Goal: Task Accomplishment & Management: Manage account settings

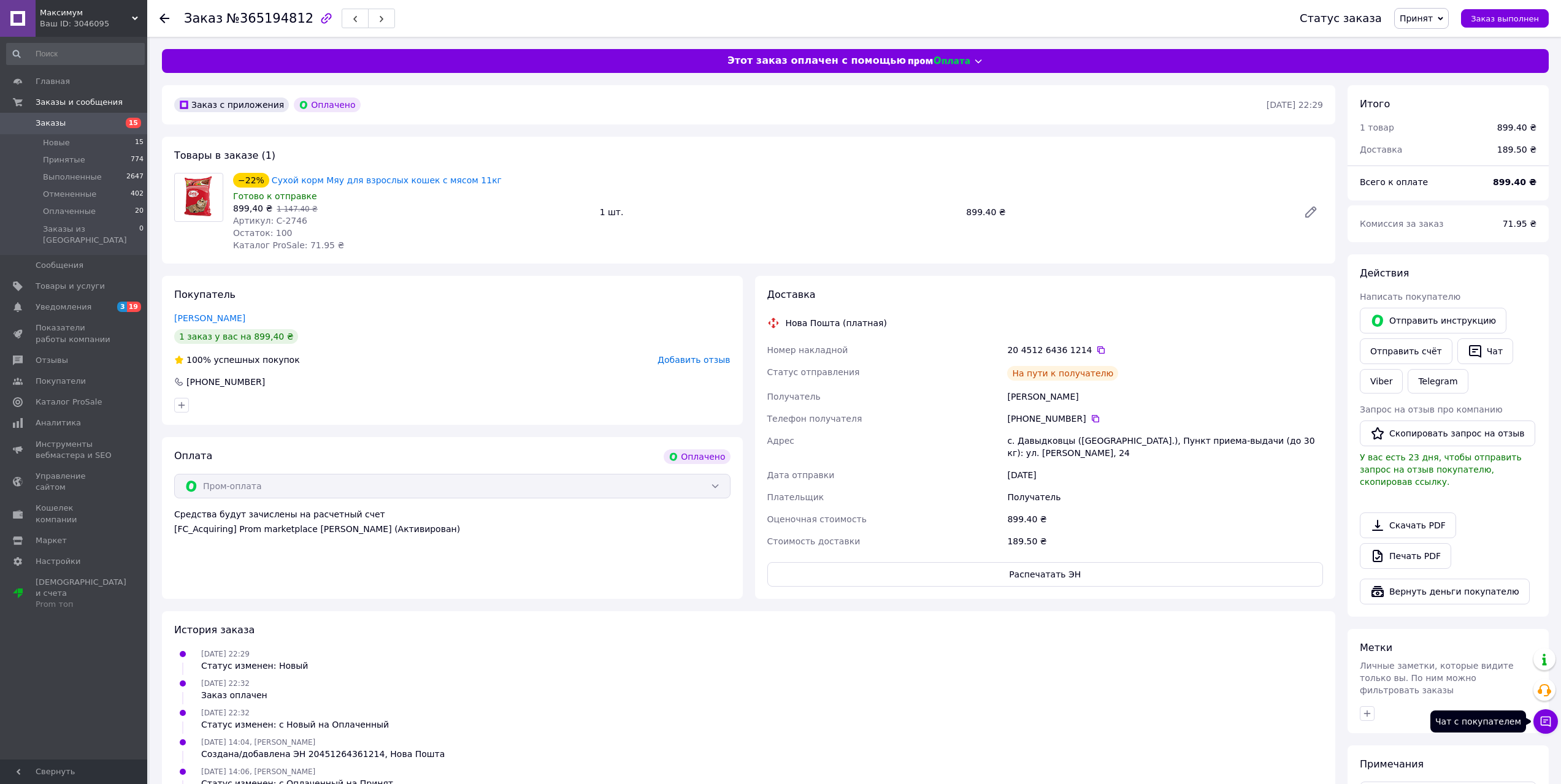
click at [1553, 722] on button "Чат с покупателем" at bounding box center [1545, 721] width 25 height 25
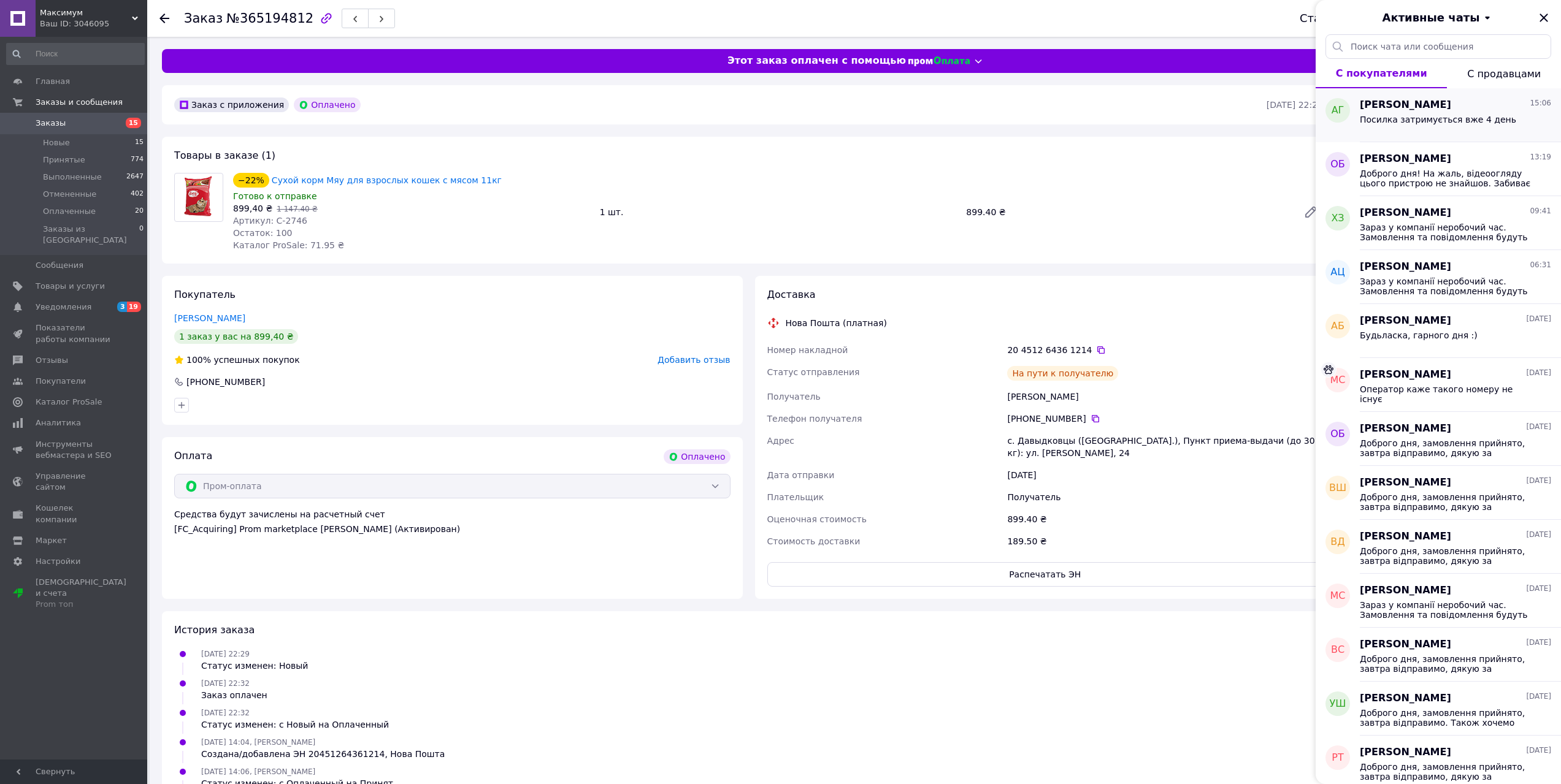
click at [1422, 121] on span "Посилка затримується вже 4 день" at bounding box center [1438, 119] width 157 height 10
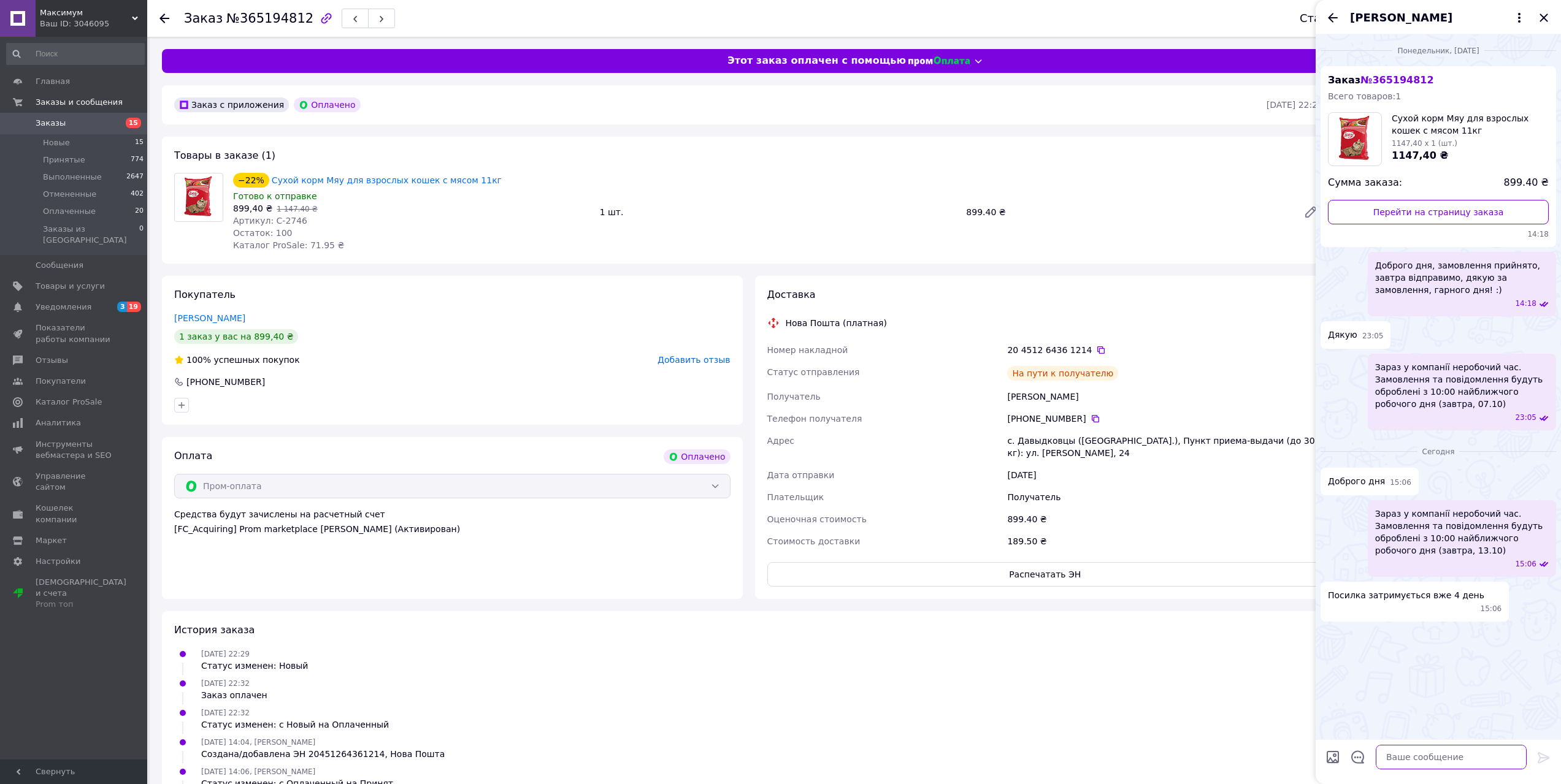
click at [1432, 752] on textarea at bounding box center [1451, 757] width 151 height 25
drag, startPoint x: 1438, startPoint y: 758, endPoint x: 1347, endPoint y: 724, distance: 97.1
click at [1347, 724] on div "понедельник, 06.10.2025 Заказ № 365194812 Всего товаров: 1 Сухой корм Мяу для в…" at bounding box center [1438, 409] width 246 height 750
click at [1457, 756] on textarea "Доброго дня, завтра буду виясняти причини затримки" at bounding box center [1438, 750] width 175 height 37
type textarea "Доброго дня, завтра буду виясняти причини затримки"
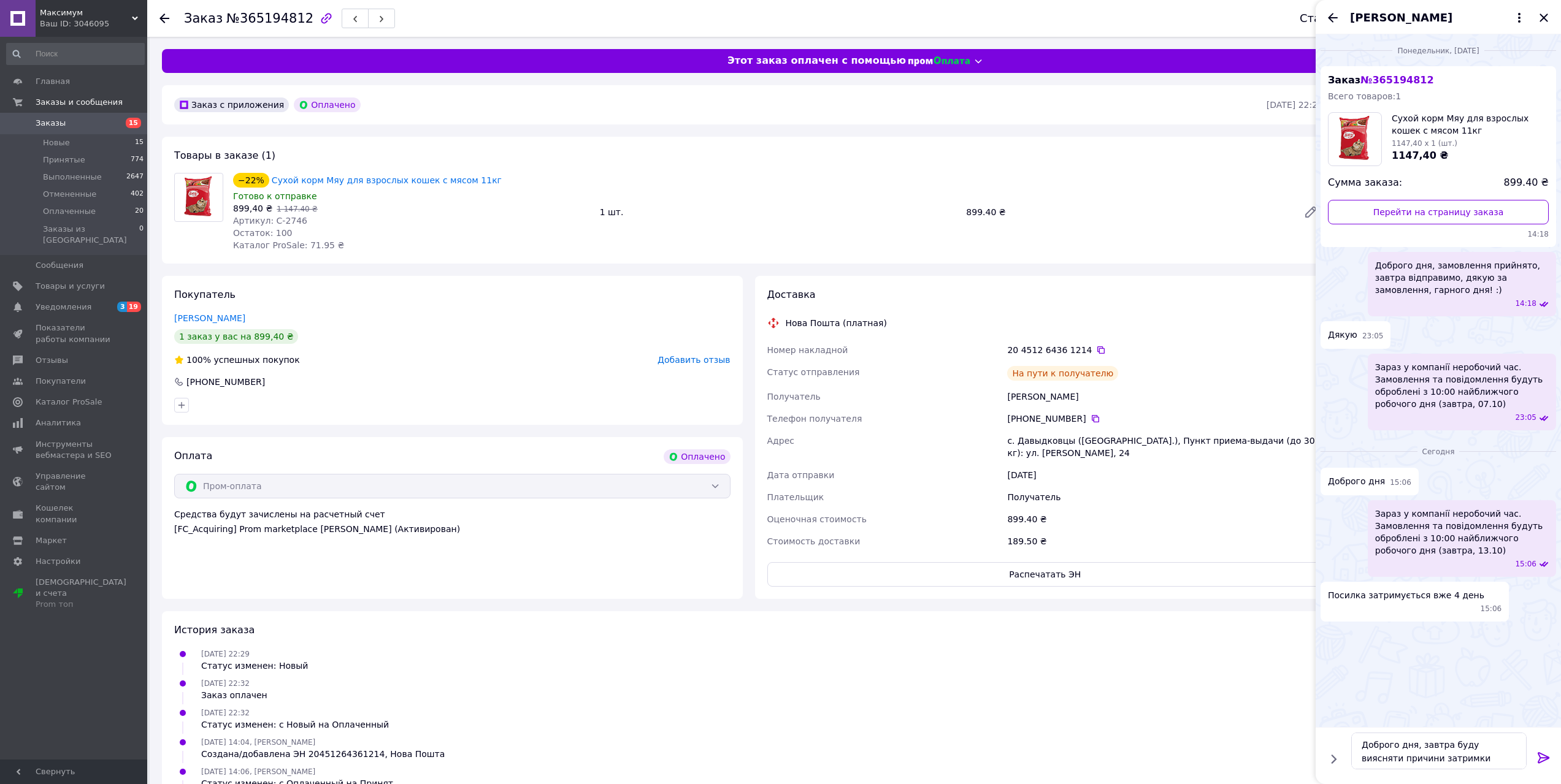
click at [1545, 757] on icon at bounding box center [1543, 758] width 12 height 11
click at [1542, 20] on icon "Закрыть" at bounding box center [1543, 18] width 8 height 8
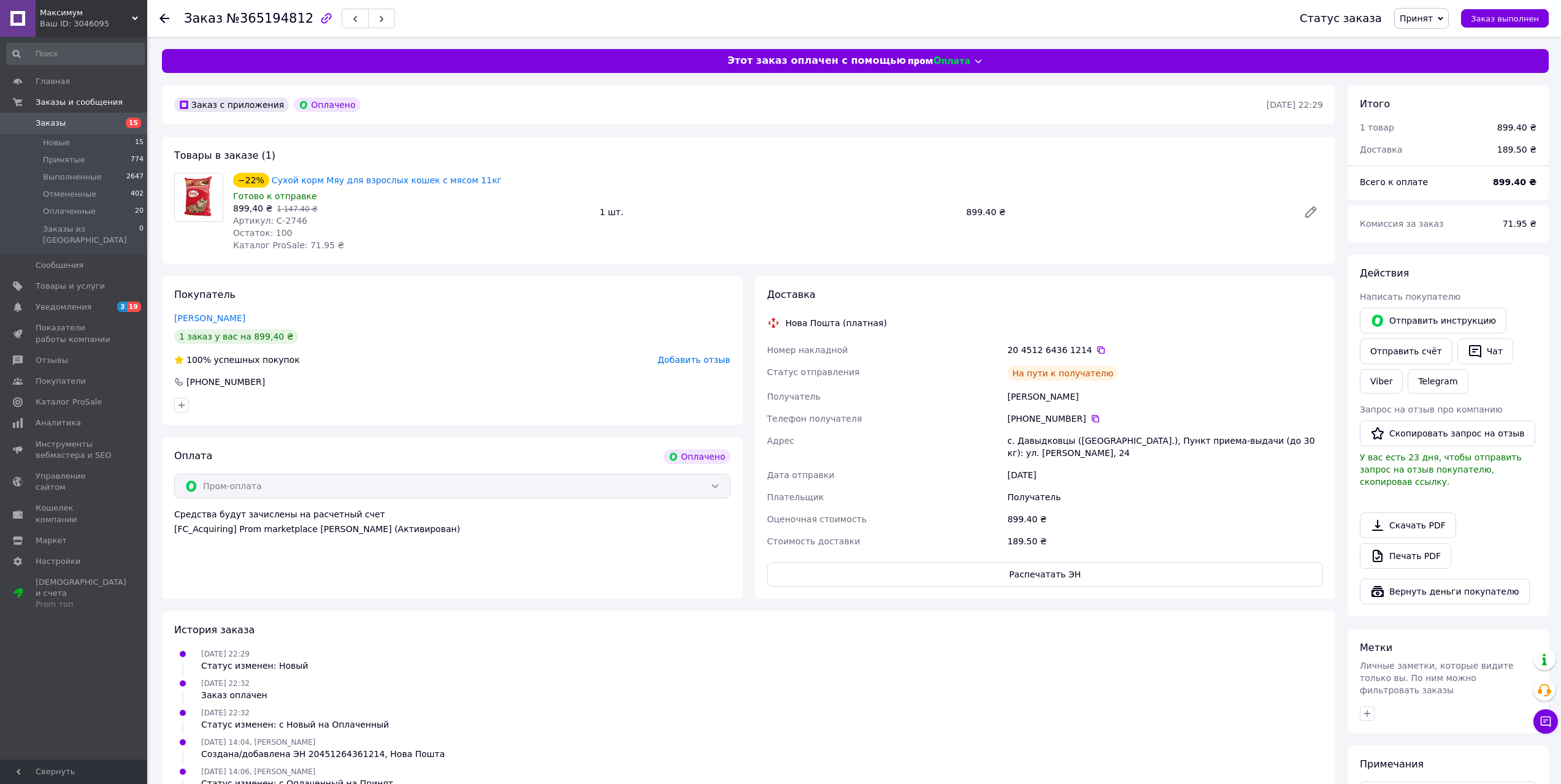
click at [104, 117] on span "Заказы" at bounding box center [74, 123] width 78 height 11
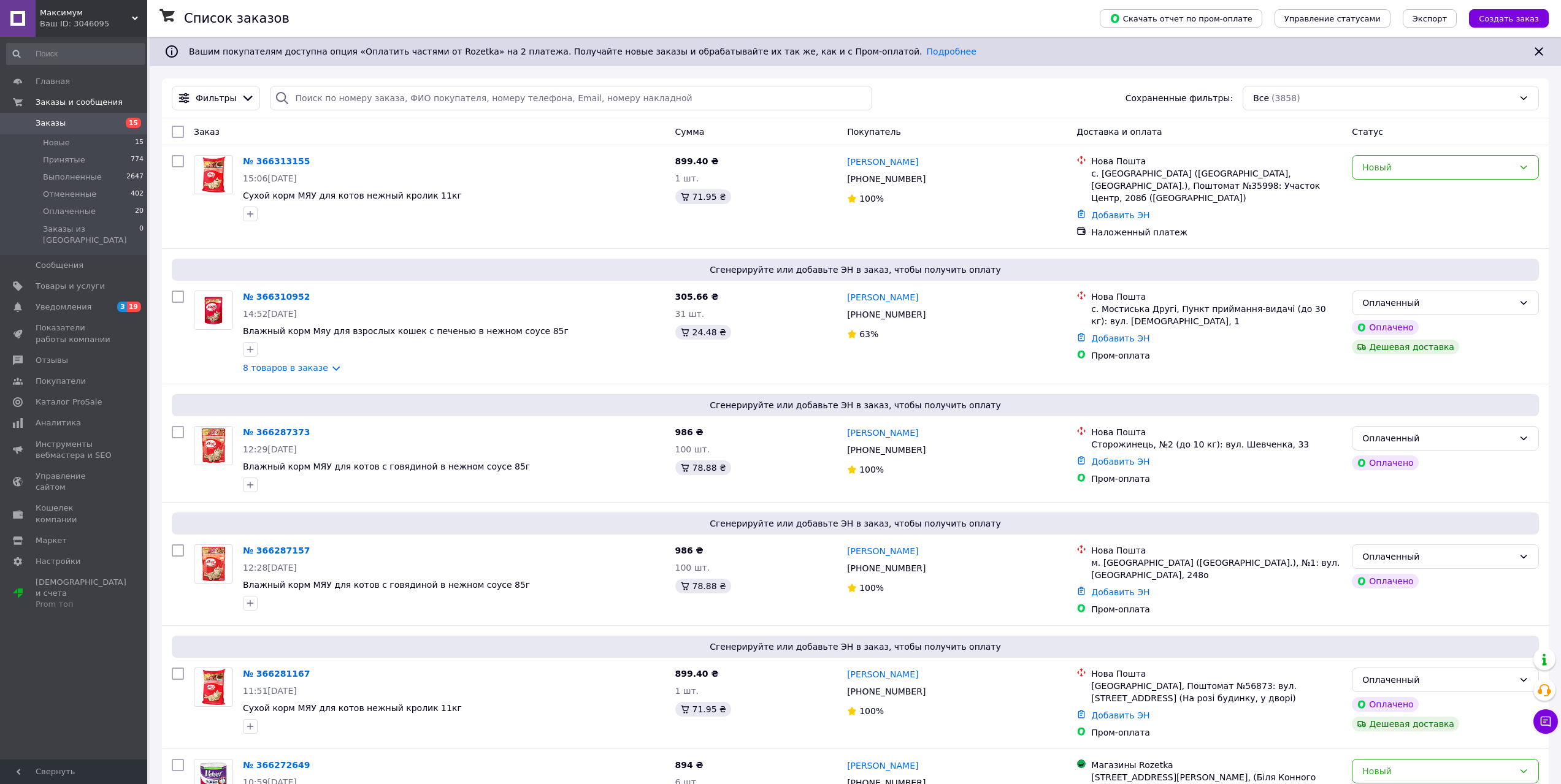
click at [62, 301] on span "Уведомления" at bounding box center [63, 307] width 56 height 11
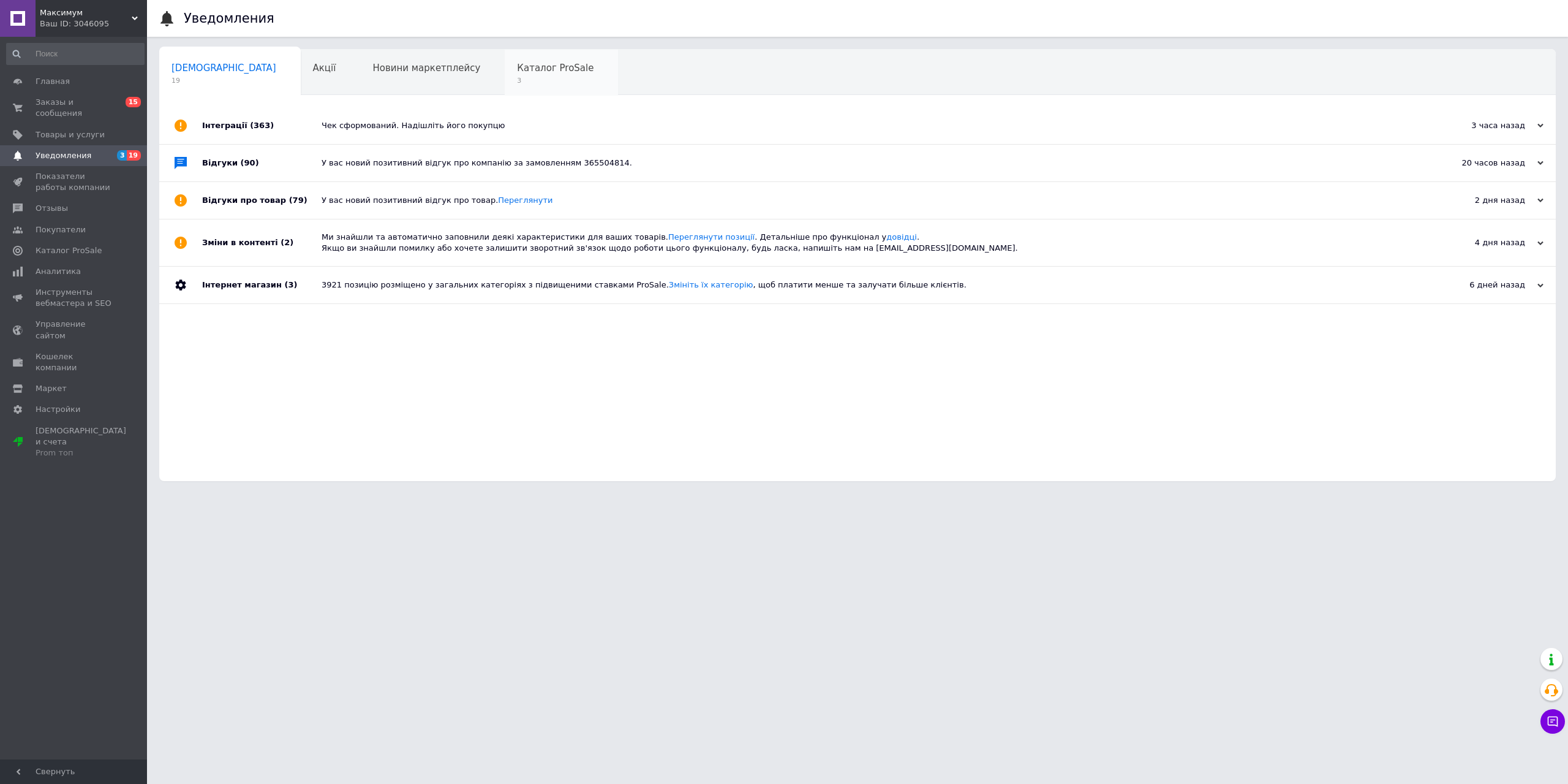
click at [517, 78] on span "3" at bounding box center [555, 81] width 77 height 10
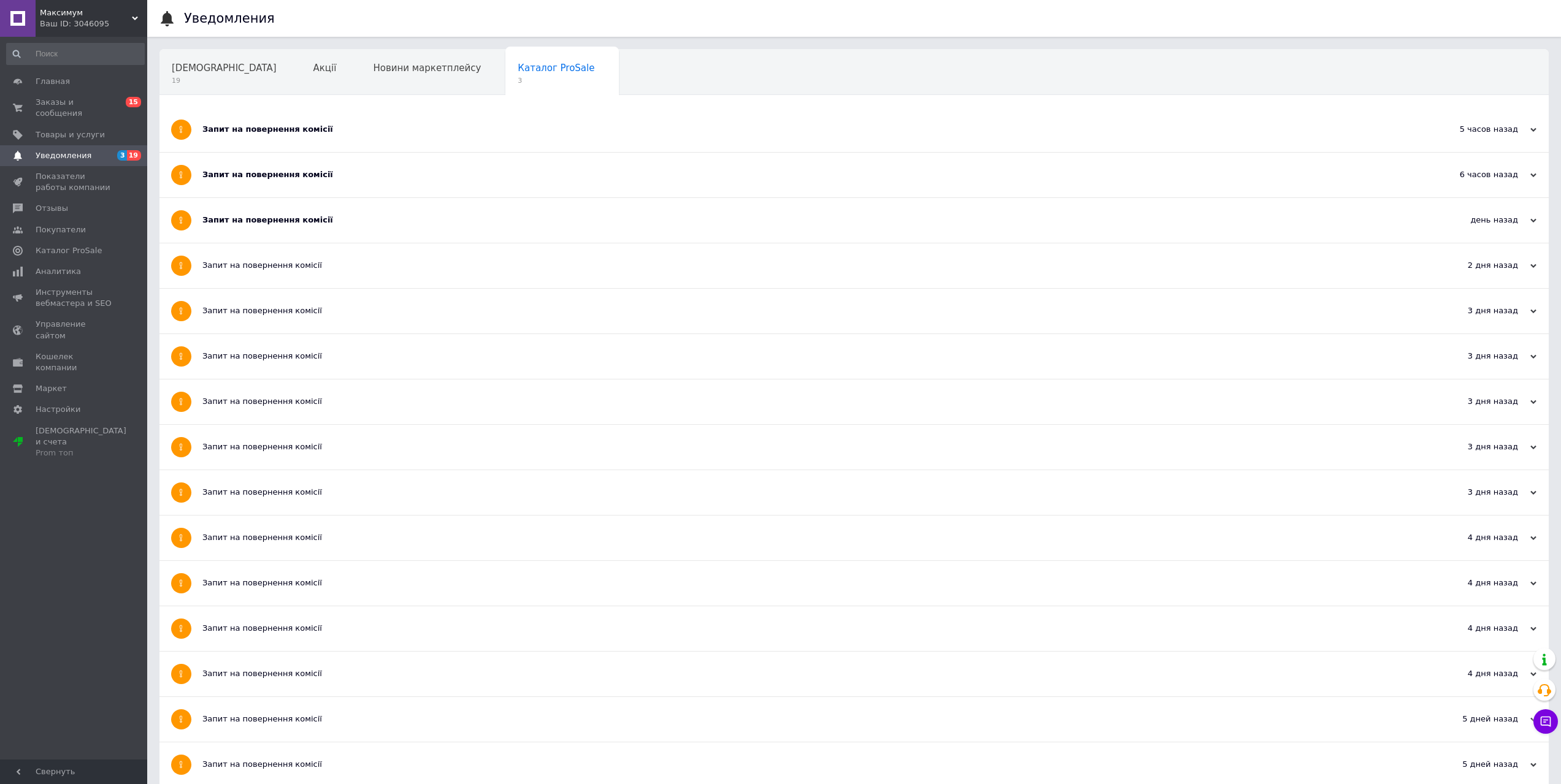
click at [280, 222] on div "Запит на повернення комісії" at bounding box center [808, 220] width 1212 height 11
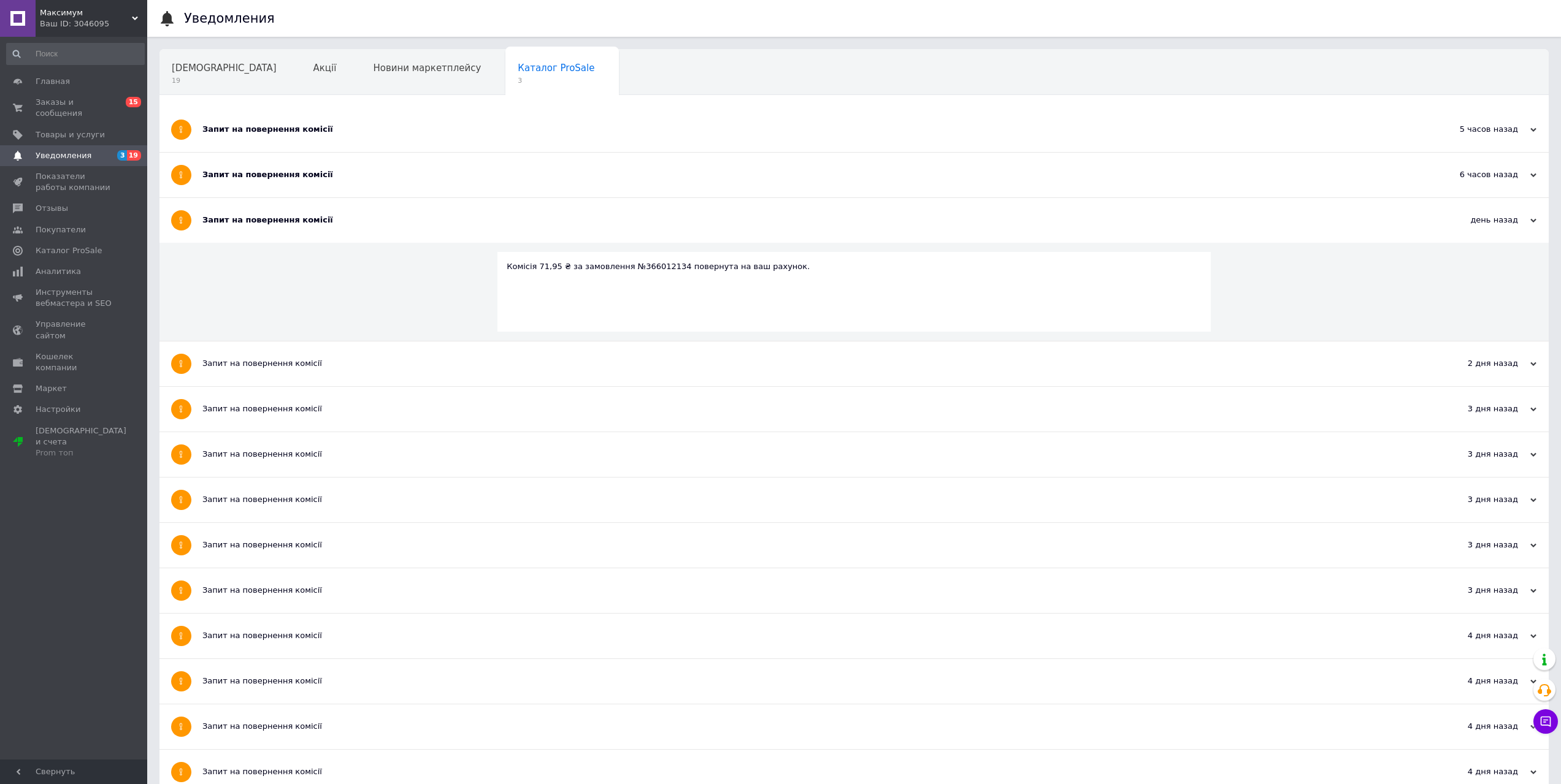
click at [653, 261] on div "Комісія 71,95 ₴ за замовлення №366012134 повернута на ваш рахунок." at bounding box center [853, 267] width 695 height 11
copy div "366012134"
click at [364, 176] on div "Запит на повернення комісії" at bounding box center [808, 175] width 1212 height 11
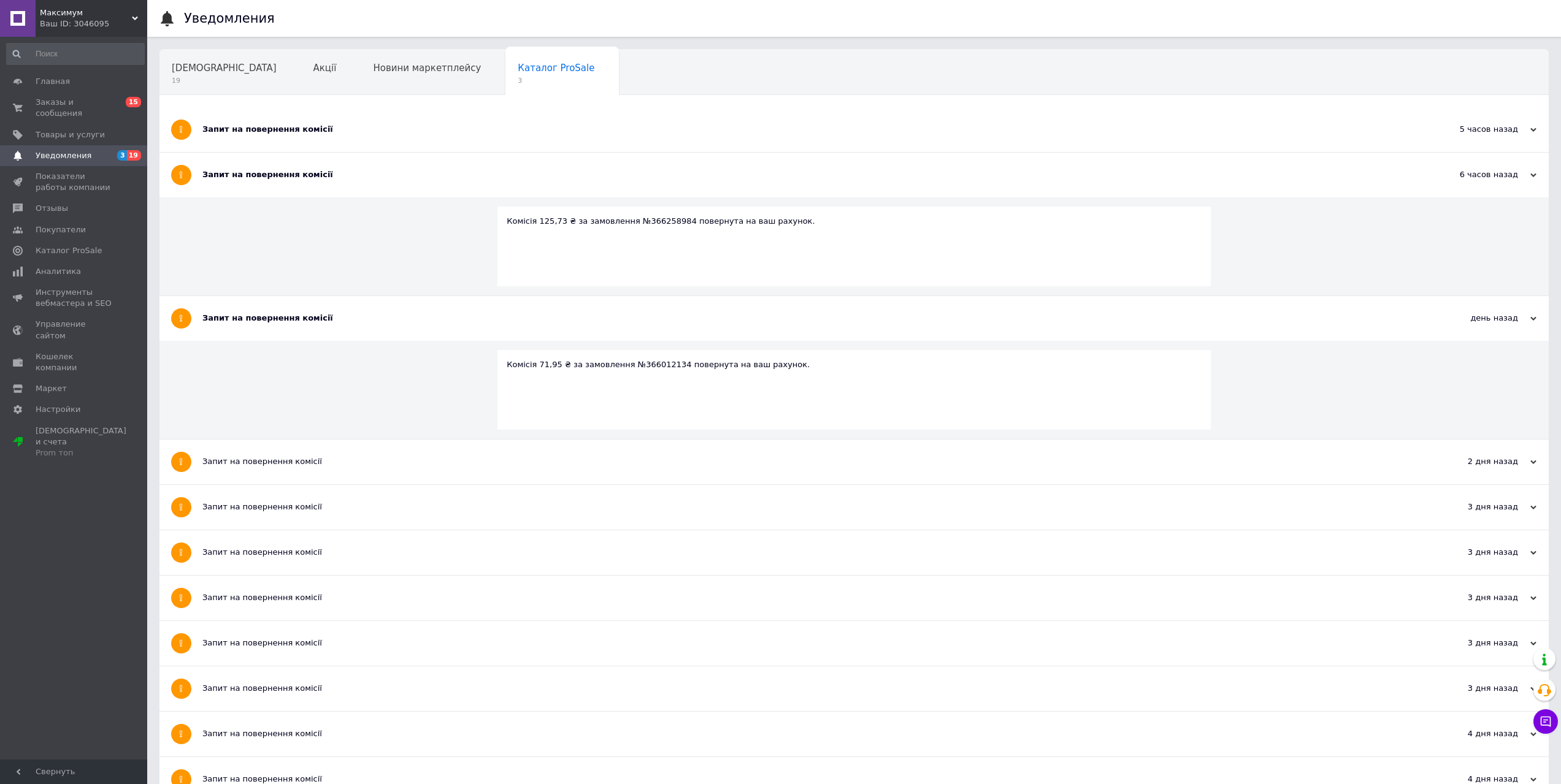
click at [666, 221] on div "Комісія 125,73 ₴ за замовлення №366258984 повернута на ваш рахунок." at bounding box center [853, 221] width 695 height 11
copy div "366258984"
click at [393, 133] on div "Запит на повернення комісії" at bounding box center [808, 129] width 1212 height 11
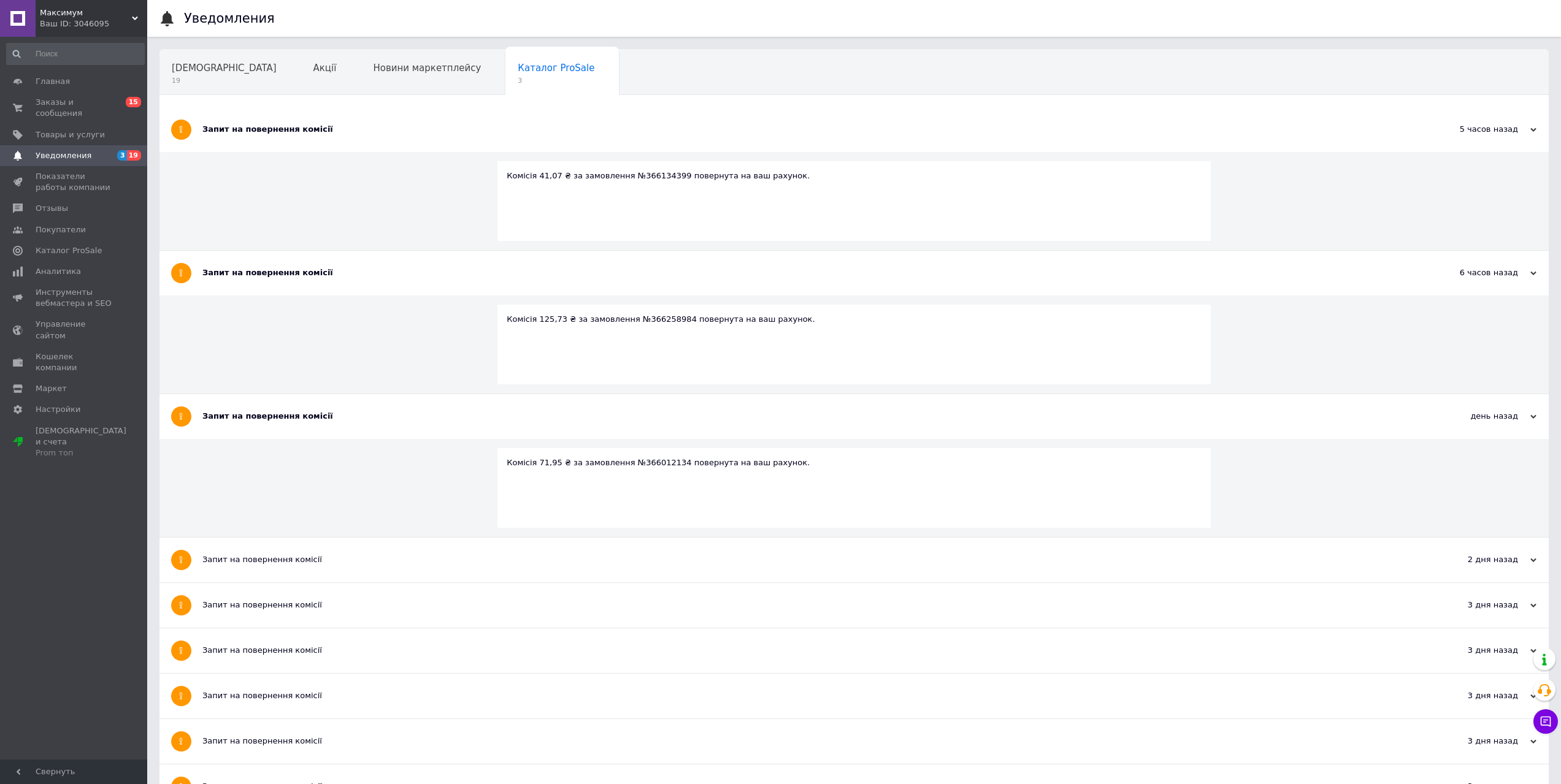
click at [641, 173] on div "Комісія 41,07 ₴ за замовлення №366134399 повернута на ваш рахунок." at bounding box center [853, 176] width 695 height 11
copy div "366134399"
click at [94, 103] on span "Заказы и сообщения" at bounding box center [74, 108] width 78 height 22
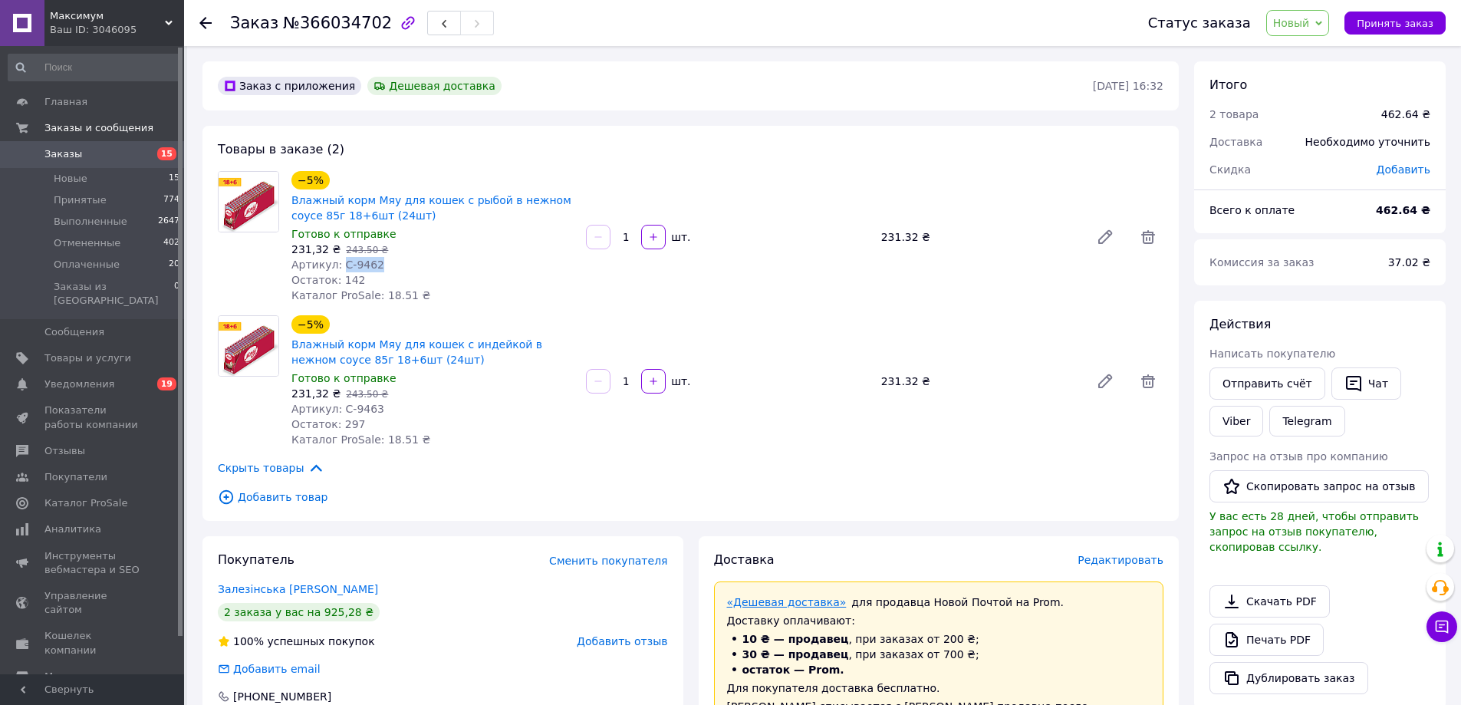
drag, startPoint x: 337, startPoint y: 259, endPoint x: 742, endPoint y: 605, distance: 532.5
click at [380, 258] on div "Артикул: С-9462" at bounding box center [432, 264] width 282 height 15
copy span "С-9462"
drag, startPoint x: 339, startPoint y: 406, endPoint x: 377, endPoint y: 407, distance: 37.6
click at [376, 408] on div "Артикул: С-9463" at bounding box center [432, 408] width 282 height 15
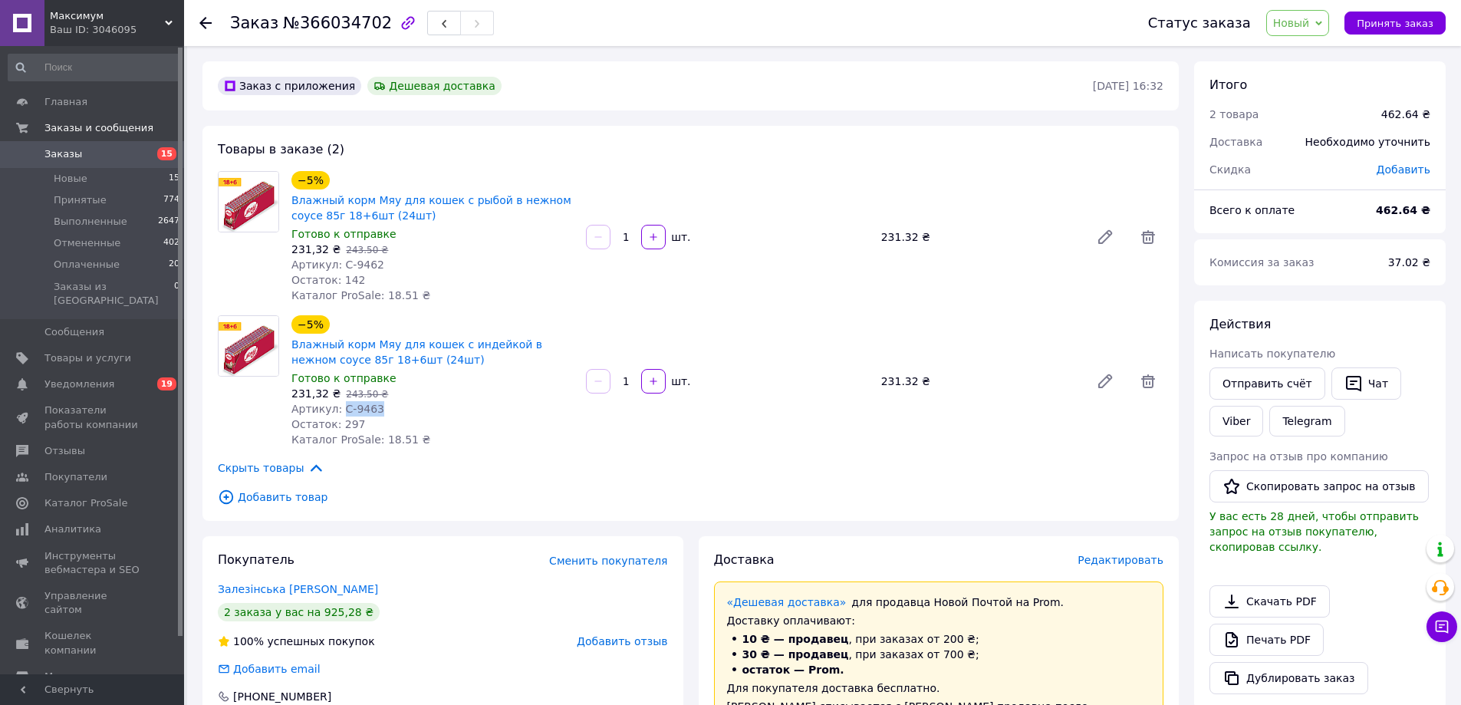
copy span "С-9463"
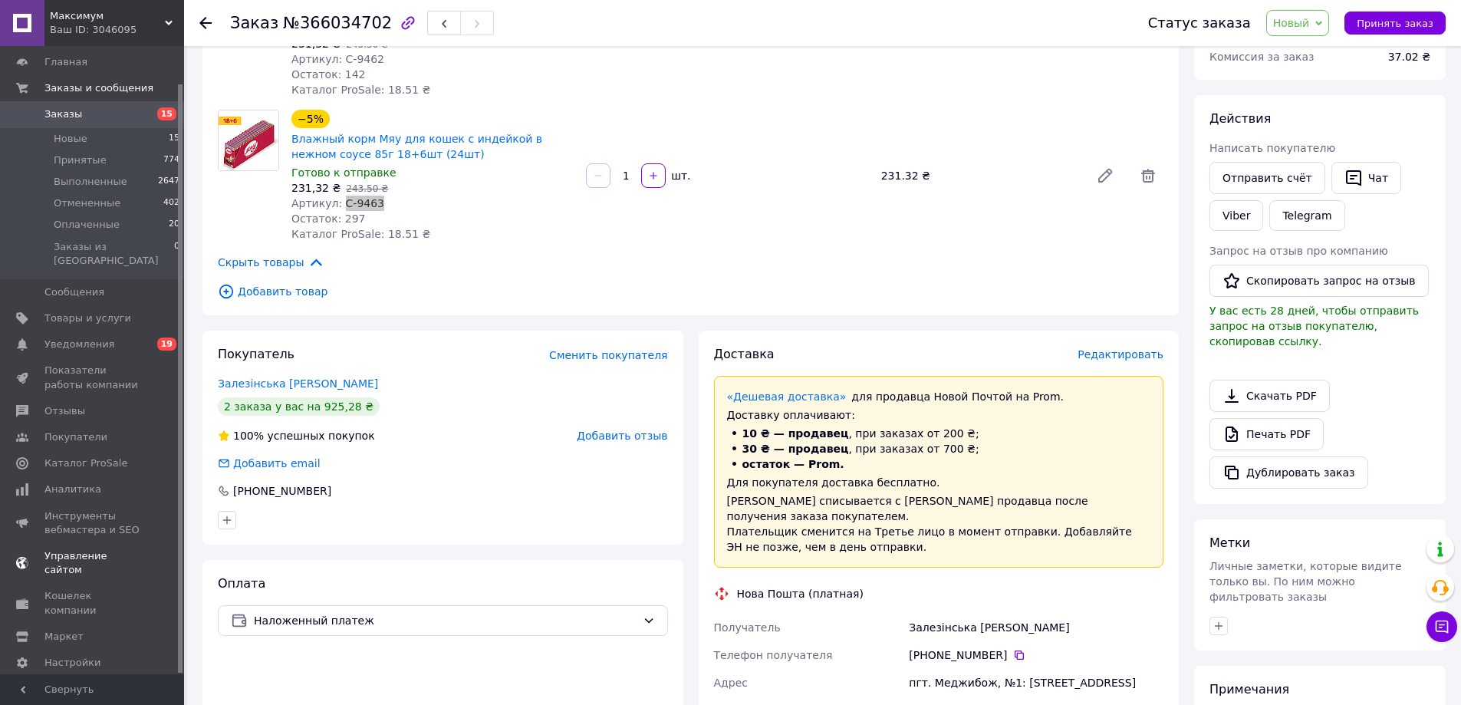
scroll to position [383, 0]
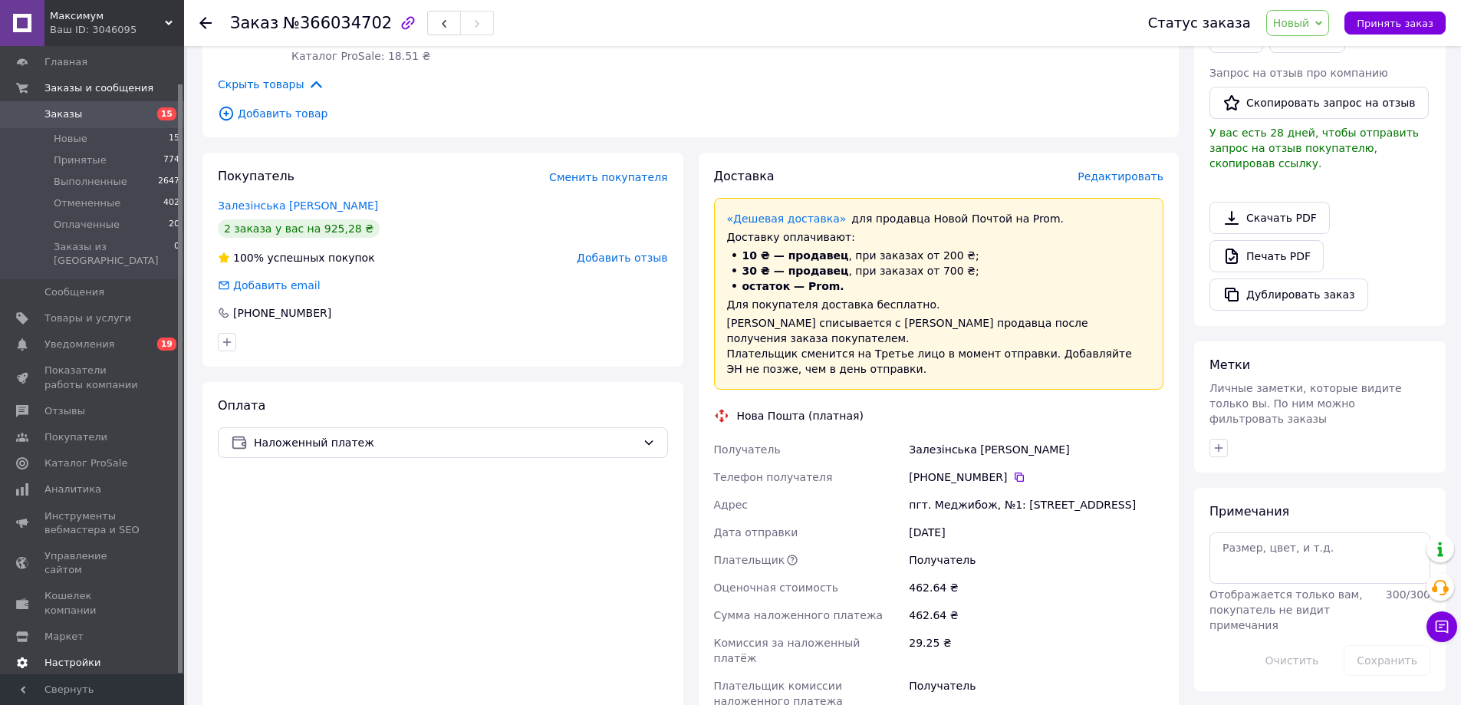
click at [78, 656] on span "Настройки" at bounding box center [72, 663] width 56 height 14
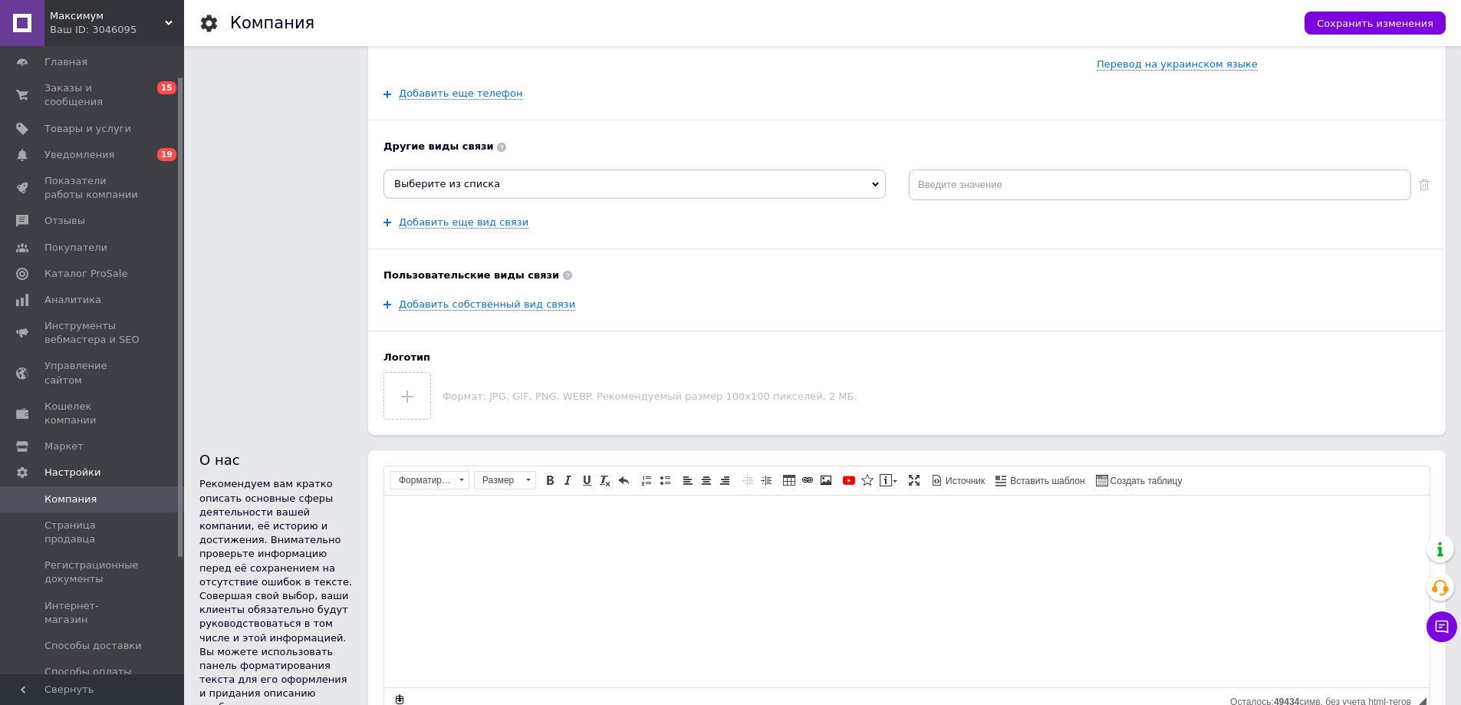
scroll to position [307, 0]
click at [74, 439] on span "Маркет" at bounding box center [63, 446] width 39 height 14
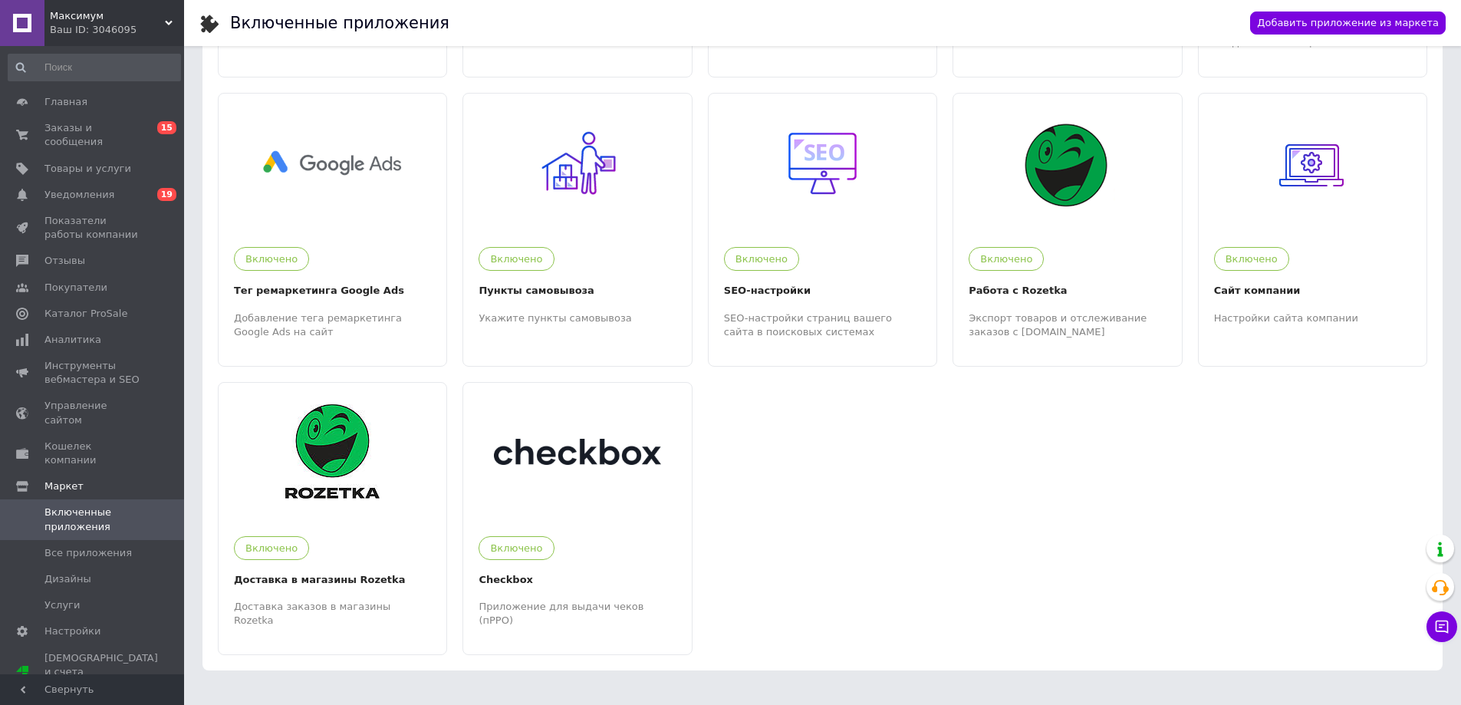
scroll to position [279, 0]
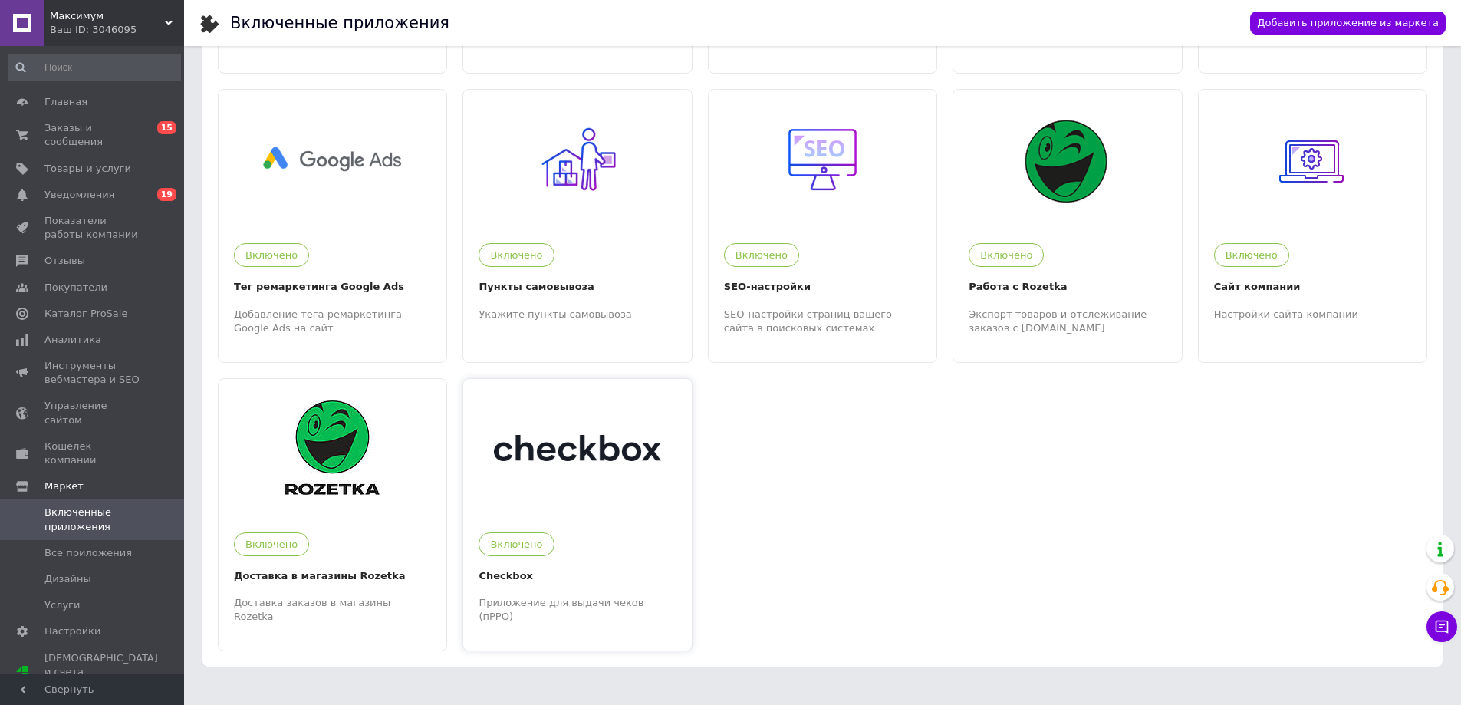
click at [607, 508] on div at bounding box center [577, 448] width 228 height 138
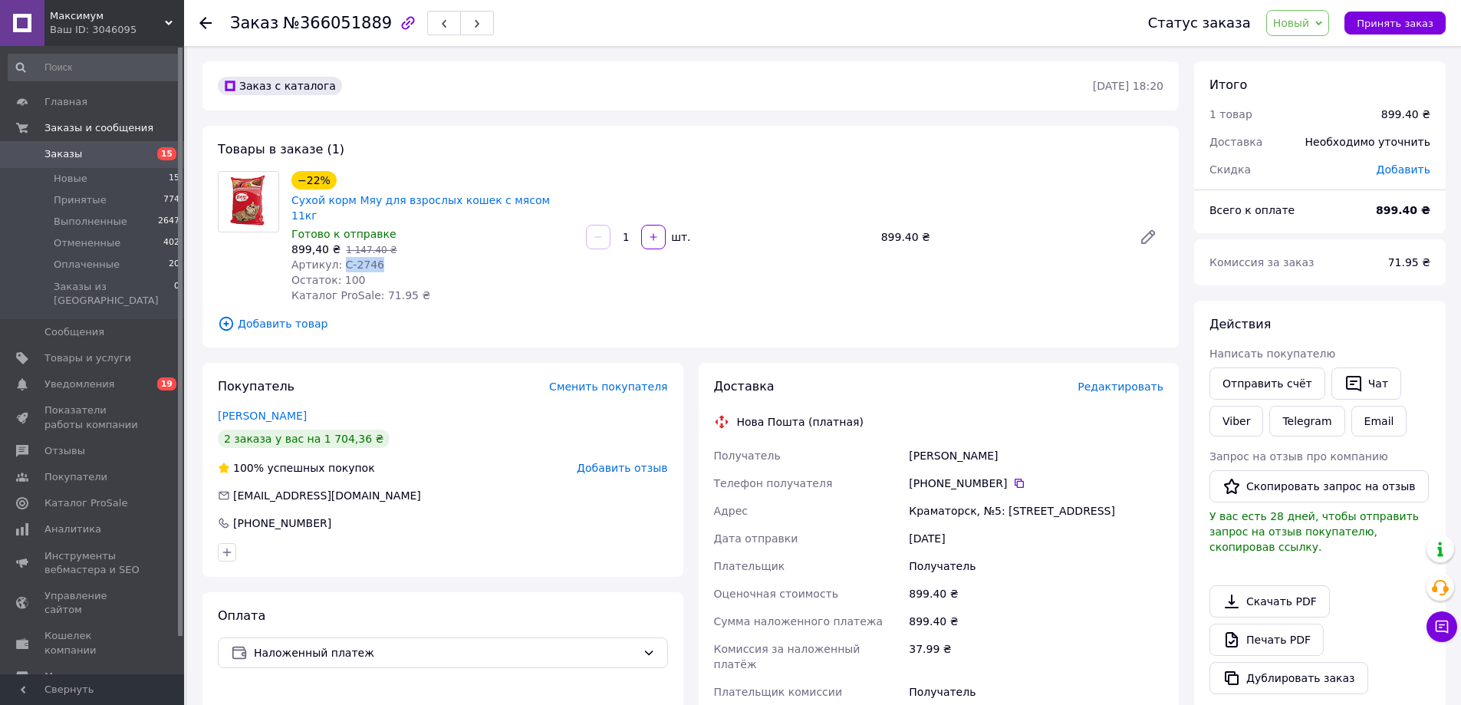
drag, startPoint x: 341, startPoint y: 250, endPoint x: 385, endPoint y: 252, distance: 43.7
click at [383, 257] on div "Артикул: С-2746" at bounding box center [432, 264] width 282 height 15
copy span "С-2746"
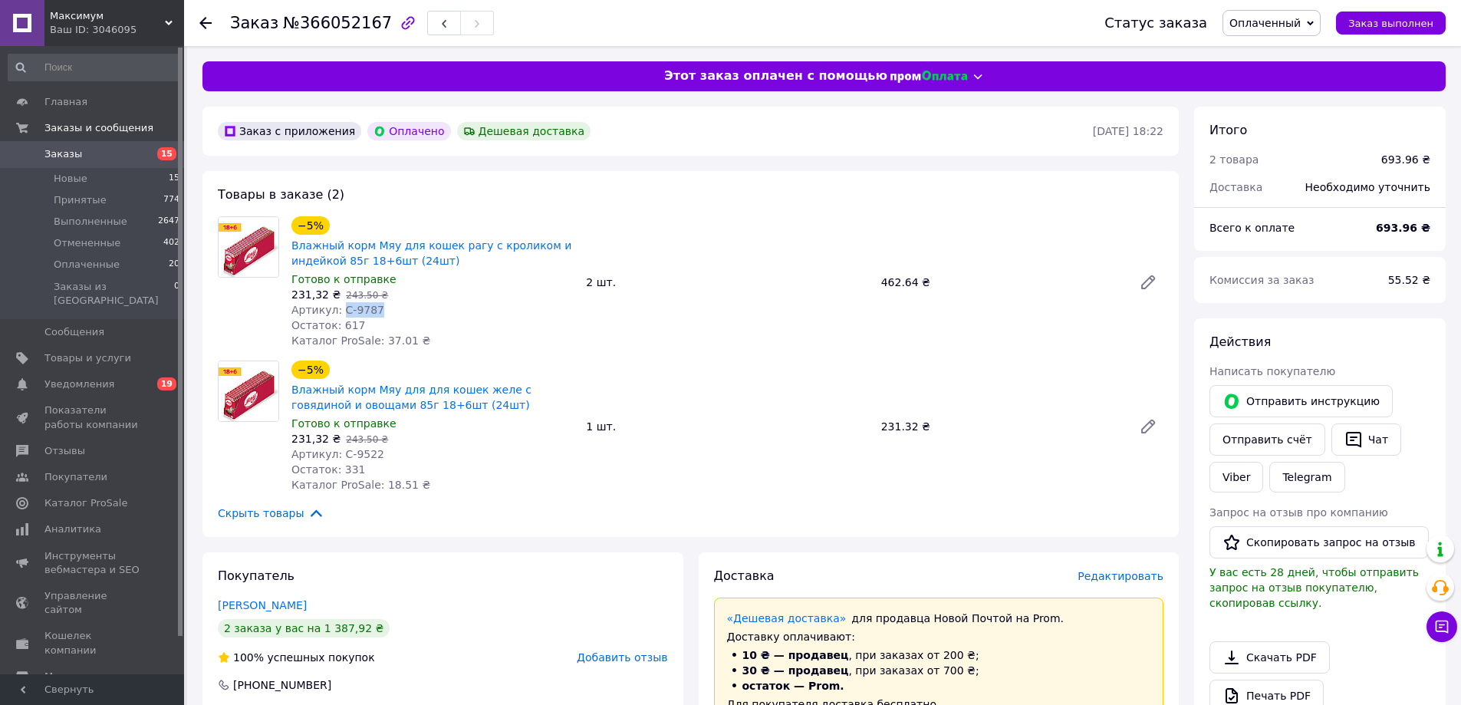
drag, startPoint x: 340, startPoint y: 314, endPoint x: 380, endPoint y: 308, distance: 41.0
click at [378, 308] on div "Артикул: С-9787" at bounding box center [432, 309] width 282 height 15
copy span "С-9787"
drag, startPoint x: 337, startPoint y: 452, endPoint x: 378, endPoint y: 455, distance: 40.7
click at [378, 455] on div "Артикул: С-9522" at bounding box center [432, 453] width 282 height 15
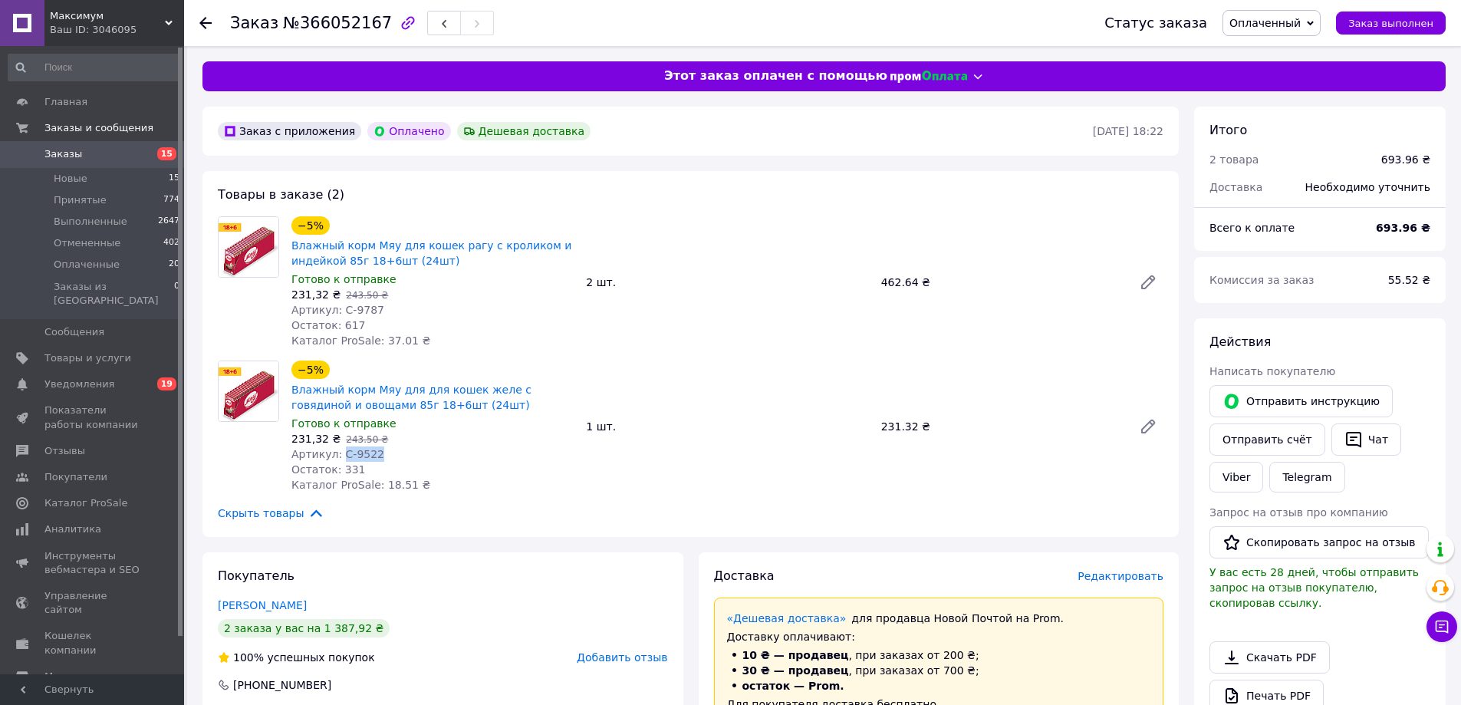
copy span "С-9522"
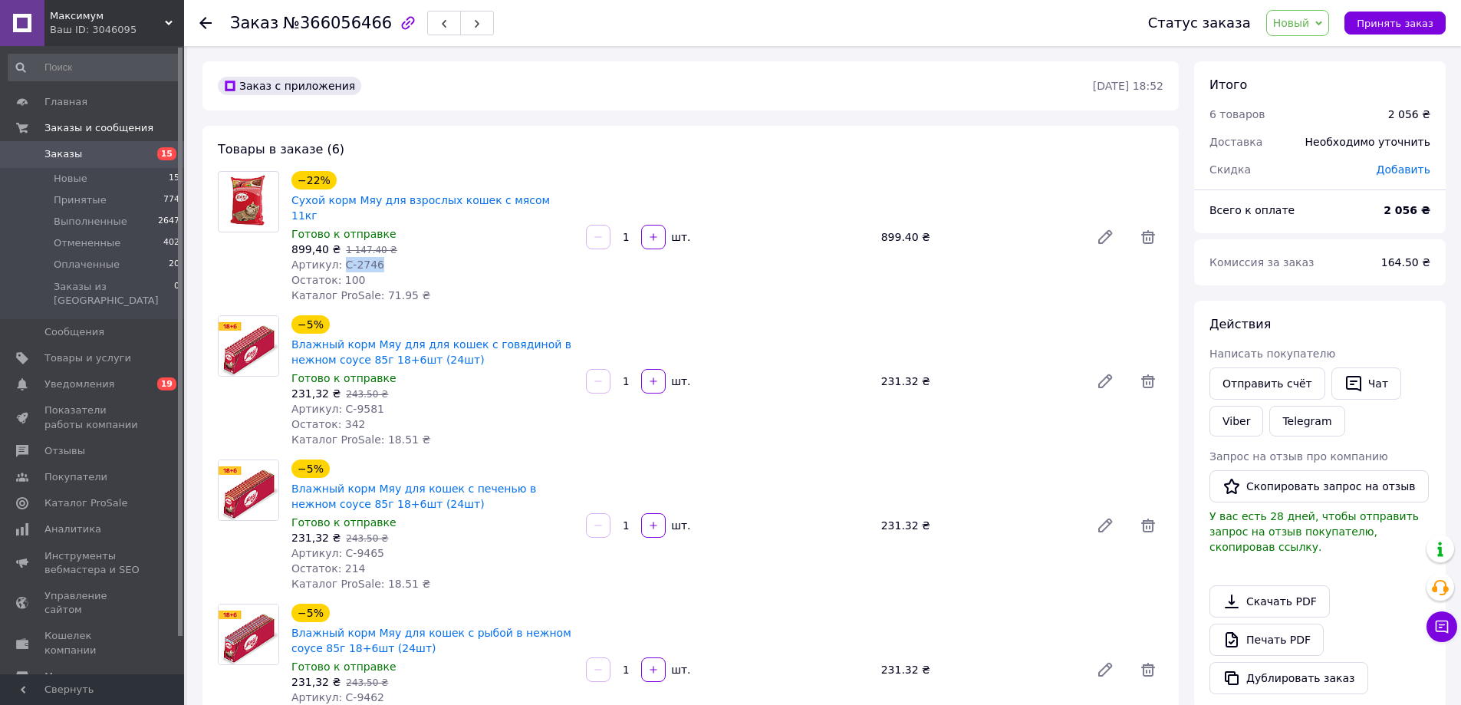
drag, startPoint x: 337, startPoint y: 248, endPoint x: 379, endPoint y: 248, distance: 41.4
click at [379, 257] on div "Артикул: С-2746" at bounding box center [432, 264] width 282 height 15
copy span "С-2746"
drag, startPoint x: 339, startPoint y: 394, endPoint x: 405, endPoint y: 380, distance: 67.5
click at [372, 401] on div "Артикул: С-9581" at bounding box center [432, 408] width 282 height 15
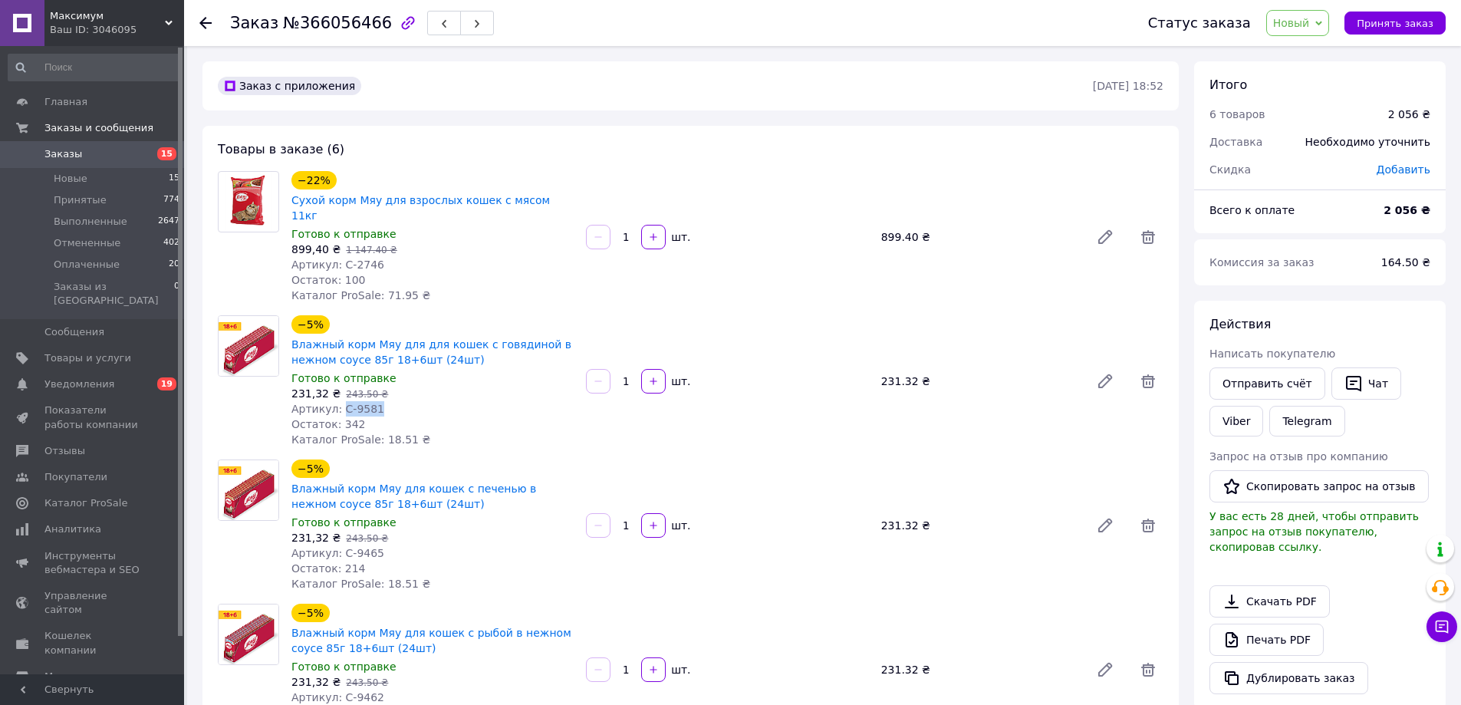
copy span "С-9581"
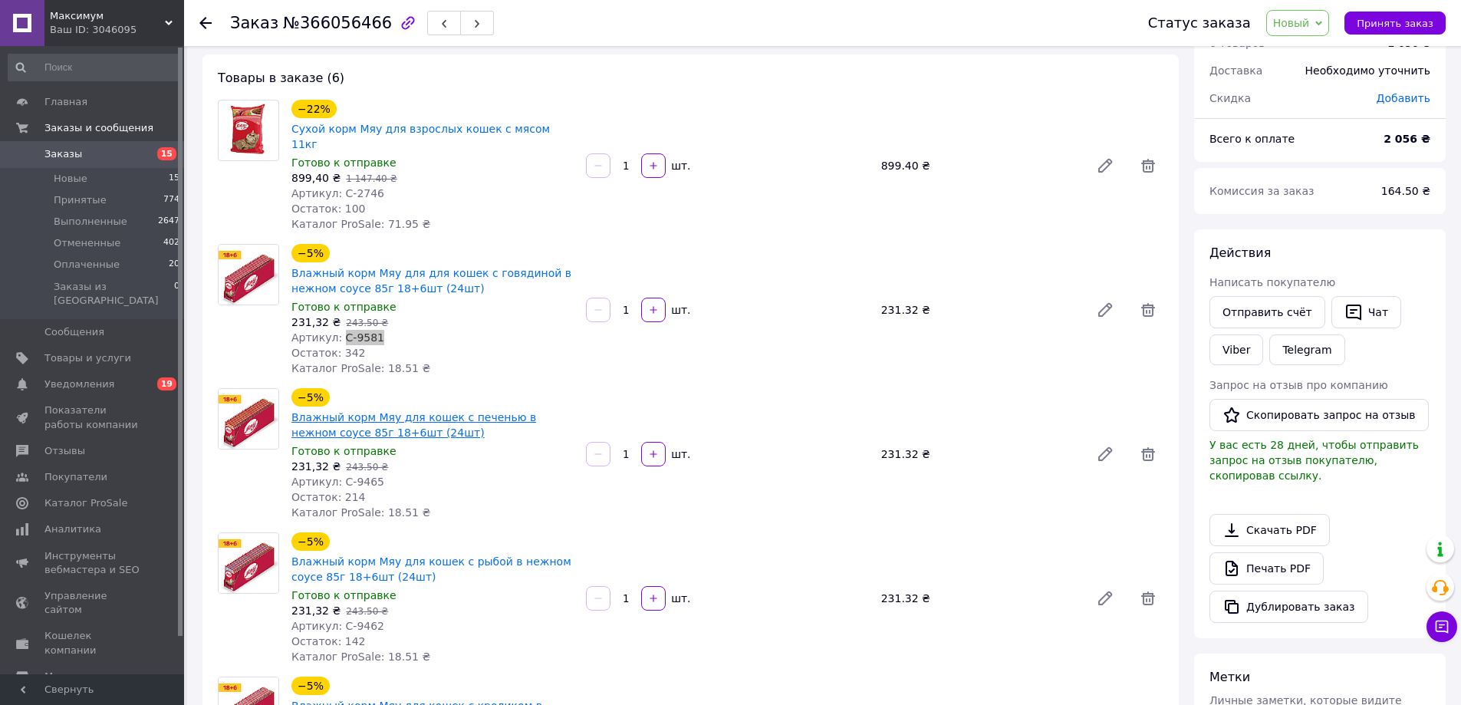
scroll to position [77, 0]
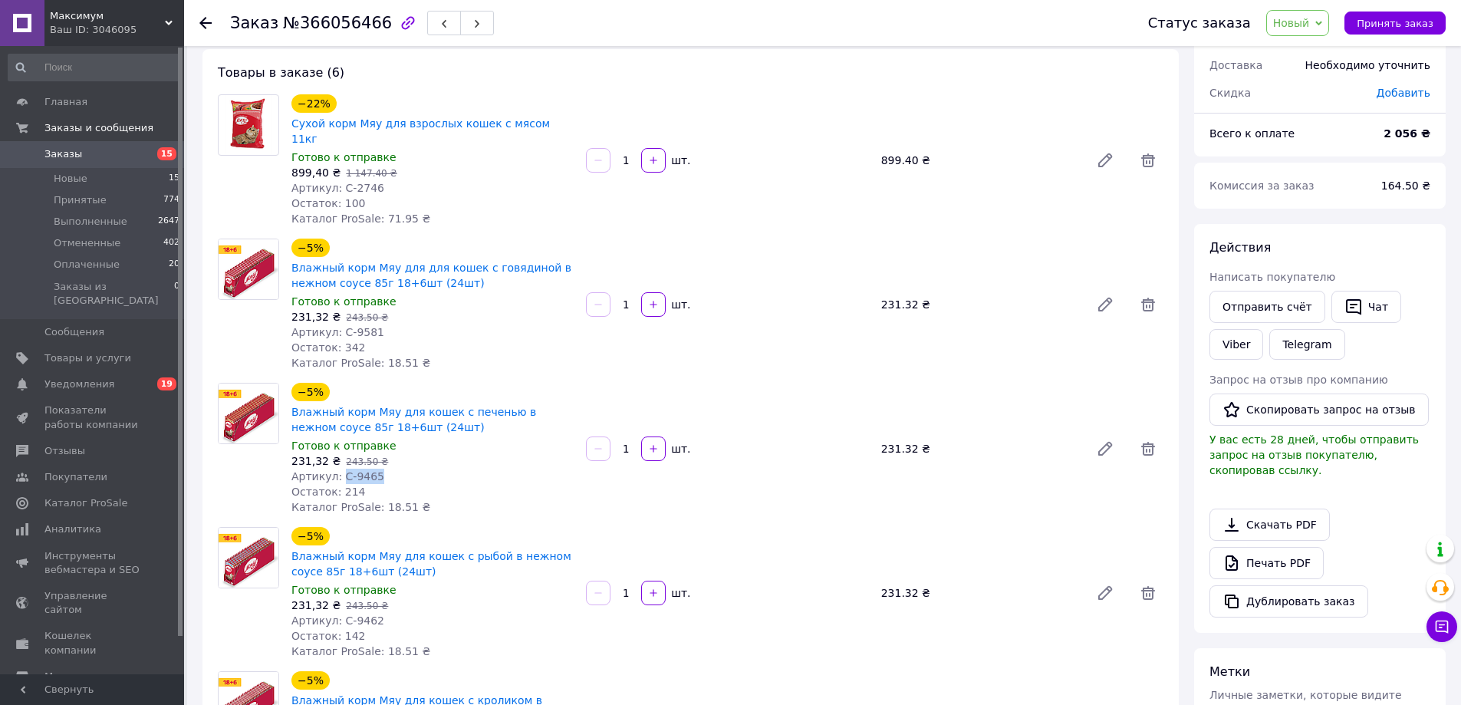
drag, startPoint x: 339, startPoint y: 461, endPoint x: 426, endPoint y: 436, distance: 91.0
click at [382, 469] on div "Артикул: С-9465" at bounding box center [432, 476] width 282 height 15
copy span "С-9465"
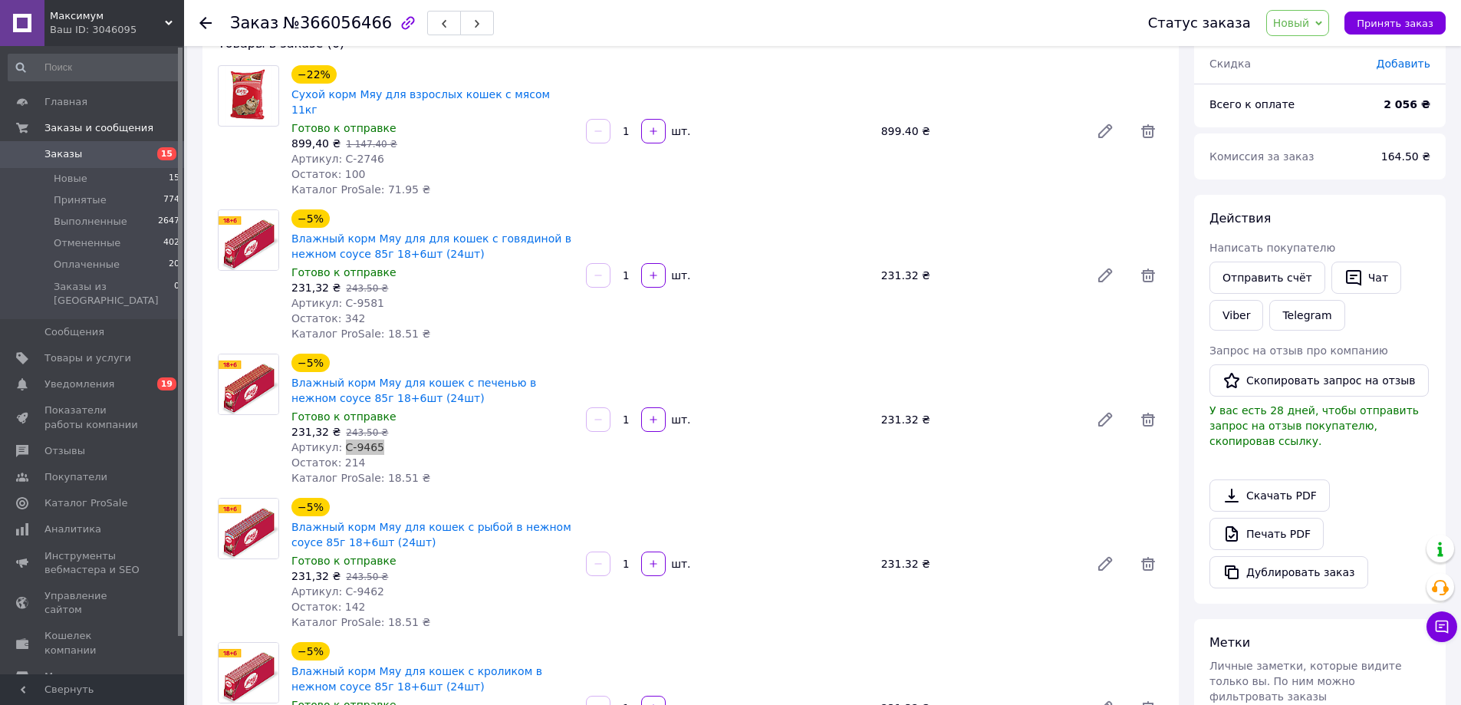
scroll to position [153, 0]
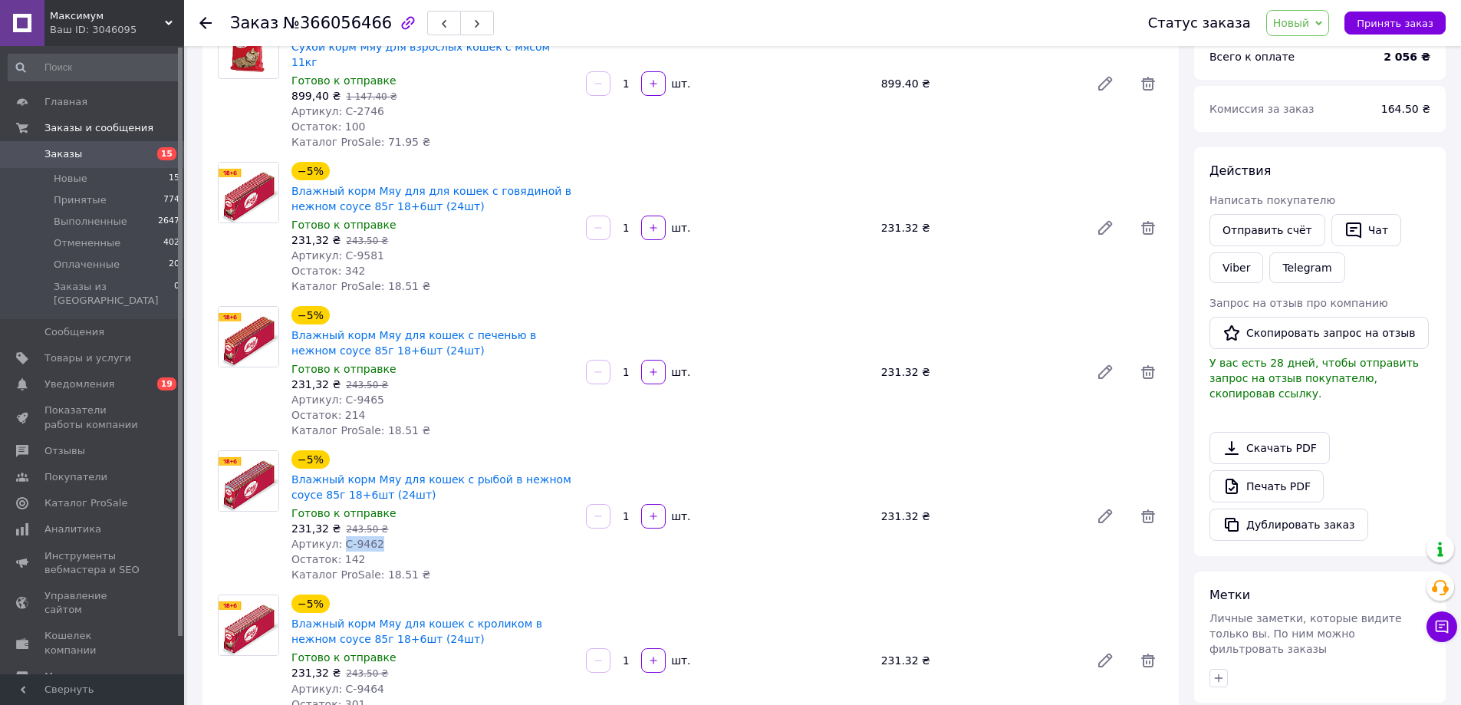
drag, startPoint x: 339, startPoint y: 524, endPoint x: 373, endPoint y: 525, distance: 33.8
click at [373, 536] on div "Артикул: С-9462" at bounding box center [432, 543] width 282 height 15
copy span "С-9462"
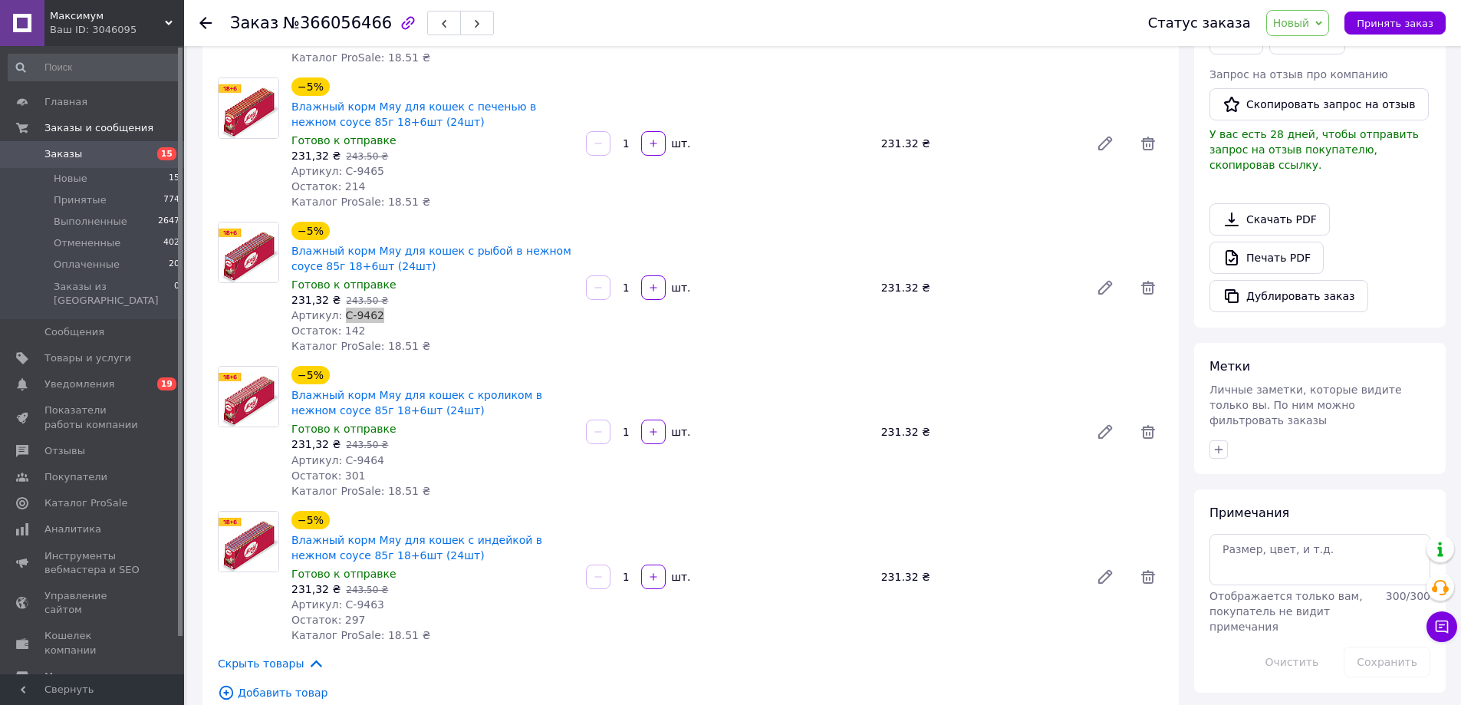
scroll to position [383, 0]
drag, startPoint x: 338, startPoint y: 446, endPoint x: 475, endPoint y: 426, distance: 137.8
click at [379, 451] on div "Артикул: С-9464" at bounding box center [432, 458] width 282 height 15
copy span "С-9464"
drag, startPoint x: 337, startPoint y: 586, endPoint x: 387, endPoint y: 578, distance: 50.4
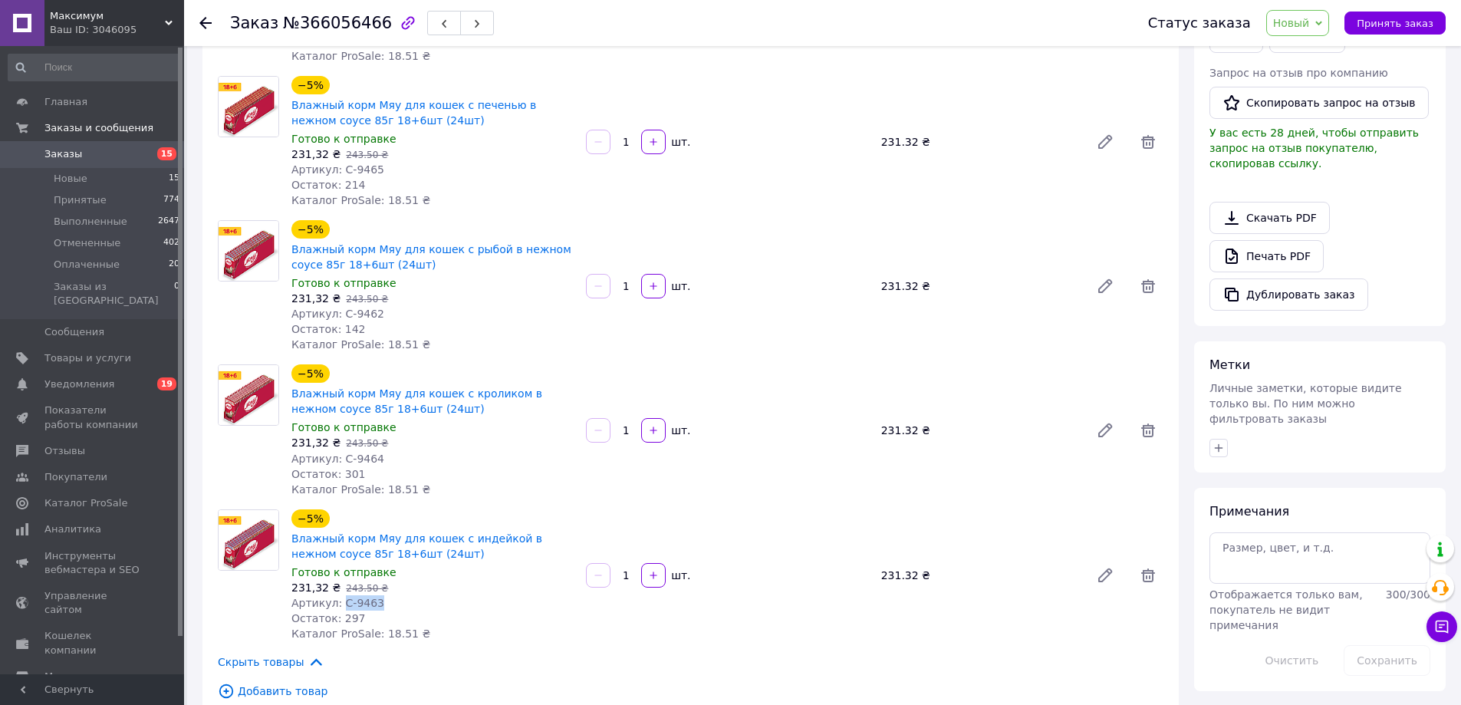
click at [382, 595] on div "Артикул: С-9463" at bounding box center [432, 602] width 282 height 15
copy span "С-9463"
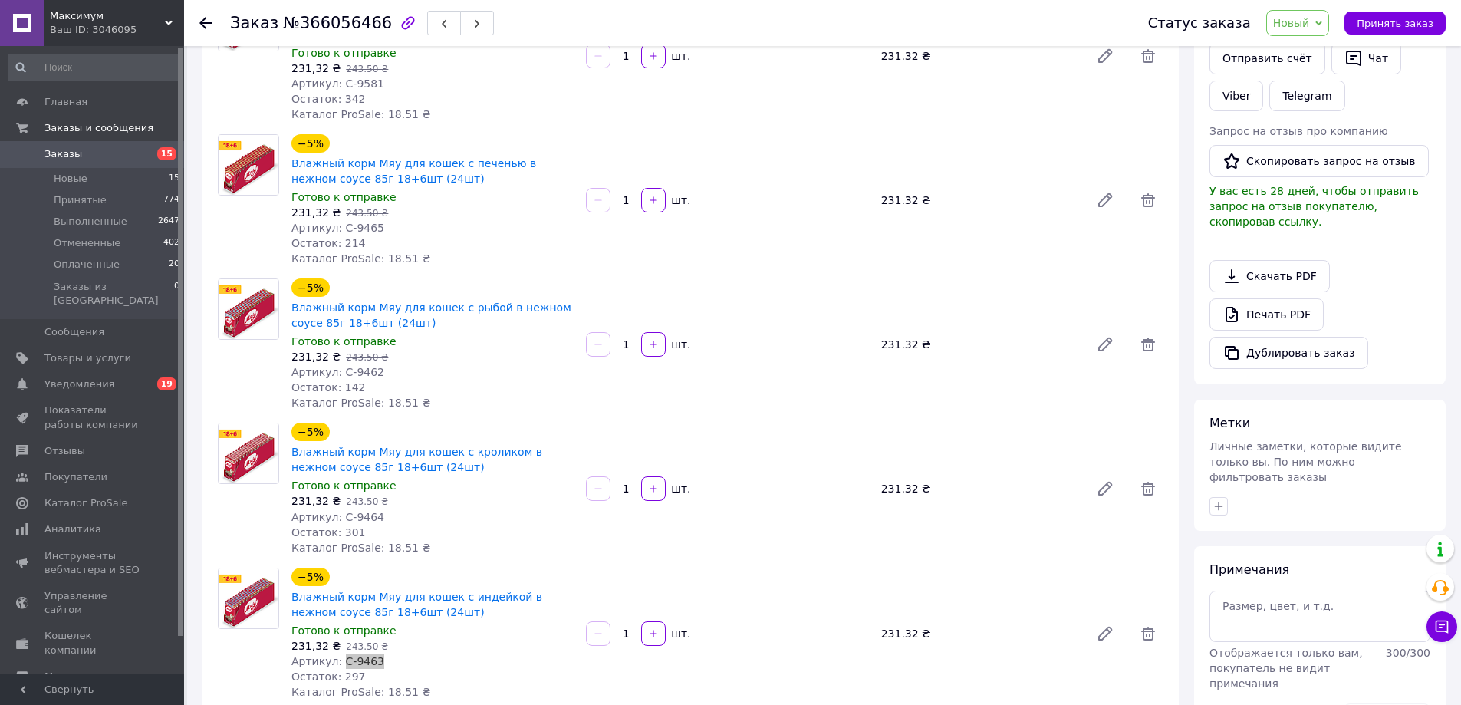
scroll to position [230, 0]
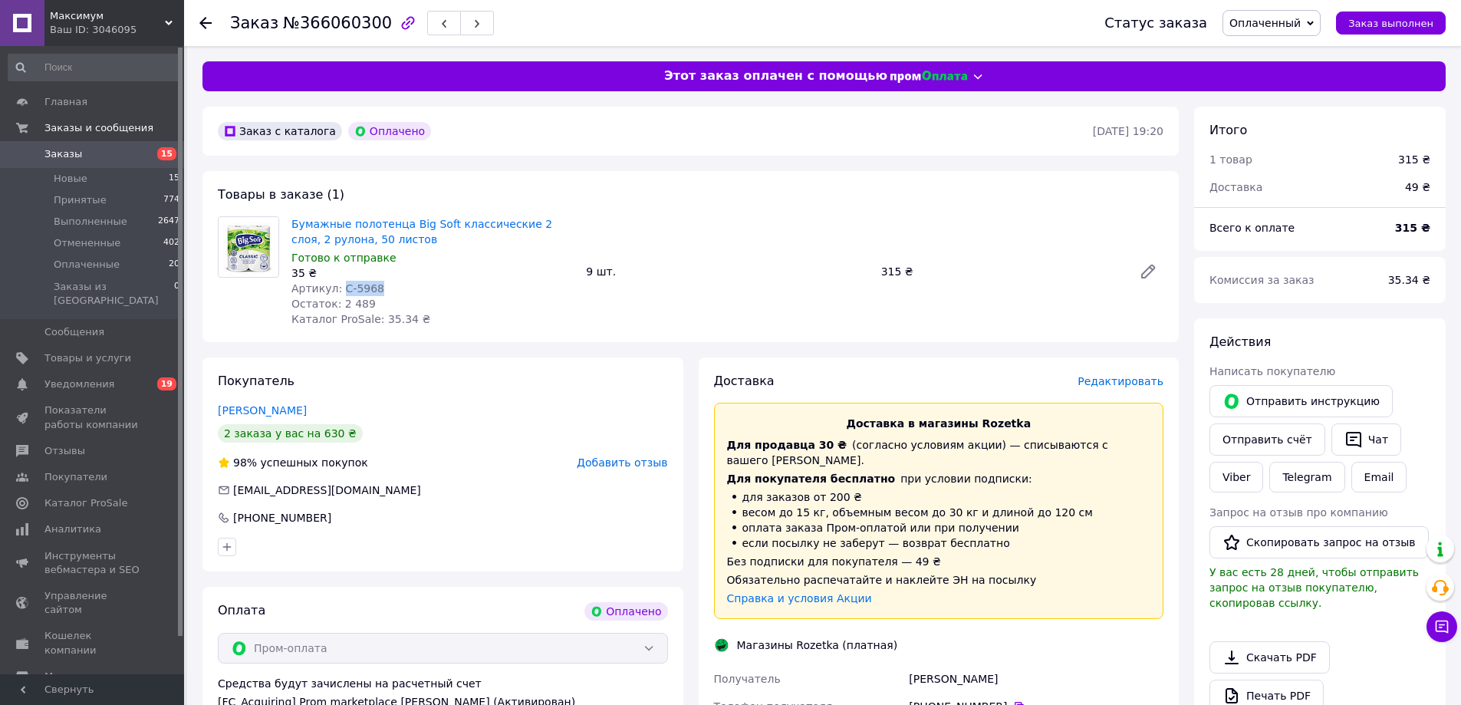
drag, startPoint x: 339, startPoint y: 284, endPoint x: 375, endPoint y: 285, distance: 36.1
click at [375, 285] on div "Артикул: С-5968" at bounding box center [432, 288] width 282 height 15
copy span "С-5968"
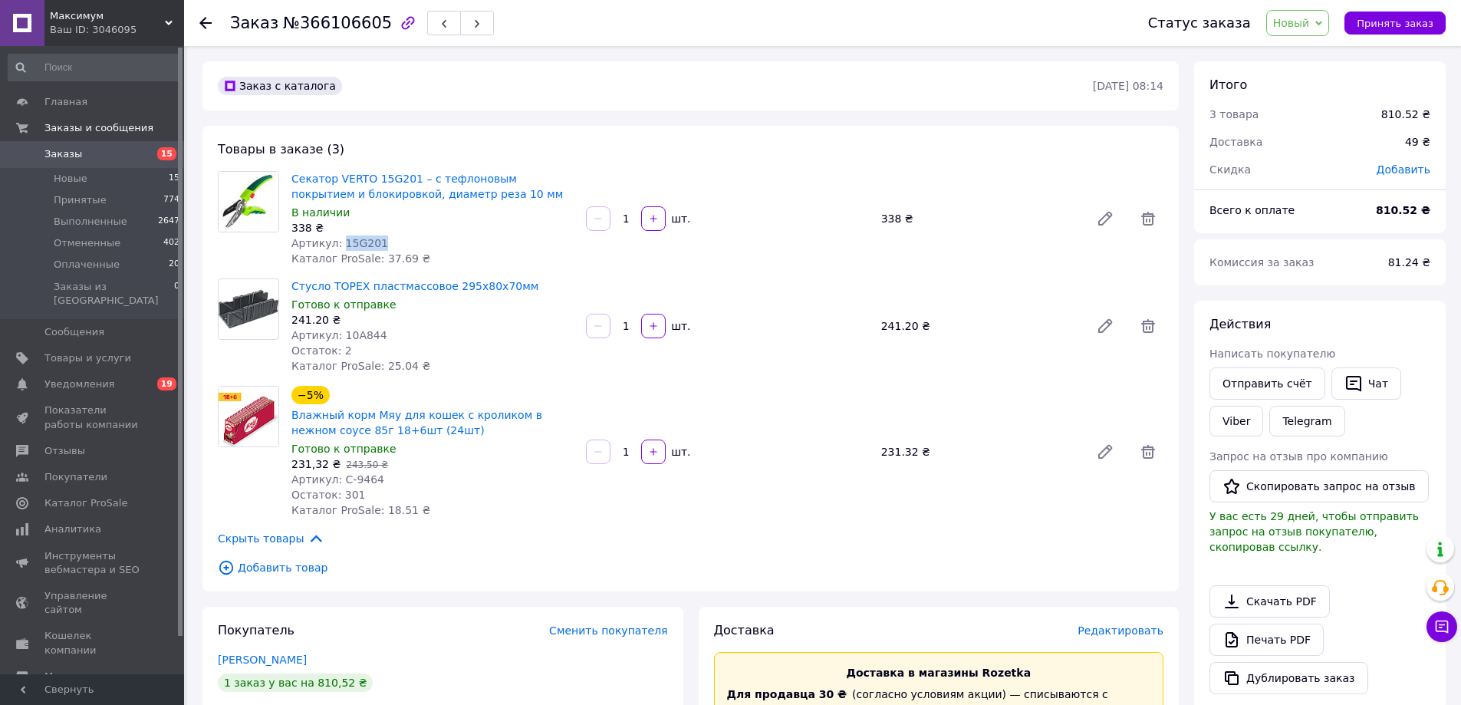
drag, startPoint x: 338, startPoint y: 241, endPoint x: 403, endPoint y: 233, distance: 65.6
click at [384, 241] on div "Артикул: 15G201" at bounding box center [432, 242] width 282 height 15
copy span "15G201"
drag, startPoint x: 355, startPoint y: 329, endPoint x: 414, endPoint y: 321, distance: 59.5
click at [383, 330] on div "Артикул: 10A844" at bounding box center [432, 334] width 282 height 15
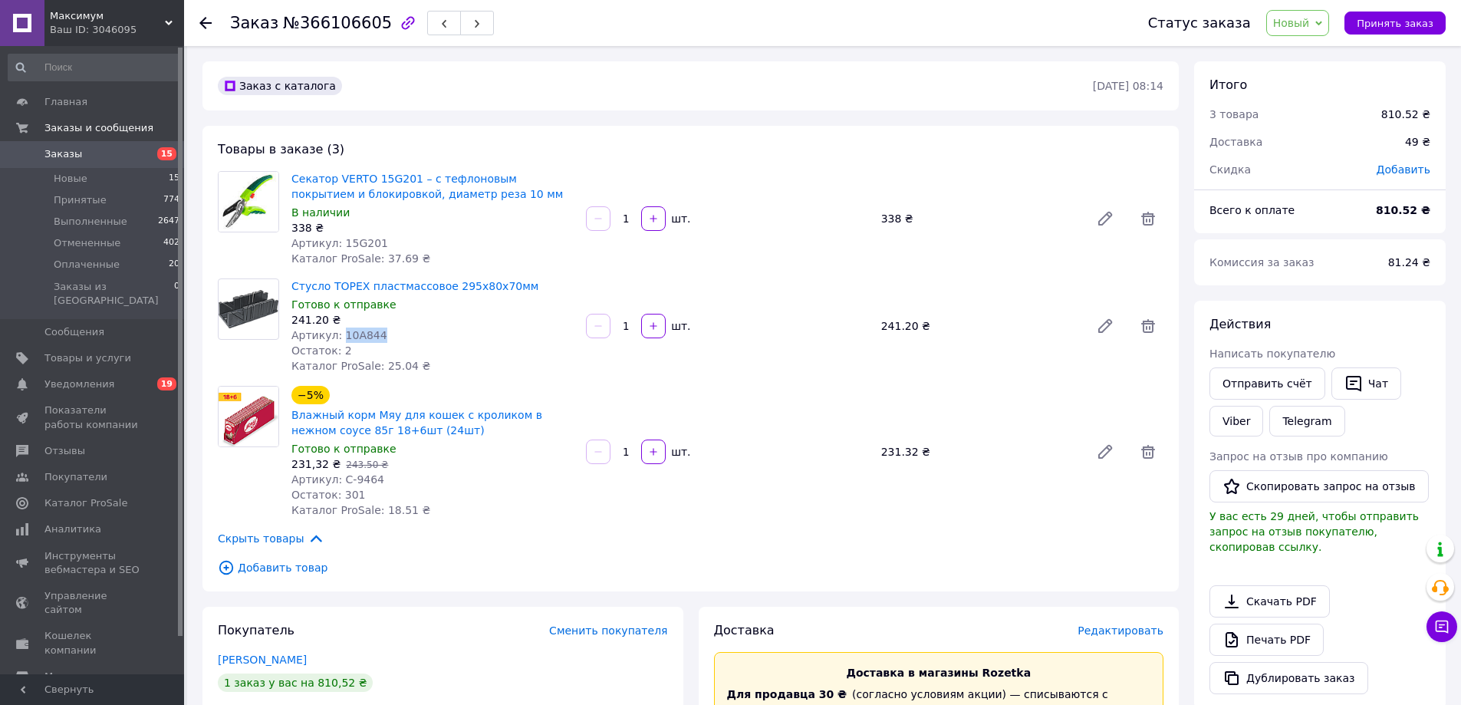
copy span "10A844"
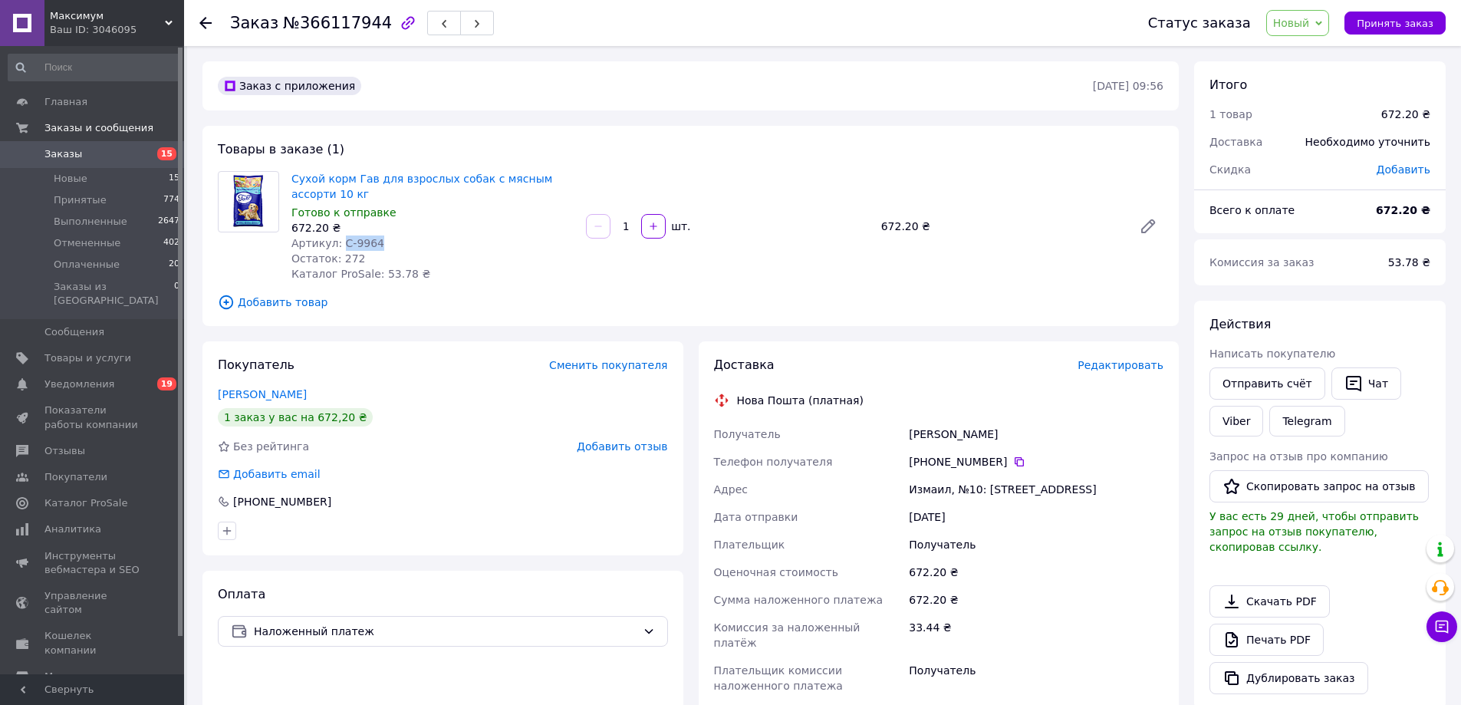
drag, startPoint x: 338, startPoint y: 242, endPoint x: 390, endPoint y: 231, distance: 53.4
click at [380, 235] on div "Артикул: С-9964" at bounding box center [432, 242] width 282 height 15
copy span "С-9964"
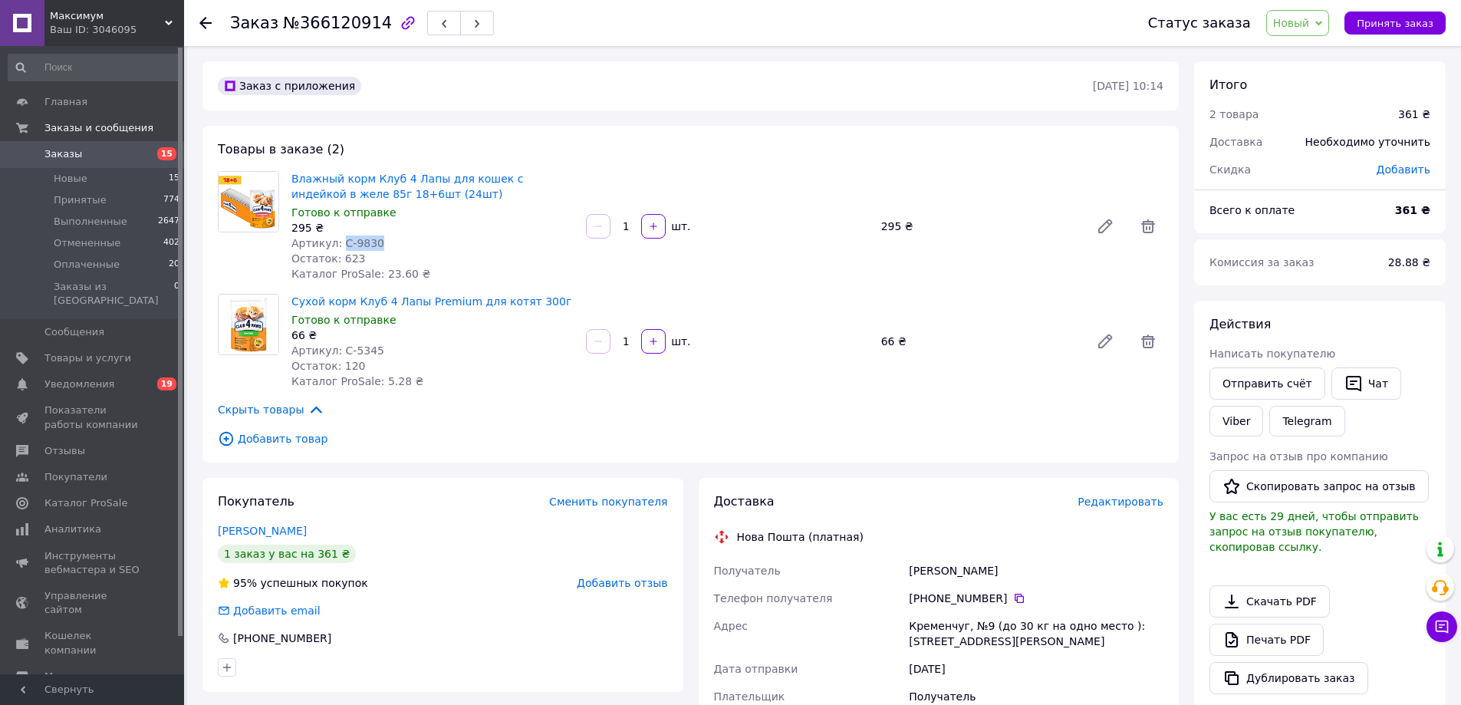
drag, startPoint x: 337, startPoint y: 241, endPoint x: 376, endPoint y: 240, distance: 39.1
click at [376, 240] on div "Артикул: С-9830" at bounding box center [432, 242] width 282 height 15
copy span "С-9830"
drag, startPoint x: 338, startPoint y: 346, endPoint x: 382, endPoint y: 343, distance: 43.8
click at [380, 346] on div "Артикул: С-5345" at bounding box center [432, 350] width 282 height 15
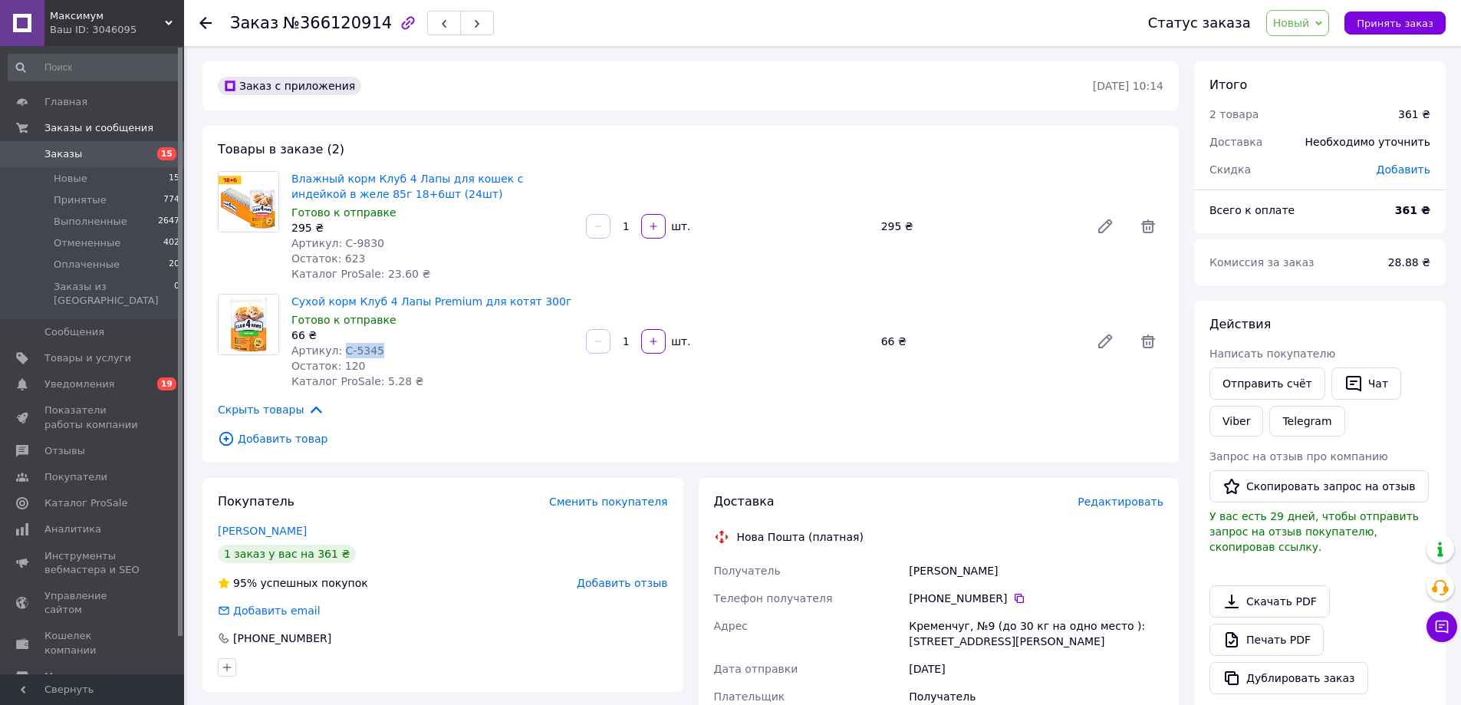
copy span "С-5345"
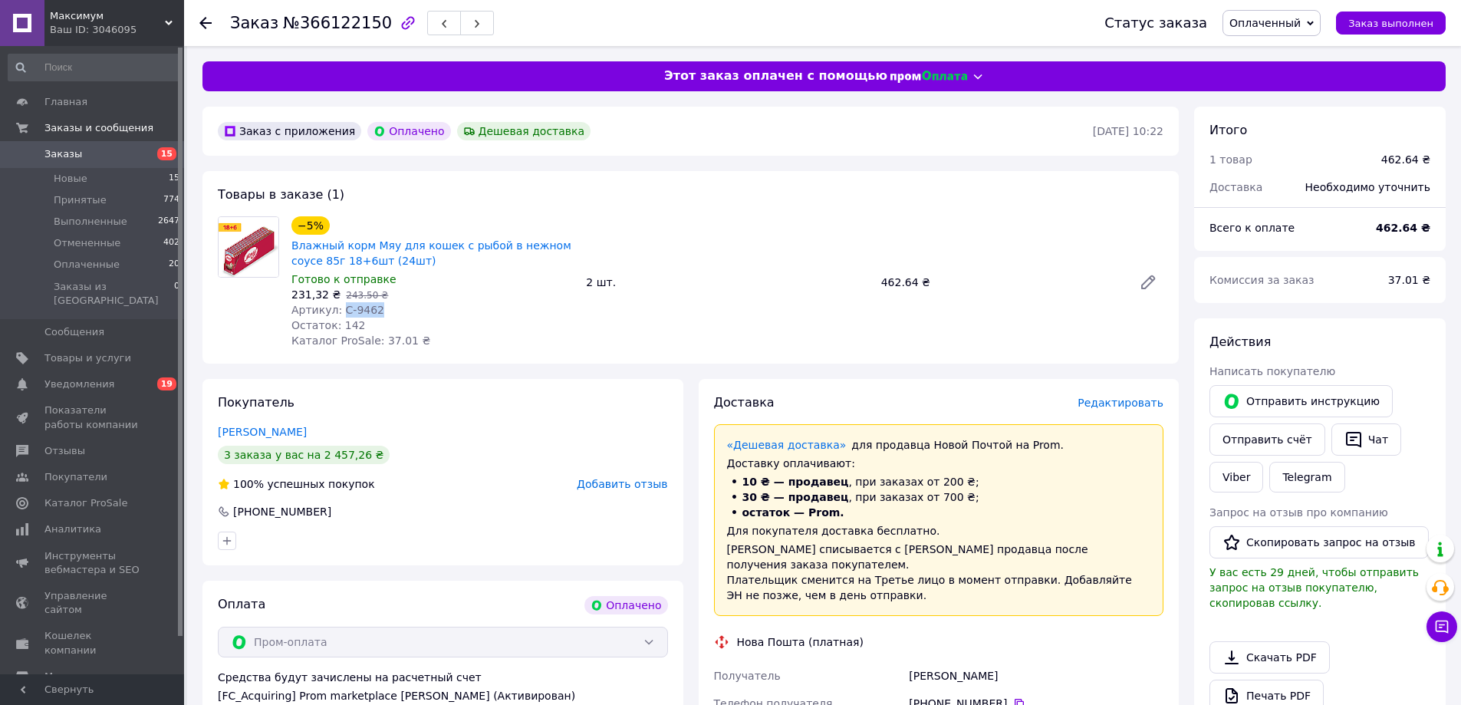
drag, startPoint x: 339, startPoint y: 312, endPoint x: 377, endPoint y: 311, distance: 38.4
click at [377, 311] on div "Артикул: С-9462" at bounding box center [432, 309] width 282 height 15
copy span "С-9462"
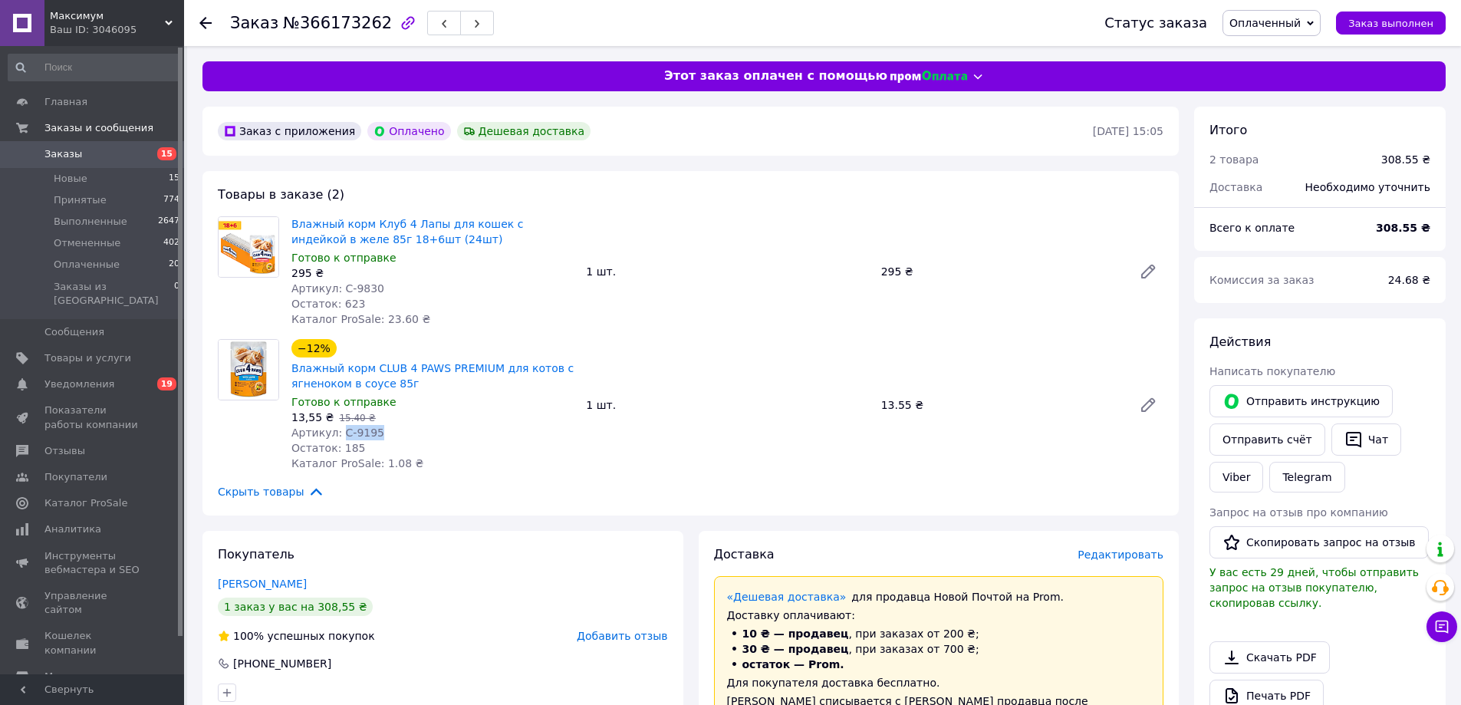
drag, startPoint x: 337, startPoint y: 436, endPoint x: 387, endPoint y: 427, distance: 51.4
click at [385, 433] on div "Артикул: С-9195" at bounding box center [432, 432] width 282 height 15
copy span "С-9195"
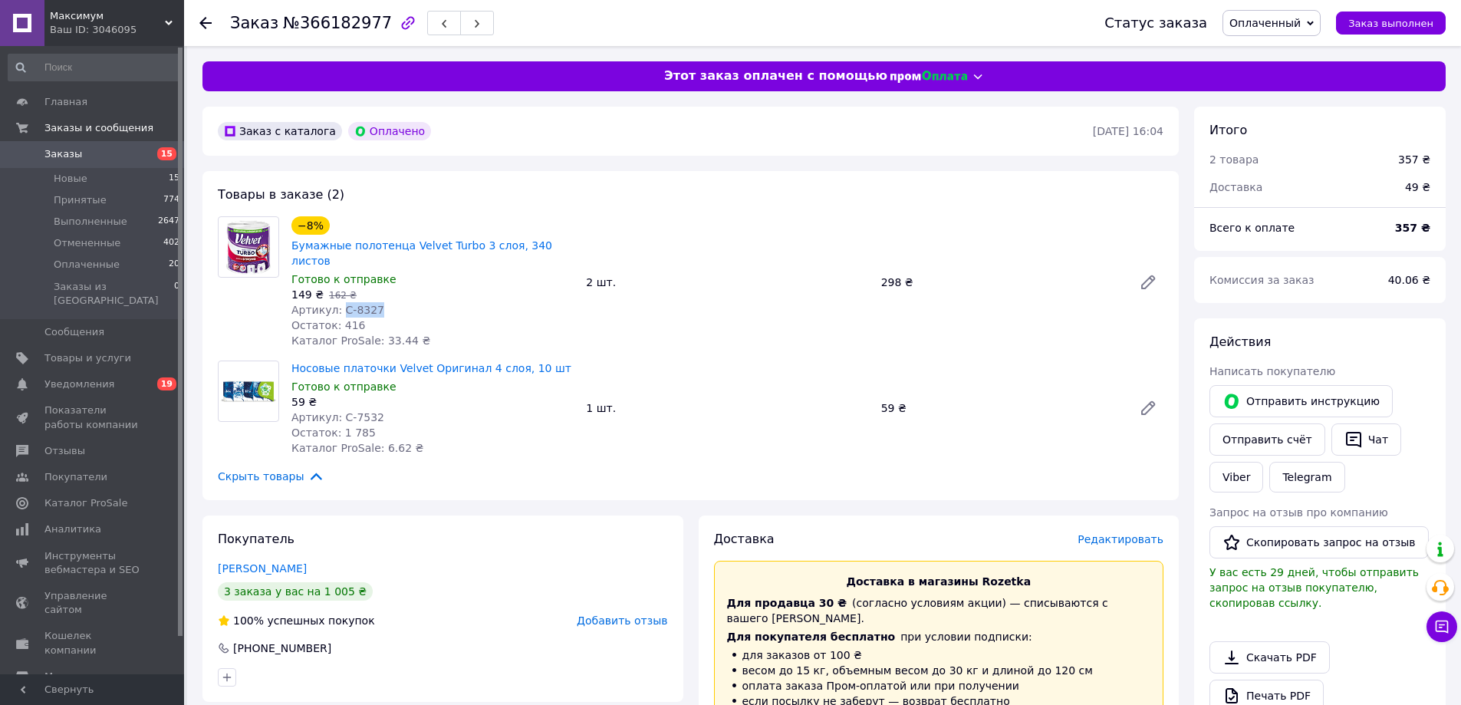
drag, startPoint x: 339, startPoint y: 291, endPoint x: 379, endPoint y: 291, distance: 39.9
click at [378, 302] on div "Артикул: С-8327" at bounding box center [432, 309] width 282 height 15
copy span "С-8327"
drag, startPoint x: 337, startPoint y: 400, endPoint x: 384, endPoint y: 399, distance: 47.6
click at [381, 410] on div "Артикул: С-7532" at bounding box center [432, 417] width 282 height 15
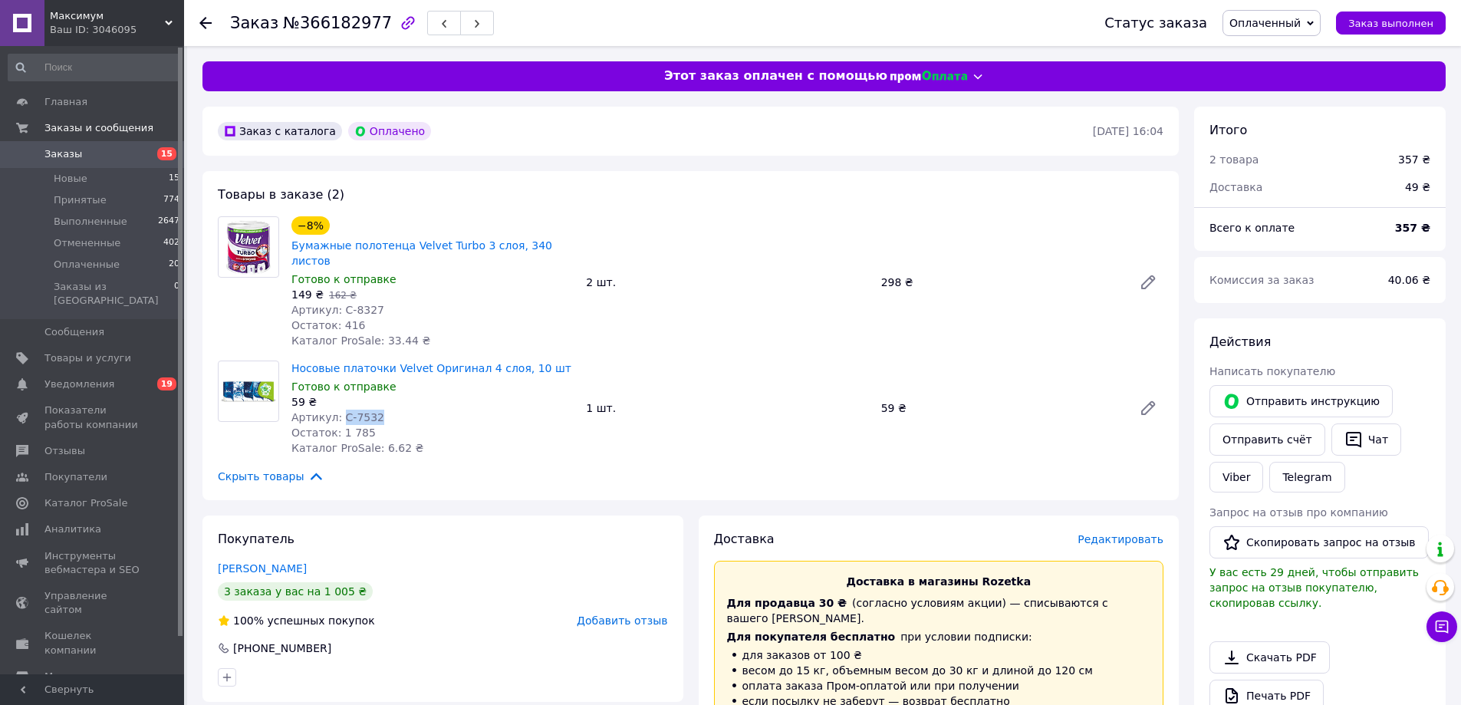
copy span "С-7532"
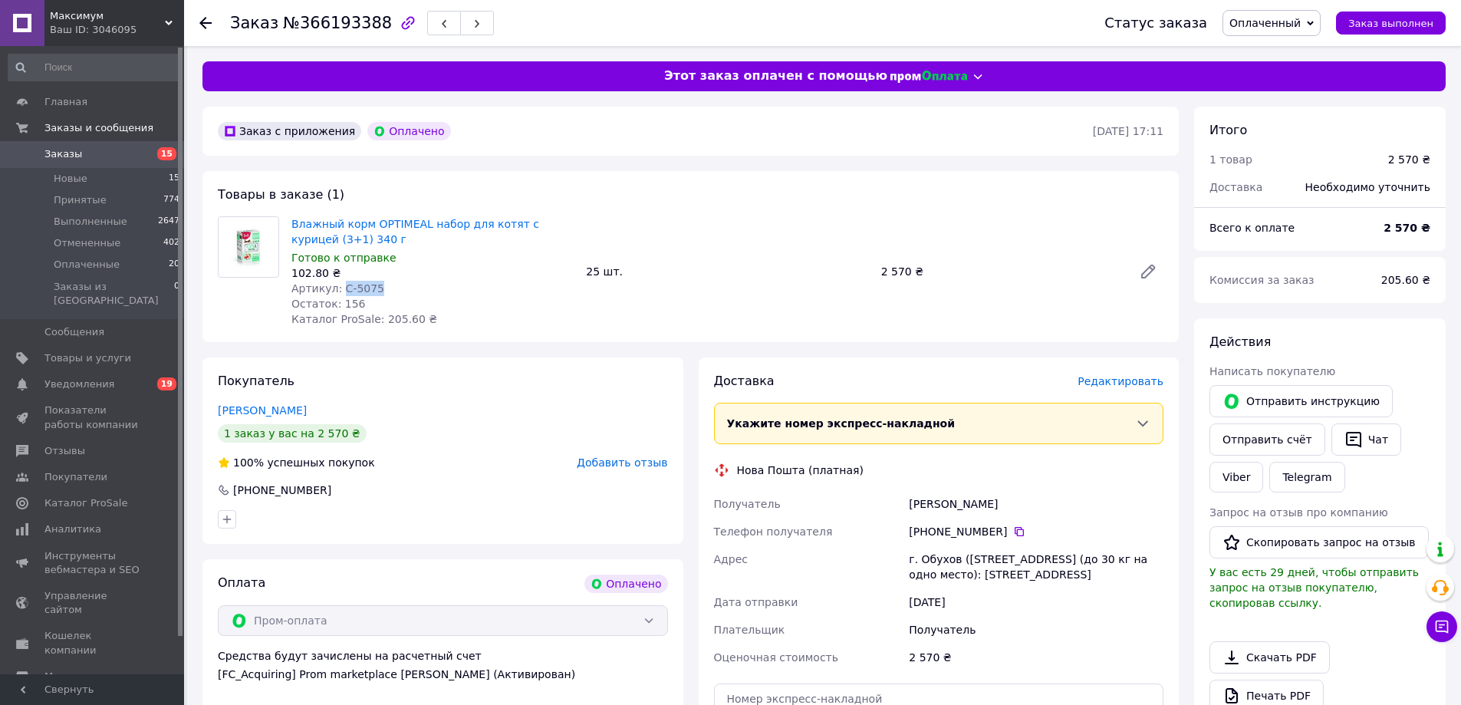
drag, startPoint x: 337, startPoint y: 286, endPoint x: 385, endPoint y: 285, distance: 48.3
click at [384, 285] on div "Артикул: С-5075" at bounding box center [432, 288] width 282 height 15
copy span "С-5075"
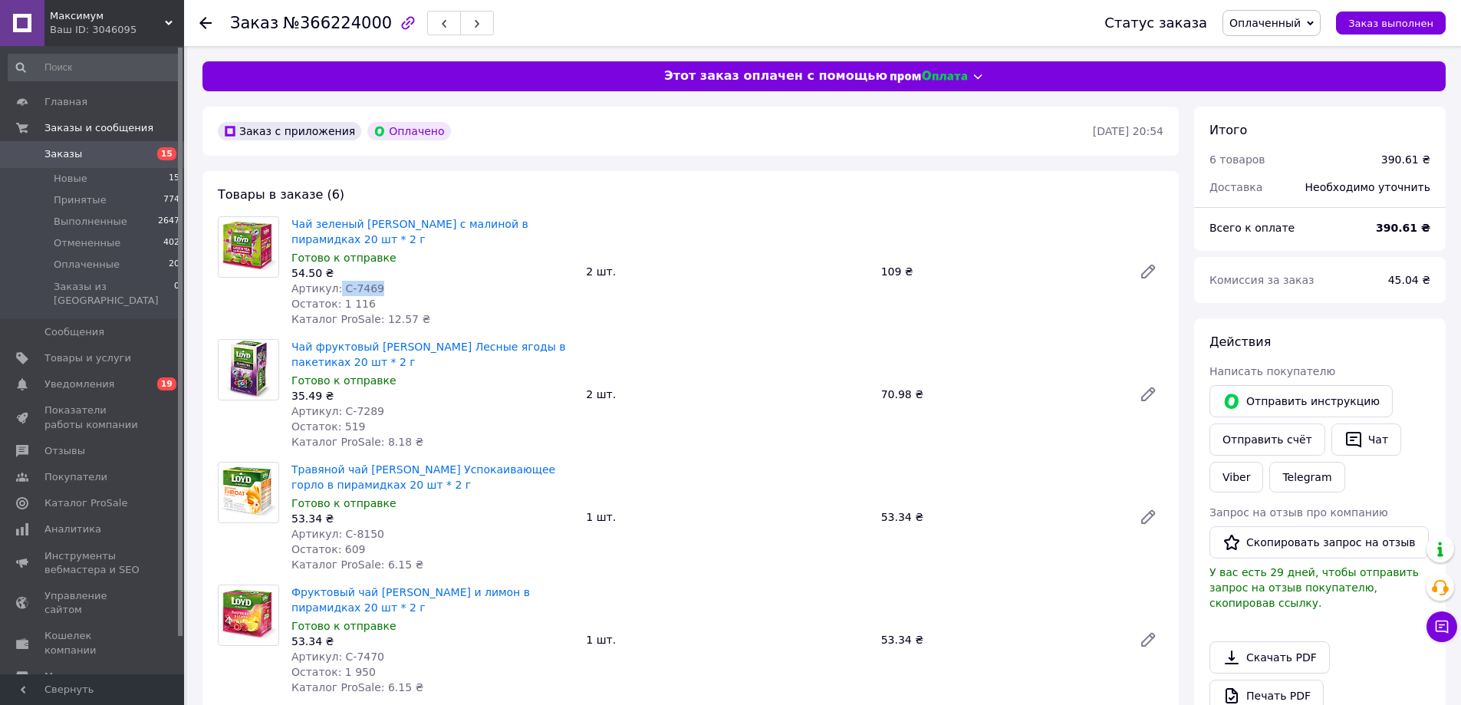
drag, startPoint x: 335, startPoint y: 273, endPoint x: 386, endPoint y: 267, distance: 51.0
click at [386, 281] on div "Артикул: С-7469" at bounding box center [432, 288] width 282 height 15
copy span "С-7469"
drag, startPoint x: 338, startPoint y: 393, endPoint x: 701, endPoint y: 354, distance: 364.8
click at [377, 403] on div "Артикул: С-7289" at bounding box center [432, 410] width 282 height 15
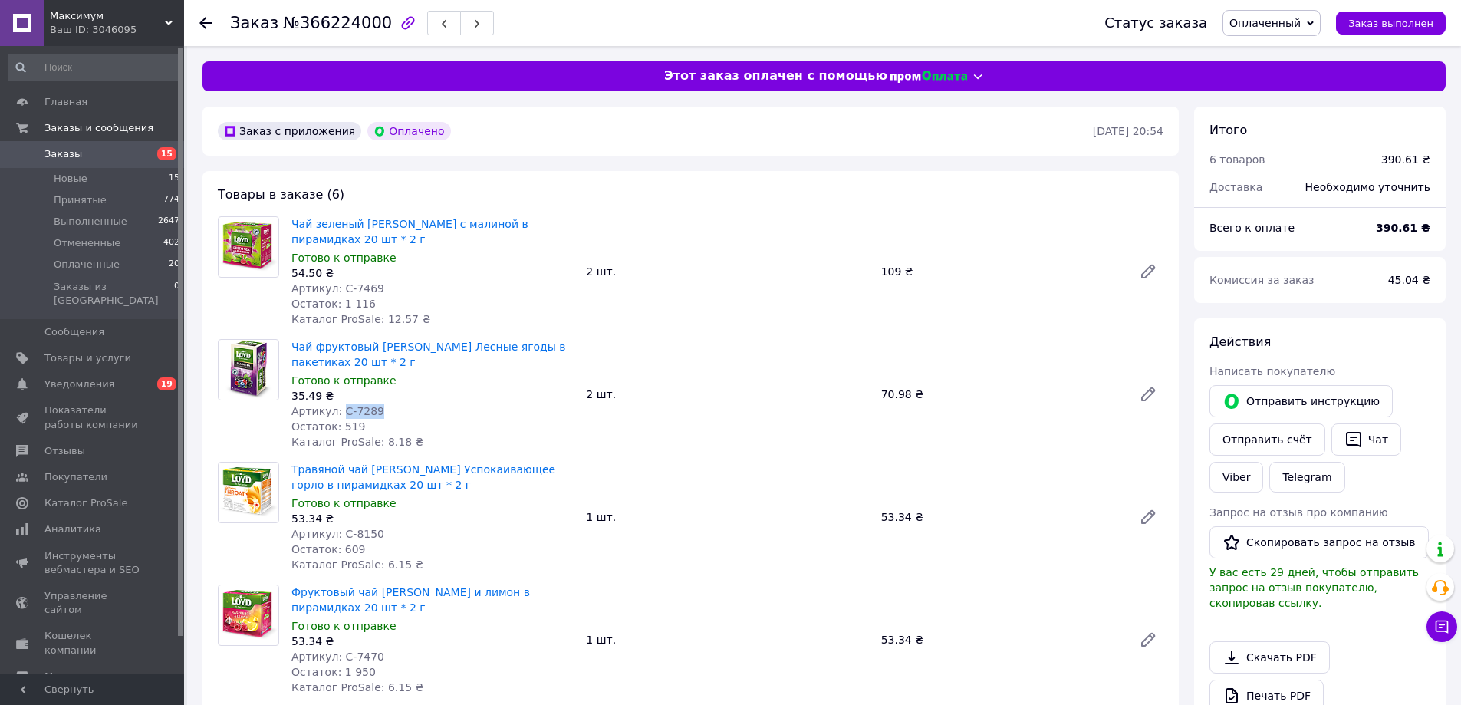
copy span "С-7289"
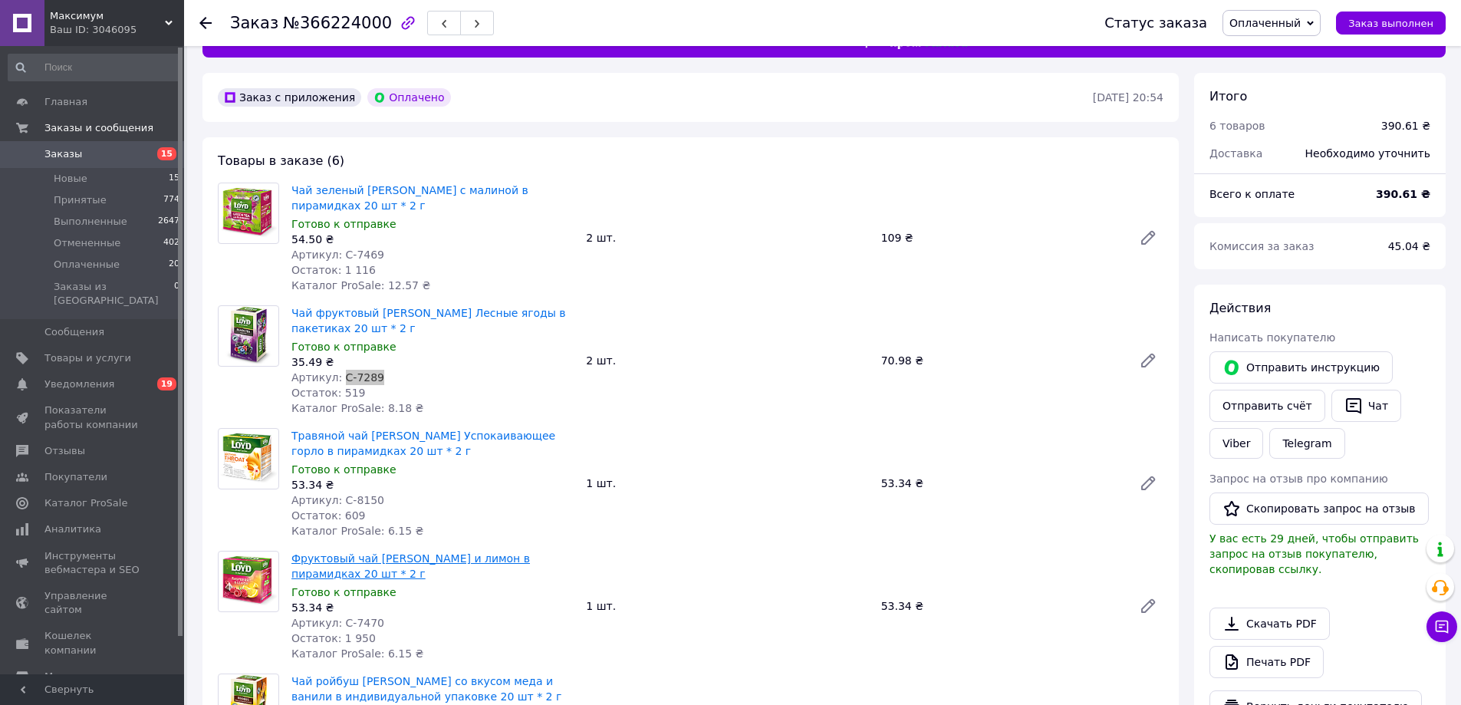
scroll to position [77, 0]
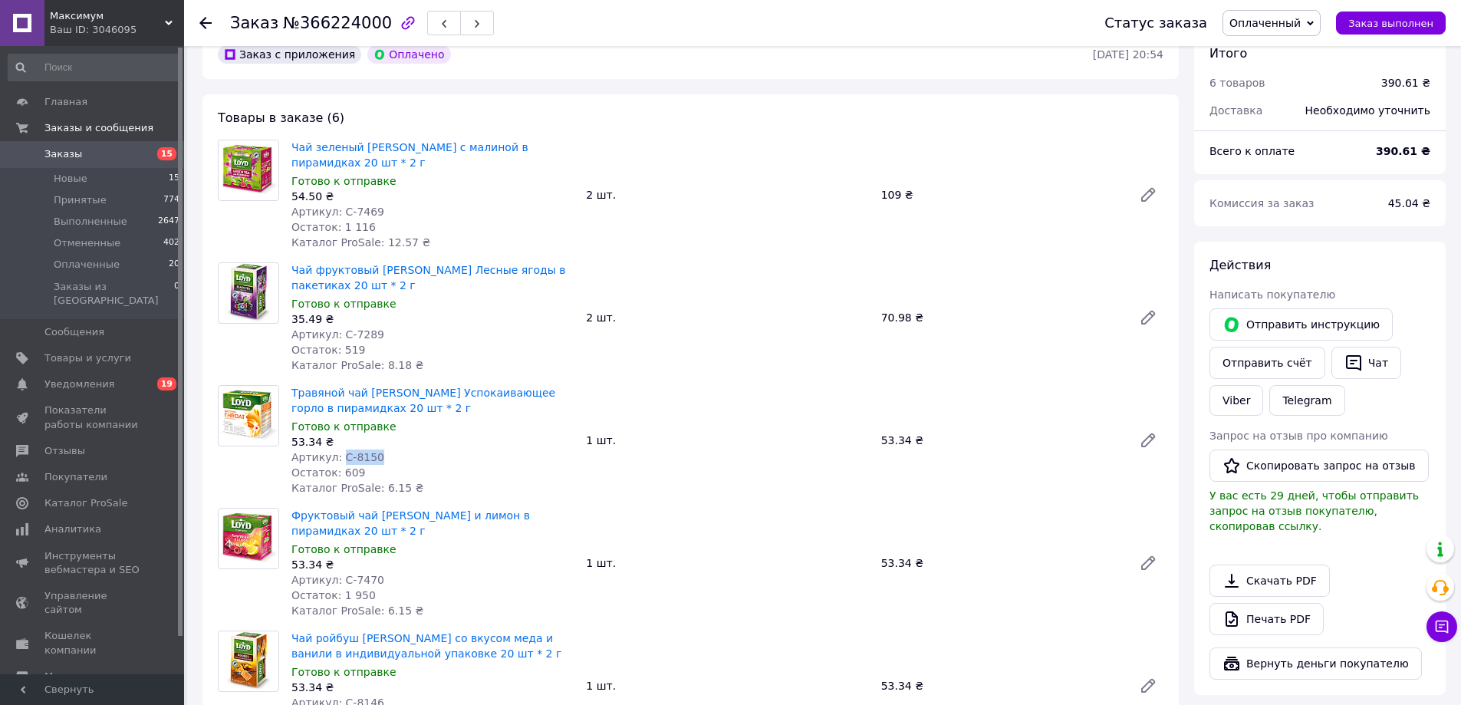
drag, startPoint x: 338, startPoint y: 442, endPoint x: 373, endPoint y: 437, distance: 34.8
click at [373, 449] on div "Артикул: С-8150" at bounding box center [432, 456] width 282 height 15
copy span "С-8150"
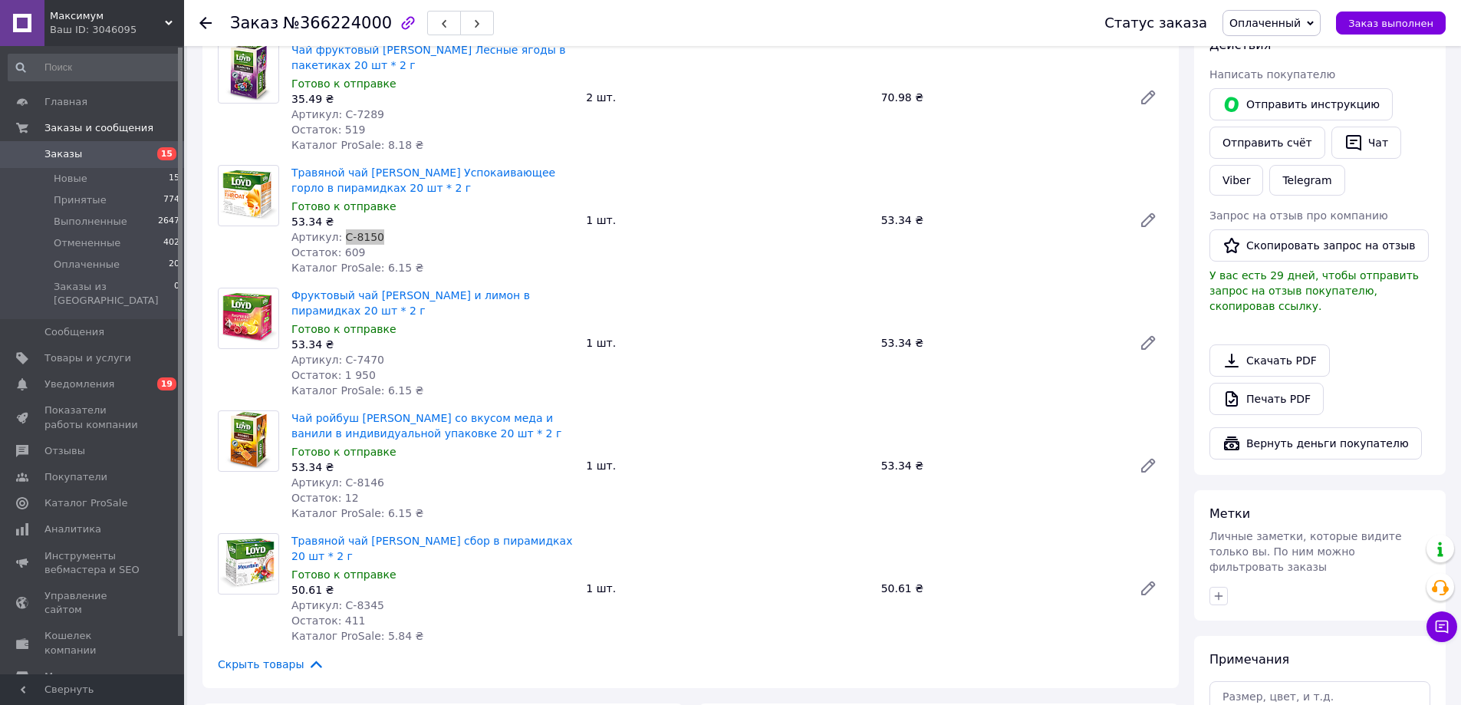
scroll to position [307, 0]
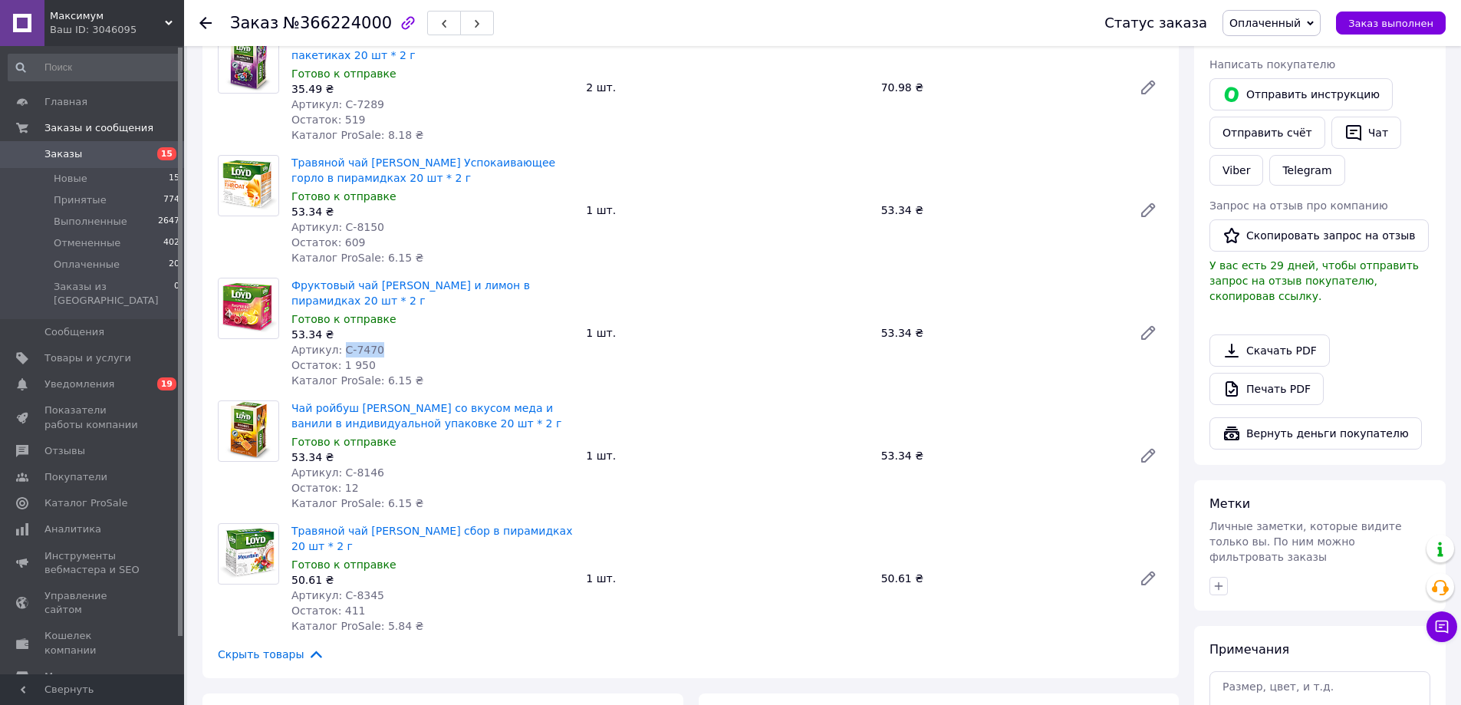
drag, startPoint x: 339, startPoint y: 329, endPoint x: 374, endPoint y: 327, distance: 35.4
click at [374, 342] on div "Артикул: С-7470" at bounding box center [432, 349] width 282 height 15
copy span "С-7470"
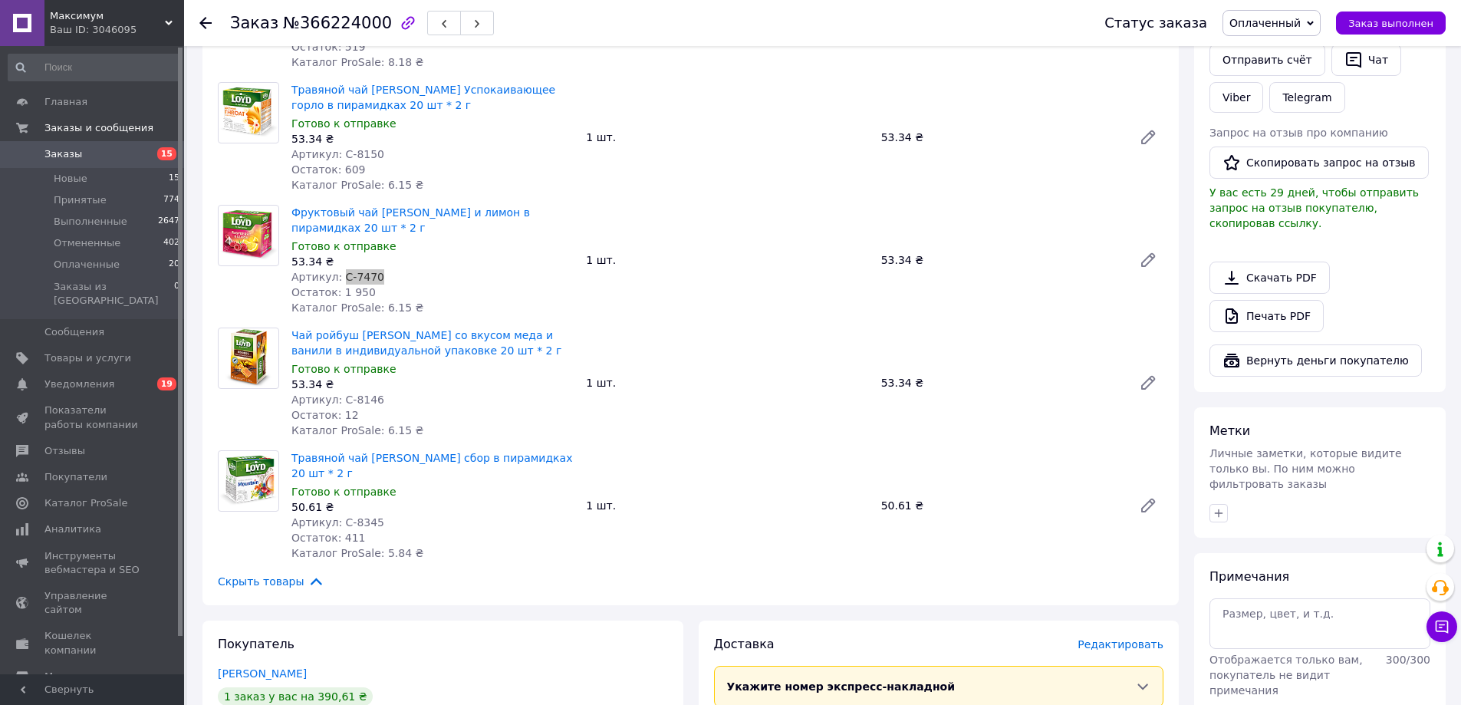
scroll to position [383, 0]
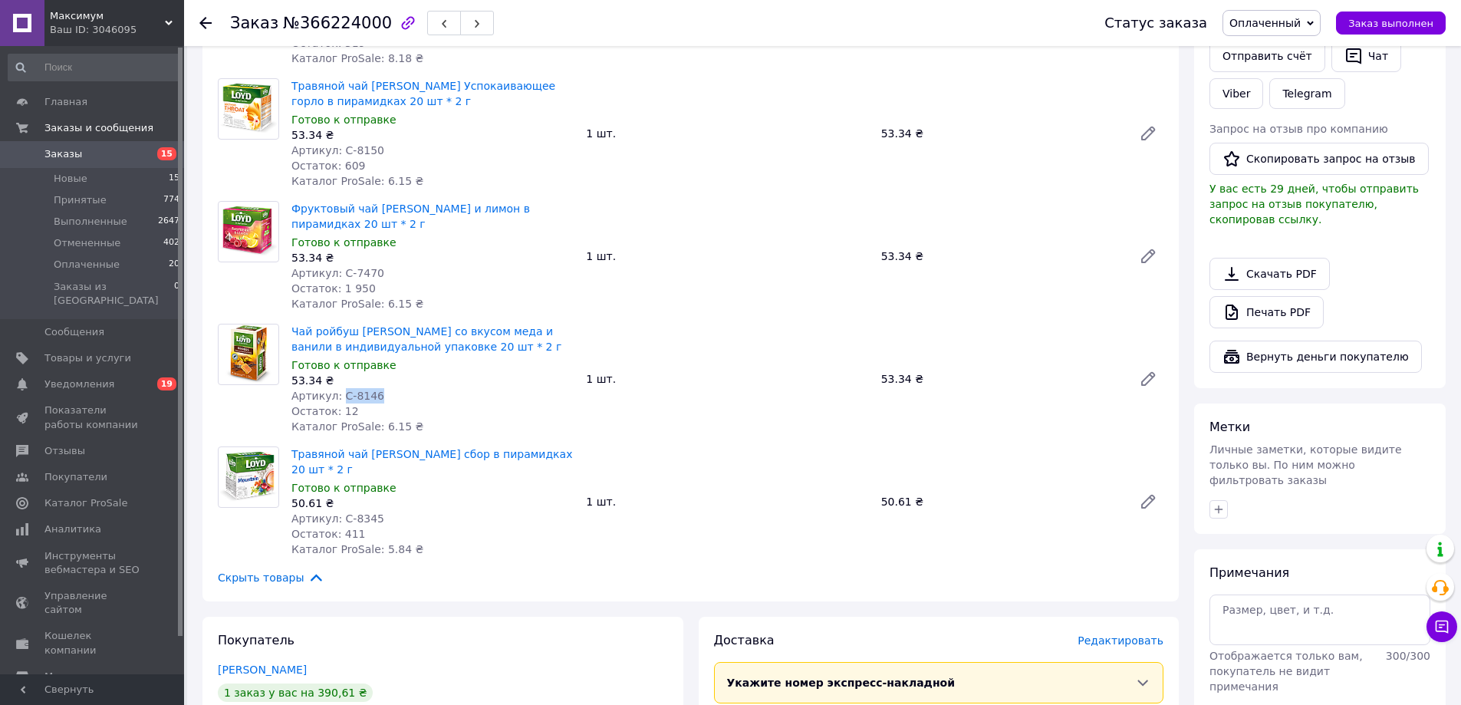
drag, startPoint x: 340, startPoint y: 377, endPoint x: 530, endPoint y: 355, distance: 191.5
click at [377, 388] on div "Артикул: С-8146" at bounding box center [432, 395] width 282 height 15
copy span "С-8146"
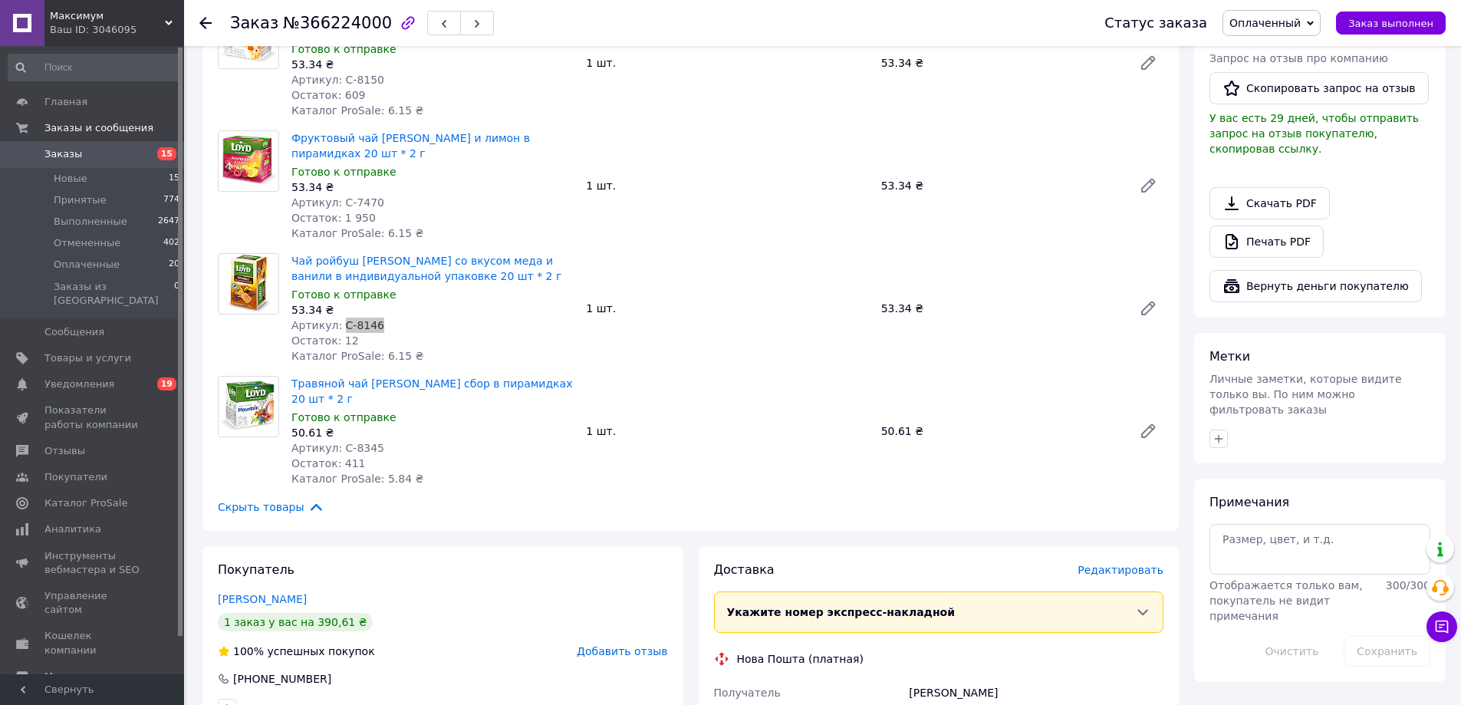
scroll to position [460, 0]
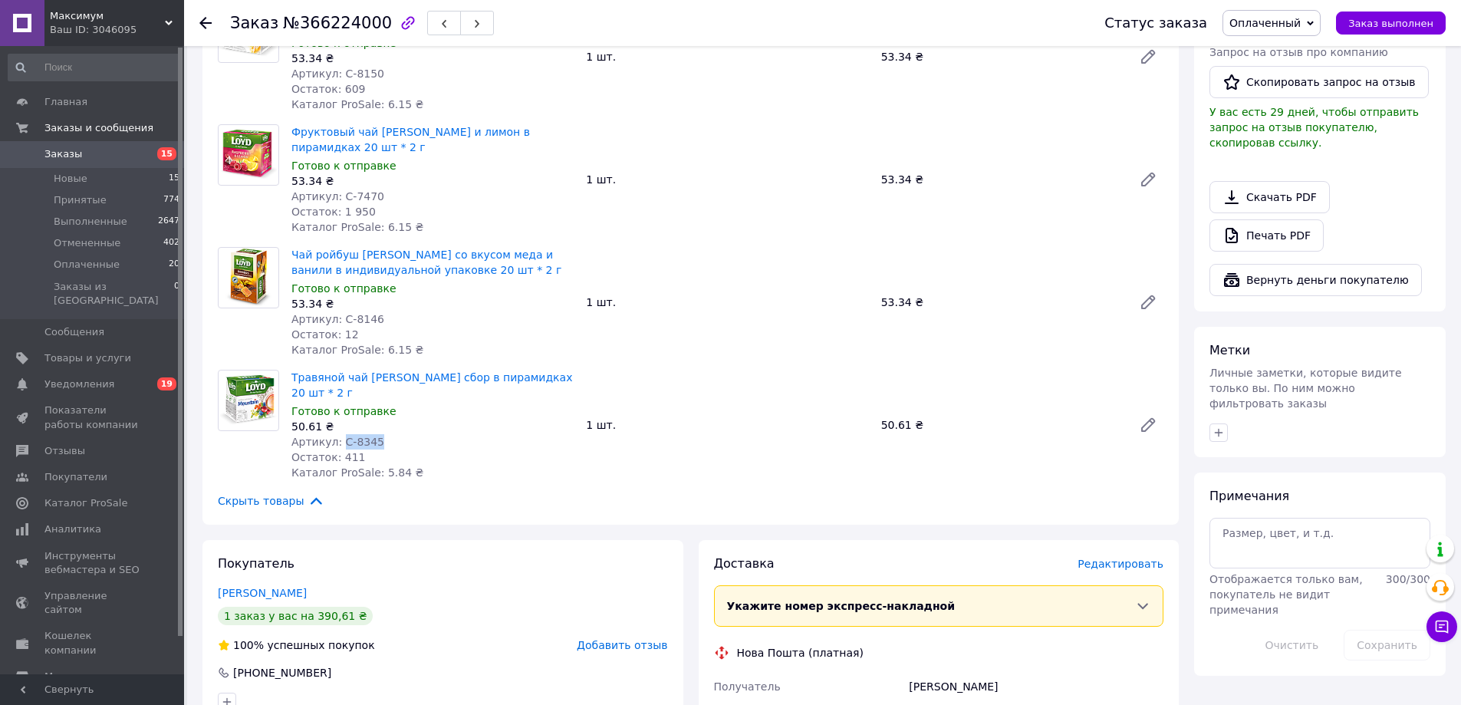
drag, startPoint x: 340, startPoint y: 423, endPoint x: 415, endPoint y: 421, distance: 75.2
click at [370, 436] on span "Артикул: С-8345" at bounding box center [337, 442] width 93 height 12
copy span "С-8345"
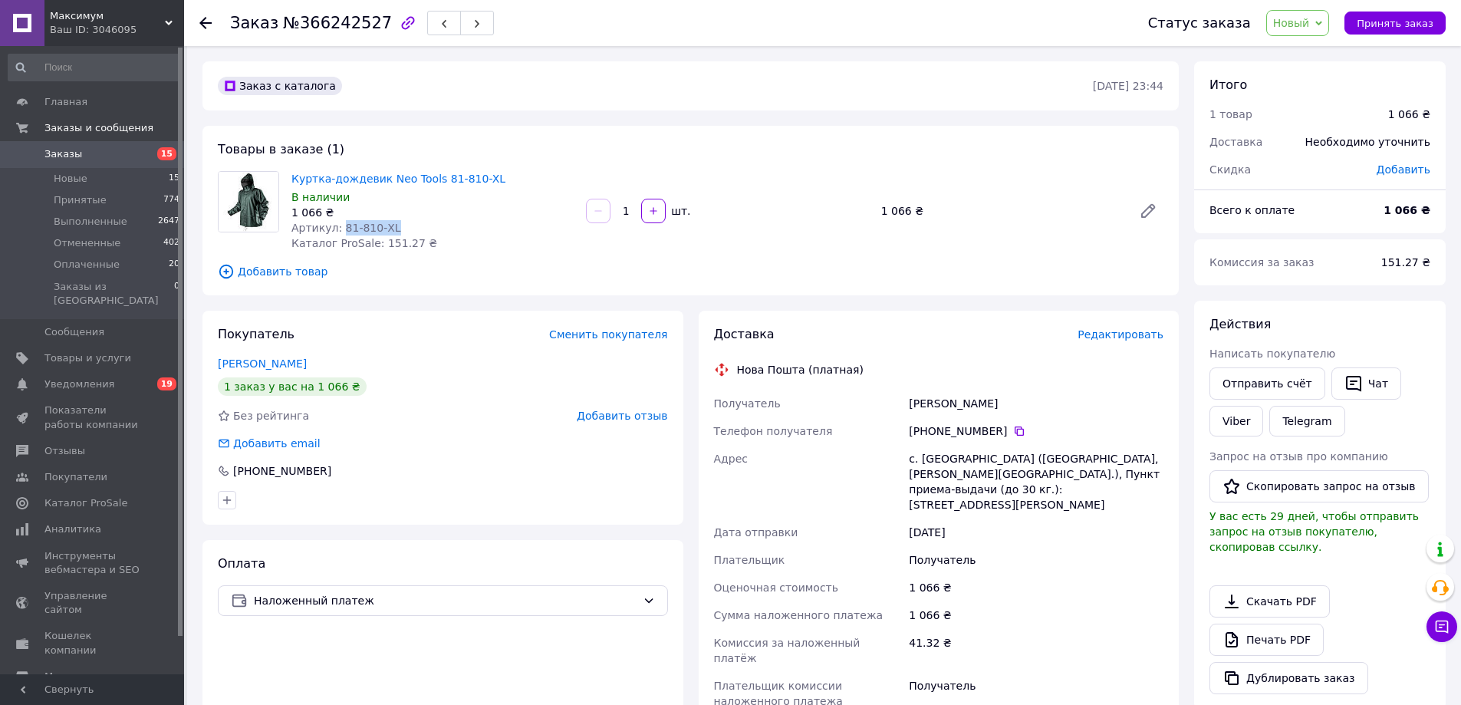
drag, startPoint x: 338, startPoint y: 222, endPoint x: 390, endPoint y: 225, distance: 52.2
click at [390, 225] on div "Артикул: 81-810-XL" at bounding box center [432, 227] width 282 height 15
copy span "81-810-XL"
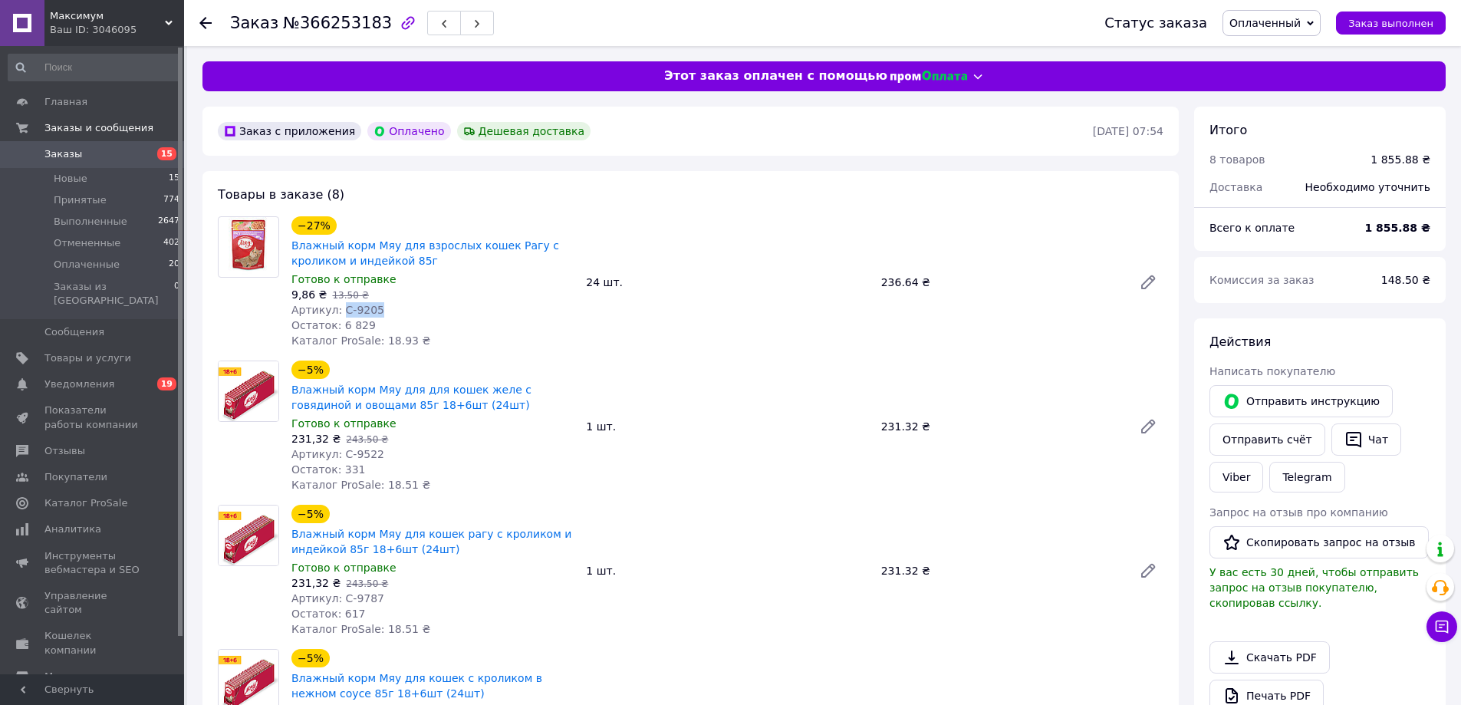
drag, startPoint x: 337, startPoint y: 304, endPoint x: 379, endPoint y: 308, distance: 41.6
click at [379, 308] on div "Артикул: С-9205" at bounding box center [432, 309] width 282 height 15
copy span "С-9205"
drag, startPoint x: 342, startPoint y: 455, endPoint x: 388, endPoint y: 446, distance: 46.9
click at [383, 452] on div "Артикул: С-9522" at bounding box center [432, 453] width 282 height 15
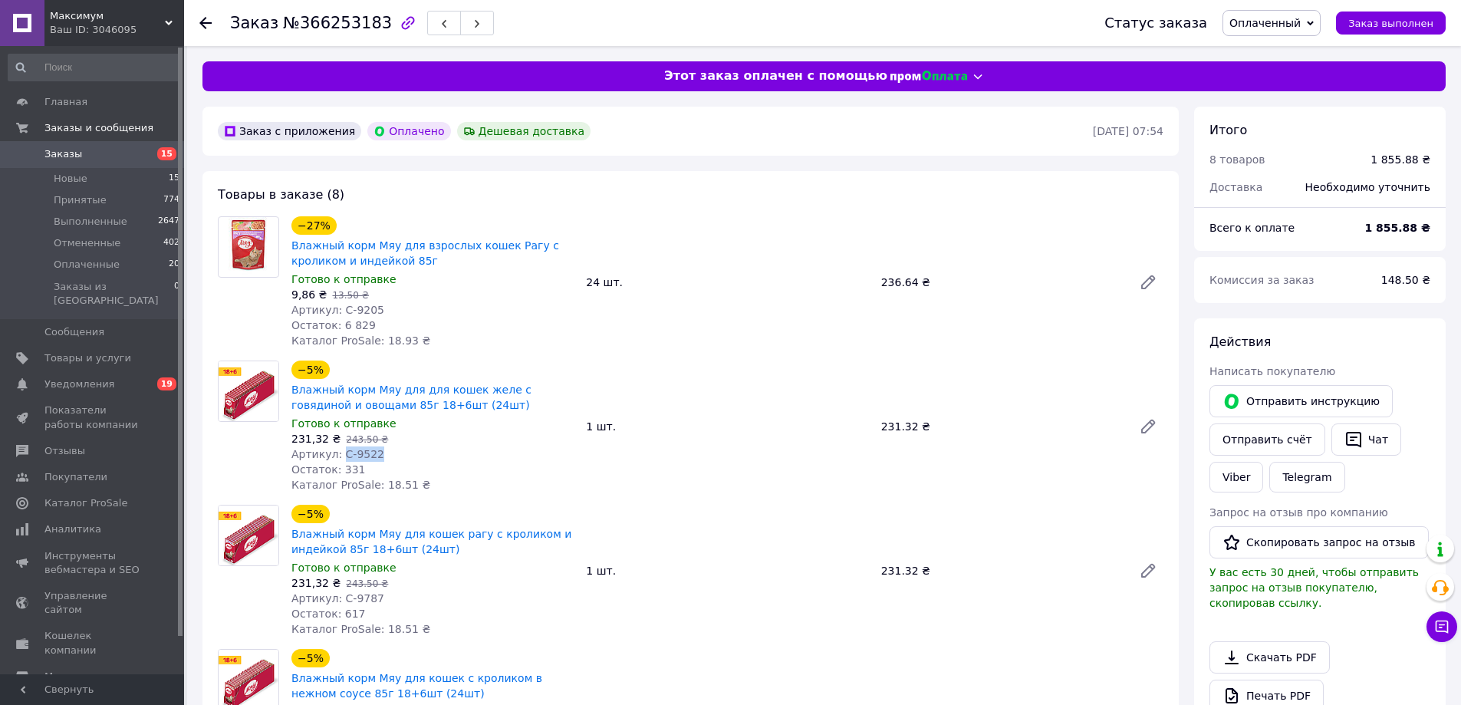
copy span "С-9522"
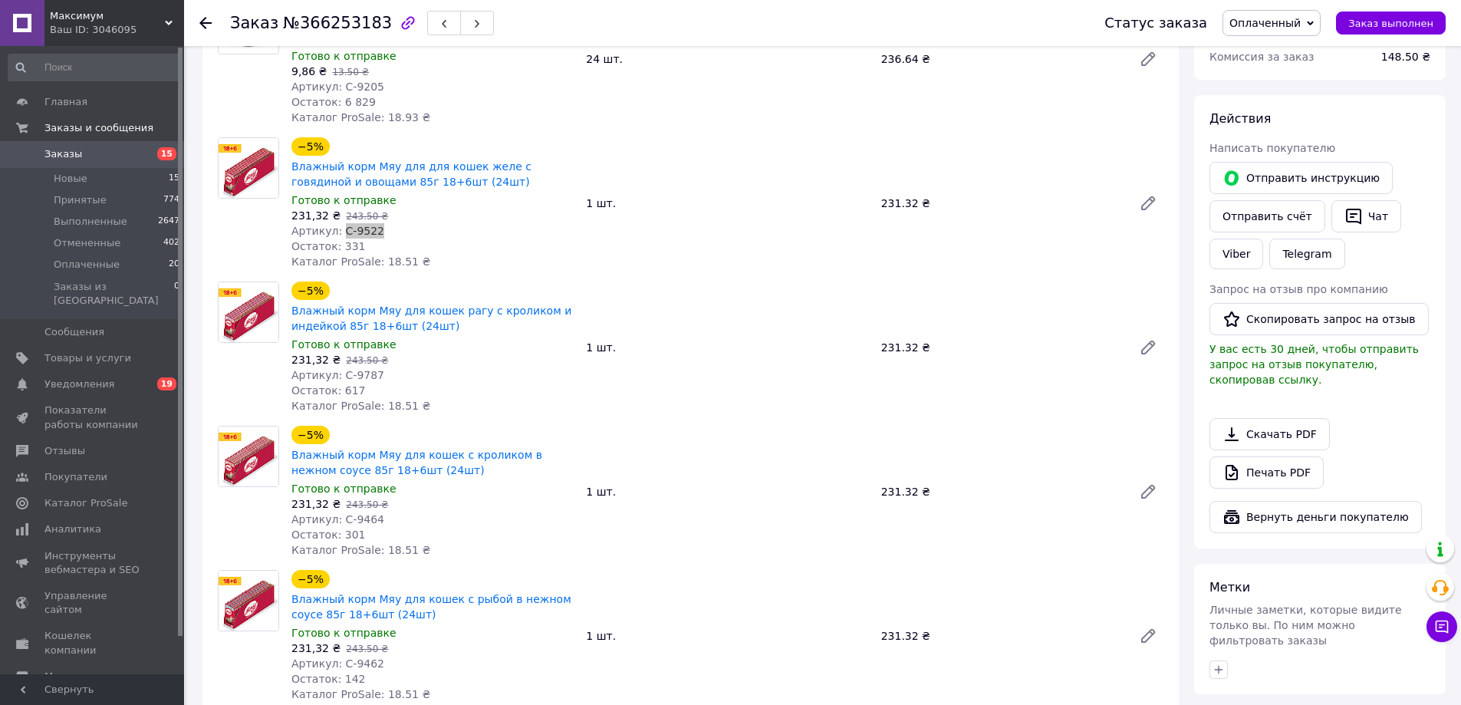
scroll to position [230, 0]
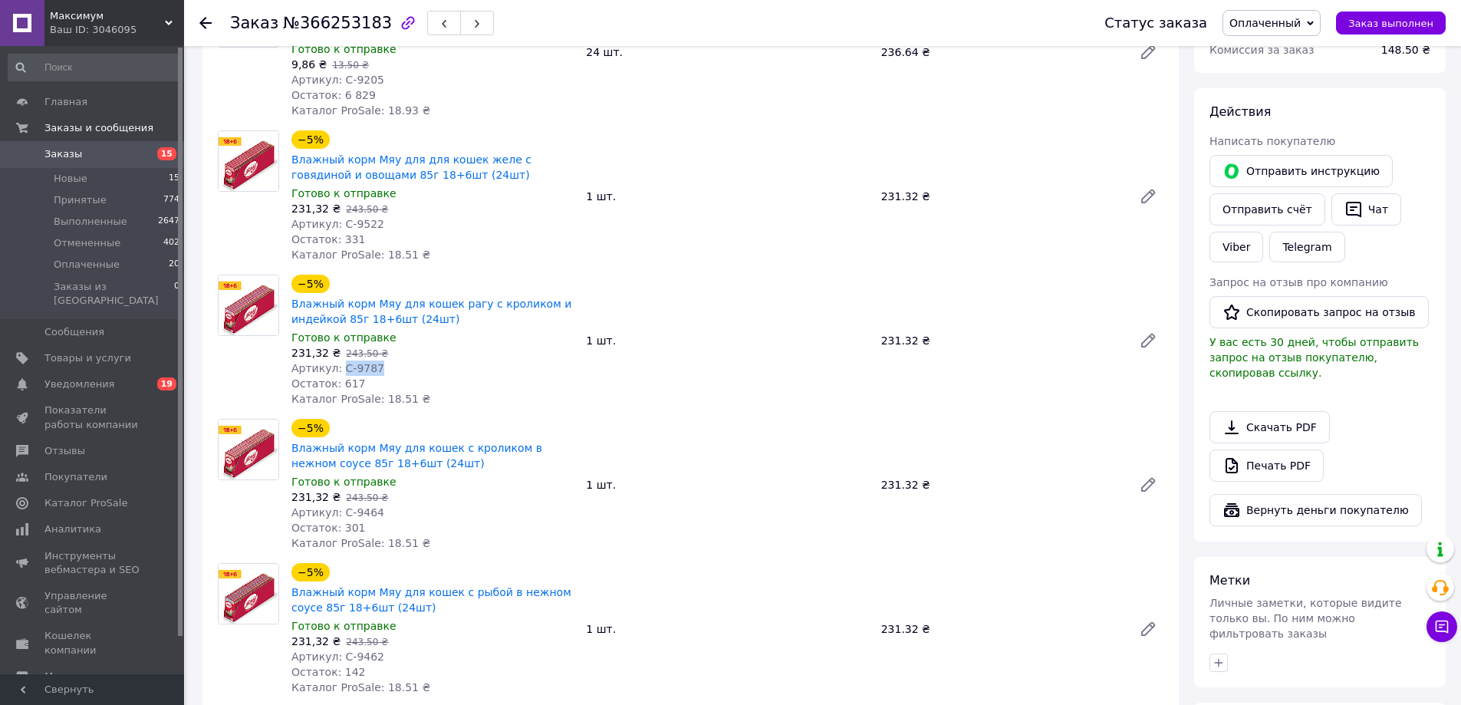
drag, startPoint x: 339, startPoint y: 368, endPoint x: 376, endPoint y: 367, distance: 36.8
click at [376, 367] on div "Артикул: С-9787" at bounding box center [432, 367] width 282 height 15
copy span "С-9787"
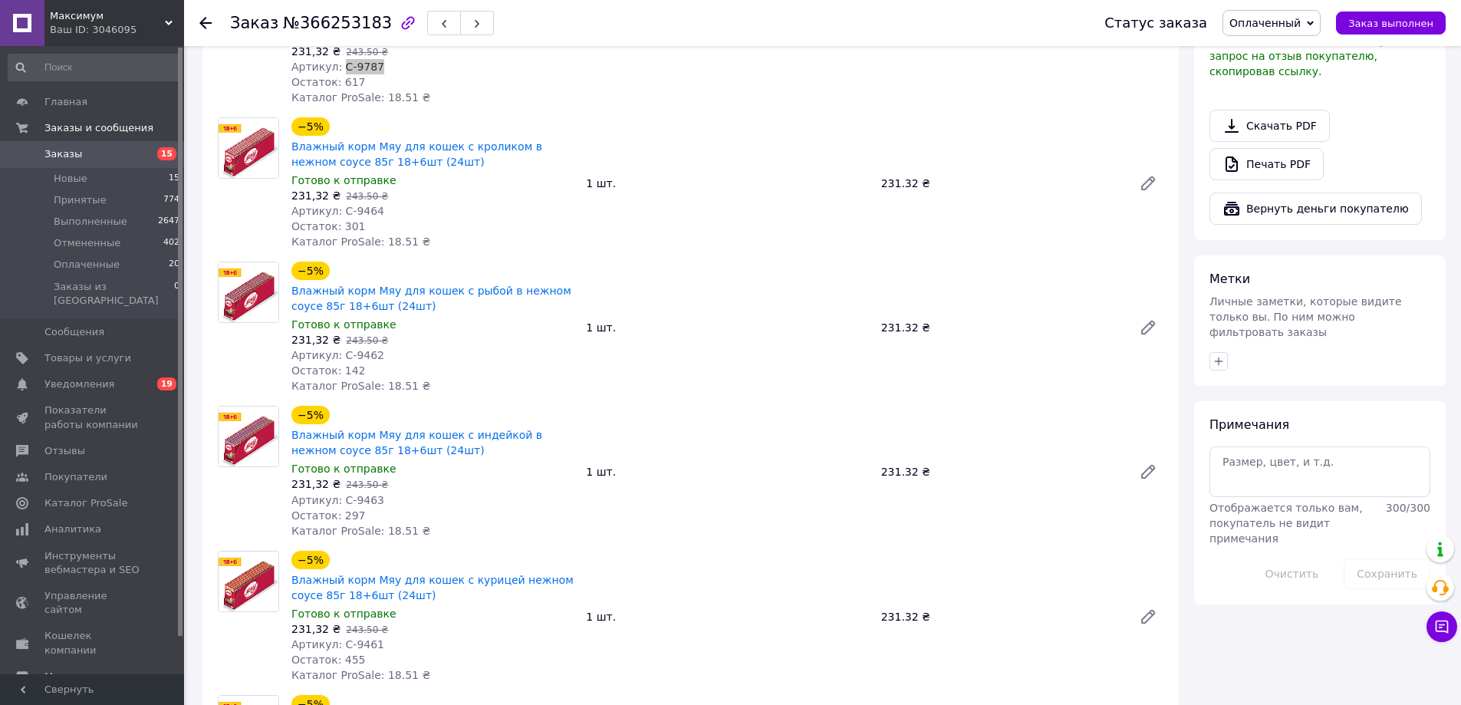
scroll to position [537, 0]
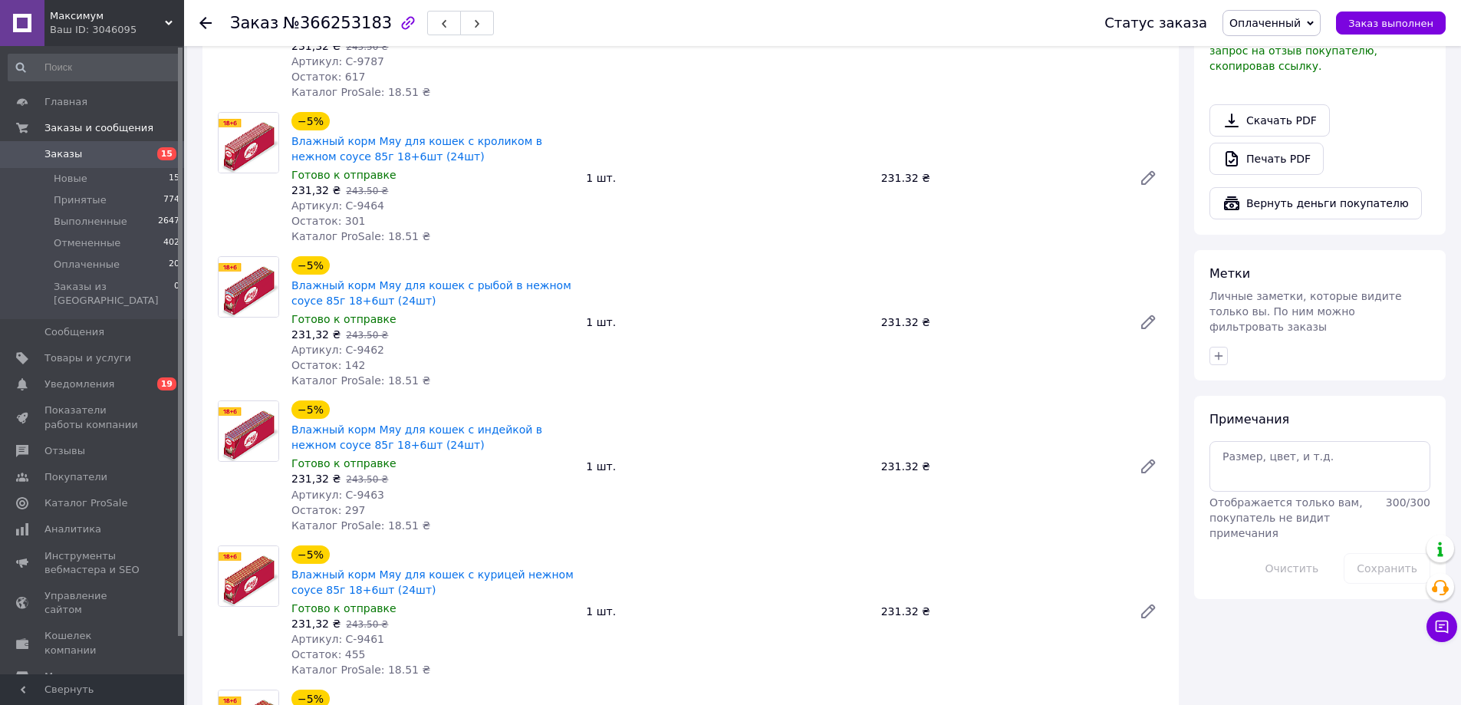
click at [453, 469] on div "Готово к отправке" at bounding box center [432, 463] width 282 height 15
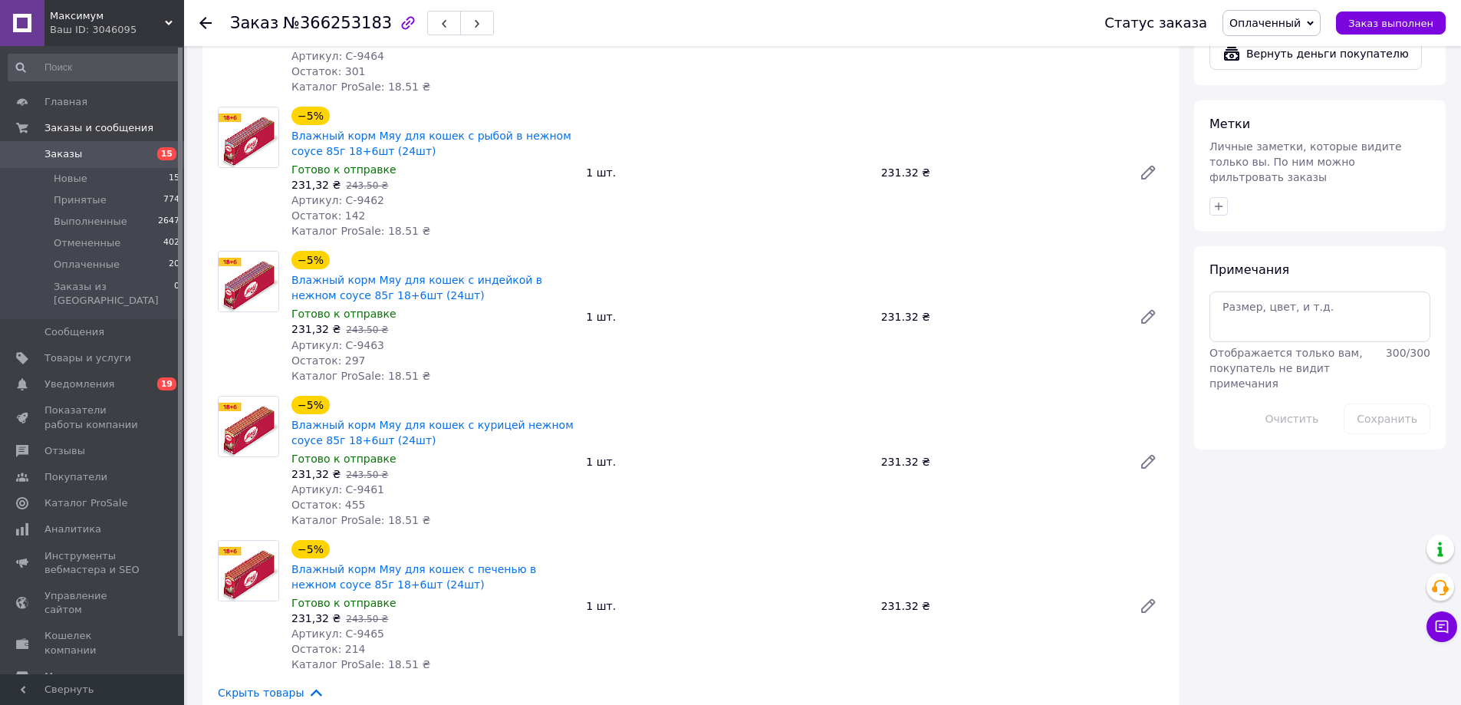
scroll to position [690, 0]
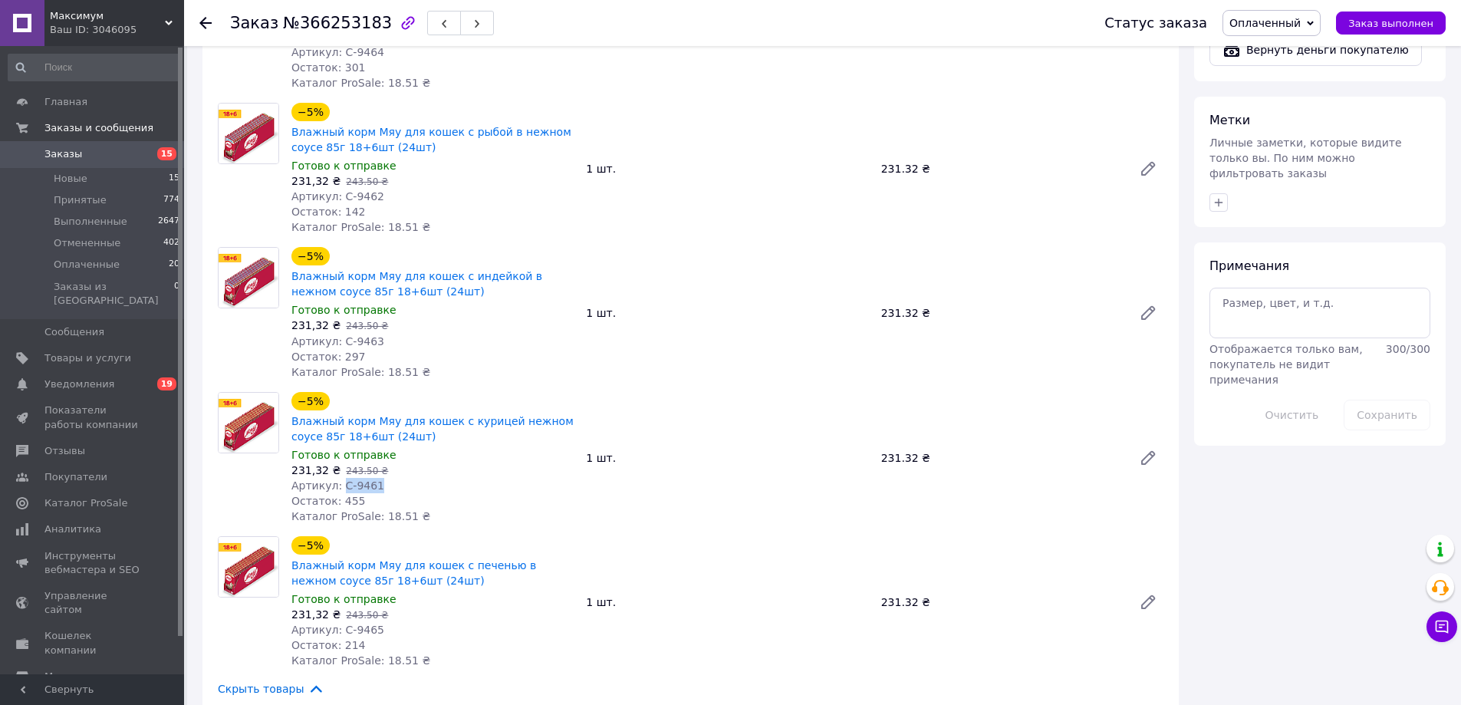
drag, startPoint x: 336, startPoint y: 485, endPoint x: 403, endPoint y: 478, distance: 67.9
click at [380, 483] on div "Артикул: С-9461" at bounding box center [432, 485] width 282 height 15
copy span "С-9461"
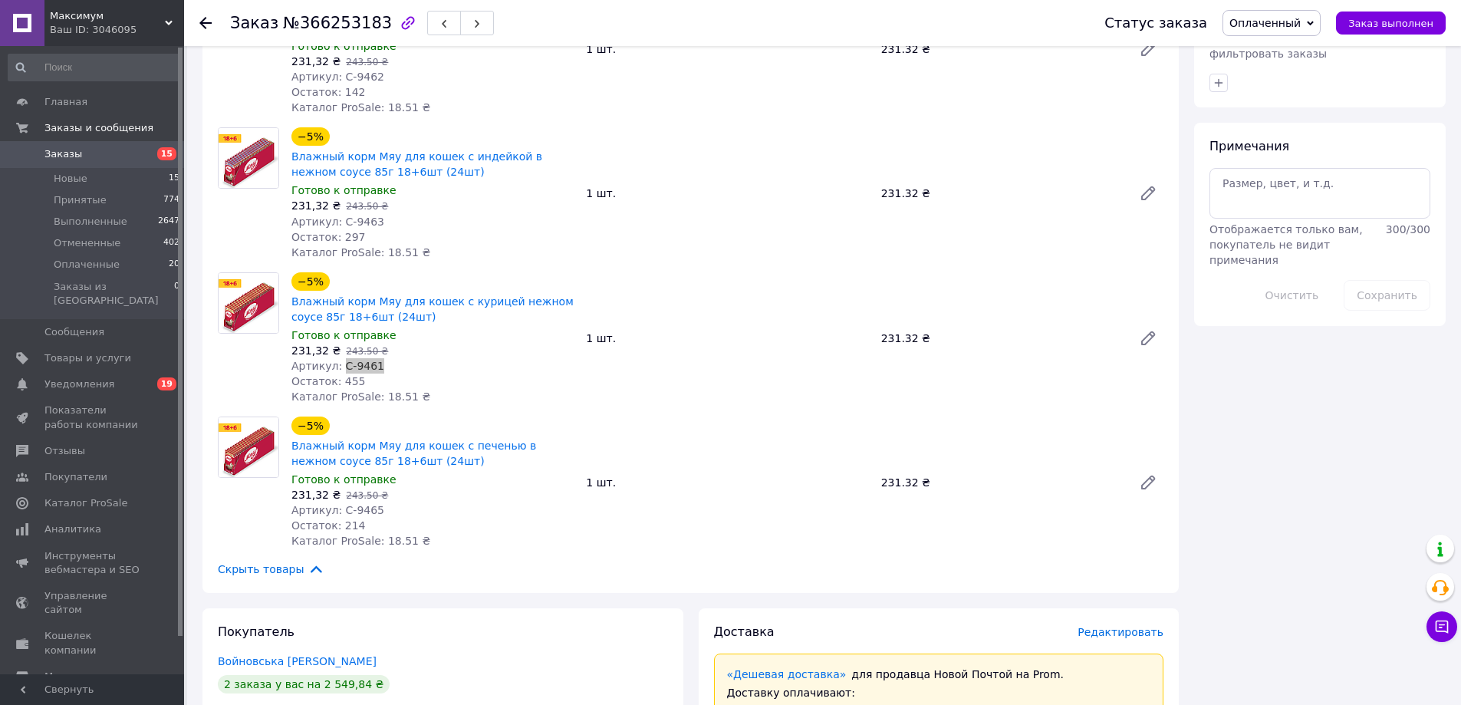
scroll to position [844, 0]
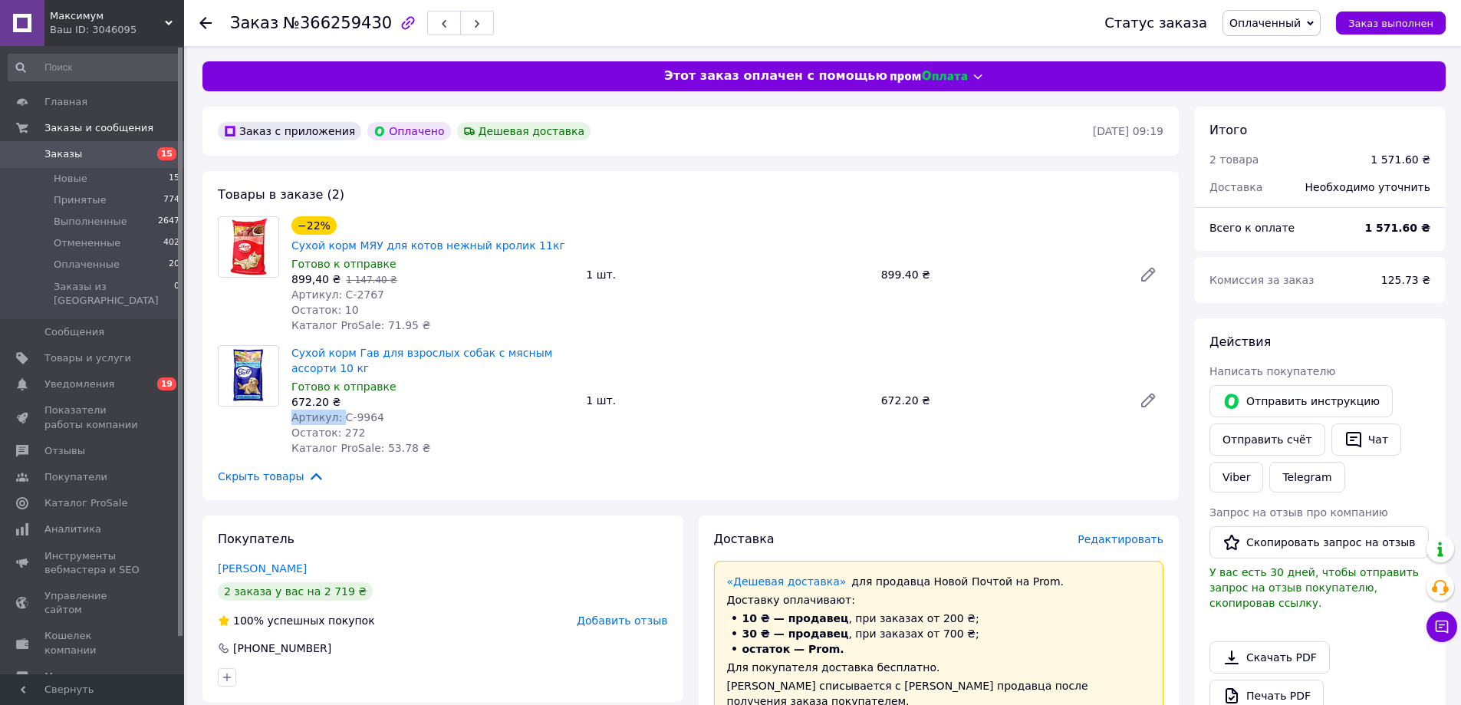
drag, startPoint x: 337, startPoint y: 398, endPoint x: 388, endPoint y: 389, distance: 52.2
click at [387, 390] on div "Сухой корм Гав для взрослых собак с мясным ассорти 10 кг Готово к отправке 672.…" at bounding box center [432, 400] width 294 height 117
copy div "672.20 ₴ Артикул:"
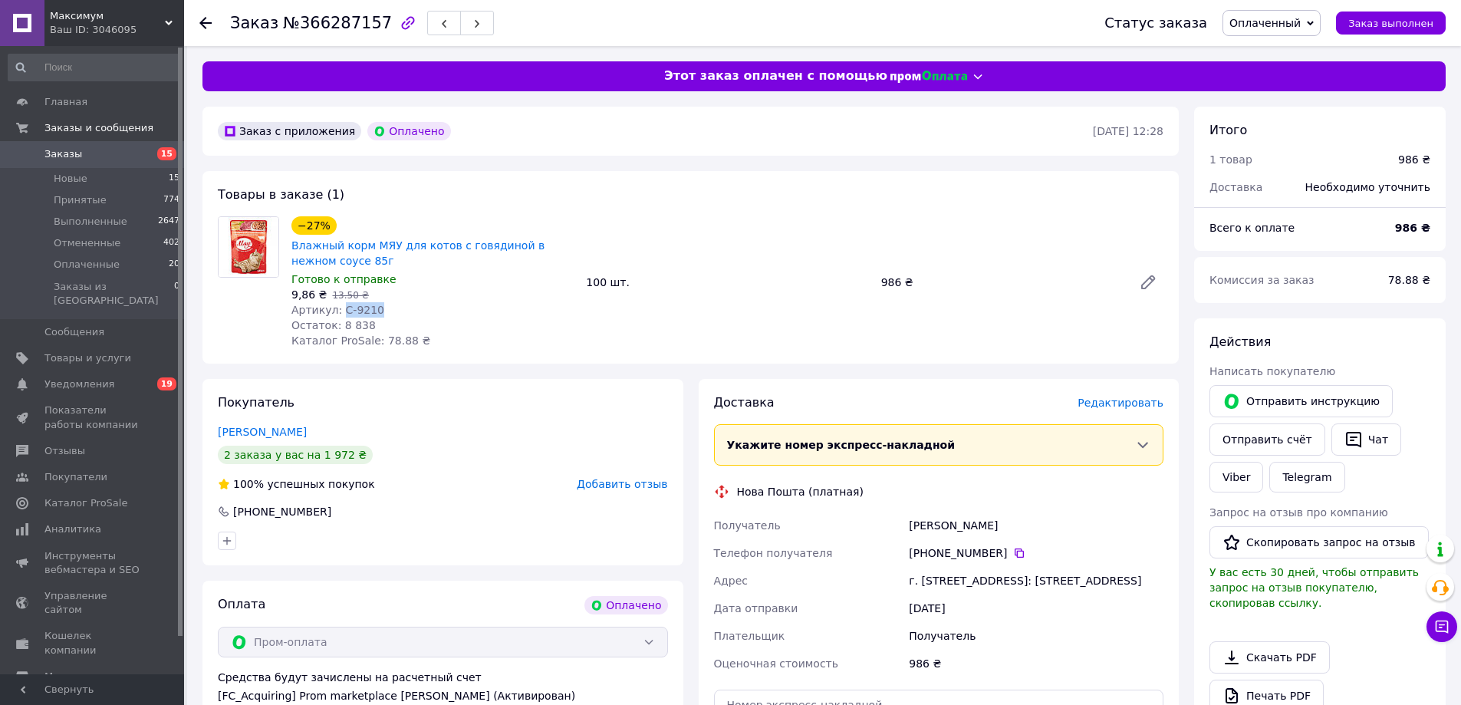
drag, startPoint x: 339, startPoint y: 312, endPoint x: 426, endPoint y: 299, distance: 87.6
click at [383, 304] on div "Артикул: С-9210" at bounding box center [432, 309] width 282 height 15
copy span "С-9210"
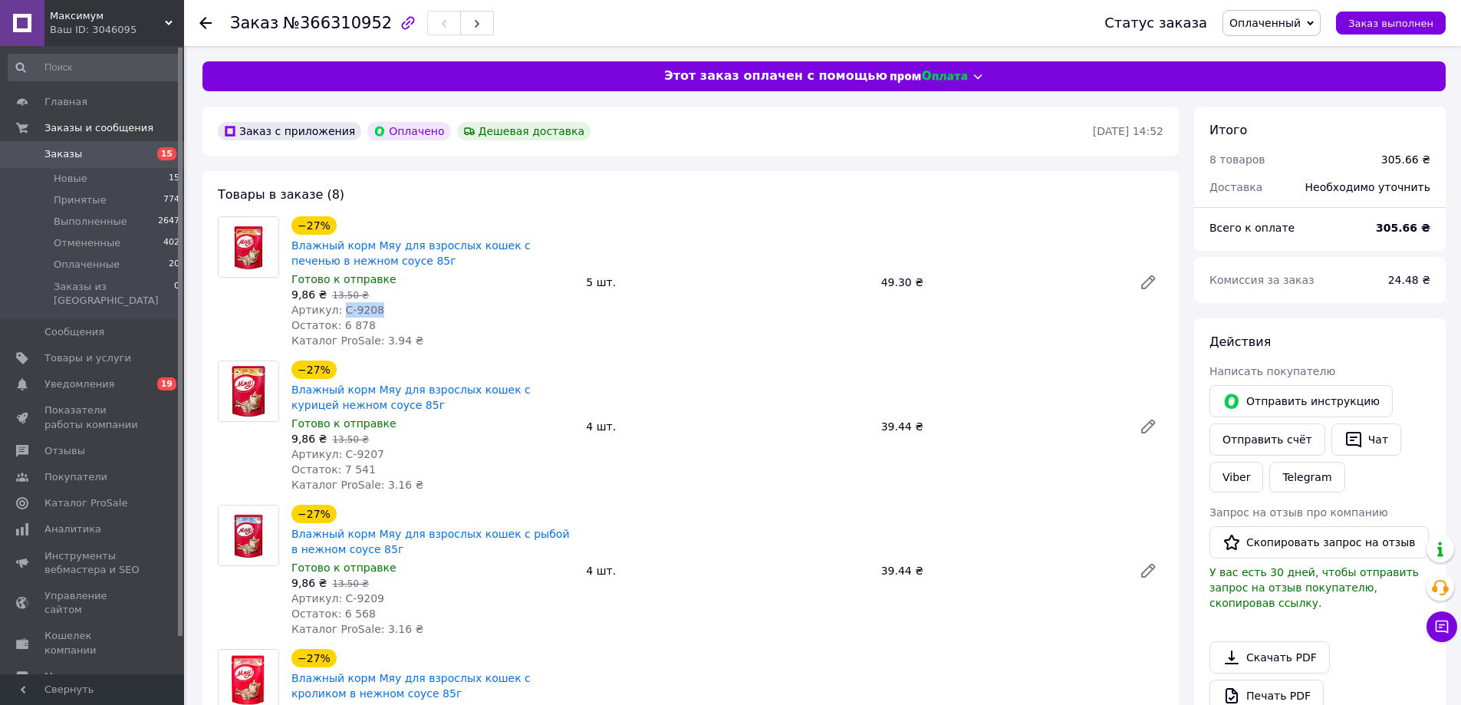
drag, startPoint x: 336, startPoint y: 308, endPoint x: 400, endPoint y: 305, distance: 64.5
click at [379, 308] on div "Артикул: С-9208" at bounding box center [432, 309] width 282 height 15
copy span "С-9208"
drag, startPoint x: 338, startPoint y: 455, endPoint x: 405, endPoint y: 438, distance: 68.8
click at [375, 451] on div "Артикул: С-9207" at bounding box center [432, 453] width 282 height 15
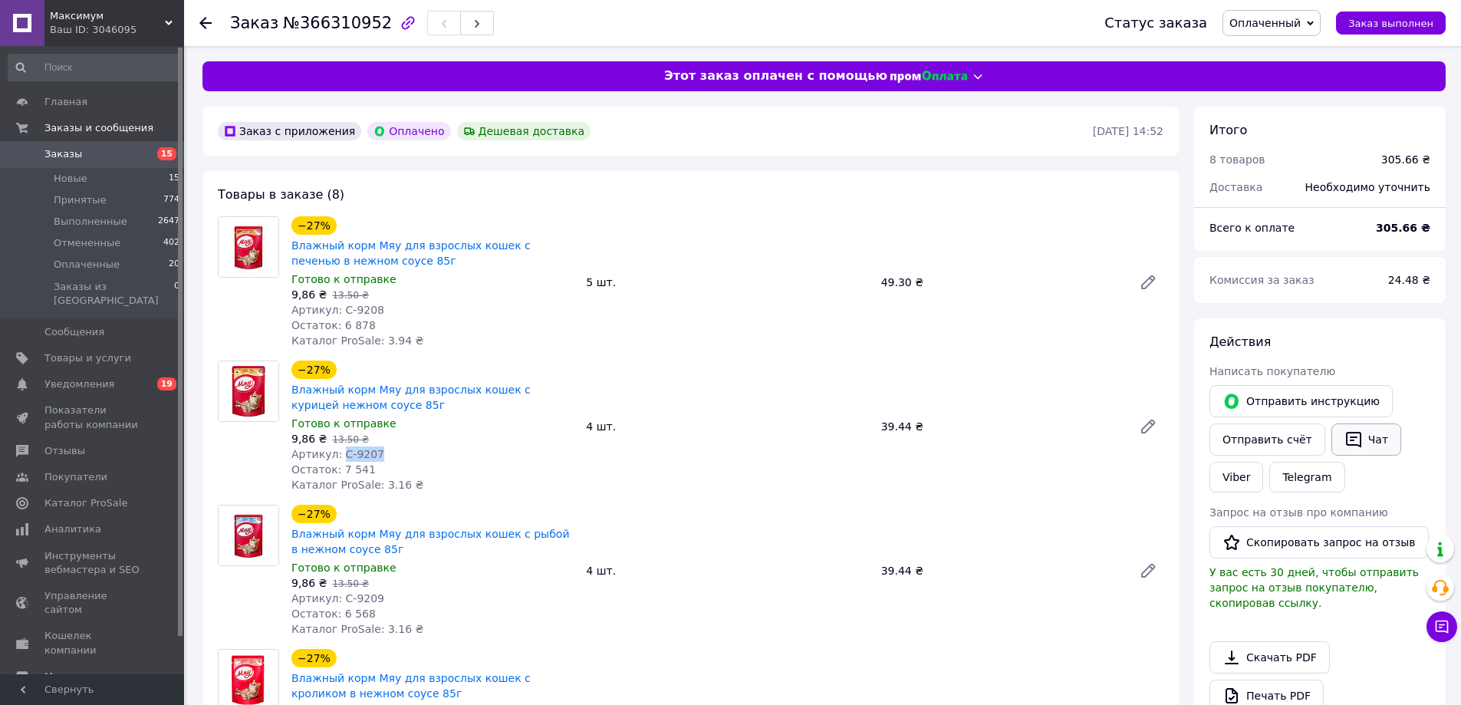
copy span "С-9207"
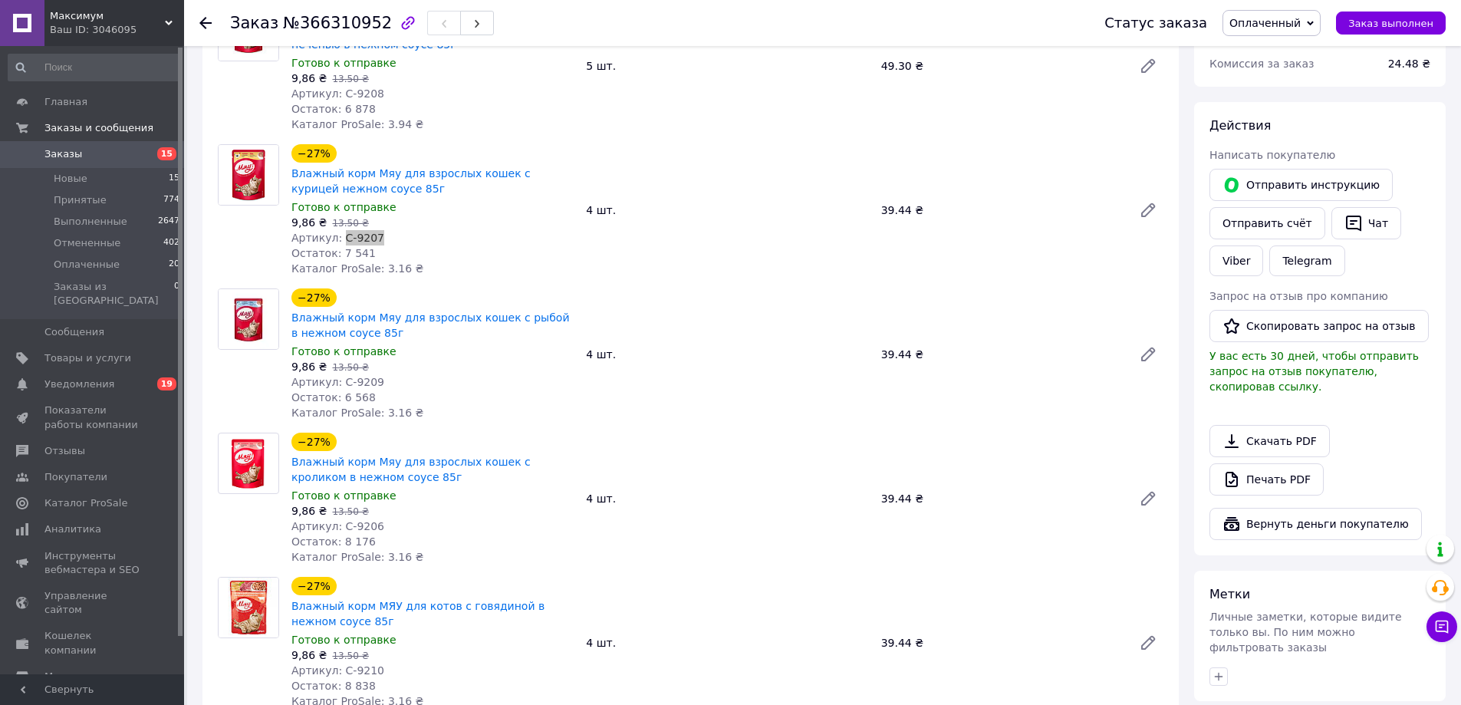
scroll to position [230, 0]
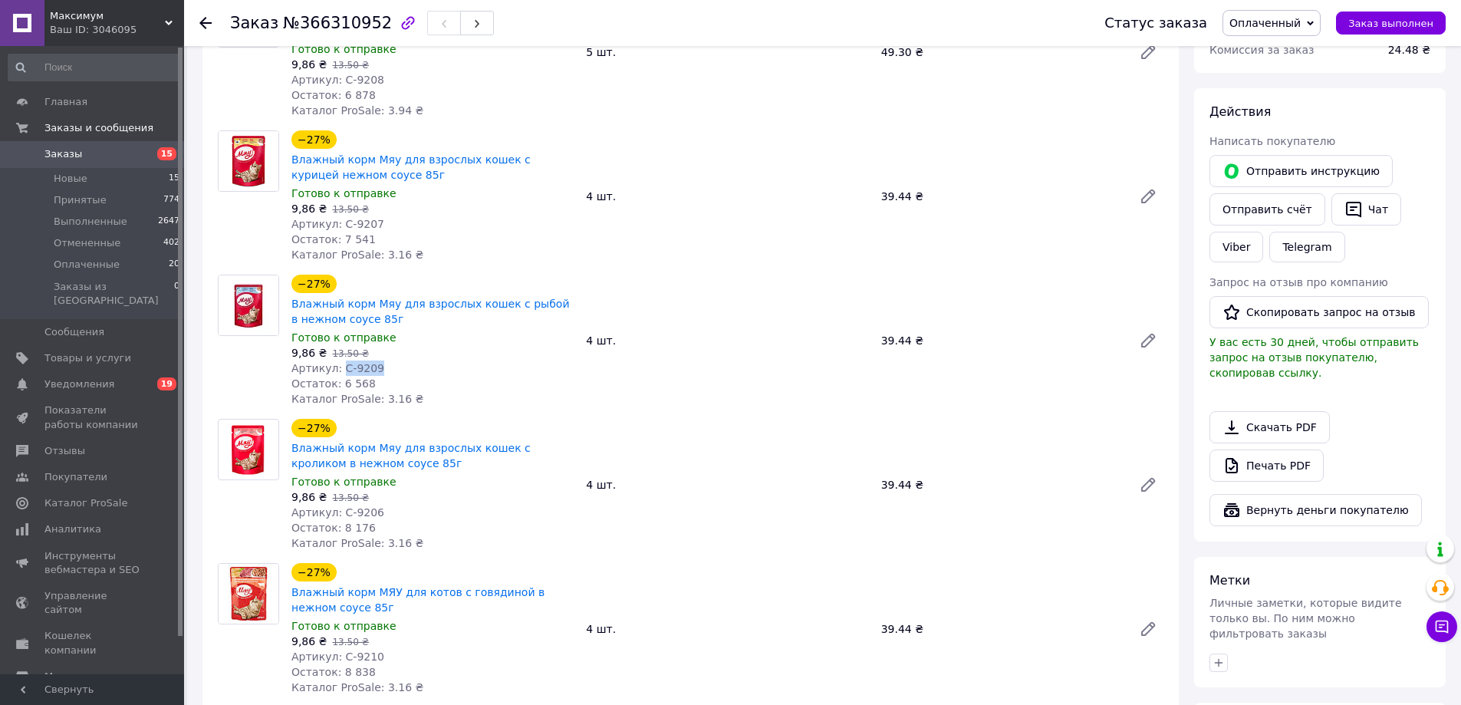
drag, startPoint x: 337, startPoint y: 372, endPoint x: 380, endPoint y: 367, distance: 43.3
click at [378, 367] on div "Артикул: С-9209" at bounding box center [432, 367] width 282 height 15
copy span "С-9209"
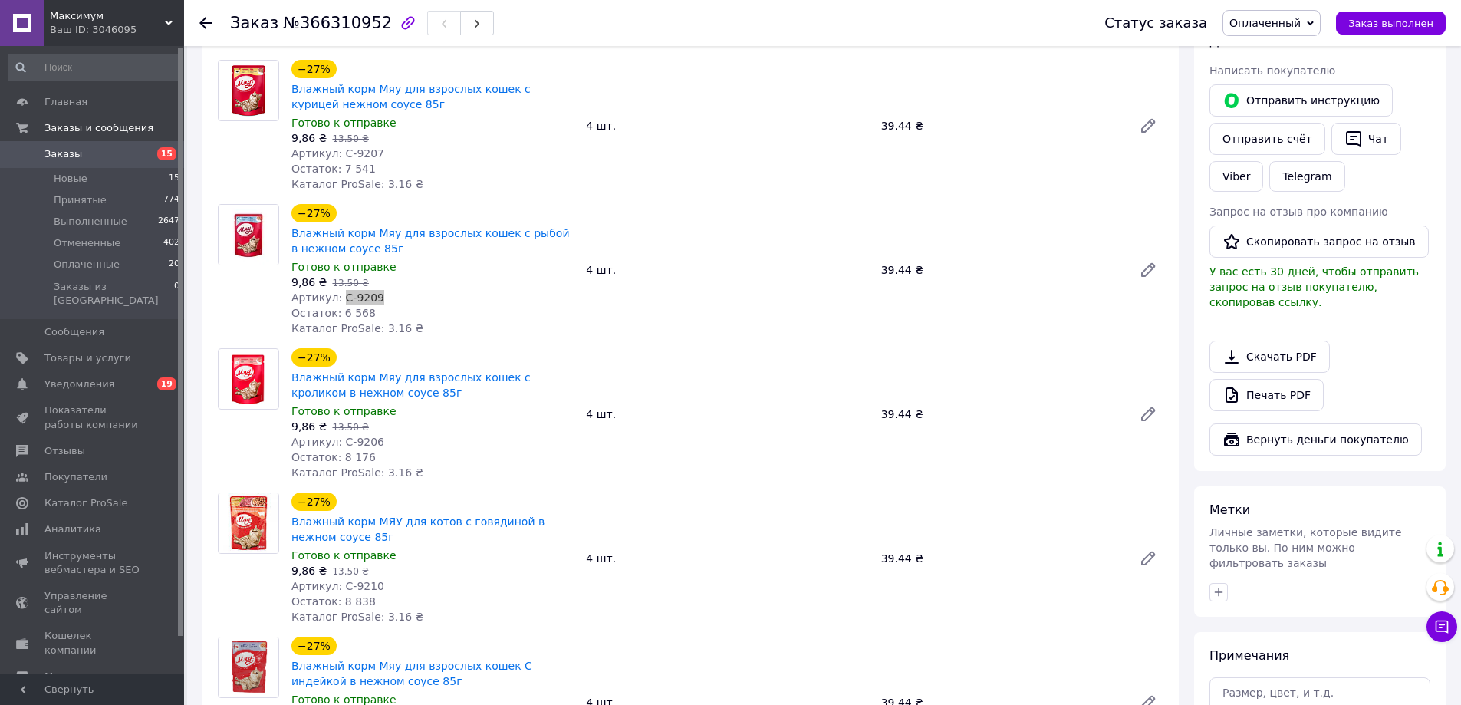
scroll to position [307, 0]
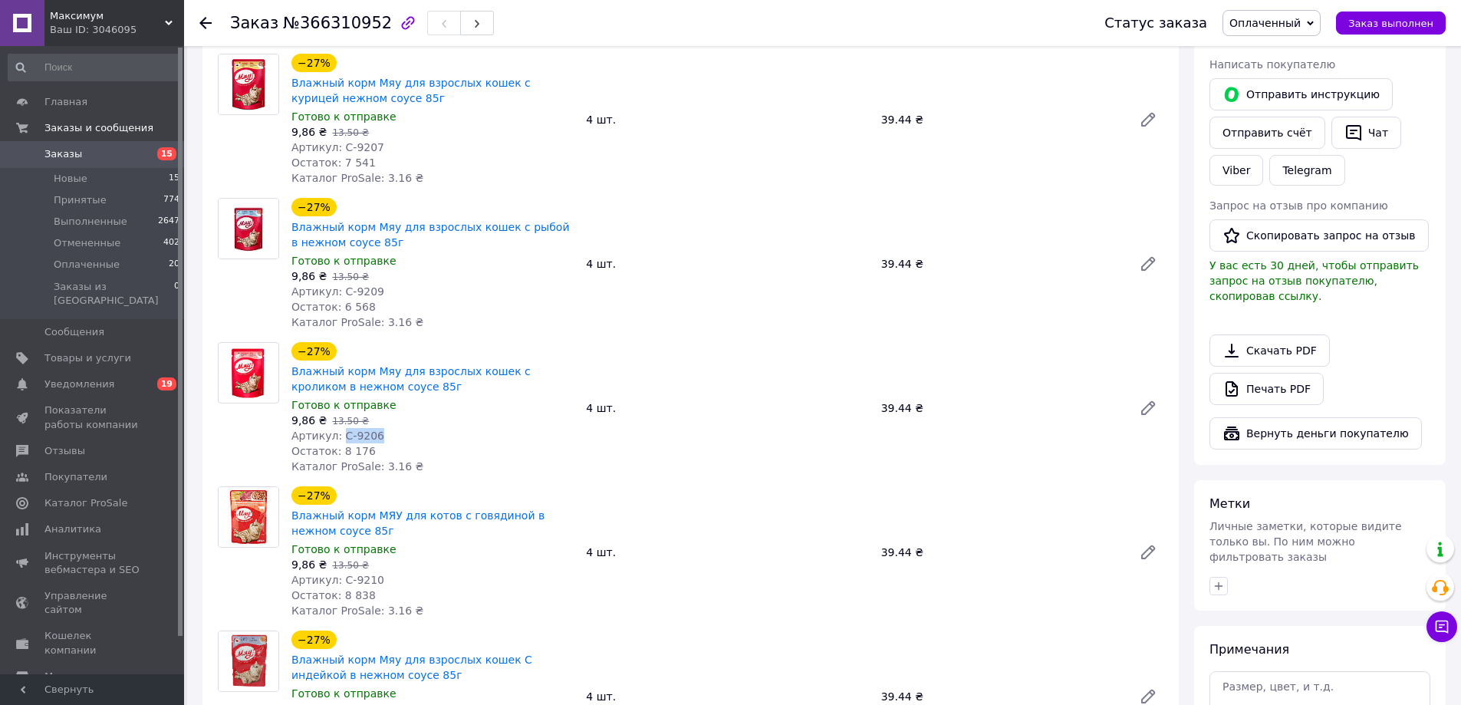
drag, startPoint x: 337, startPoint y: 430, endPoint x: 375, endPoint y: 429, distance: 37.6
click at [375, 429] on div "Артикул: С-9206" at bounding box center [432, 435] width 282 height 15
copy span "С-9206"
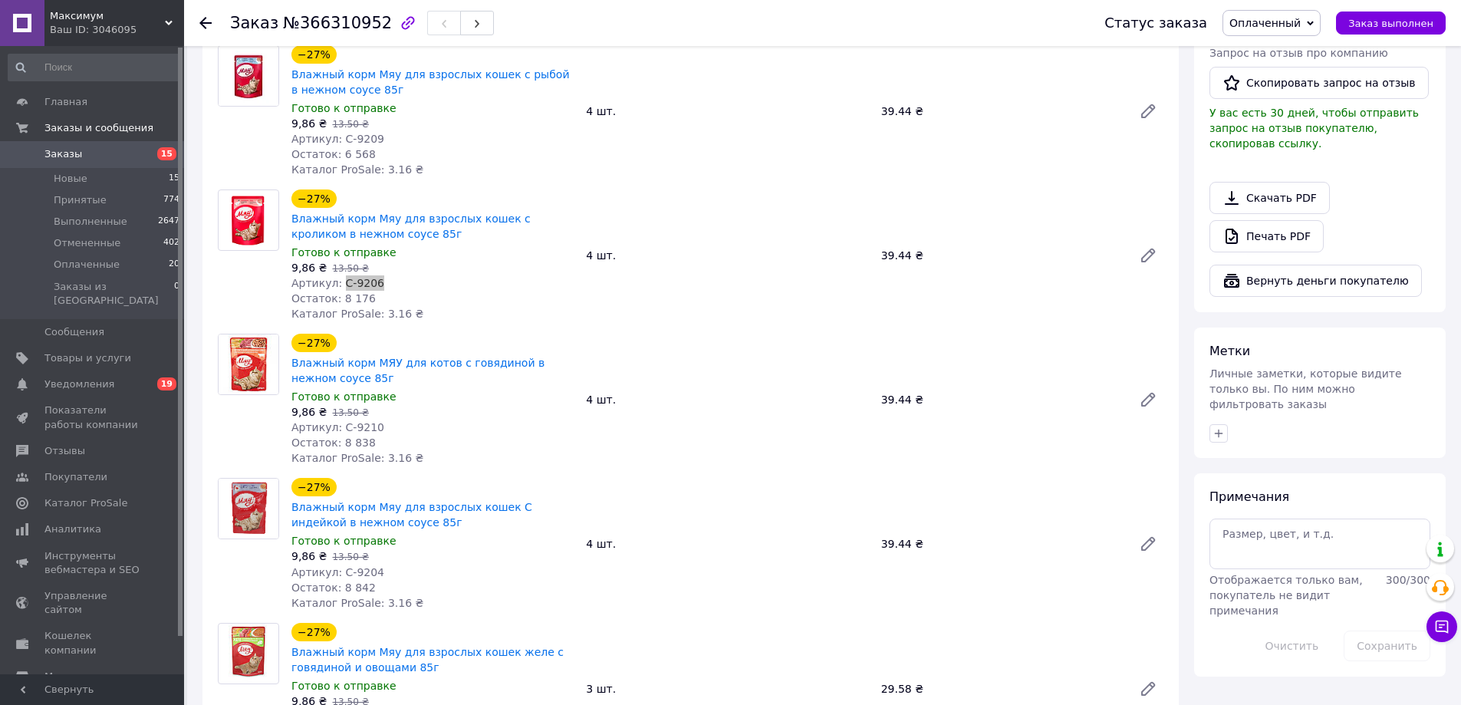
scroll to position [537, 0]
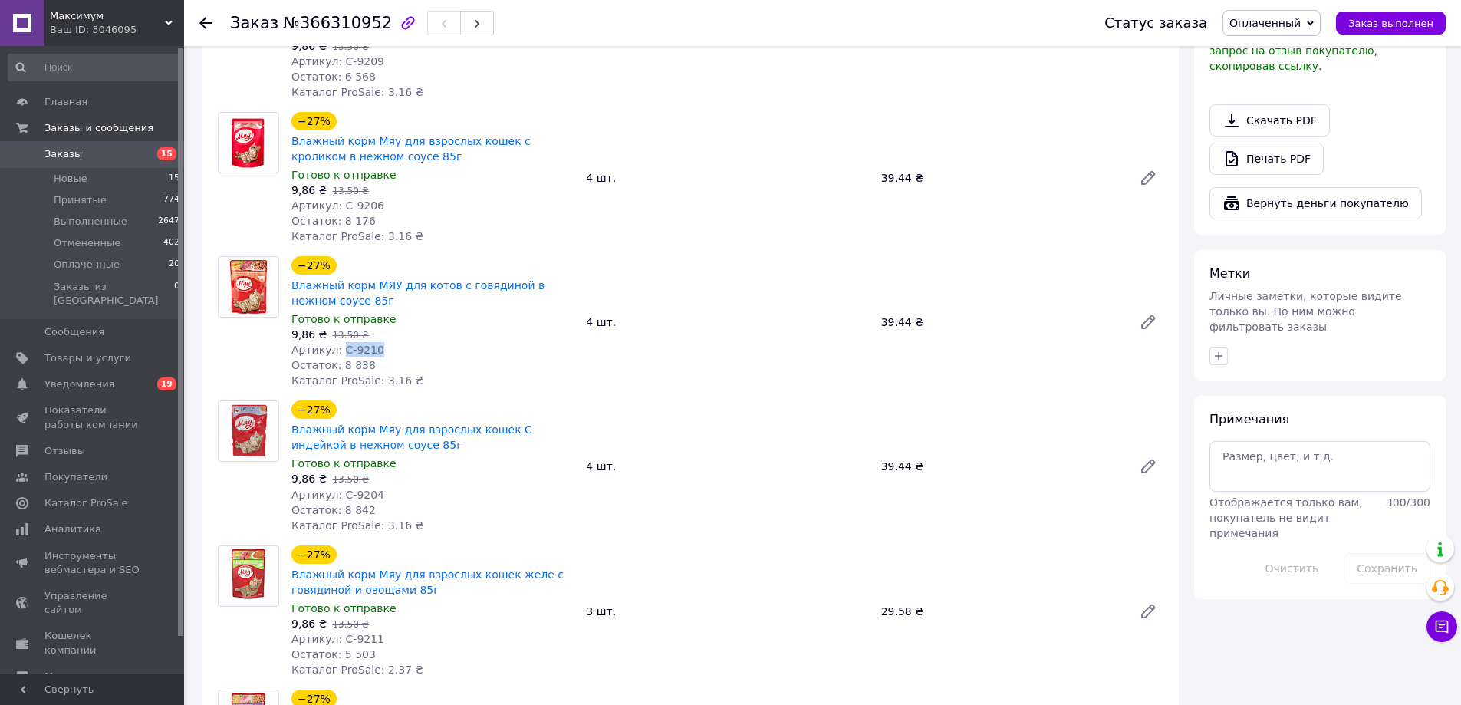
drag, startPoint x: 339, startPoint y: 348, endPoint x: 403, endPoint y: 347, distance: 64.4
click at [392, 347] on div "Артикул: С-9210" at bounding box center [432, 349] width 282 height 15
copy span "С-9210"
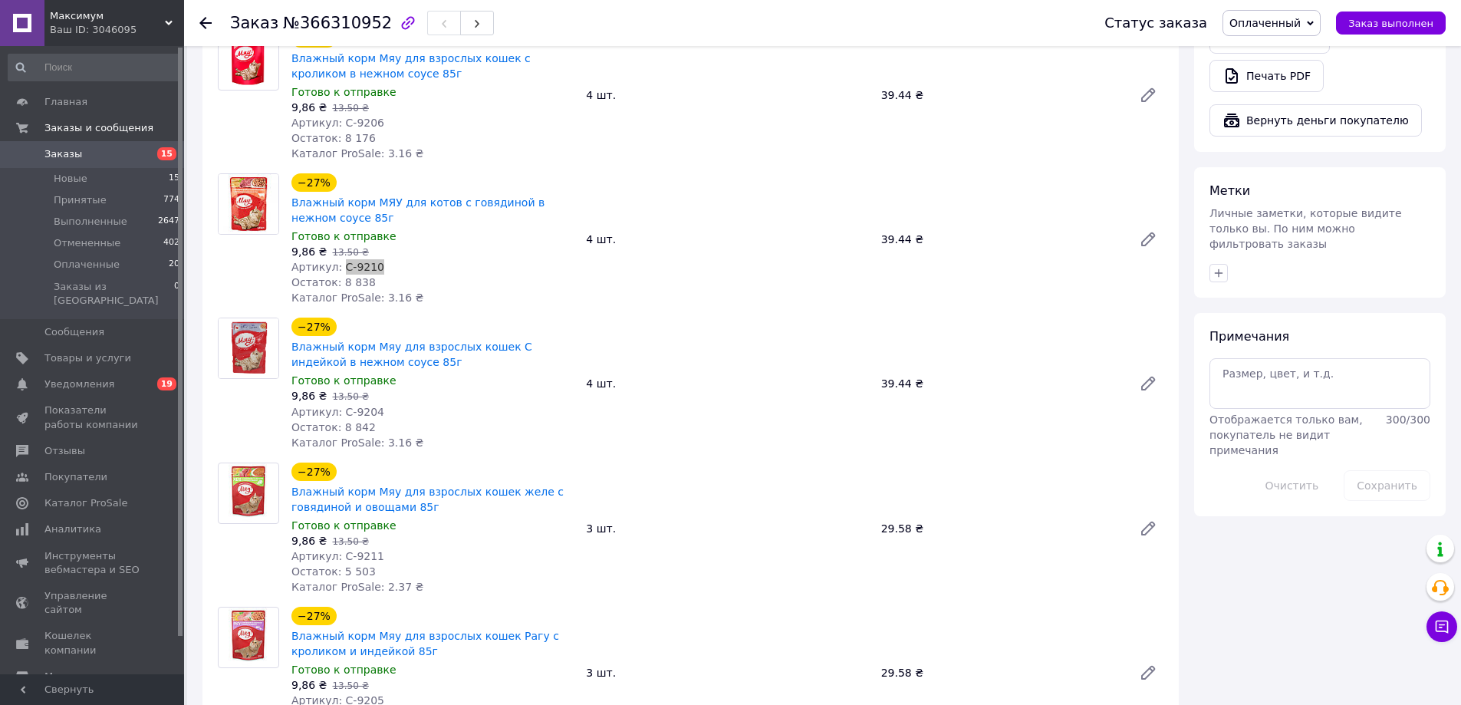
scroll to position [690, 0]
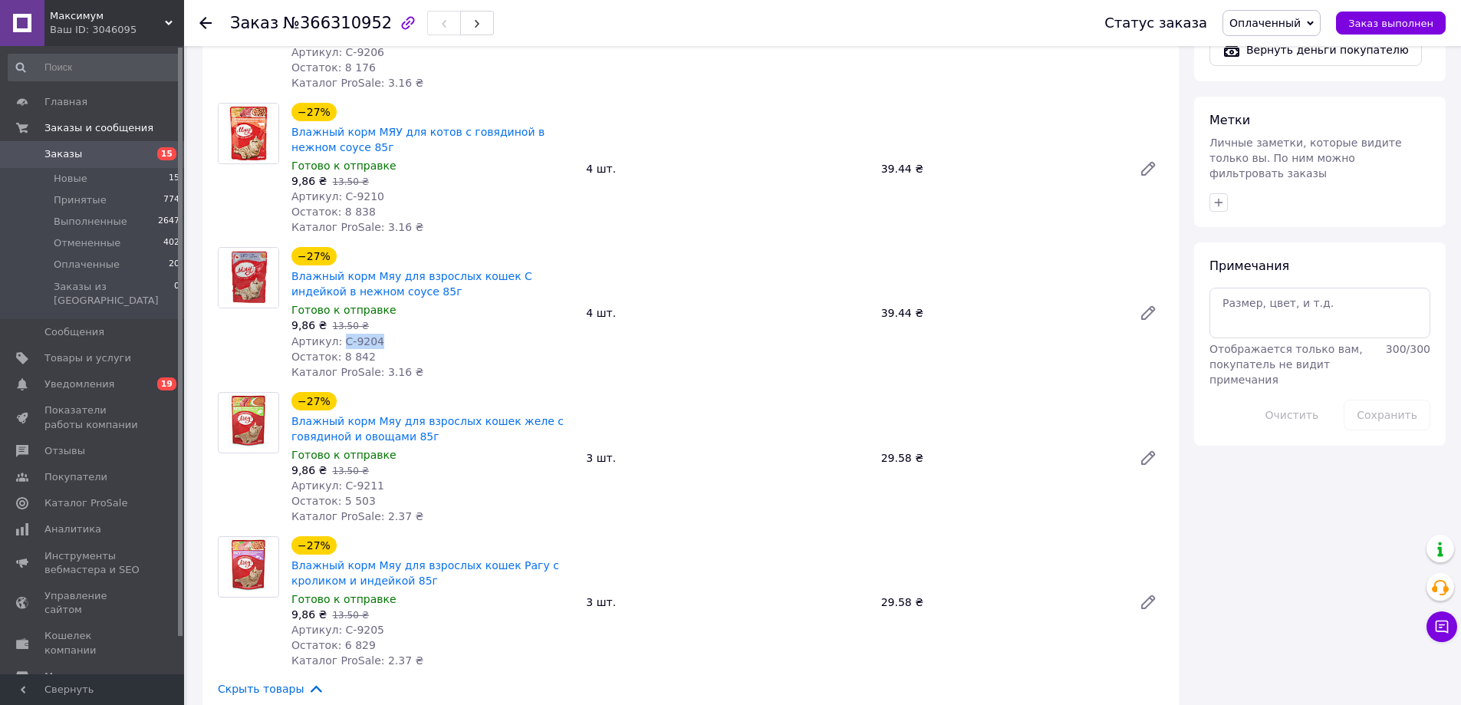
drag, startPoint x: 338, startPoint y: 337, endPoint x: 373, endPoint y: 334, distance: 35.4
click at [373, 334] on div "Артикул: С-9204" at bounding box center [432, 341] width 282 height 15
copy span "С-9204"
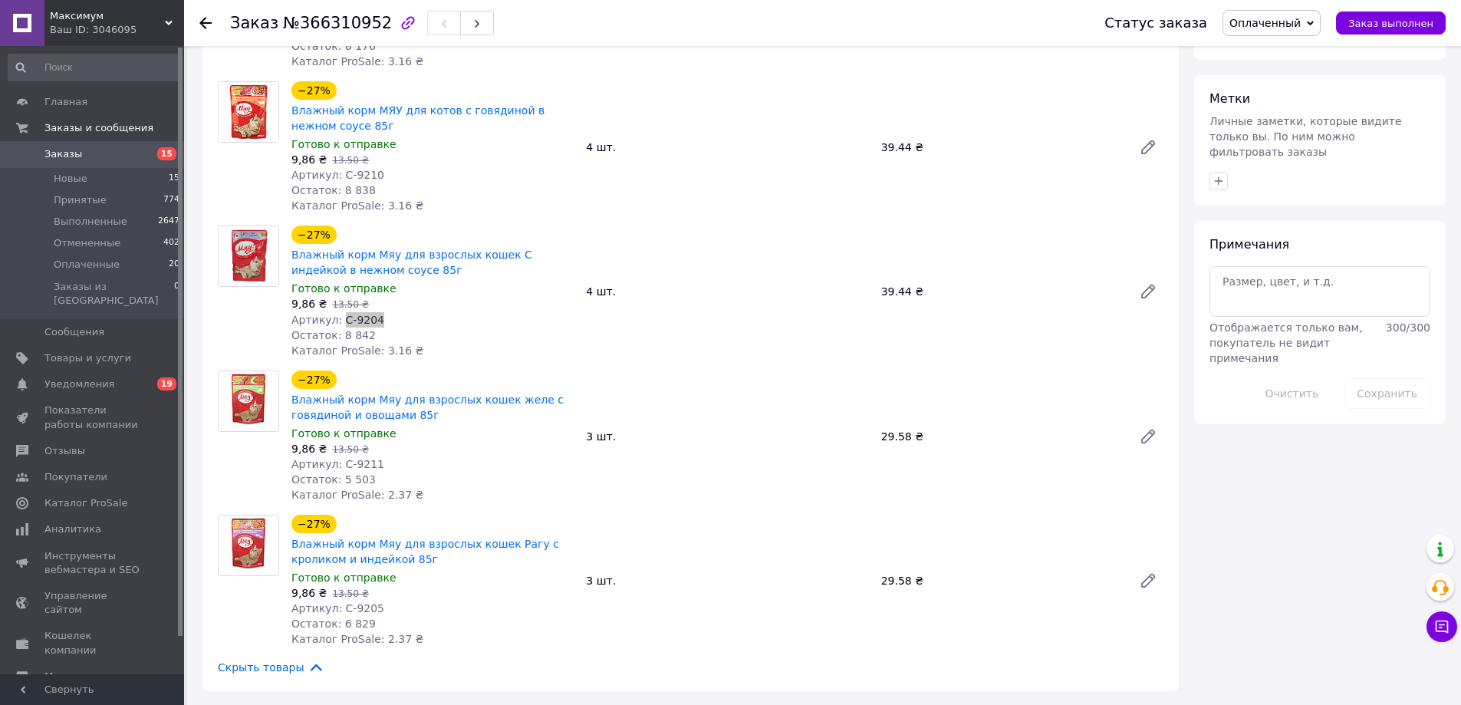
scroll to position [844, 0]
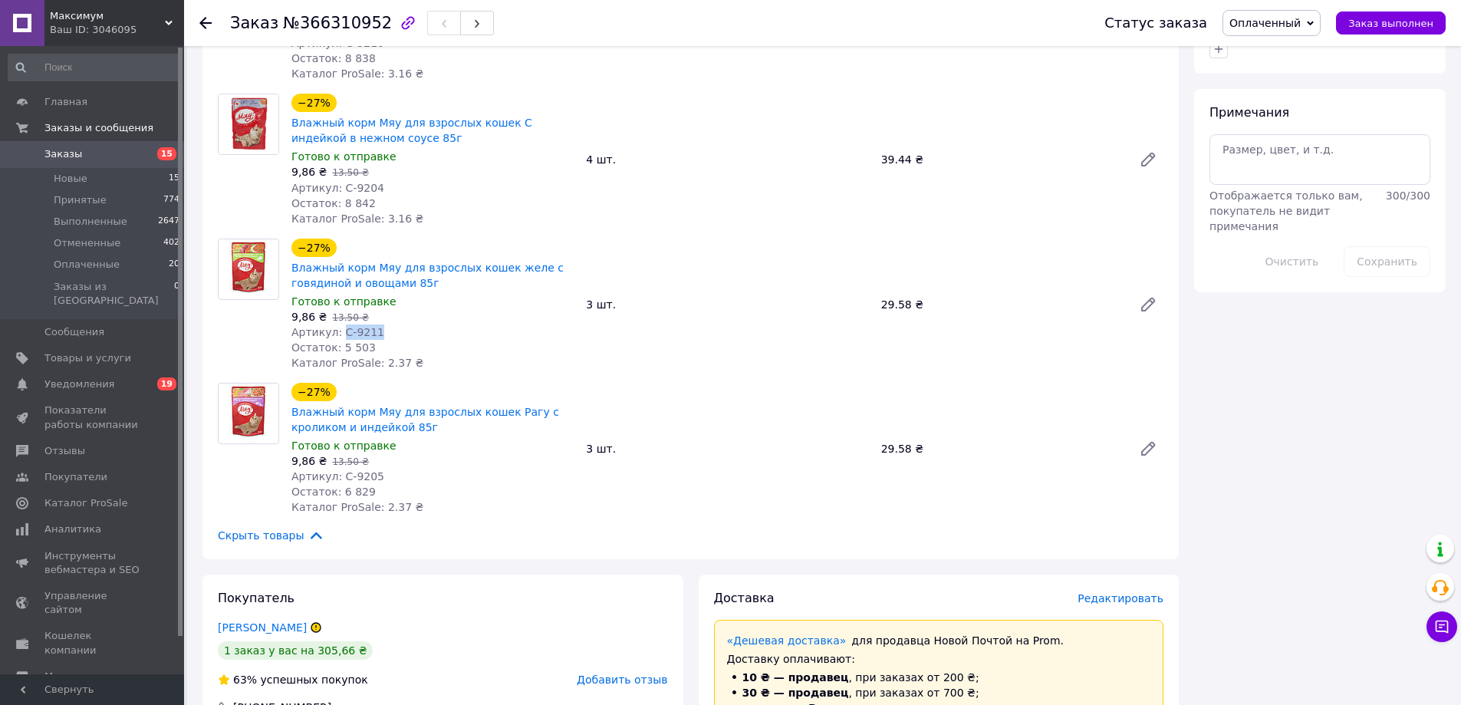
drag, startPoint x: 345, startPoint y: 330, endPoint x: 376, endPoint y: 330, distance: 30.7
click at [376, 330] on div "Артикул: С-9211" at bounding box center [432, 331] width 282 height 15
copy span "С-9211"
drag, startPoint x: 338, startPoint y: 472, endPoint x: 404, endPoint y: 461, distance: 66.9
click at [376, 471] on div "Артикул: С-9205" at bounding box center [432, 476] width 282 height 15
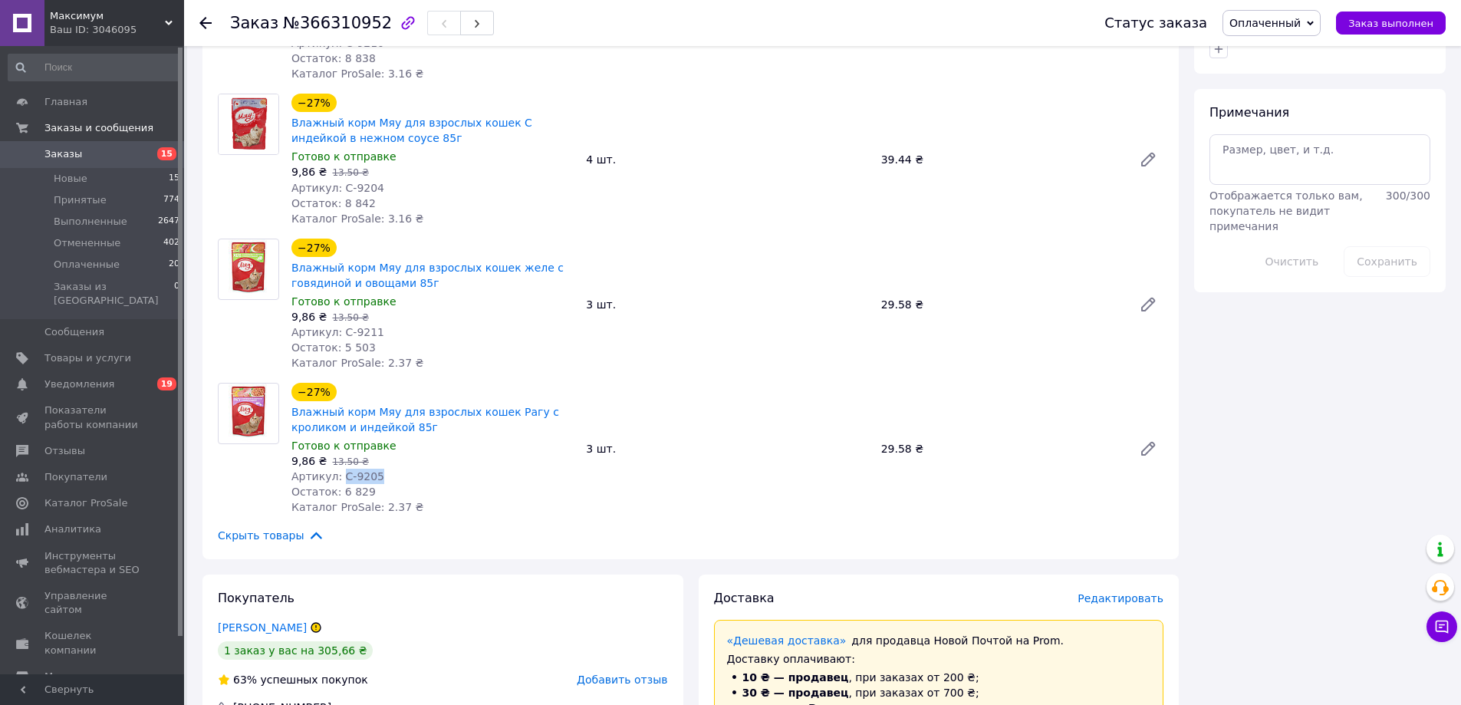
copy span "С-9205"
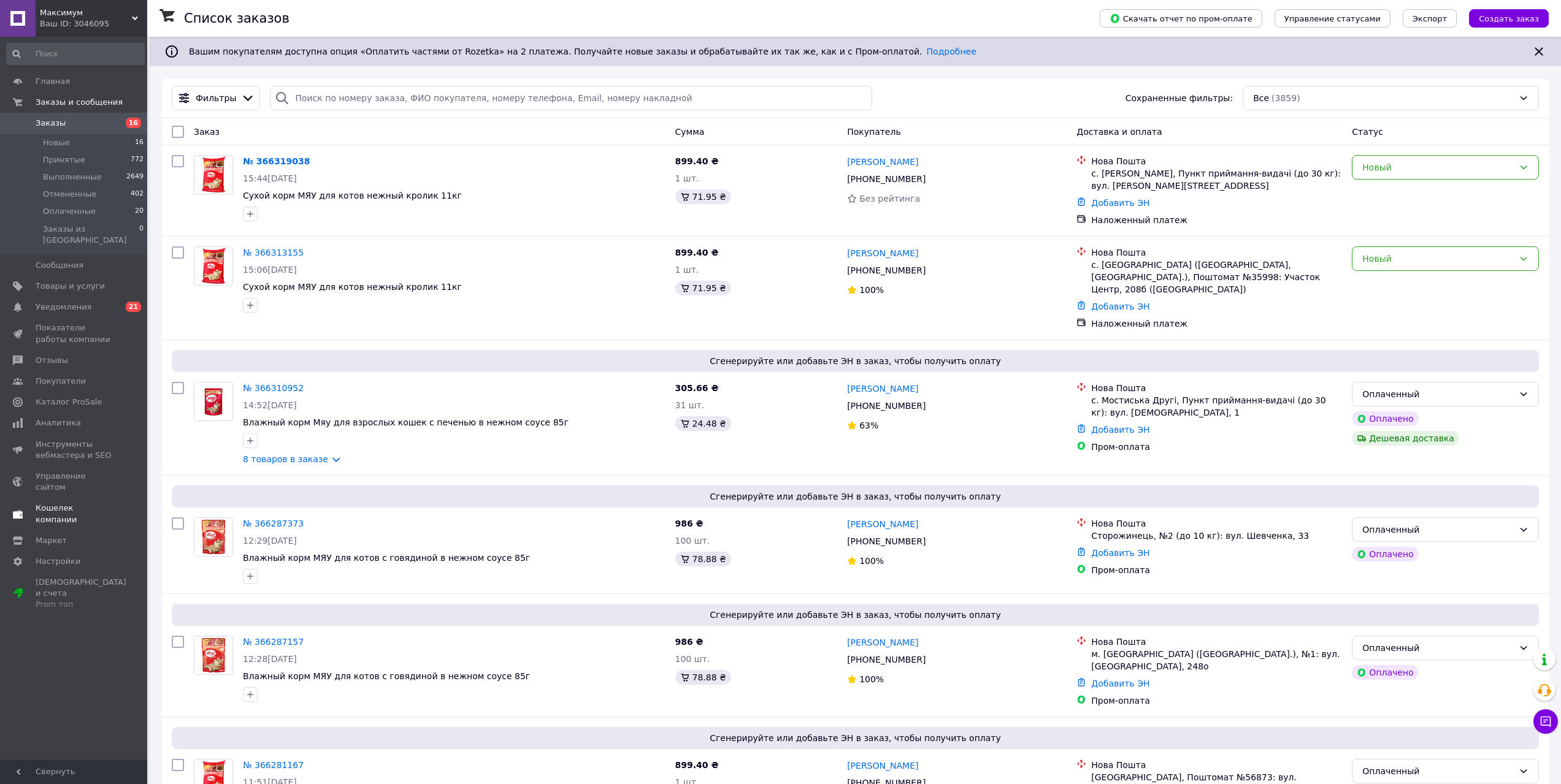
click at [59, 503] on span "Кошелек компании" at bounding box center [74, 514] width 78 height 22
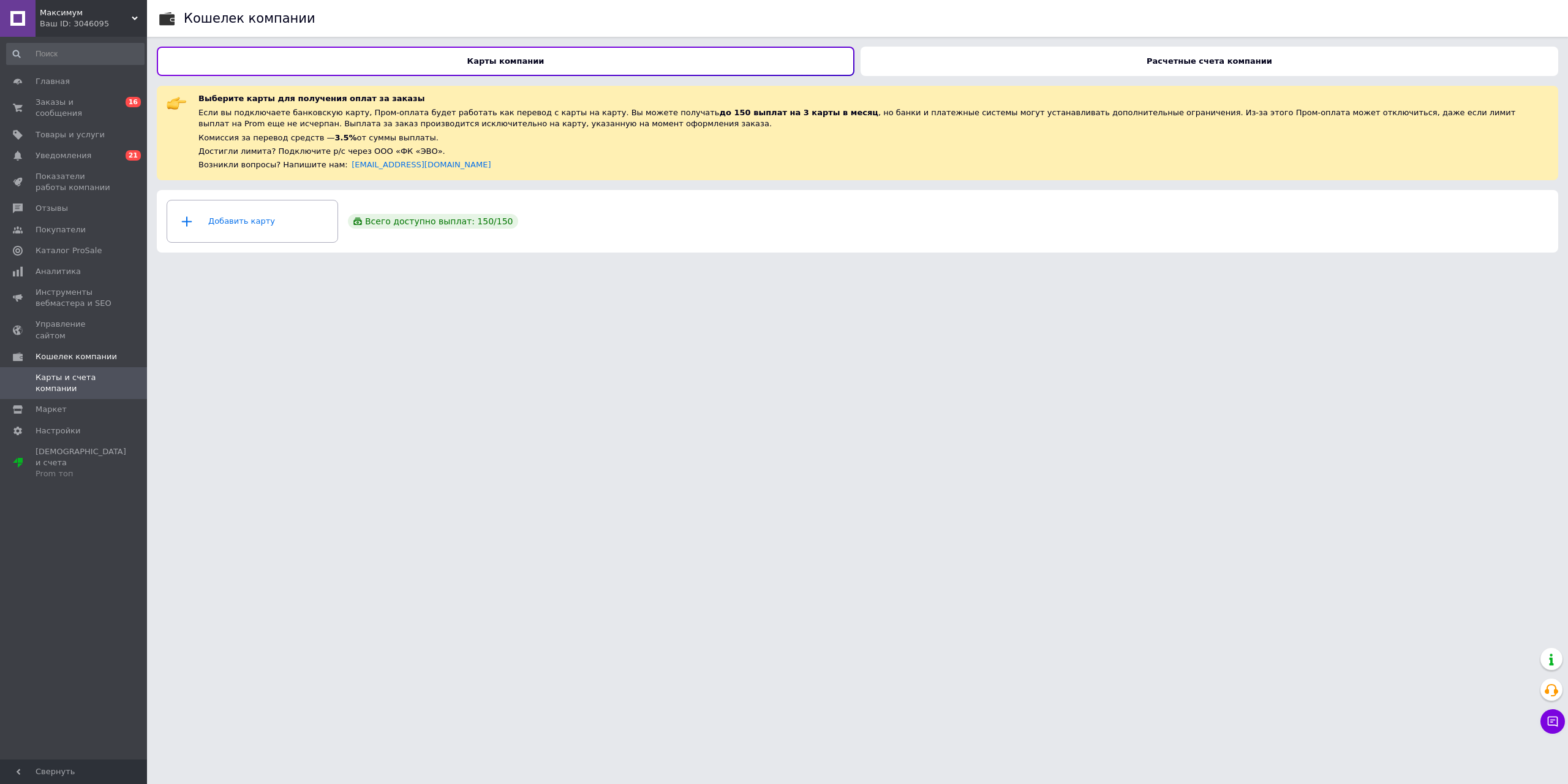
click at [1040, 67] on div "Расчетные счета компании" at bounding box center [1209, 61] width 697 height 30
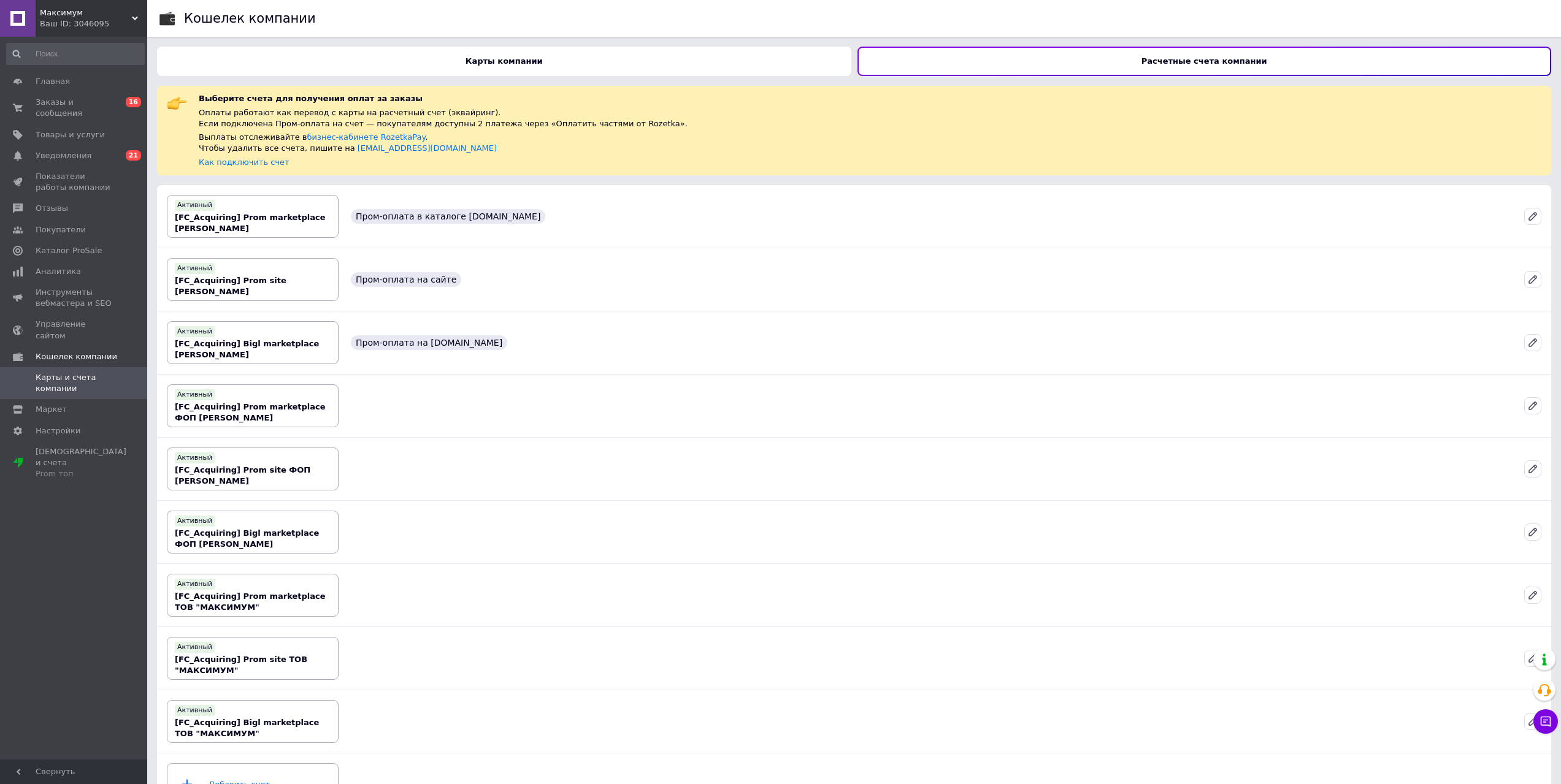
scroll to position [42, 0]
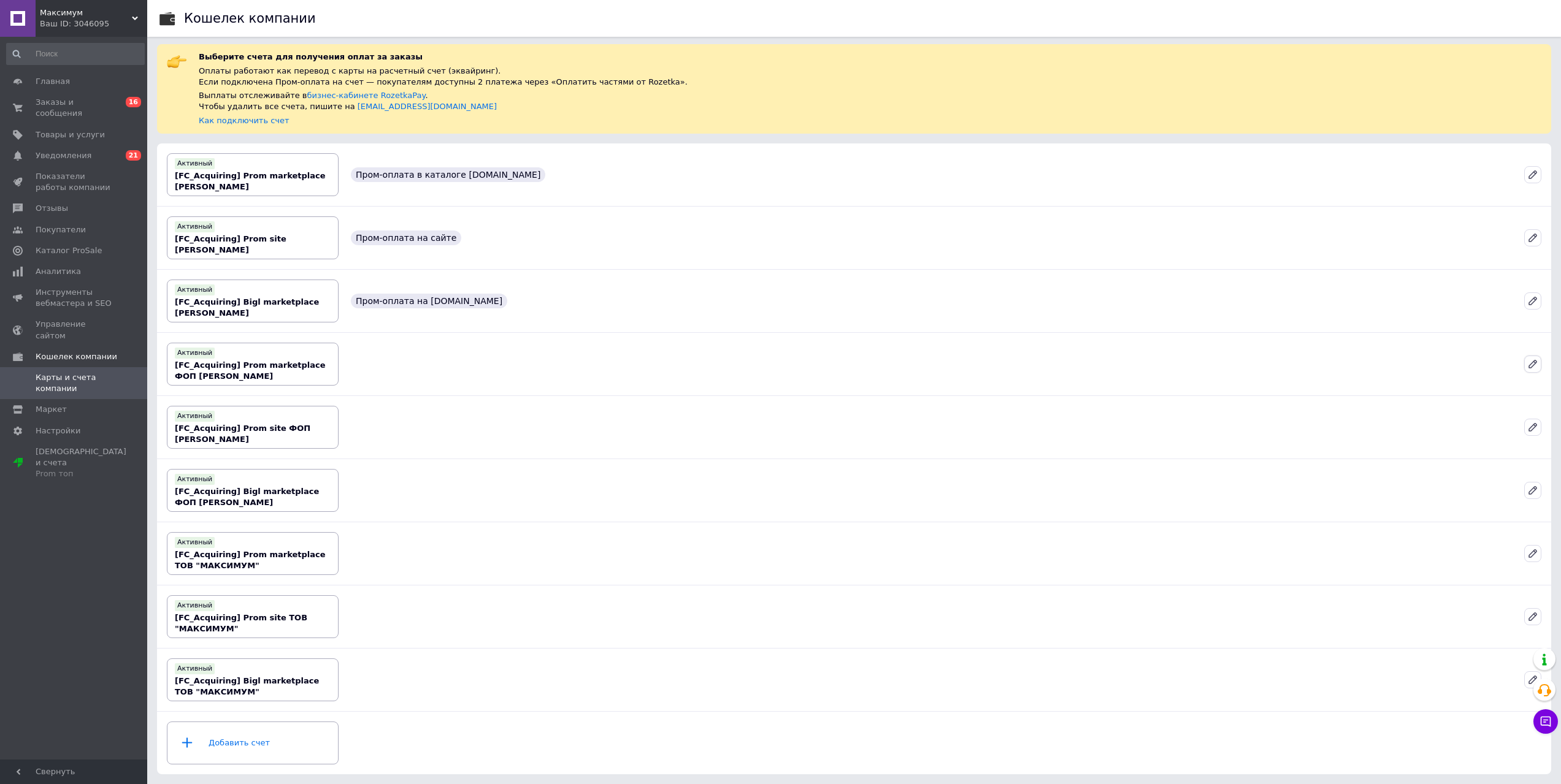
click at [1177, 359] on icon at bounding box center [1533, 364] width 11 height 11
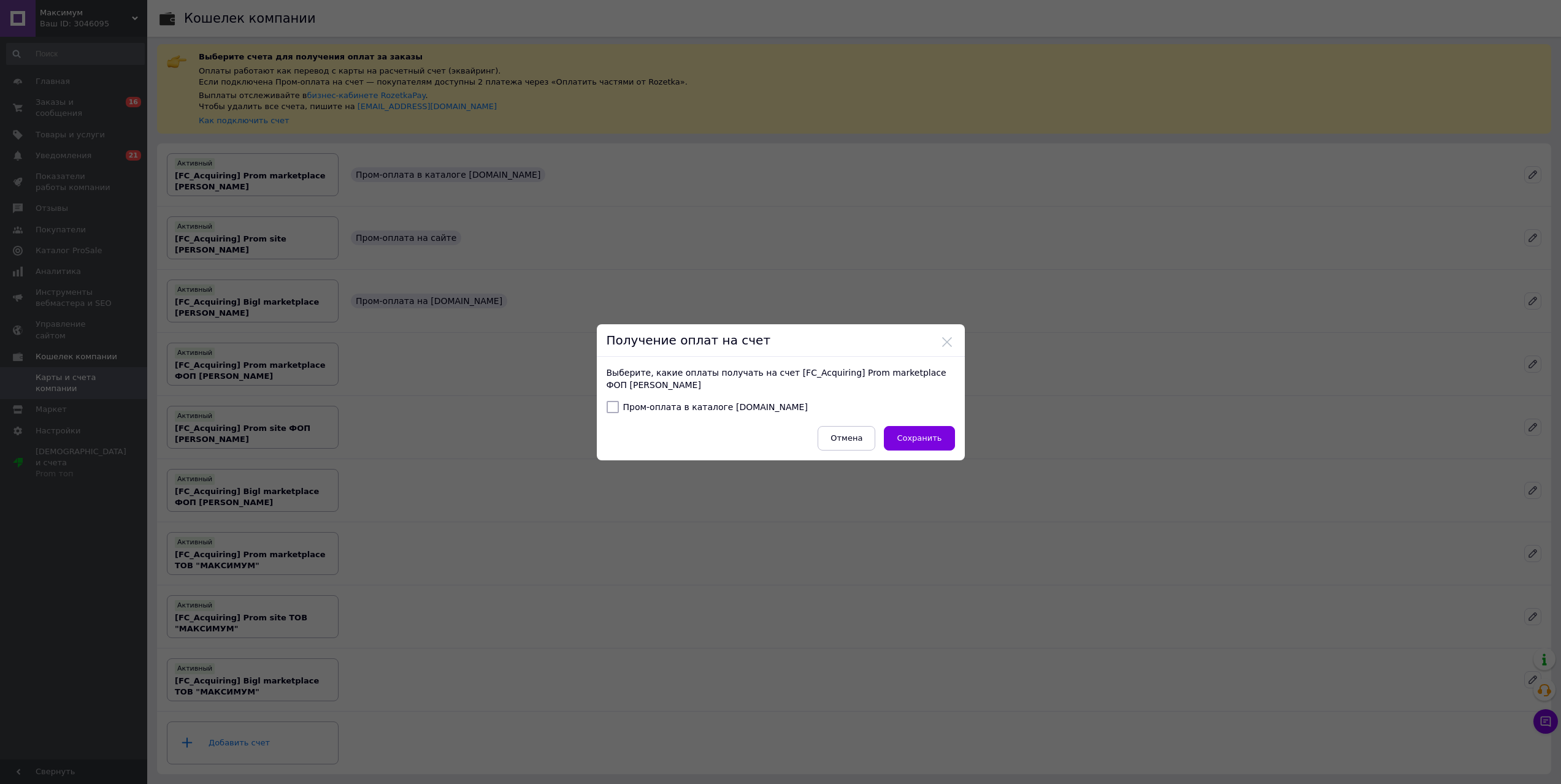
click at [689, 405] on label "Пром-оплата в каталоге [DOMAIN_NAME]" at bounding box center [707, 407] width 202 height 12
click at [619, 405] on input "Пром-оплата в каталоге [DOMAIN_NAME]" at bounding box center [612, 407] width 12 height 12
checkbox input "true"
click at [909, 443] on span "Сохранить" at bounding box center [919, 438] width 45 height 10
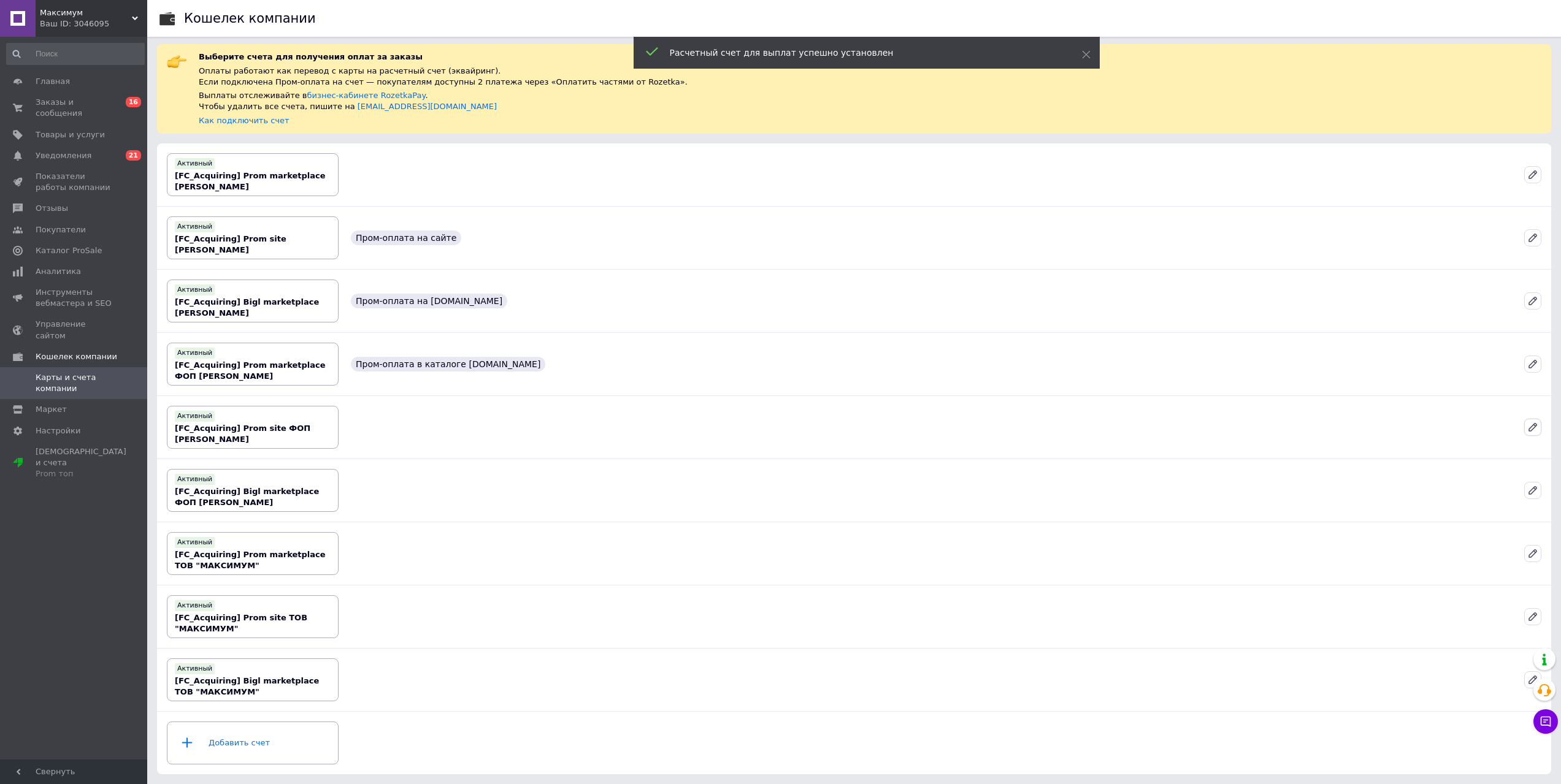
click at [1177, 428] on icon at bounding box center [1532, 427] width 7 height 7
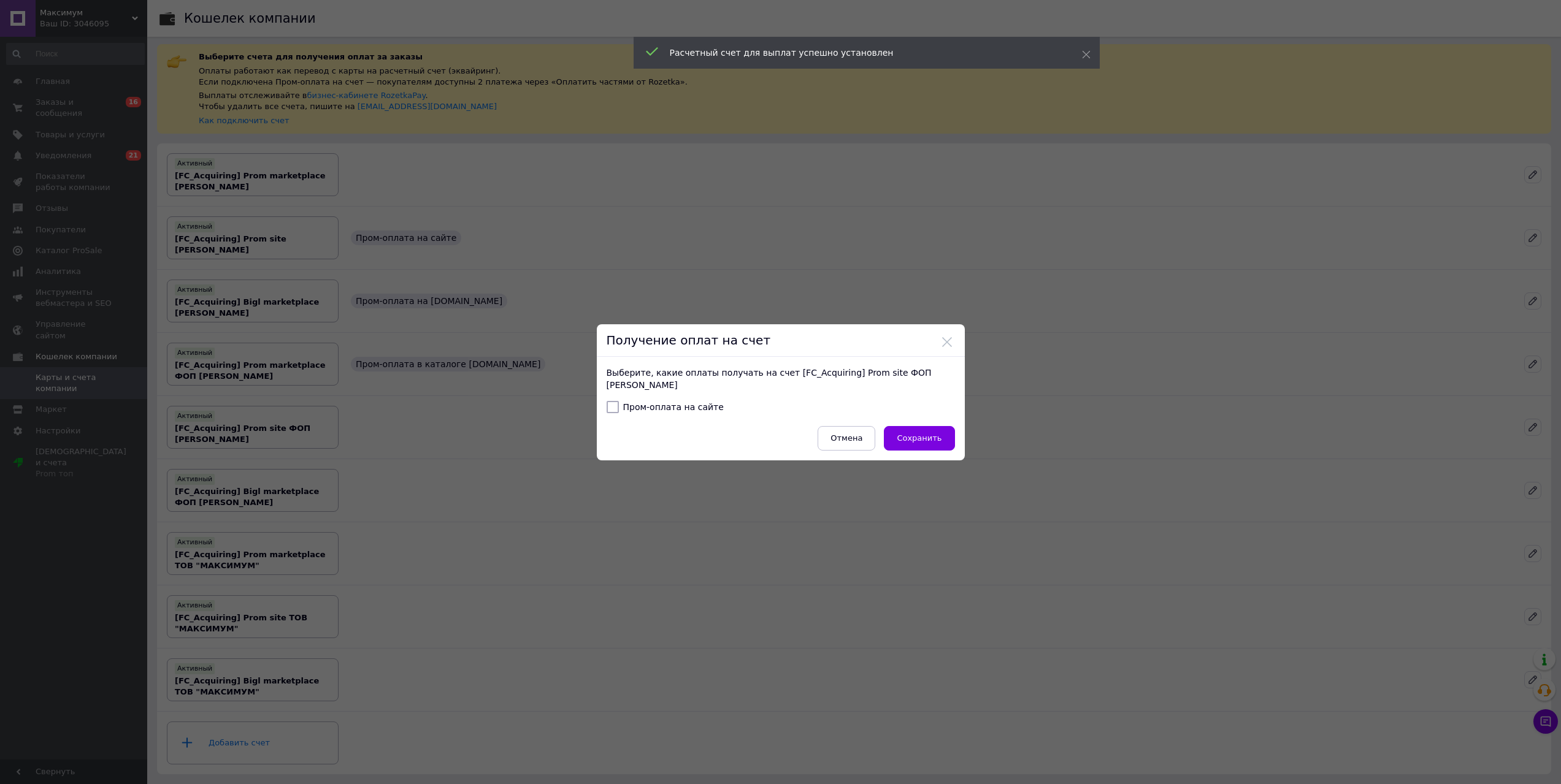
click at [693, 404] on label "Пром-оплата на сайте" at bounding box center [665, 407] width 117 height 12
click at [619, 404] on input "Пром-оплата на сайте" at bounding box center [612, 407] width 12 height 12
checkbox input "true"
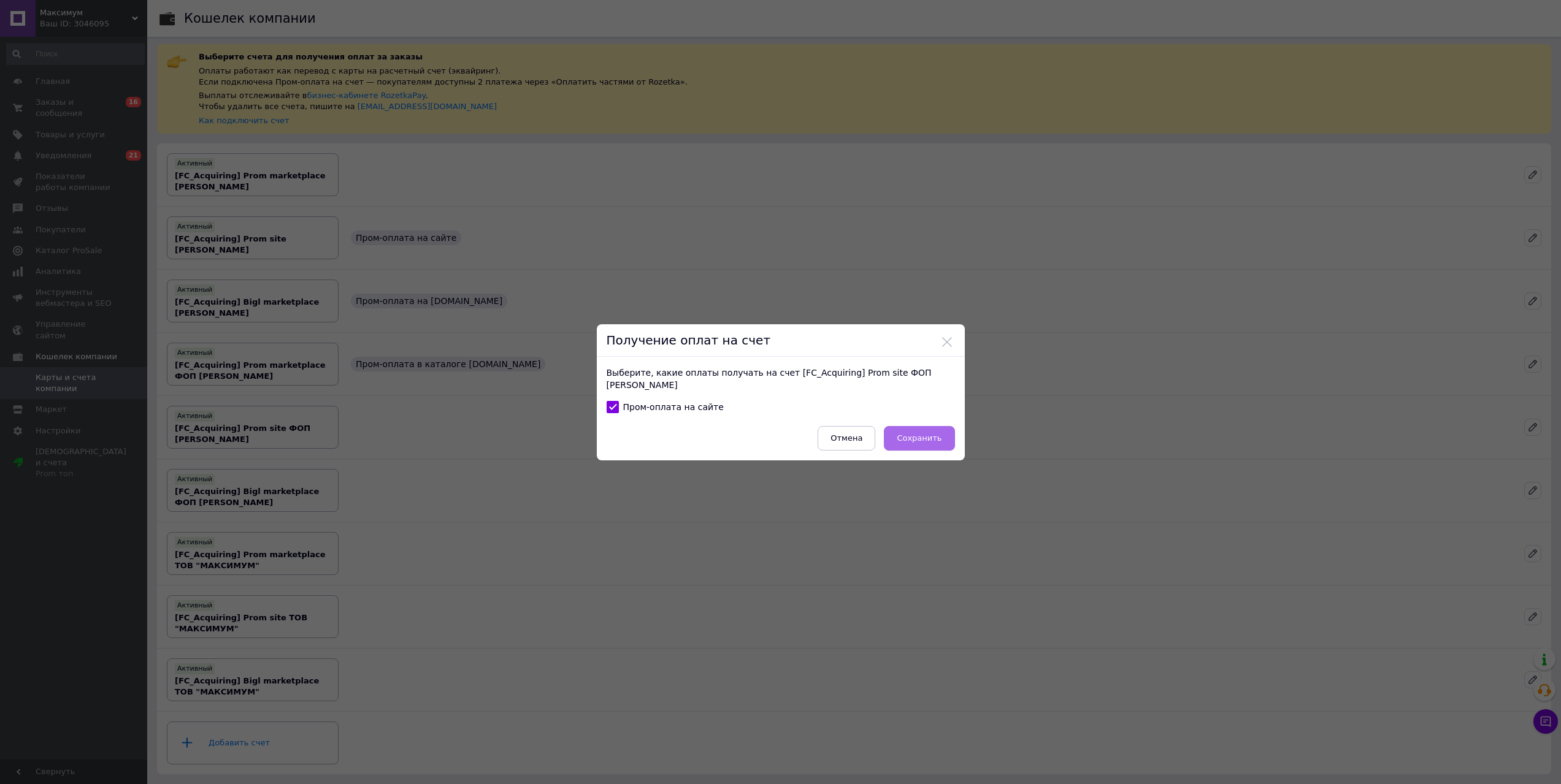
click at [909, 443] on button "Сохранить" at bounding box center [919, 438] width 70 height 25
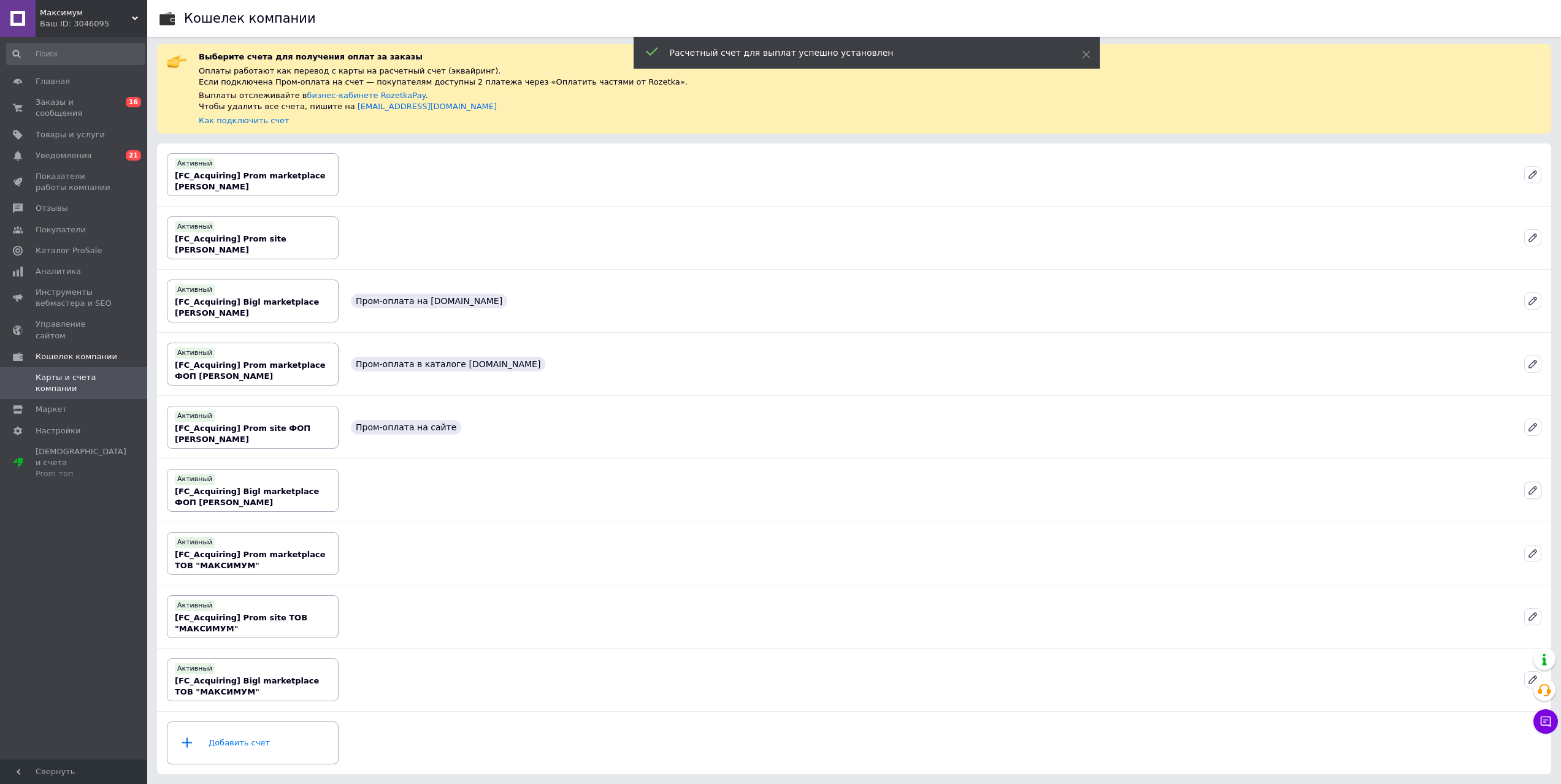
click at [1177, 492] on button at bounding box center [1532, 490] width 17 height 17
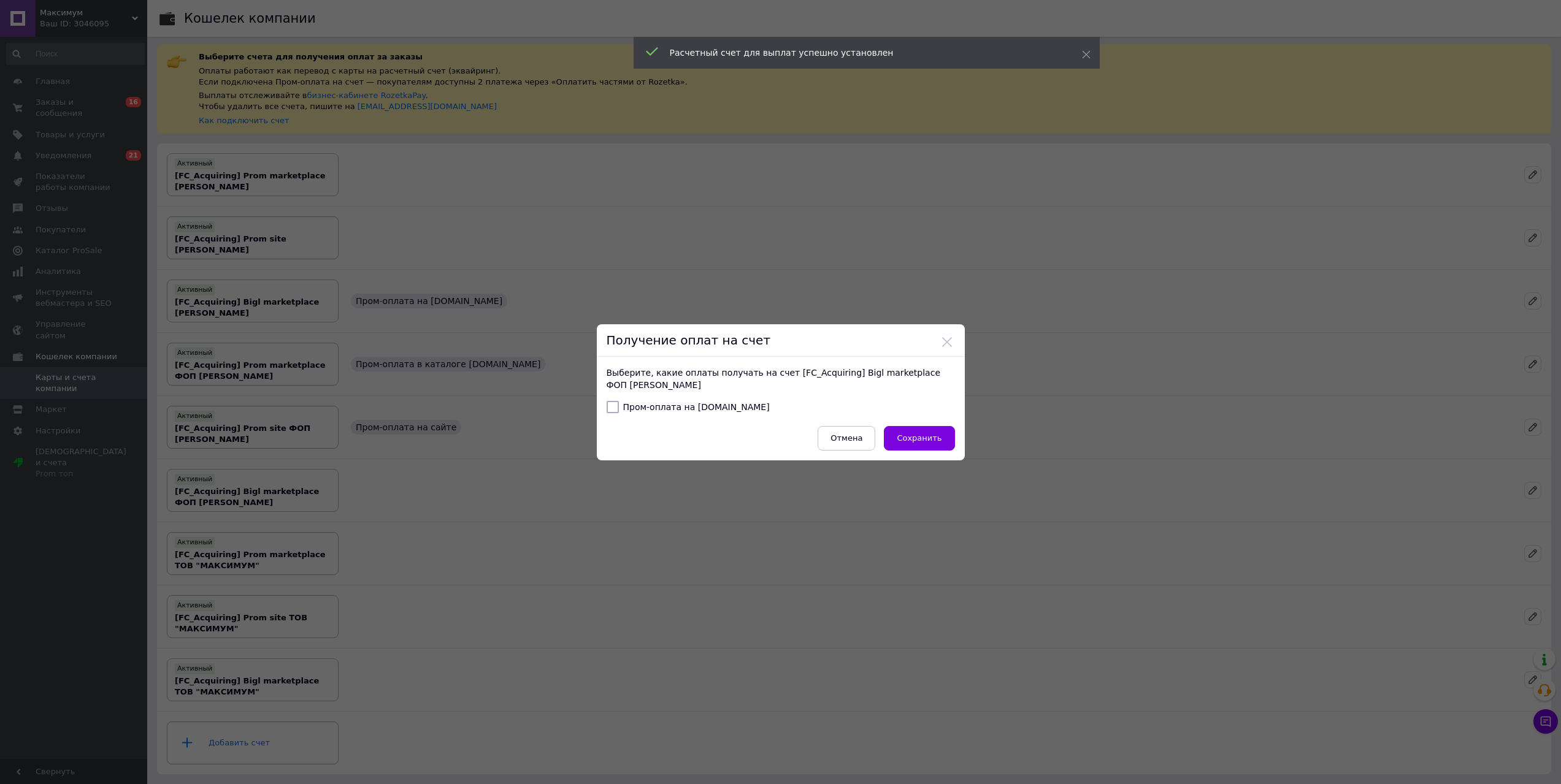
click at [688, 408] on label "Пром-оплата на Bigl.ua" at bounding box center [688, 407] width 163 height 12
click at [619, 408] on input "Пром-оплата на Bigl.ua" at bounding box center [612, 407] width 12 height 12
checkbox input "true"
click at [915, 439] on span "Сохранить" at bounding box center [919, 438] width 45 height 10
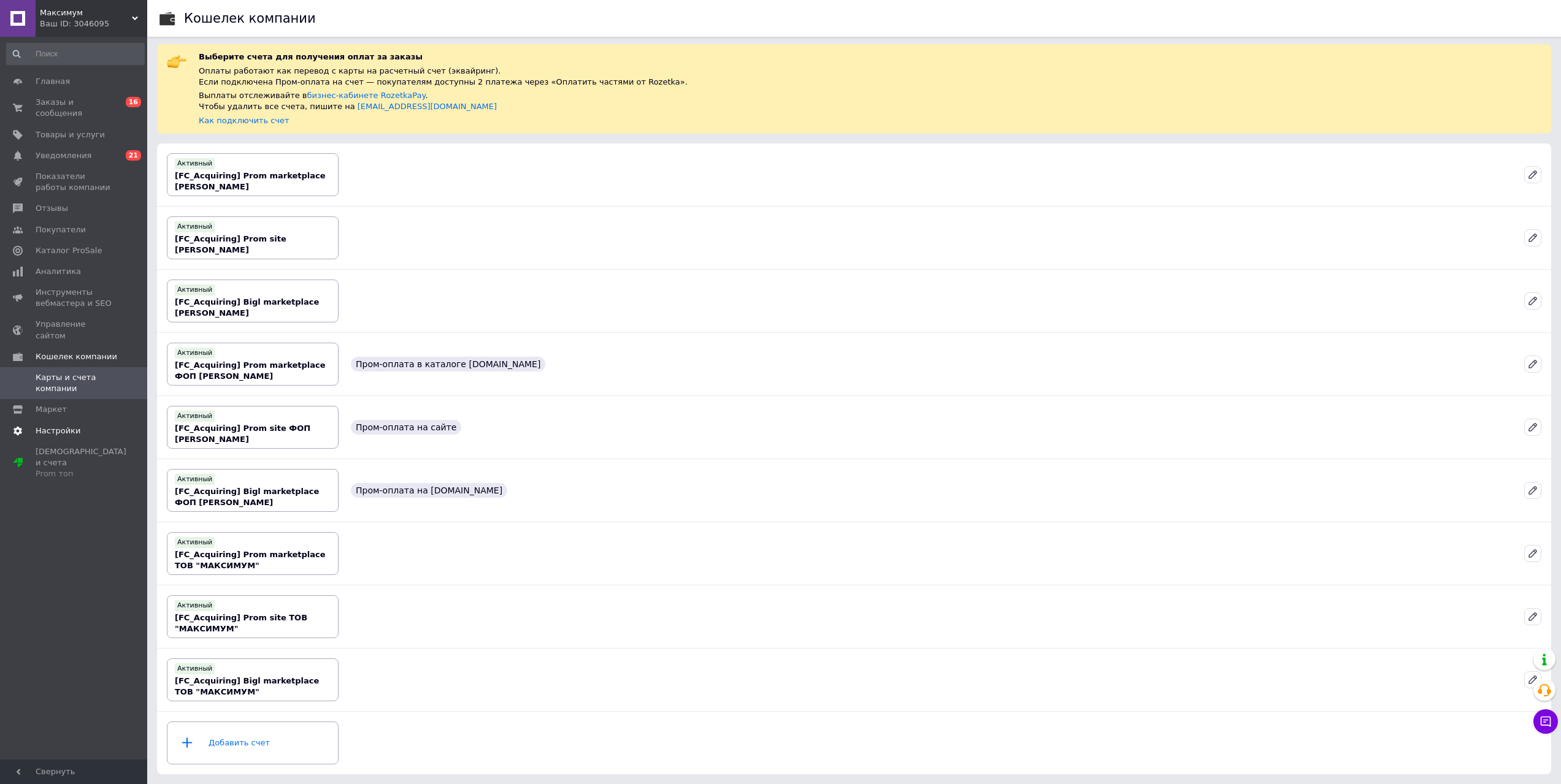
click at [57, 425] on span "Настройки" at bounding box center [58, 431] width 45 height 11
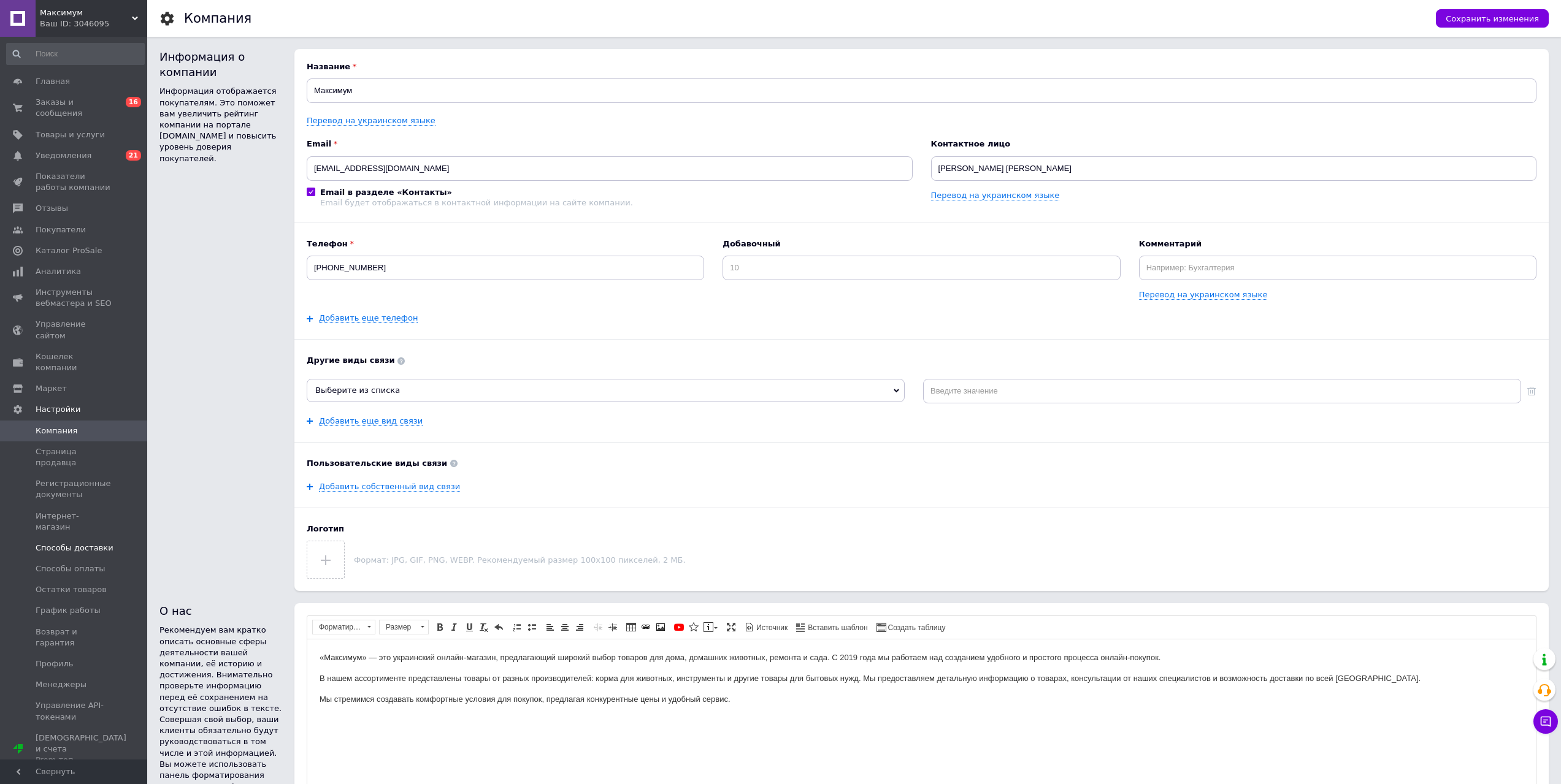
click at [84, 543] on span "Способы доставки" at bounding box center [74, 548] width 78 height 11
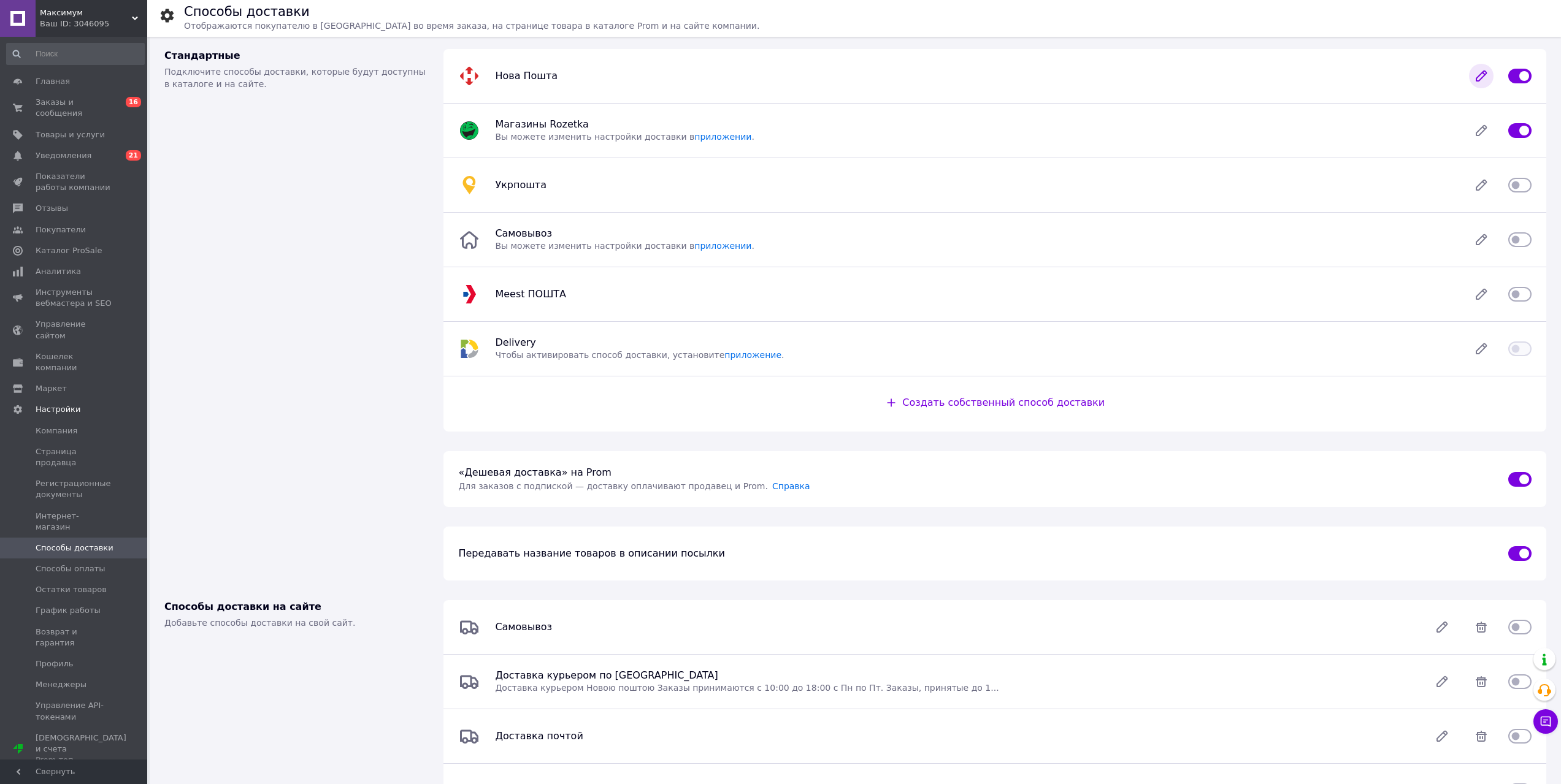
click at [1177, 75] on icon at bounding box center [1481, 76] width 25 height 25
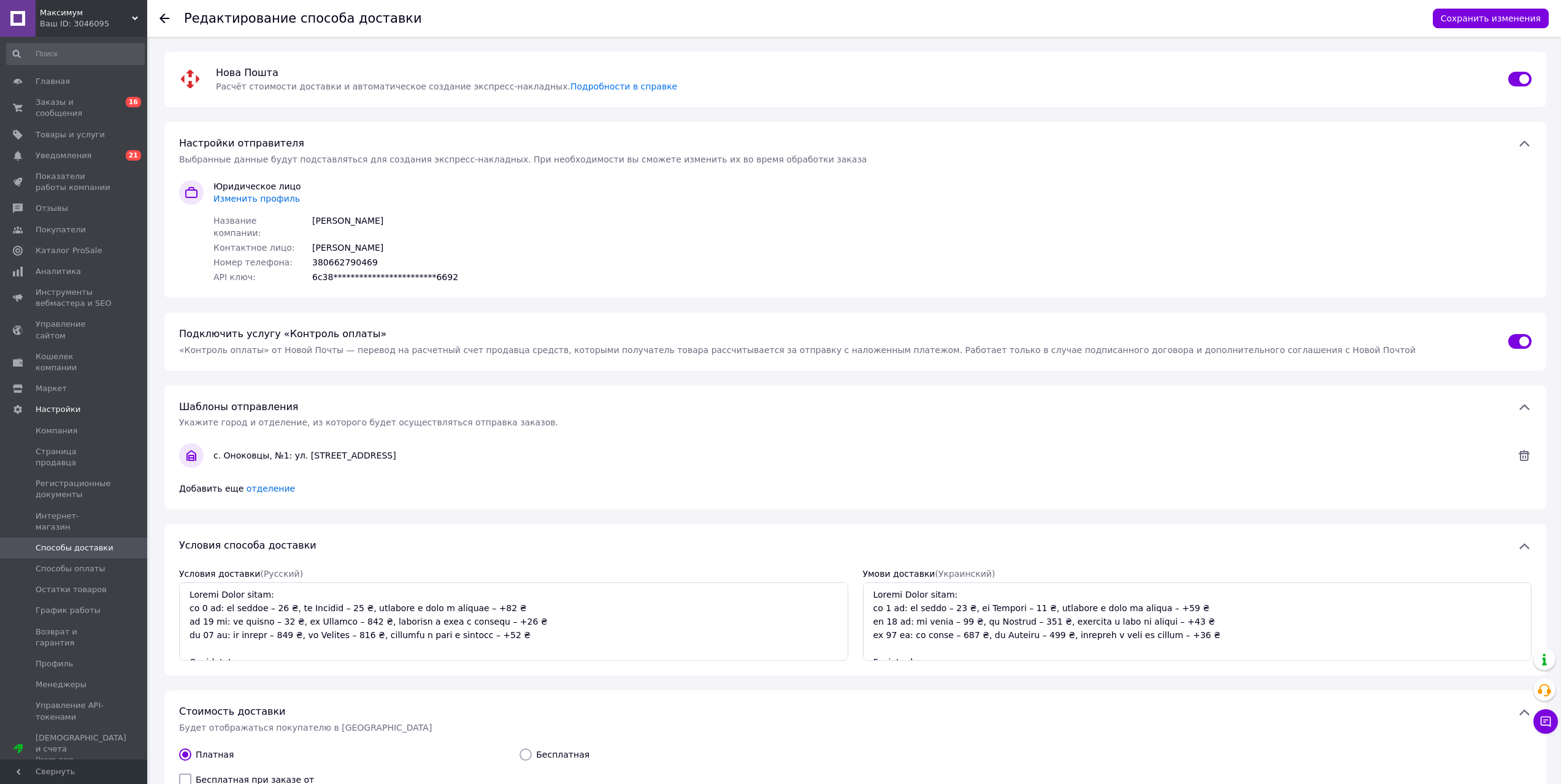
click at [246, 196] on span "Изменить профиль" at bounding box center [257, 198] width 86 height 10
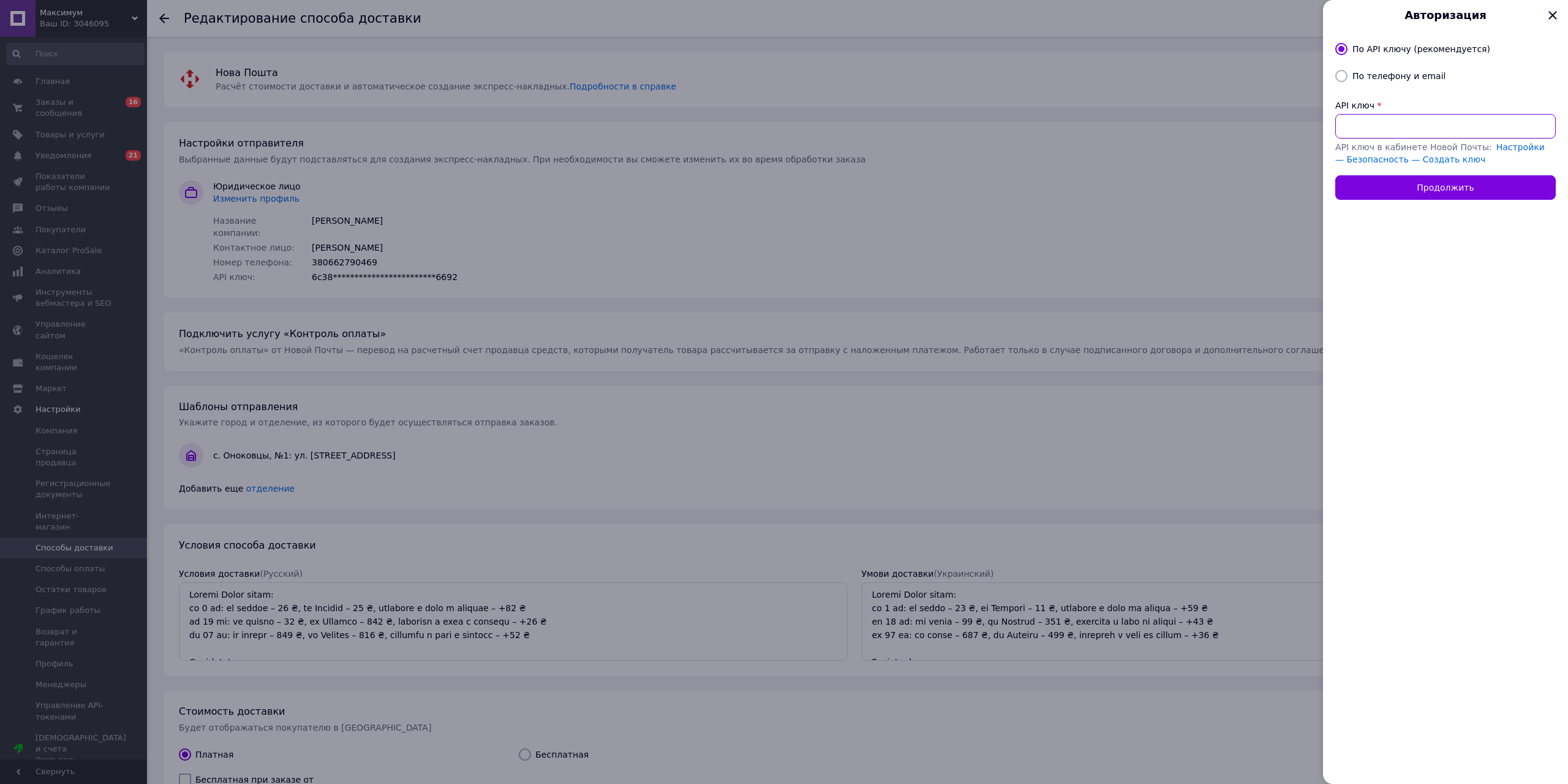
click at [1176, 135] on input "API ключ" at bounding box center [1446, 126] width 220 height 25
paste input "1afcc97f2d64b5d6e02e8521277c965c"
type input "1afcc97f2d64b5d6e02e8521277c965c"
click at [1176, 194] on button "Продолжить" at bounding box center [1446, 187] width 220 height 25
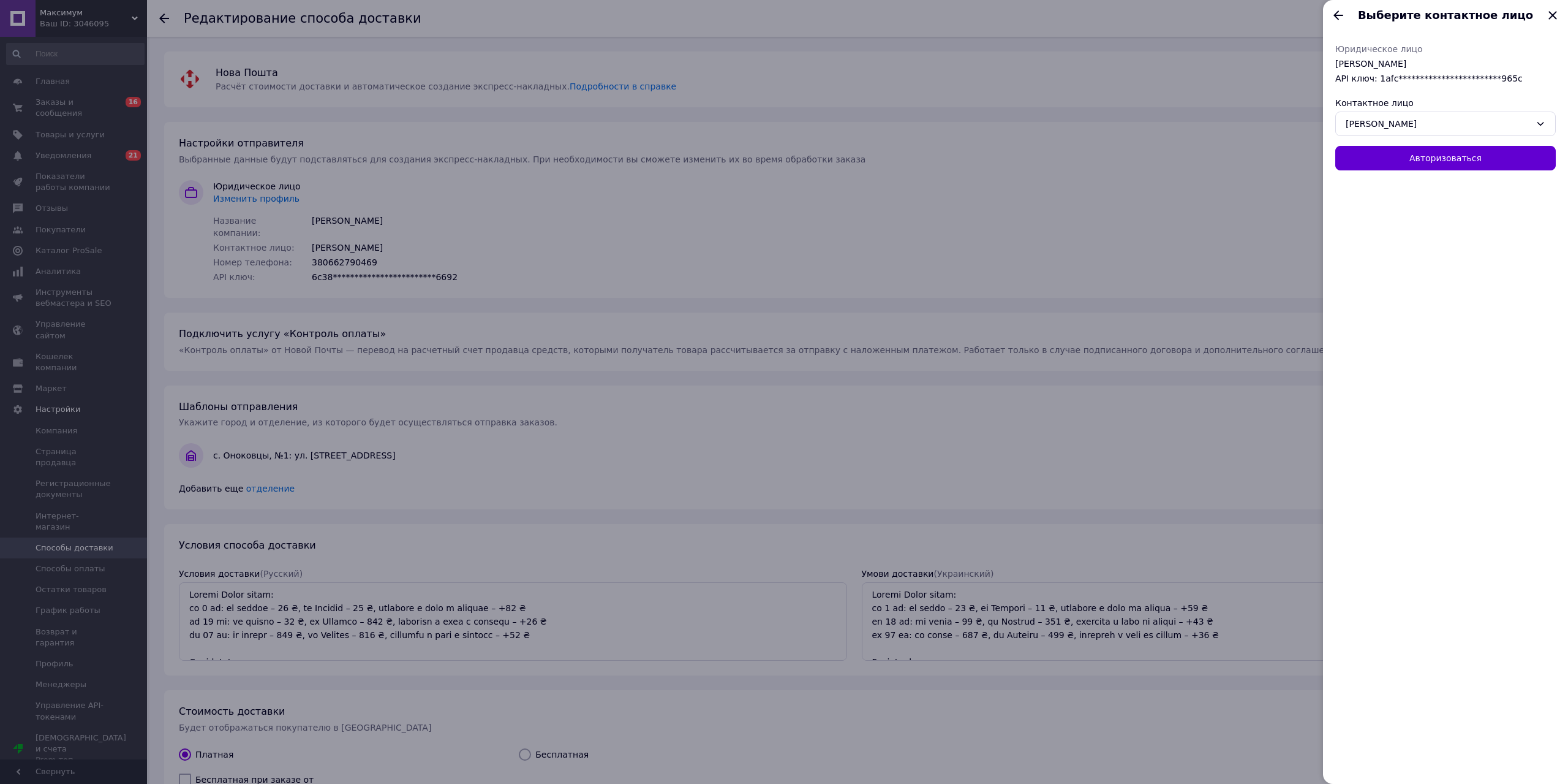
click at [1176, 155] on button "Авторизоваться" at bounding box center [1446, 158] width 220 height 25
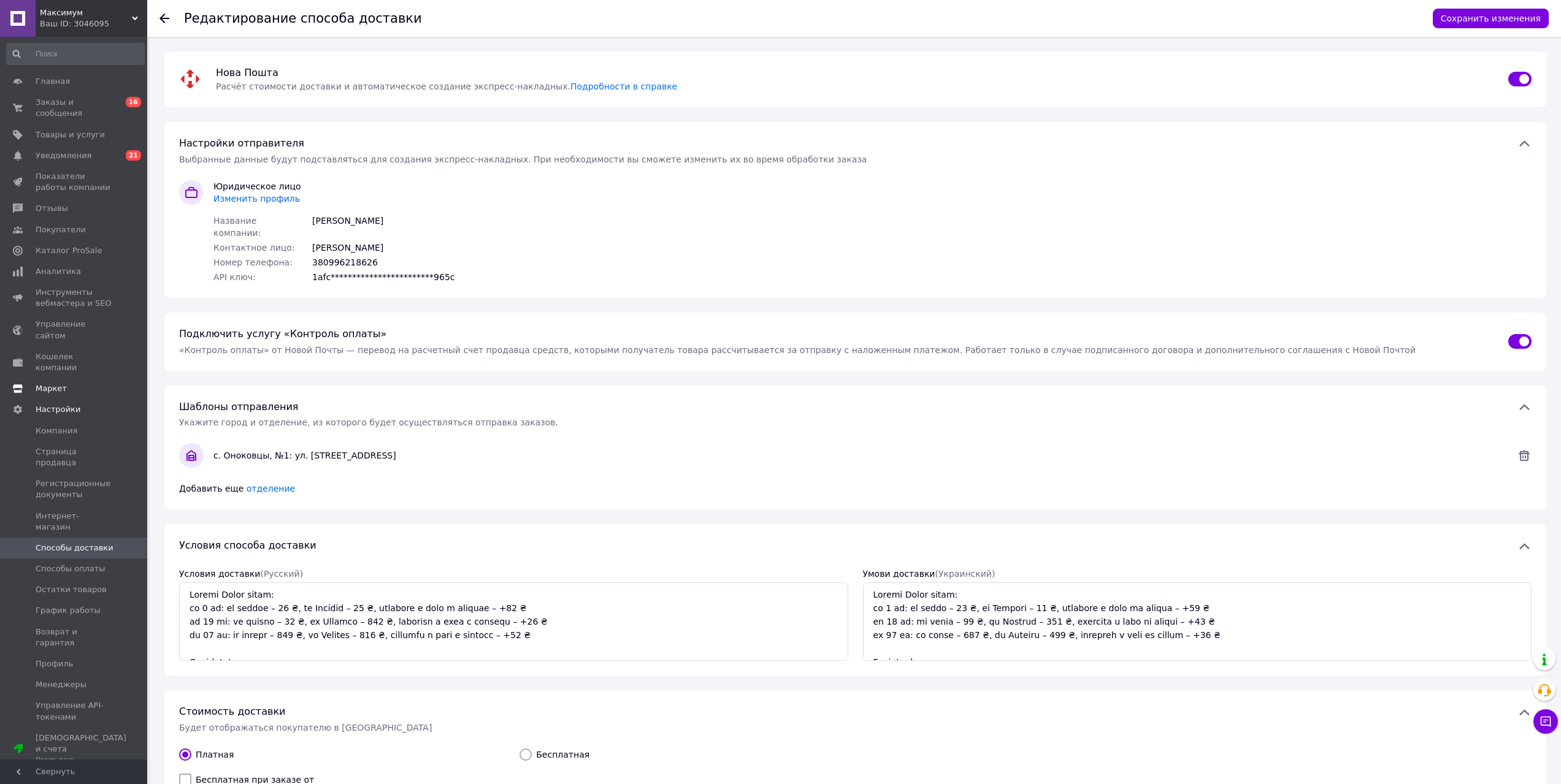
click at [56, 383] on span "Маркет" at bounding box center [50, 388] width 31 height 11
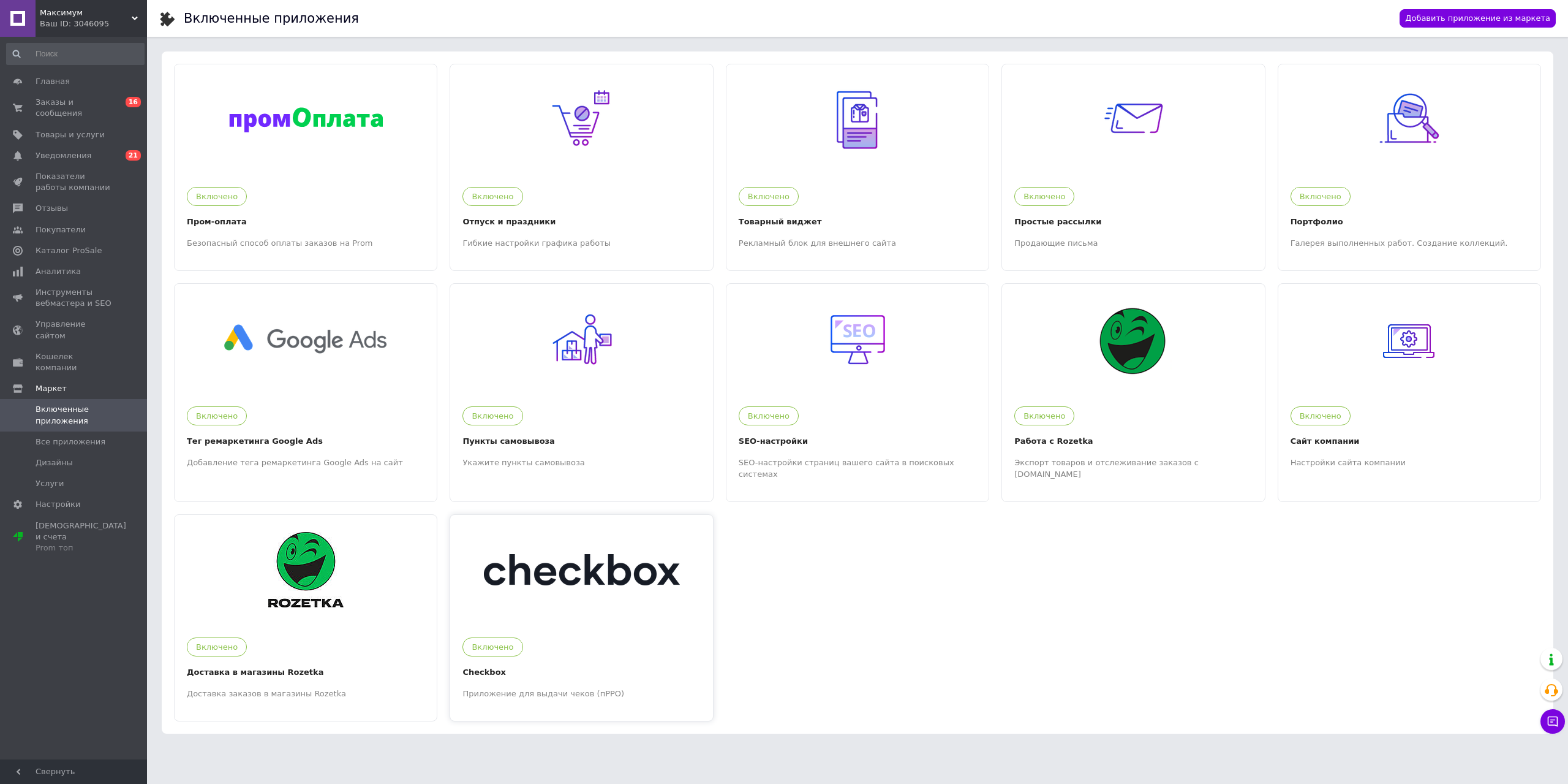
click at [571, 563] on div "Включено" at bounding box center [578, 643] width 244 height 25
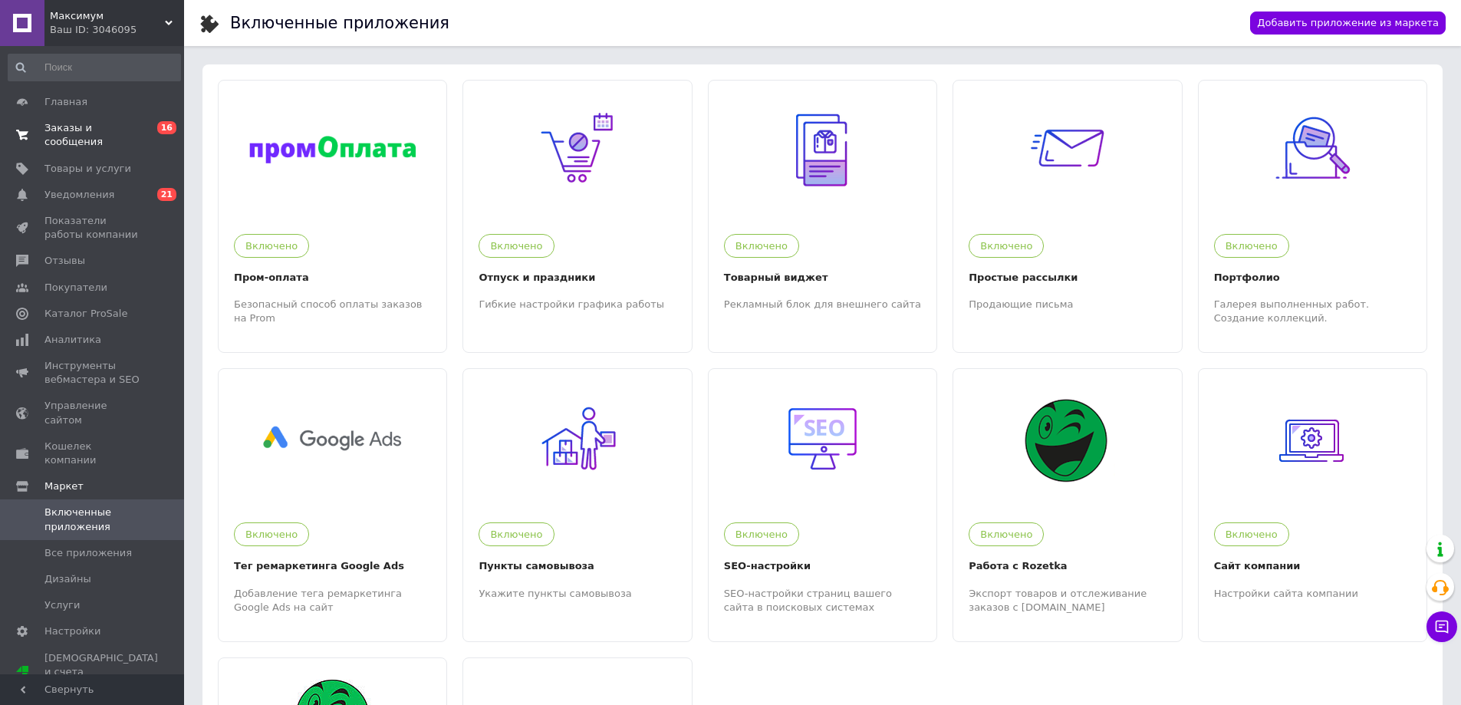
click at [88, 127] on span "Заказы и сообщения" at bounding box center [92, 135] width 97 height 28
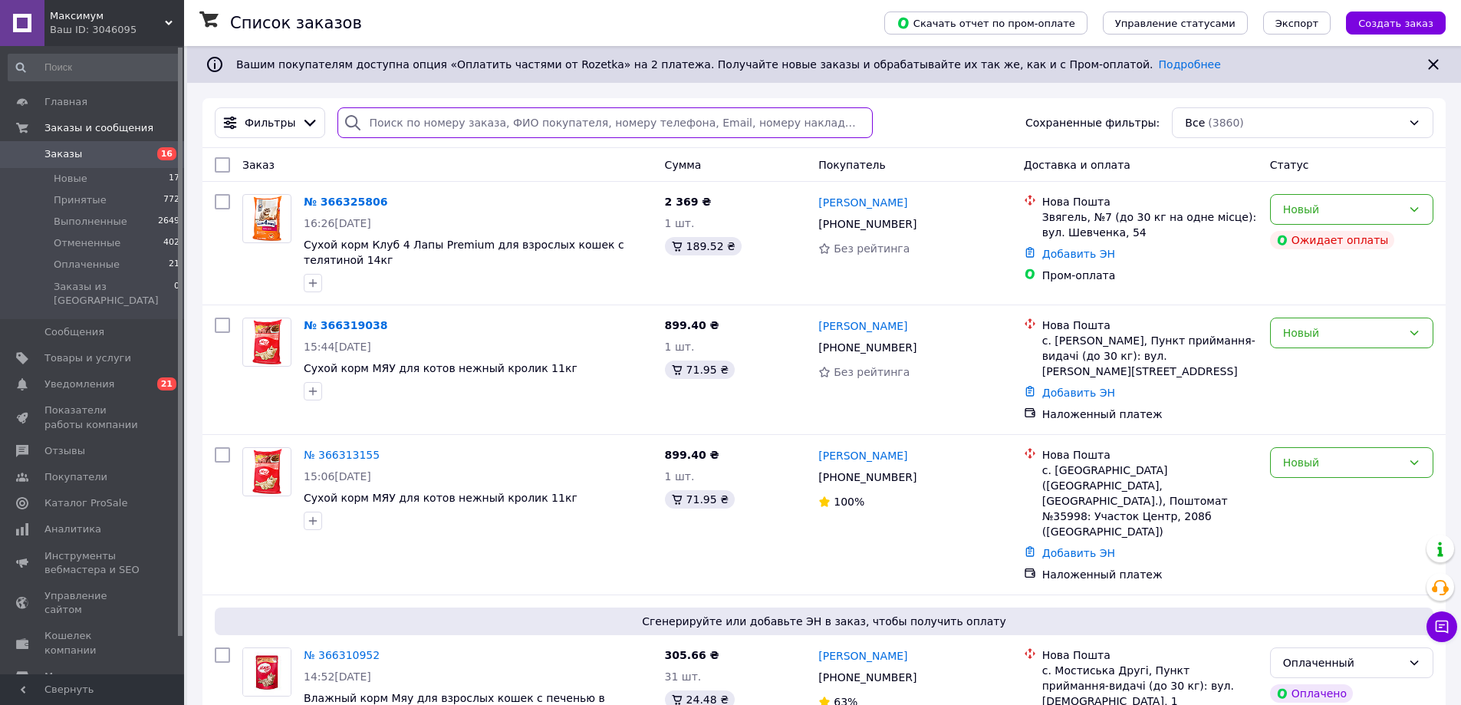
click at [408, 120] on input "search" at bounding box center [604, 122] width 535 height 31
paste input "42316"
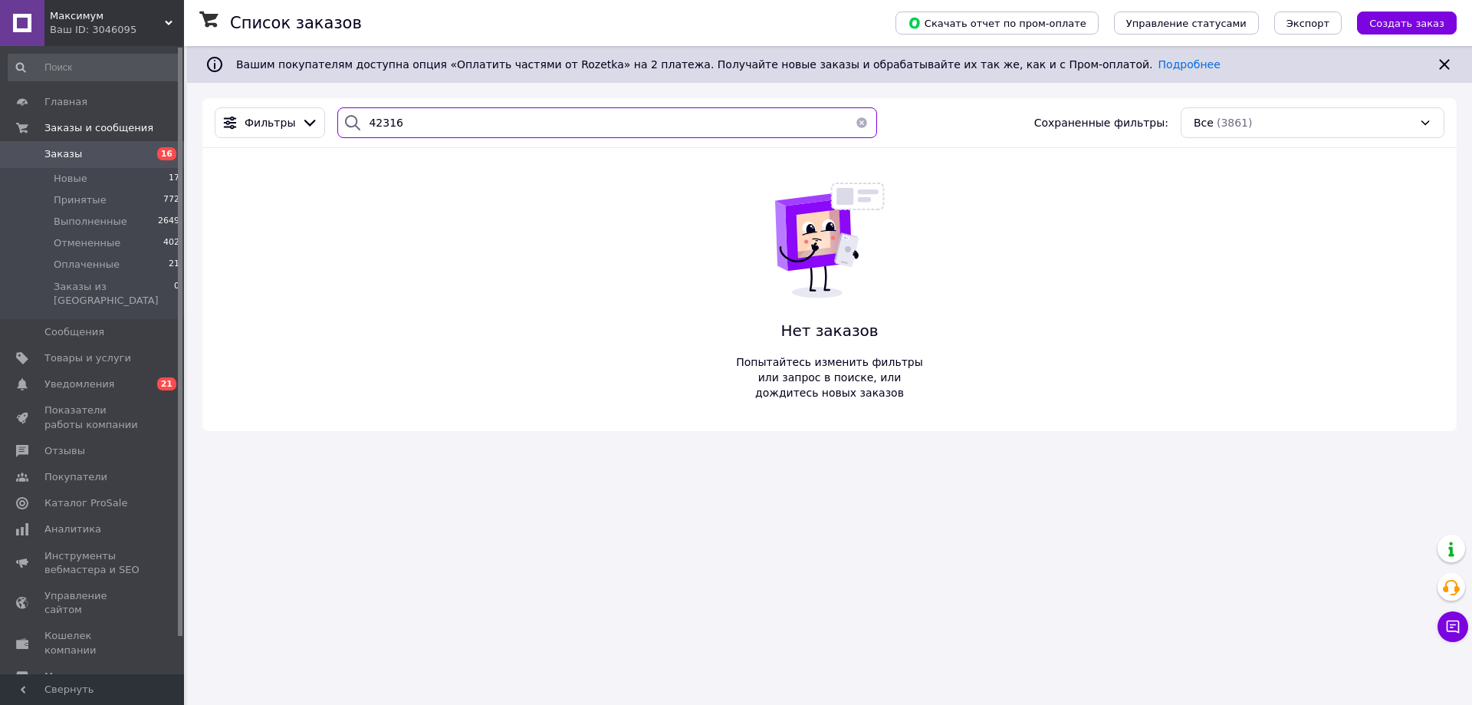
type input "42316"
click at [91, 153] on span "Заказы" at bounding box center [92, 154] width 97 height 14
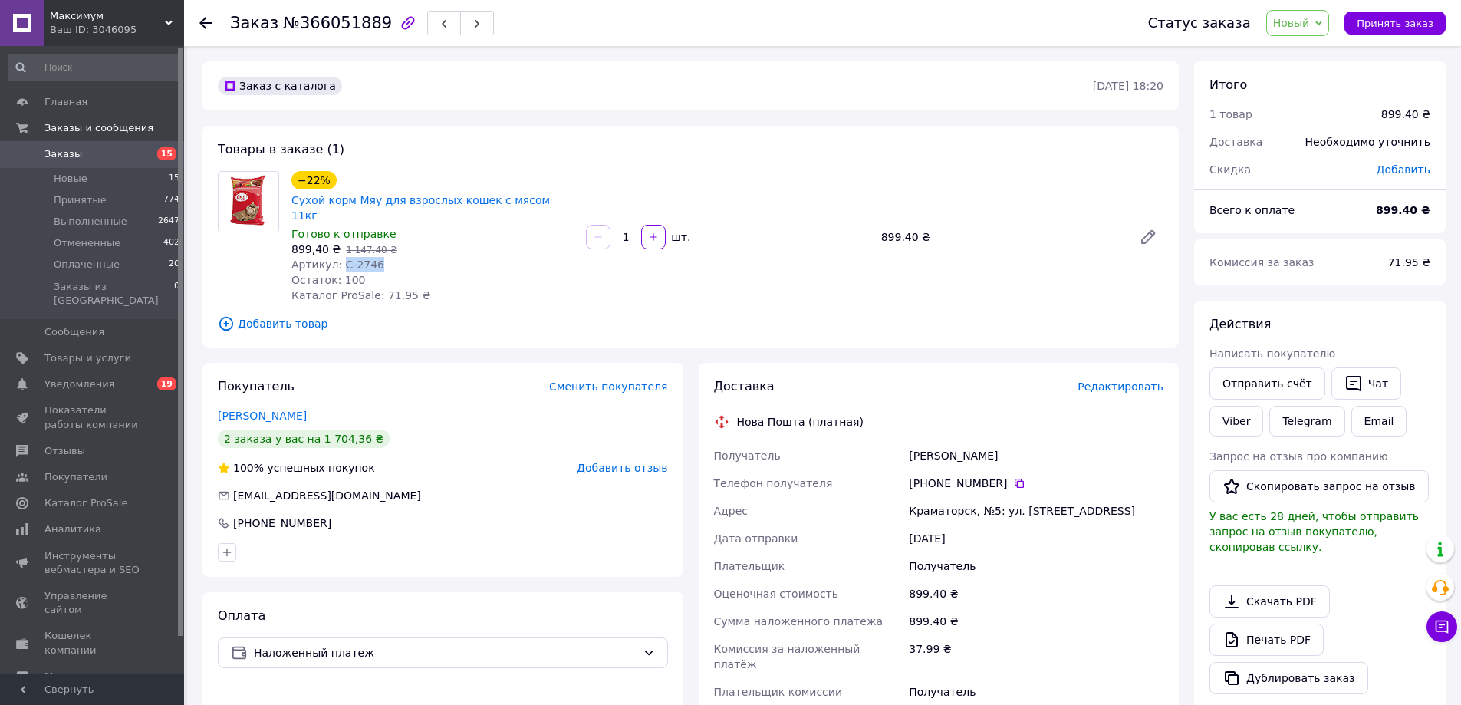
drag, startPoint x: 215, startPoint y: 400, endPoint x: 332, endPoint y: 385, distance: 118.2
click at [327, 387] on div "Покупатель Сменить покупателя [PERSON_NAME] 2 заказа у вас на 1 704,36 ₴ 100% у…" at bounding box center [442, 470] width 481 height 214
copy link "[PERSON_NAME]"
drag, startPoint x: 337, startPoint y: 249, endPoint x: 413, endPoint y: 232, distance: 78.7
click at [380, 257] on div "Артикул: С-2746" at bounding box center [432, 264] width 282 height 15
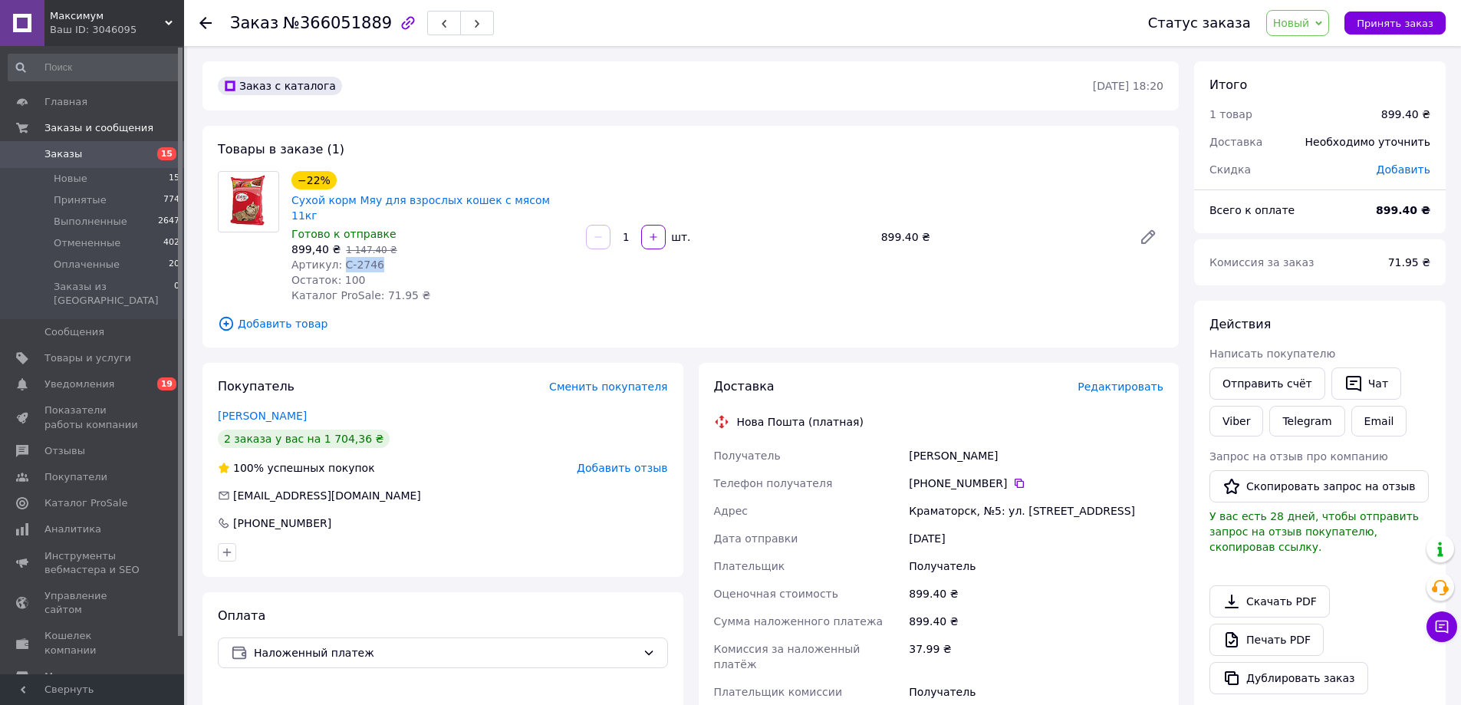
copy span "С-2746"
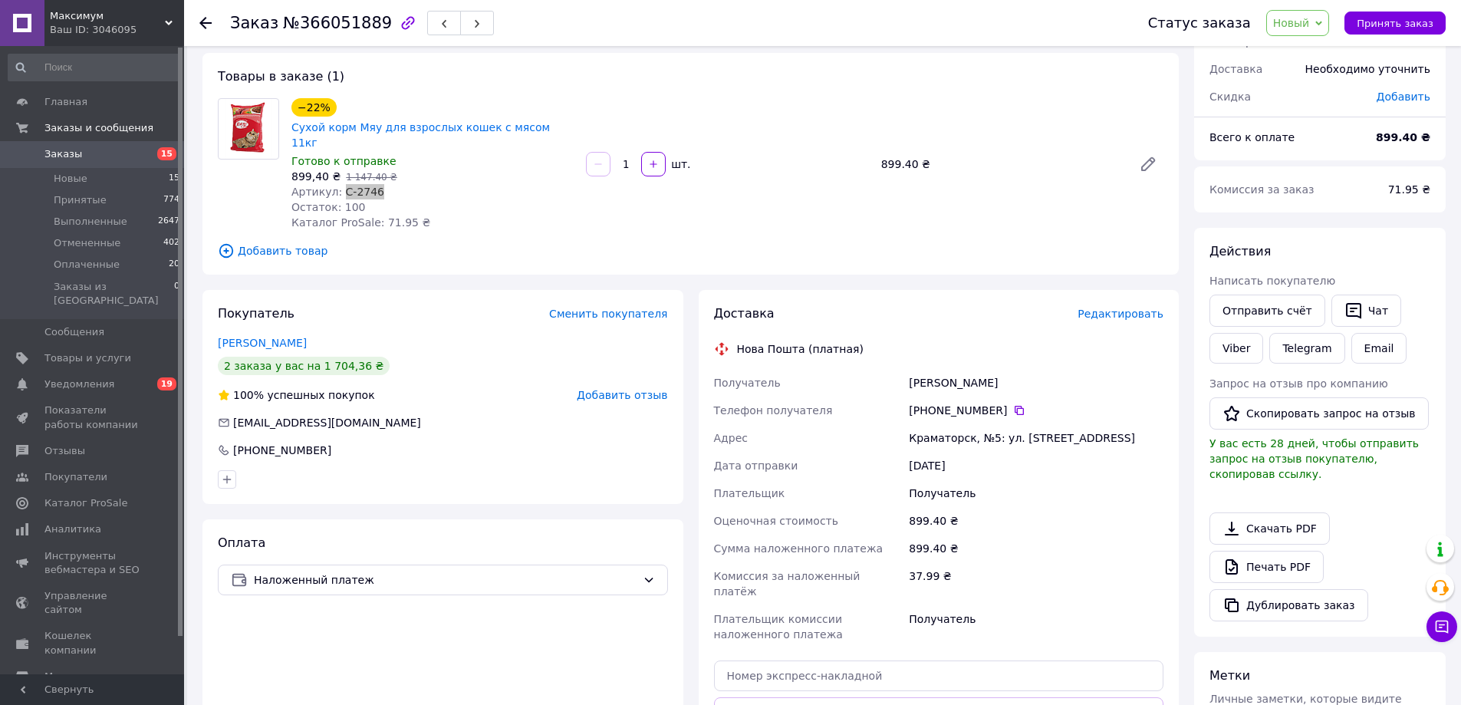
scroll to position [77, 0]
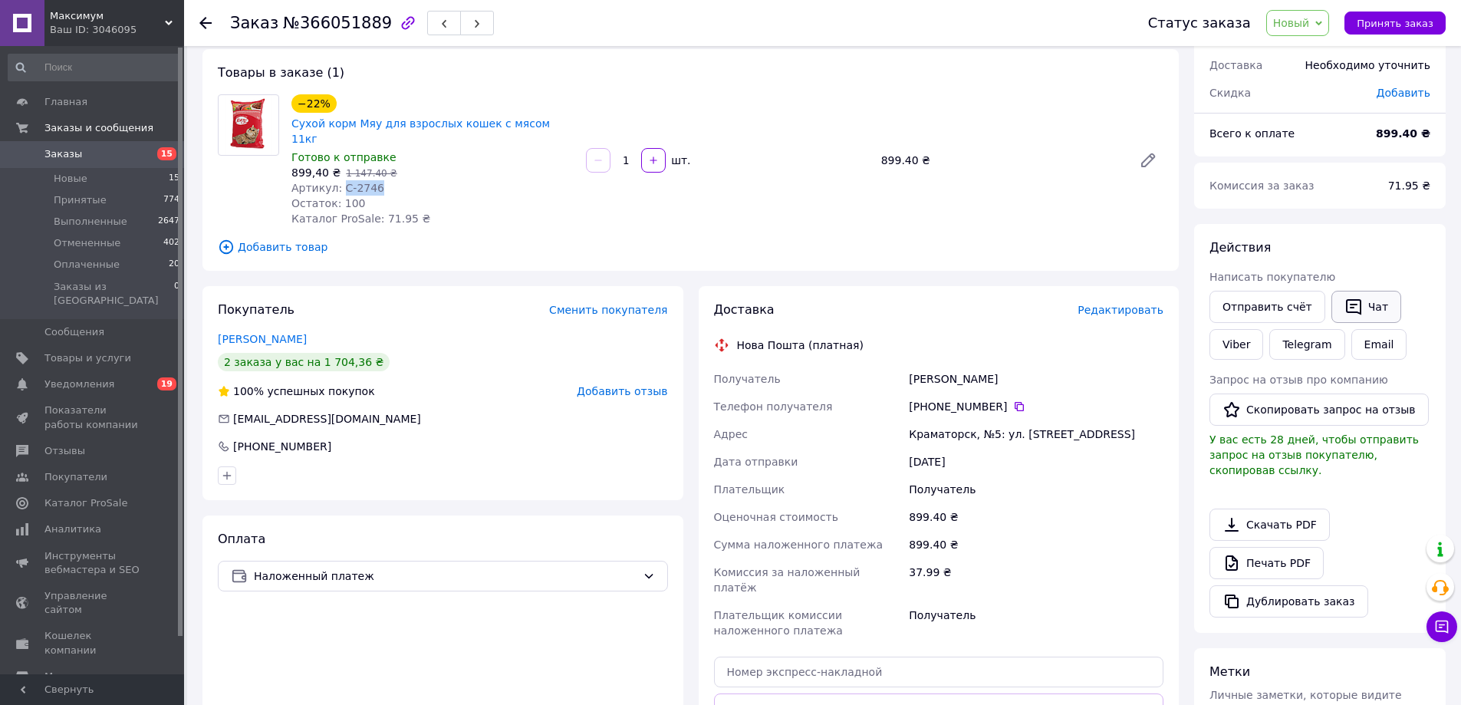
click at [1366, 303] on button "Чат" at bounding box center [1366, 307] width 70 height 32
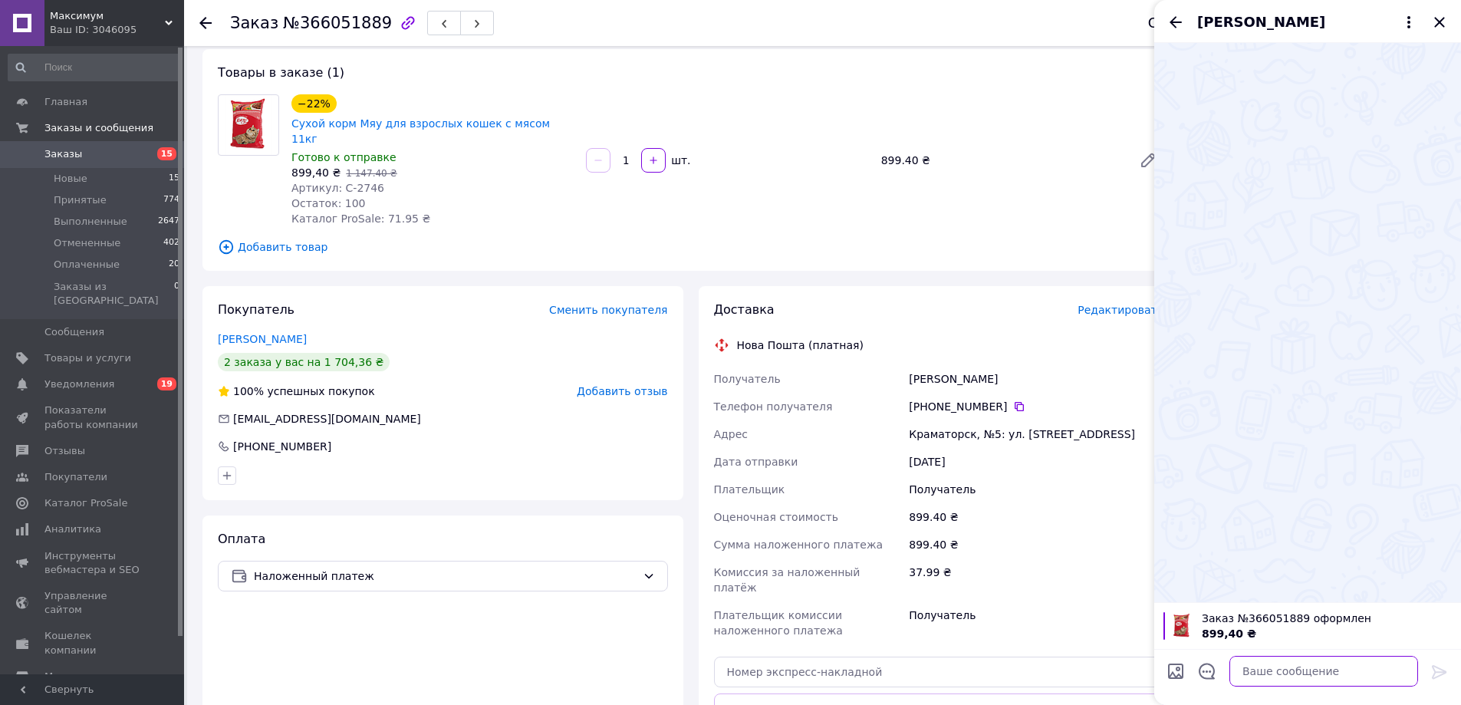
click at [1278, 676] on textarea at bounding box center [1323, 671] width 189 height 31
drag, startPoint x: 1244, startPoint y: 670, endPoint x: 1214, endPoint y: 650, distance: 35.9
click at [1209, 664] on textarea "Доро" at bounding box center [1308, 671] width 219 height 31
paste textarea "брого дня! Ваше замовлення прийнято. Відправлення відбудеться у вівторок. Дякує…"
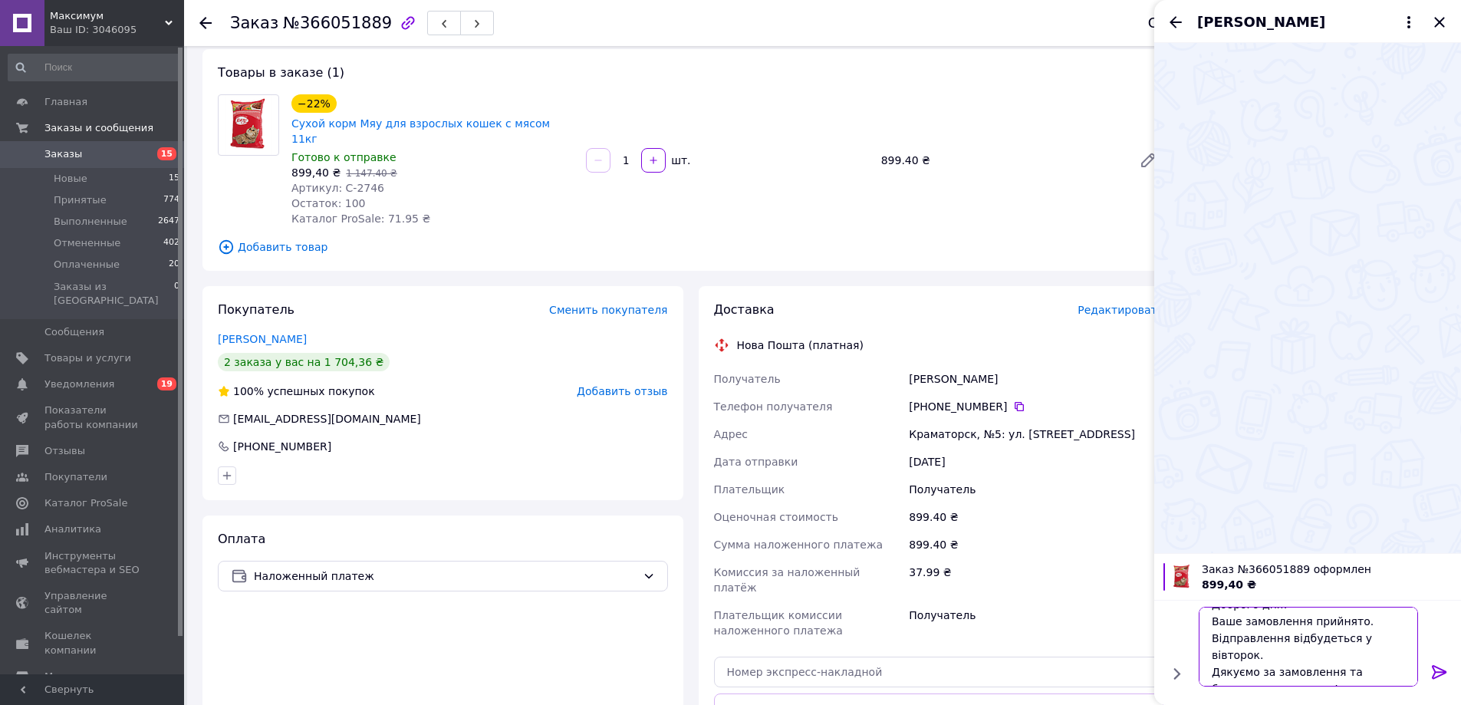
scroll to position [18, 0]
click at [1252, 656] on textarea "Доброго дня! Ваше замовлення прийнято. Відправлення відбудеться у вівторок. Дяк…" at bounding box center [1308, 647] width 219 height 80
click at [1287, 666] on textarea "Доброго дня! Ваше замовлення прийнято. Відправлення відбудеться у вівторок. Дяк…" at bounding box center [1308, 647] width 219 height 80
drag, startPoint x: 1285, startPoint y: 674, endPoint x: 1182, endPoint y: 595, distance: 129.6
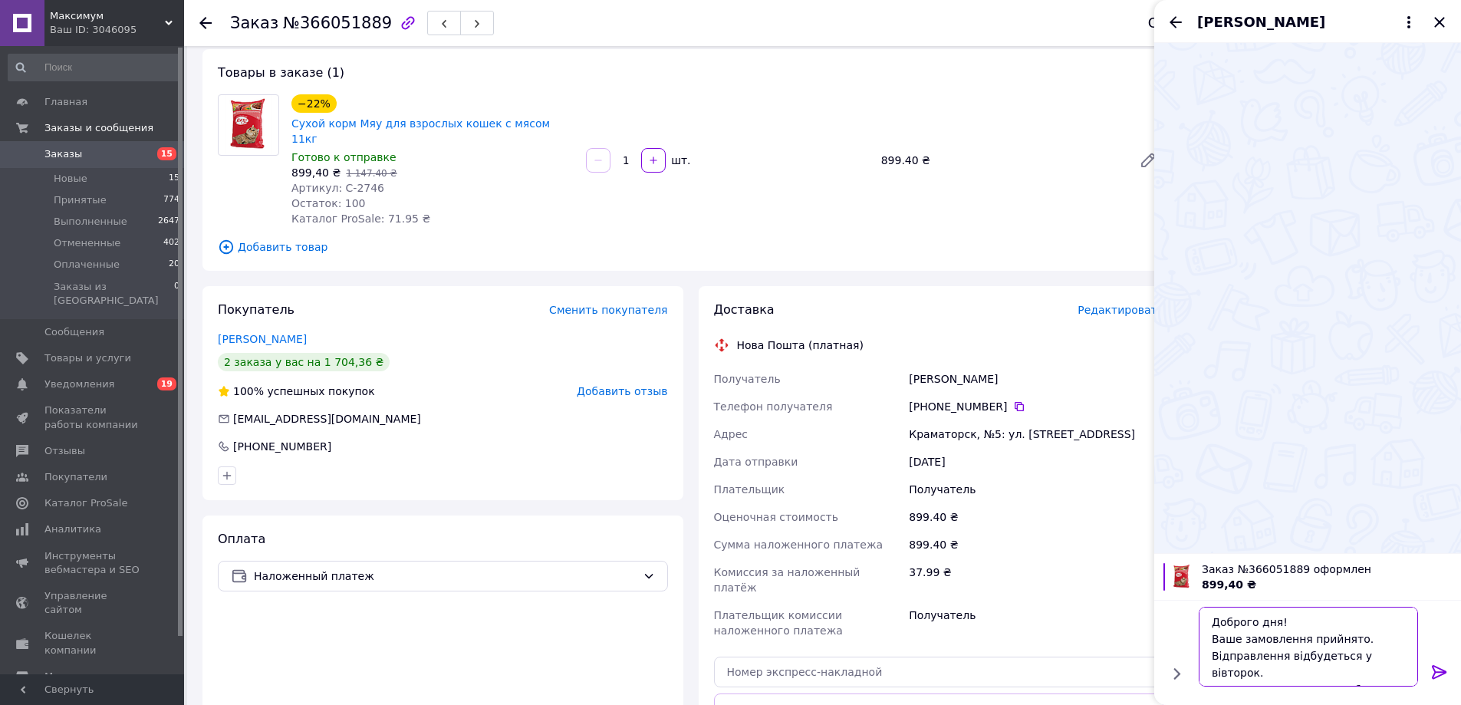
click at [1182, 595] on div "Заказ №366051889 оформлен 899,40 ₴ Доброго дня! Ваше замовлення прийнято. Відпр…" at bounding box center [1307, 629] width 307 height 152
type textarea "Доброго дня! Ваше замовлення прийнято. Відправлення відбудеться у вівторок. Дяк…"
click at [1441, 670] on icon at bounding box center [1439, 672] width 18 height 18
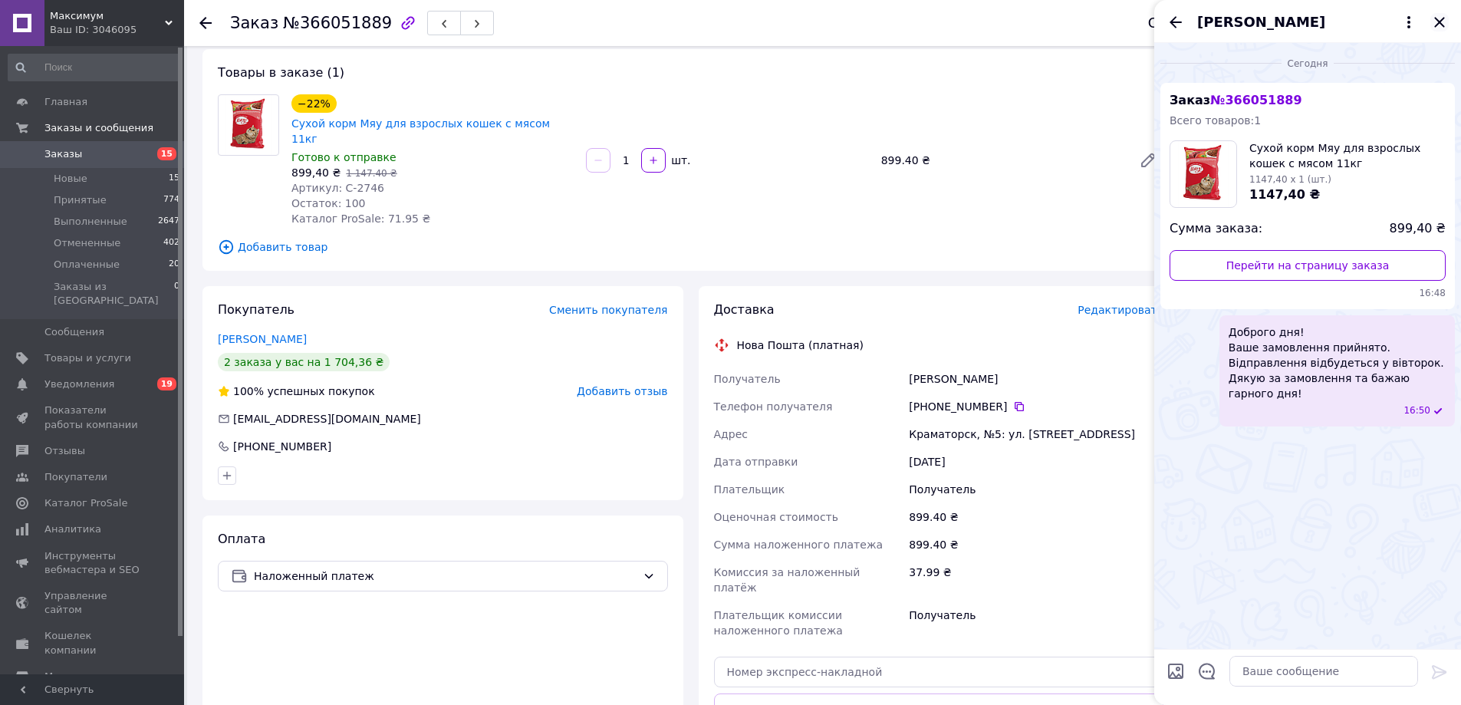
click at [1440, 22] on icon "Закрыть" at bounding box center [1439, 22] width 10 height 10
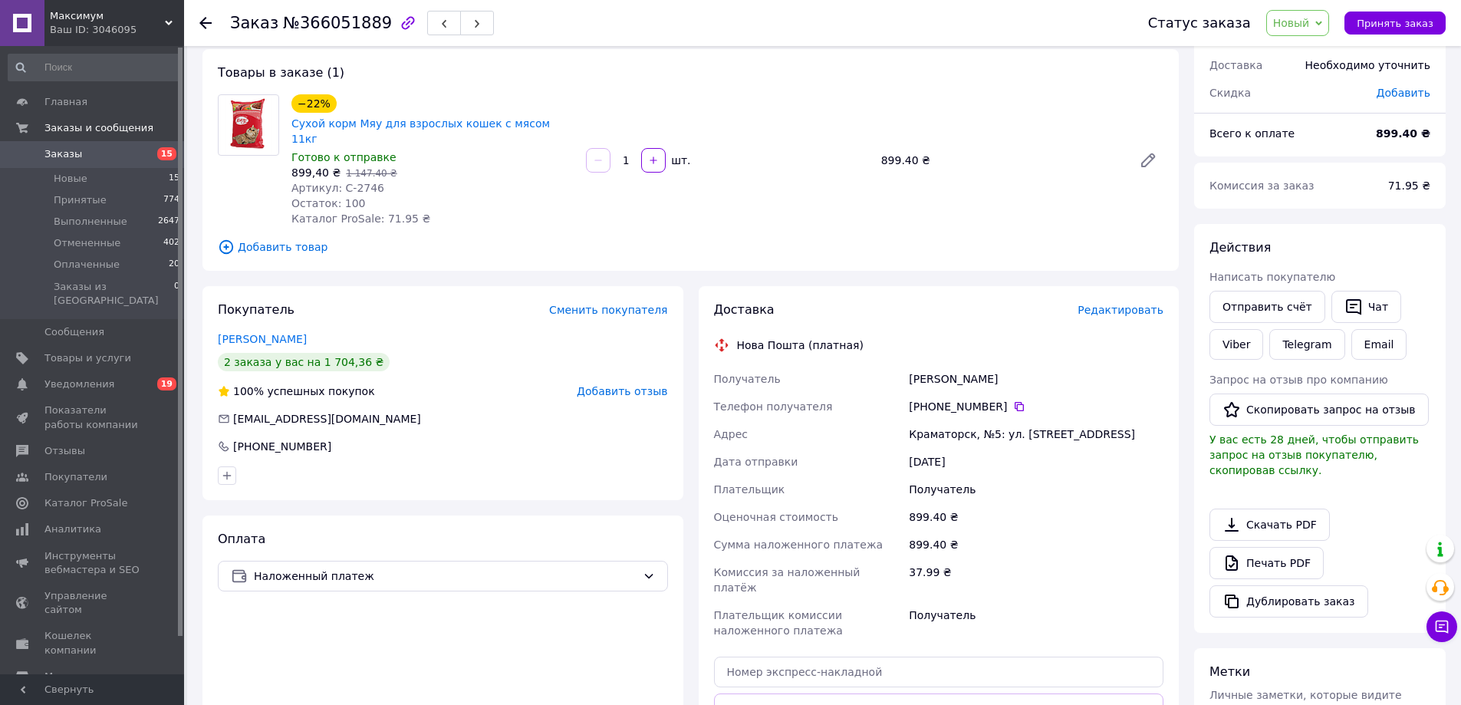
click at [1310, 18] on span "Новый" at bounding box center [1291, 23] width 37 height 12
click at [1309, 45] on li "Принят" at bounding box center [1307, 53] width 81 height 23
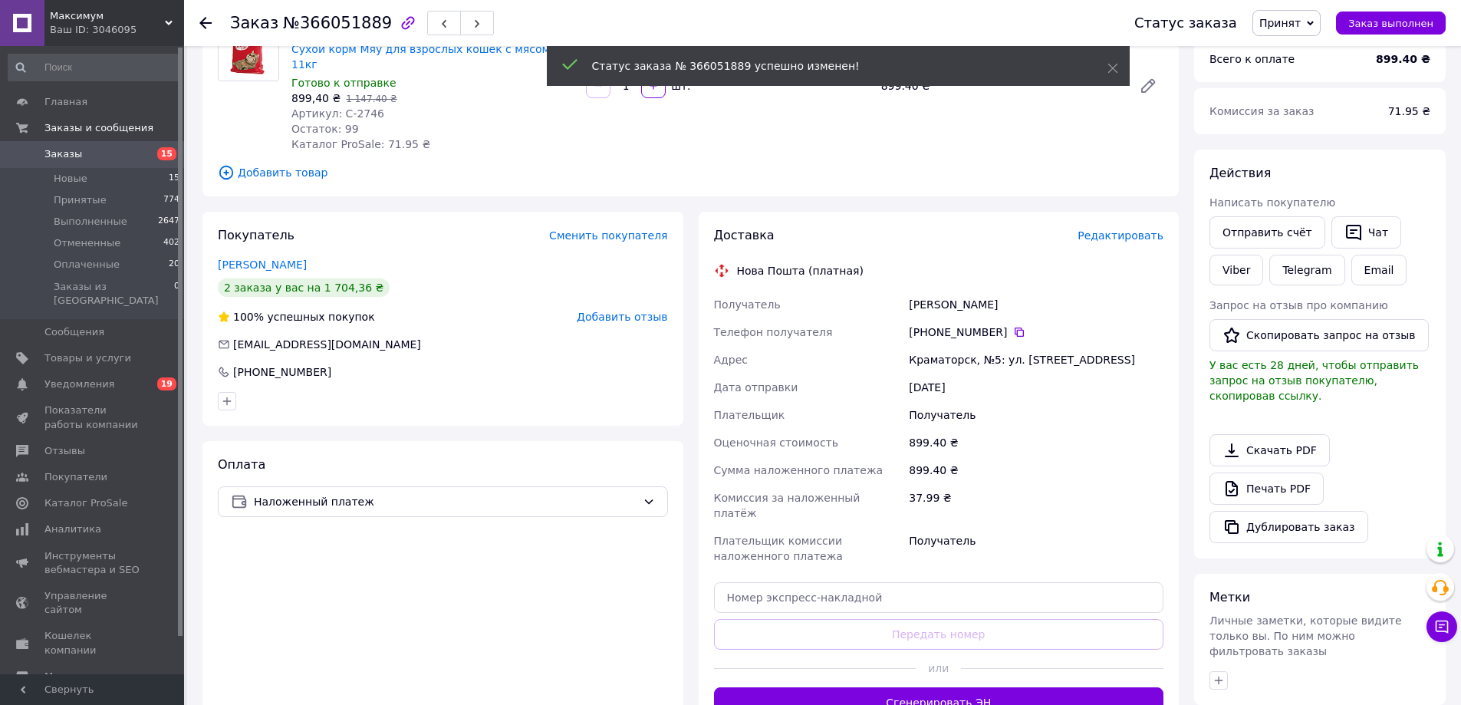
scroll to position [153, 0]
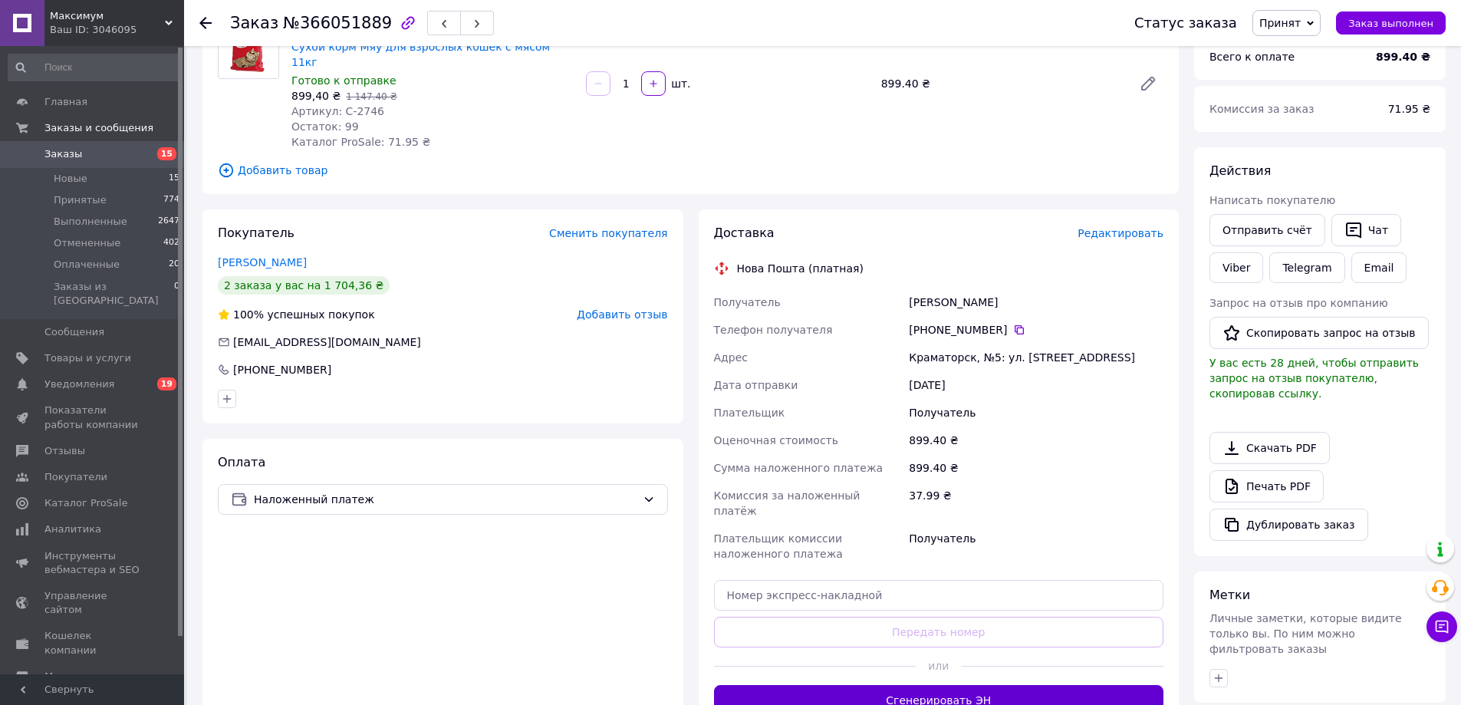
click at [916, 685] on button "Сгенерировать ЭН" at bounding box center [939, 700] width 450 height 31
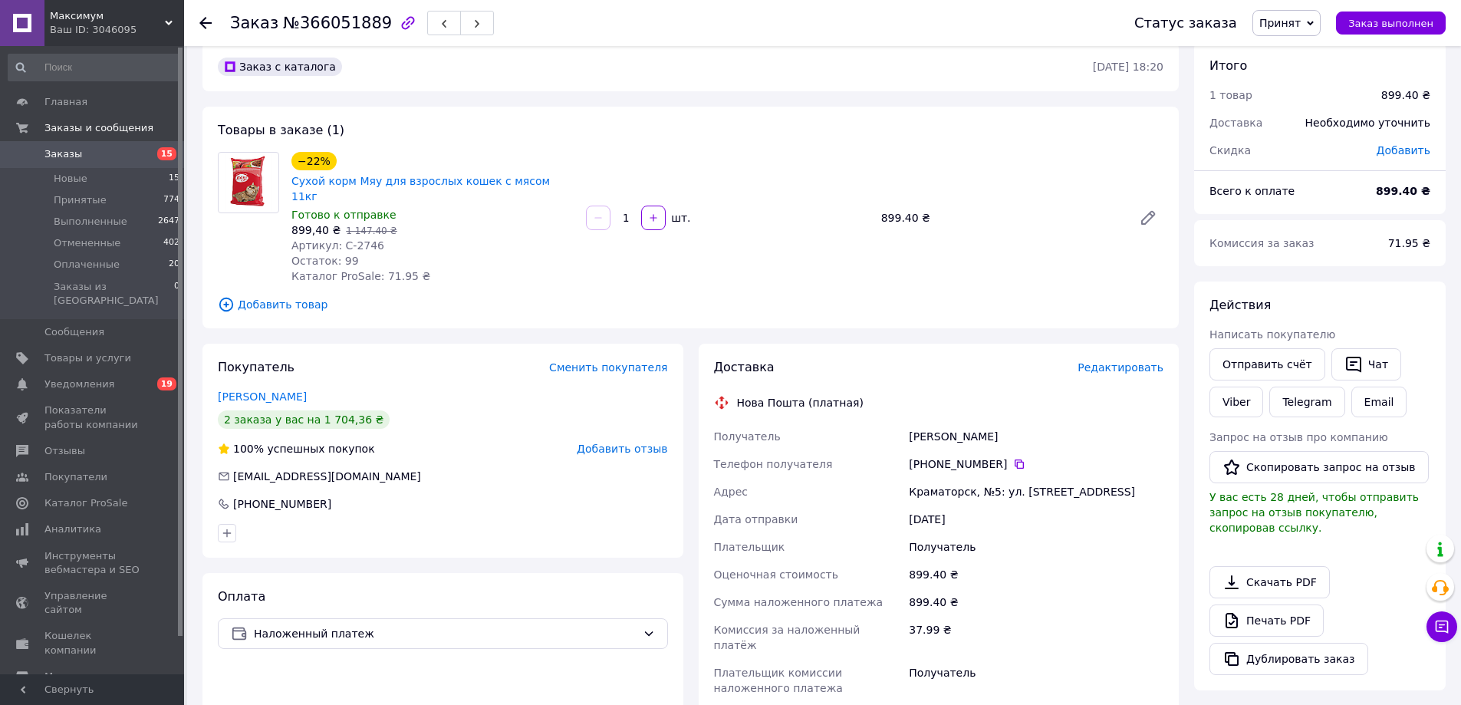
scroll to position [0, 0]
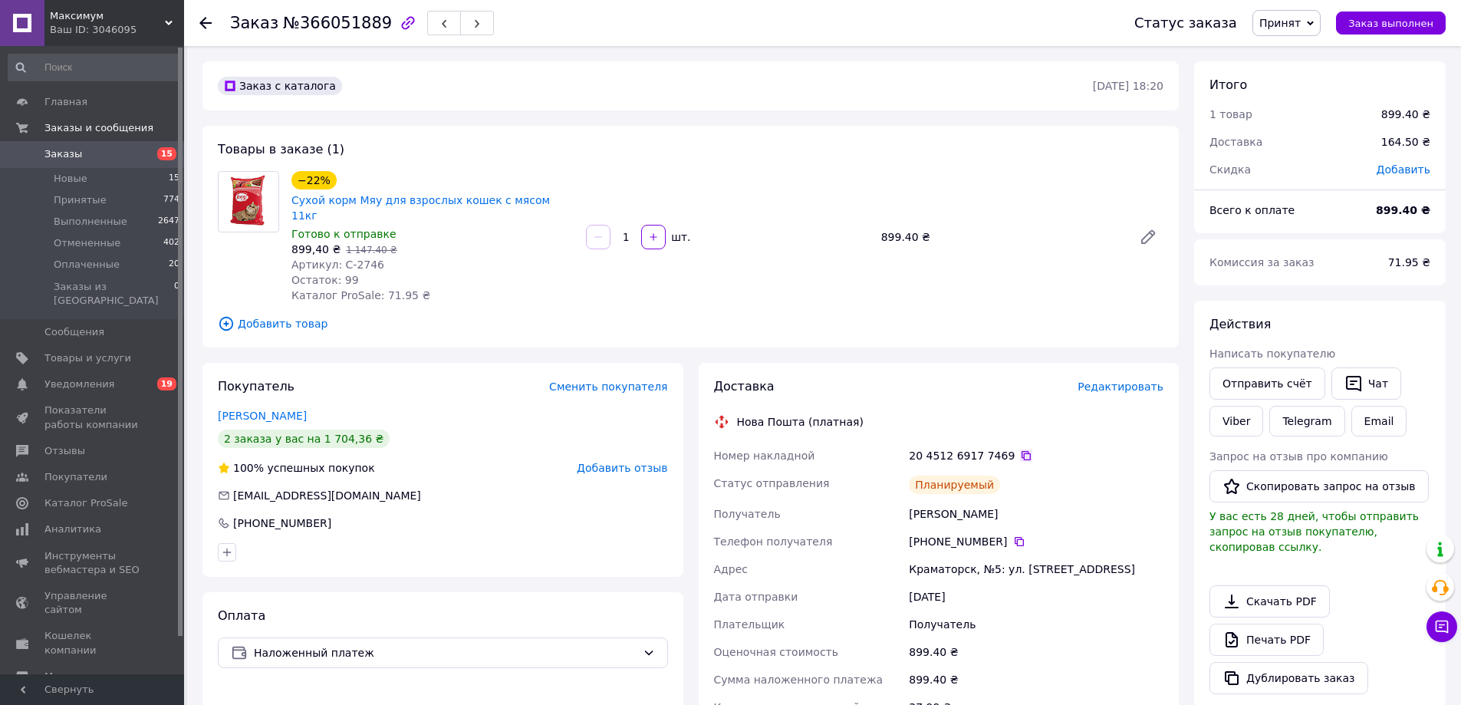
click at [1020, 449] on icon at bounding box center [1026, 455] width 12 height 12
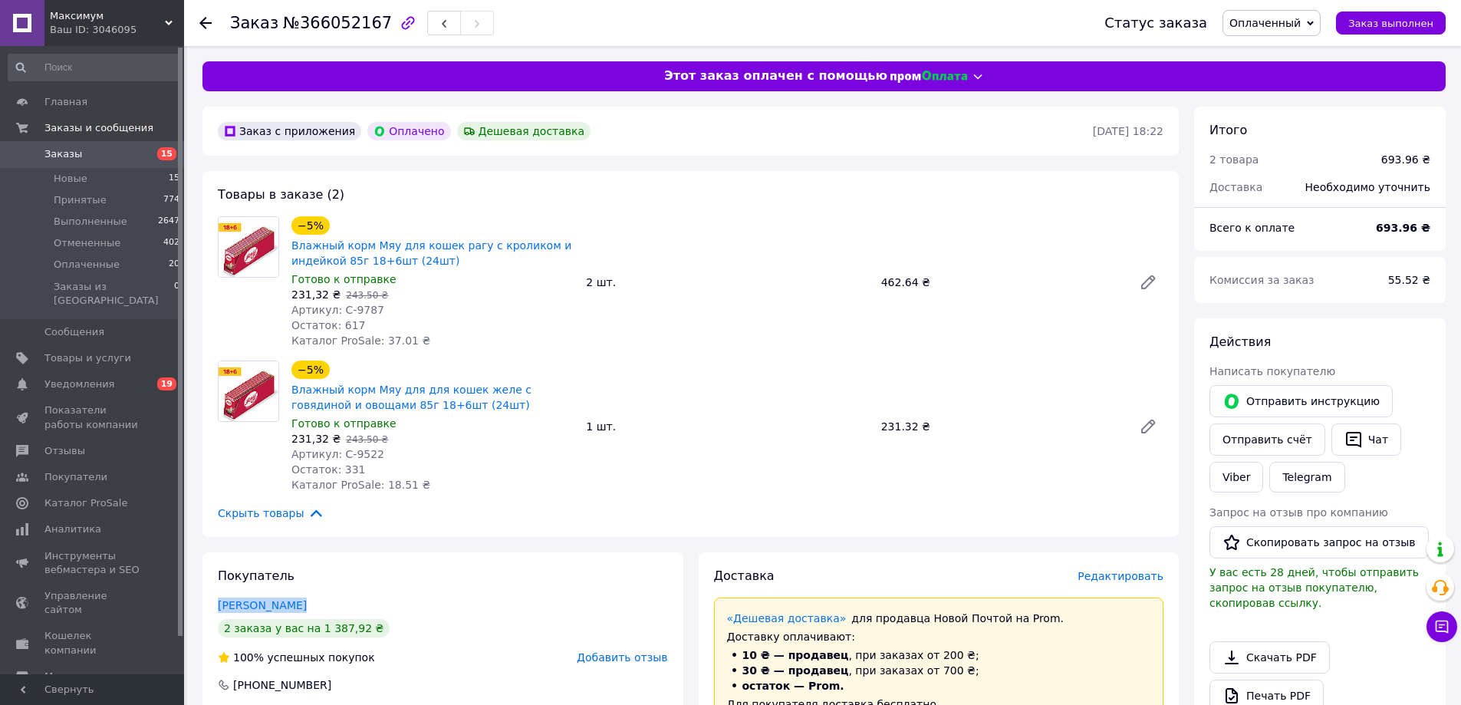
drag, startPoint x: 212, startPoint y: 600, endPoint x: 324, endPoint y: 598, distance: 111.2
click at [322, 600] on div "Покупатель [PERSON_NAME] 2 заказа у вас на 1 387,92 ₴ 100% успешных покупок Доб…" at bounding box center [442, 645] width 481 height 186
copy link "[PERSON_NAME]"
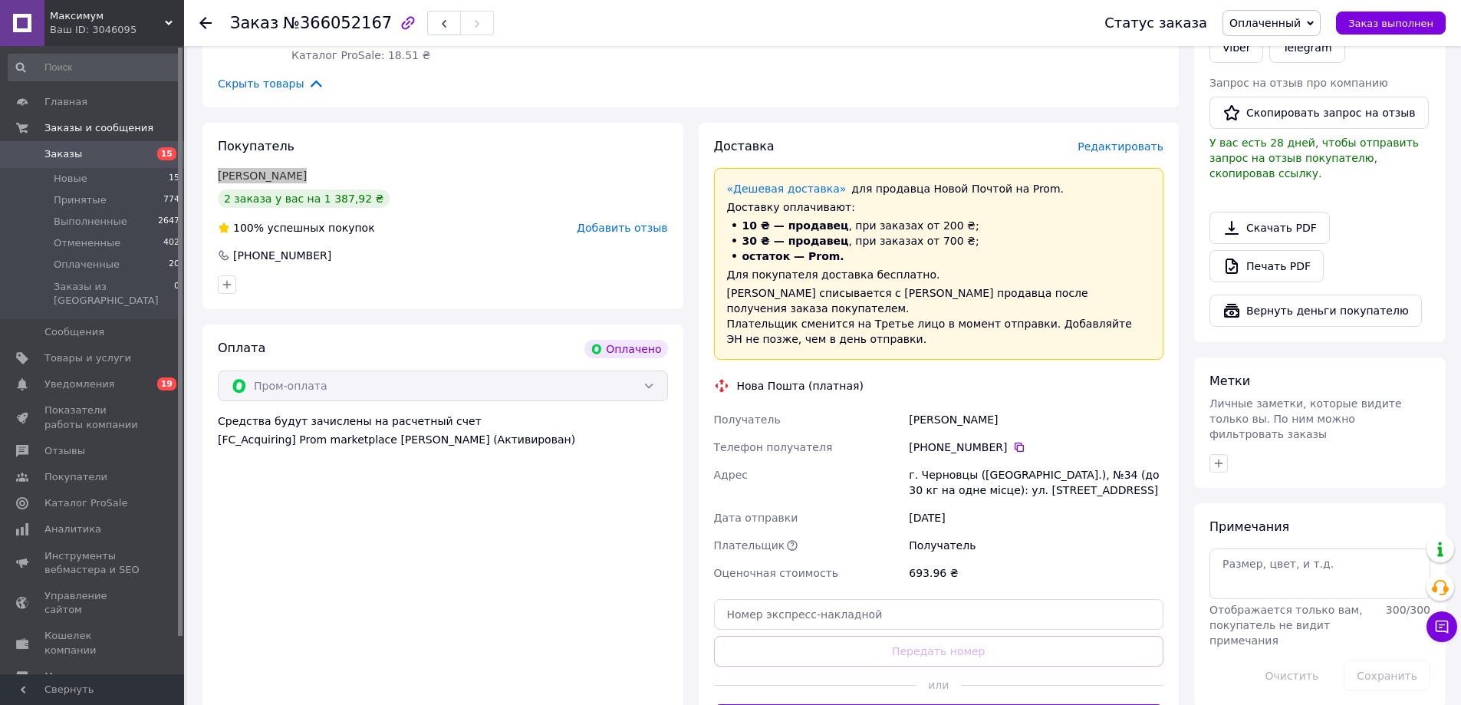
scroll to position [537, 0]
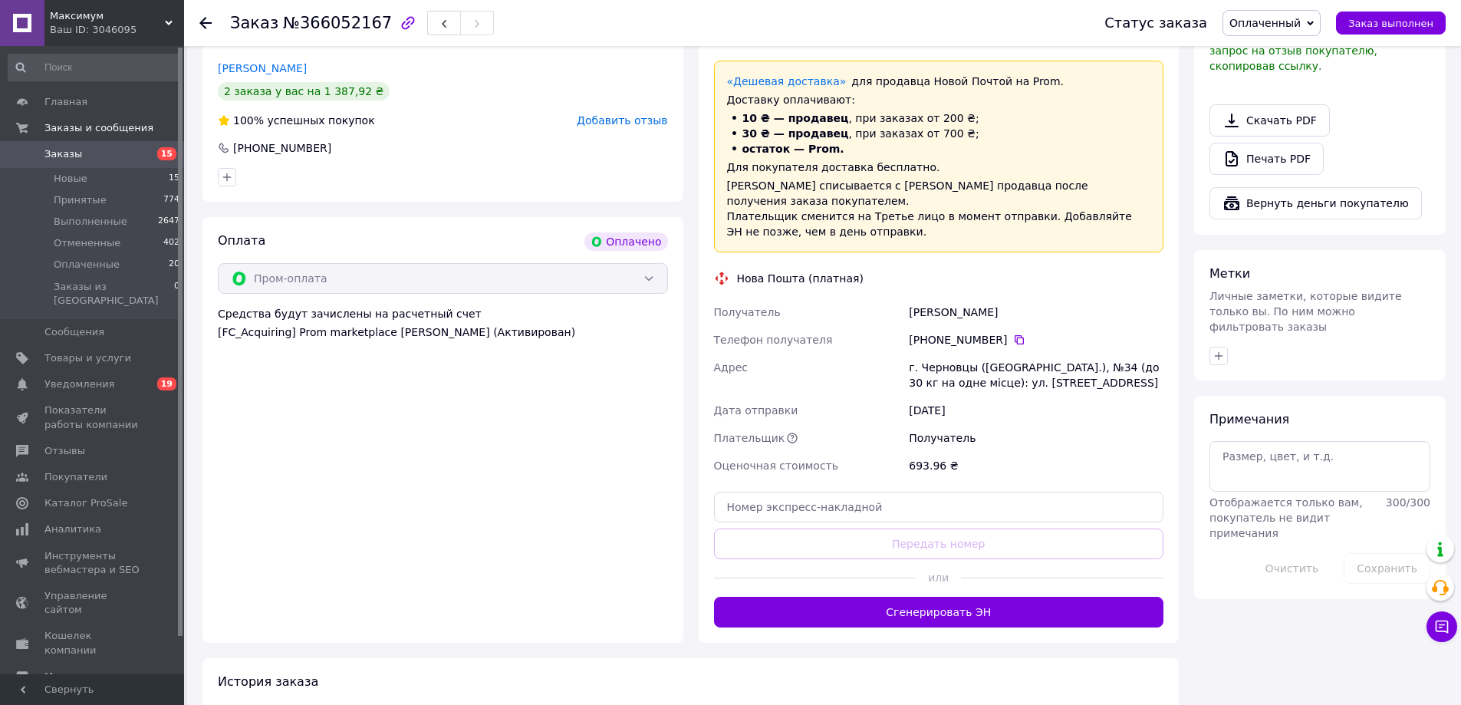
click at [999, 354] on div "г. Черновцы ([GEOGRAPHIC_DATA].), №34 (до 30 кг на одне місце): ул. [STREET_ADD…" at bounding box center [1036, 375] width 261 height 43
copy div "г. Черновцы ([GEOGRAPHIC_DATA].), №34 (до 30 кг на одне місце): ул. [STREET_ADD…"
click at [1015, 335] on icon at bounding box center [1019, 339] width 9 height 9
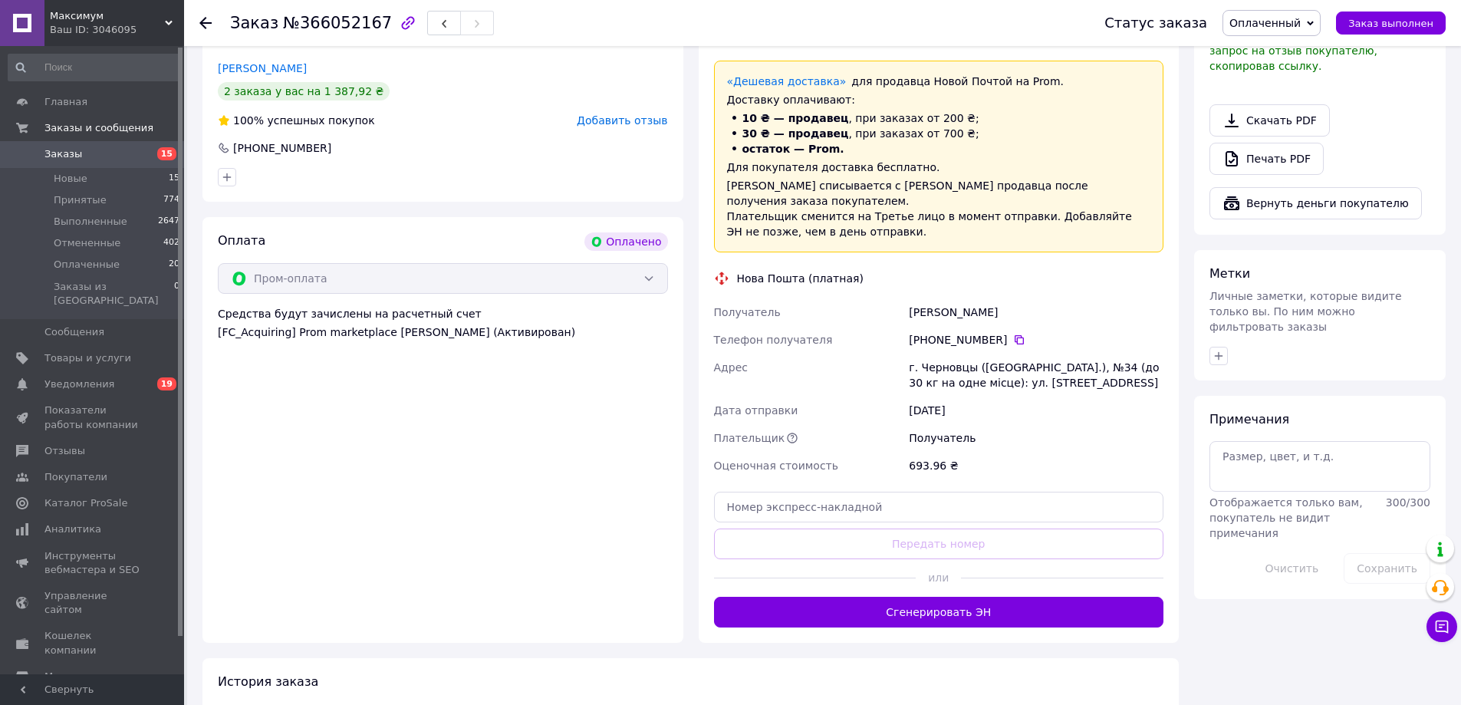
drag, startPoint x: 1003, startPoint y: 603, endPoint x: 727, endPoint y: 354, distance: 371.9
click at [1003, 603] on button "Сгенерировать ЭН" at bounding box center [939, 612] width 450 height 31
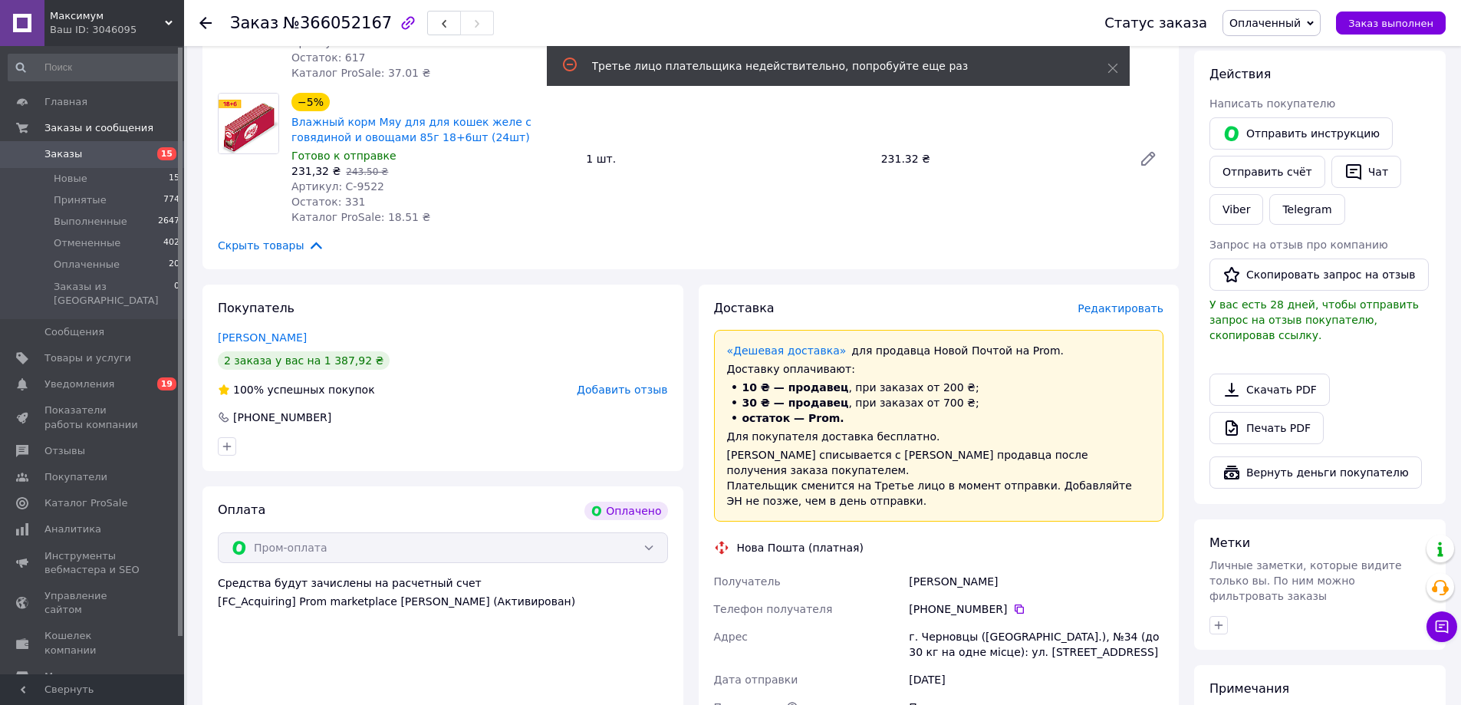
scroll to position [460, 0]
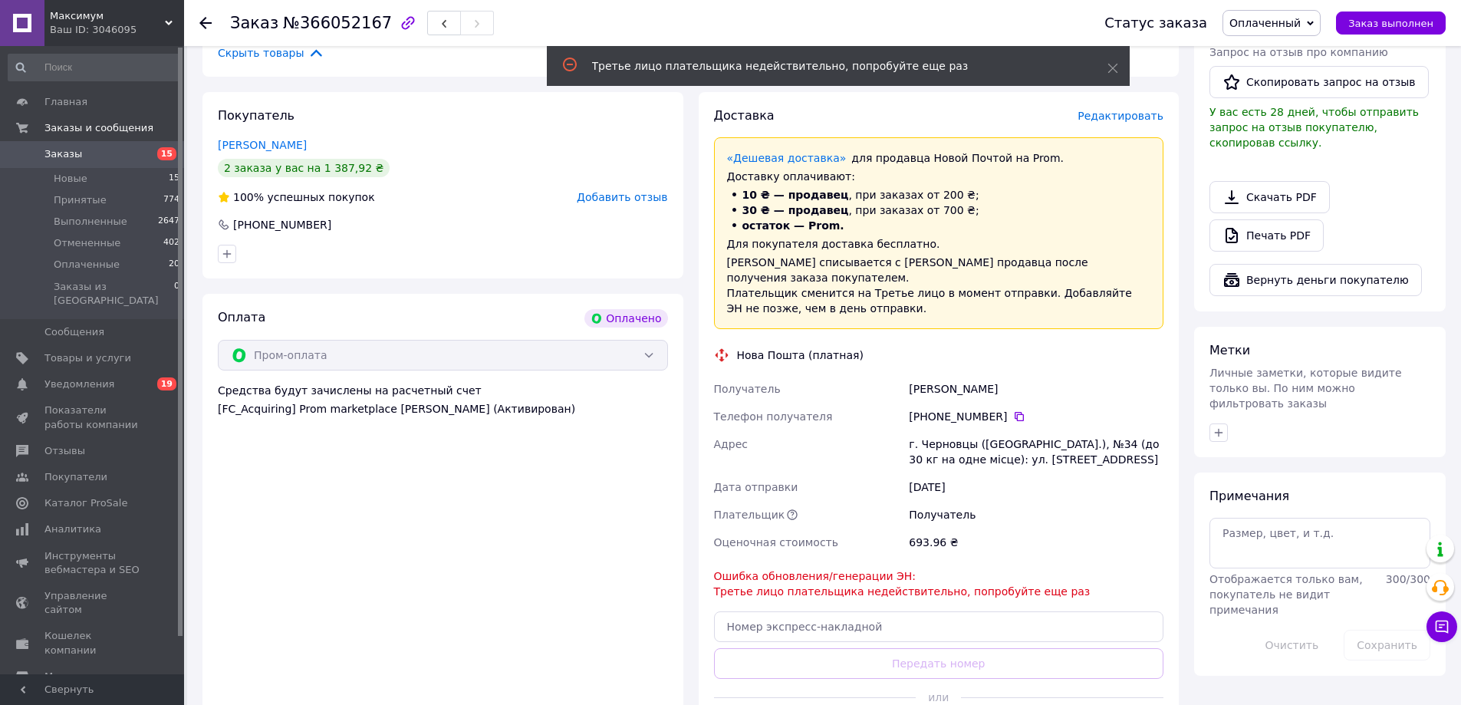
click at [1003, 528] on div "693.96 ₴" at bounding box center [1036, 542] width 261 height 28
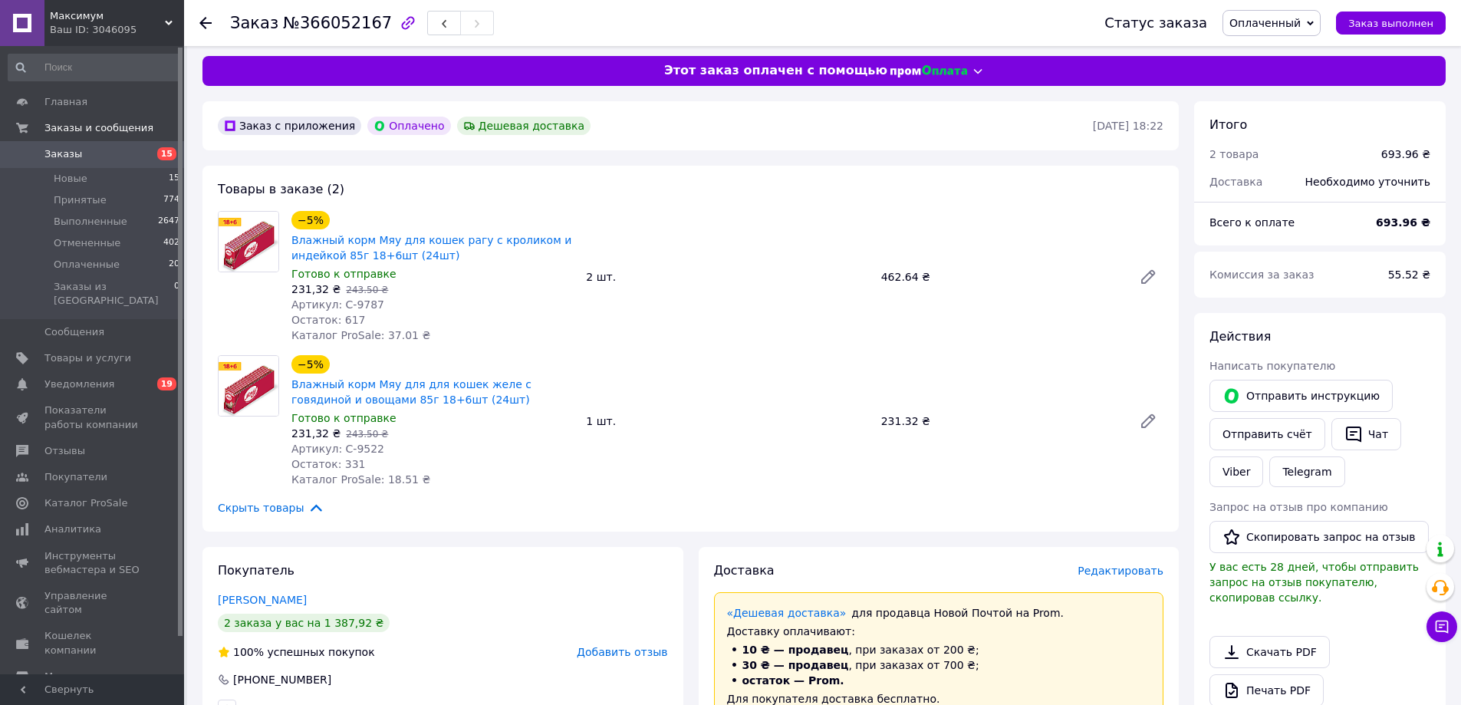
scroll to position [0, 0]
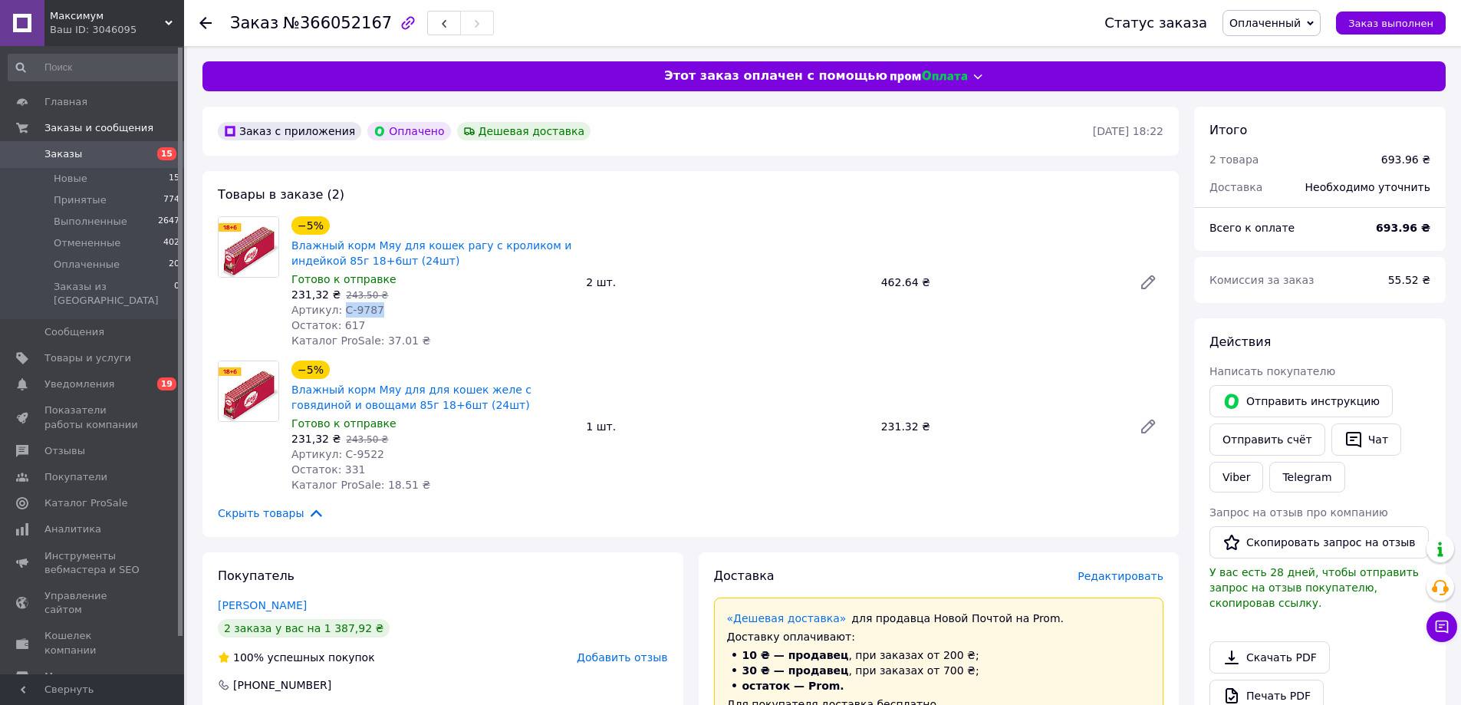
drag, startPoint x: 337, startPoint y: 308, endPoint x: 398, endPoint y: 302, distance: 60.9
click at [377, 303] on div "Артикул: С-9787" at bounding box center [432, 309] width 282 height 15
copy span "С-9787"
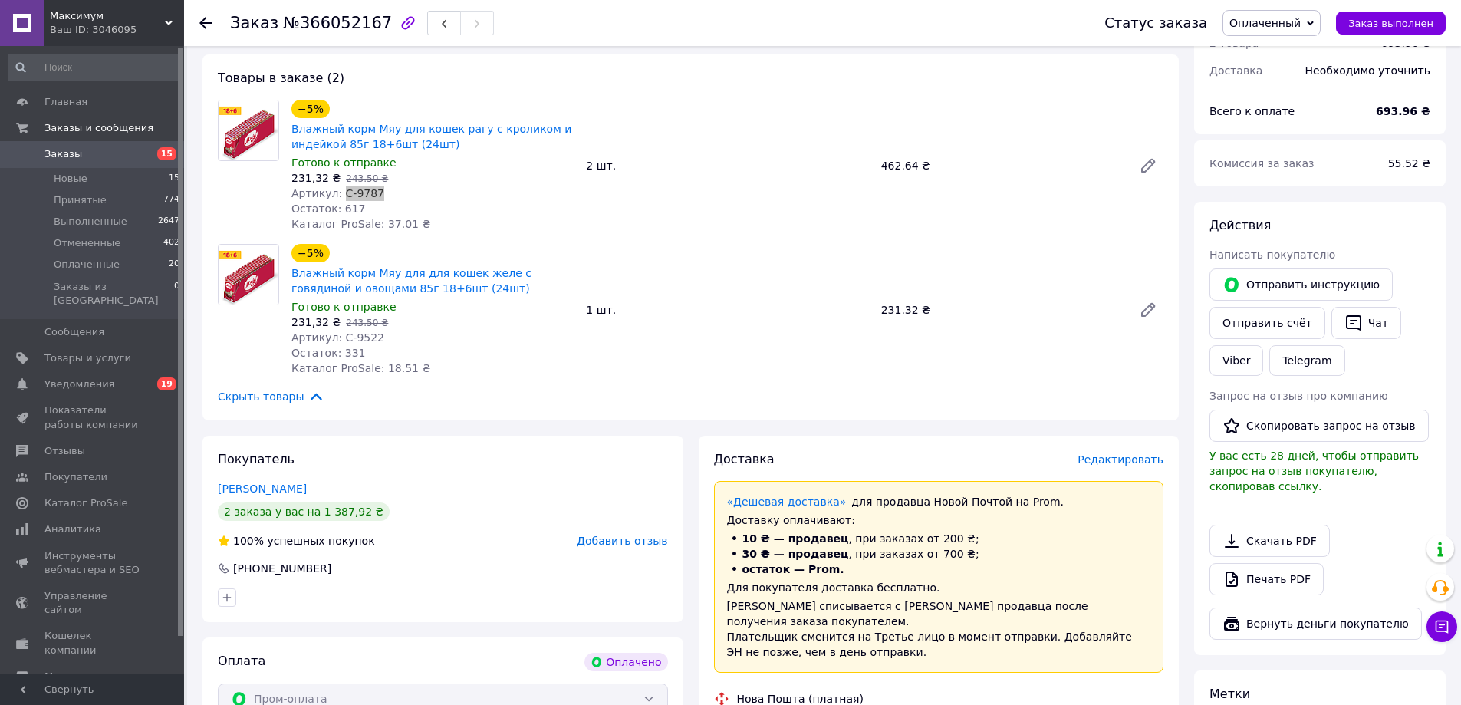
scroll to position [153, 0]
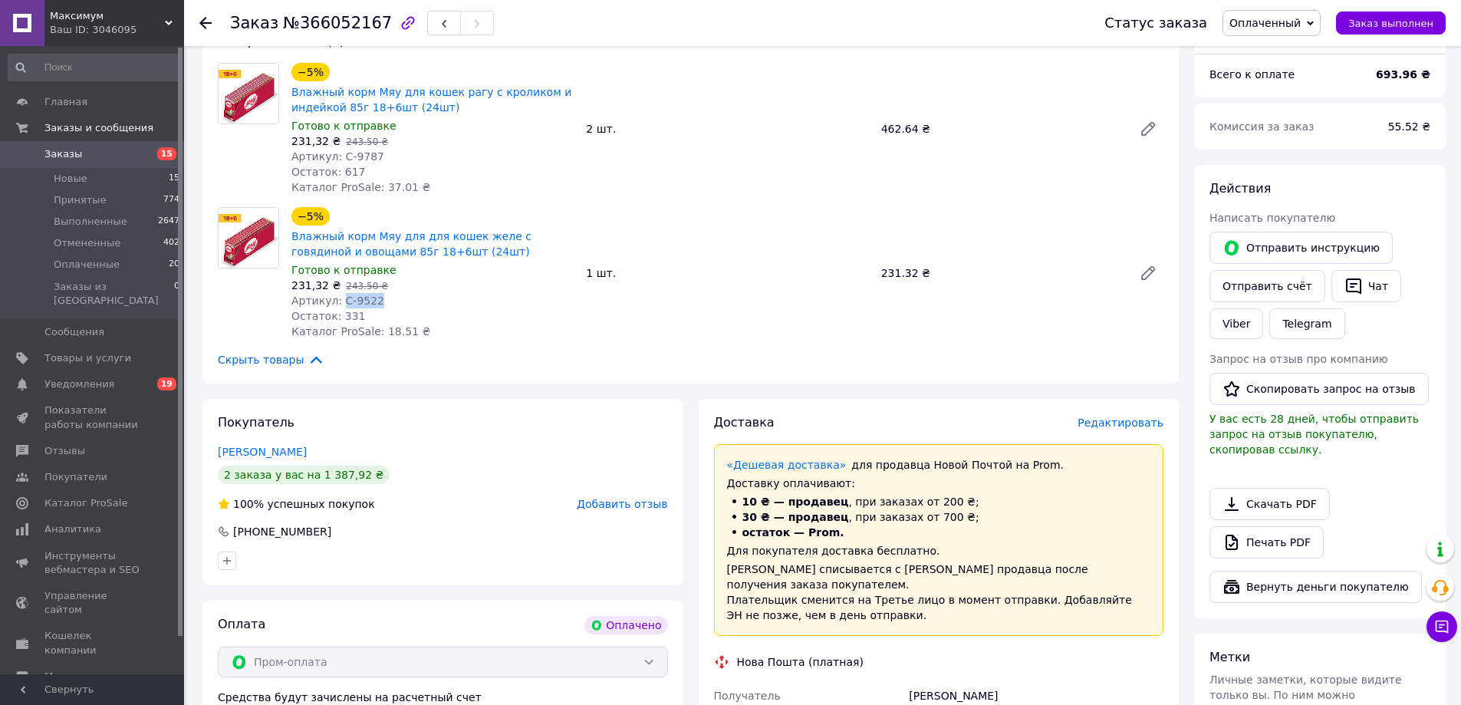
drag, startPoint x: 338, startPoint y: 304, endPoint x: 373, endPoint y: 303, distance: 34.5
click at [372, 303] on div "Артикул: С-9522" at bounding box center [432, 300] width 282 height 15
copy span "С-9522"
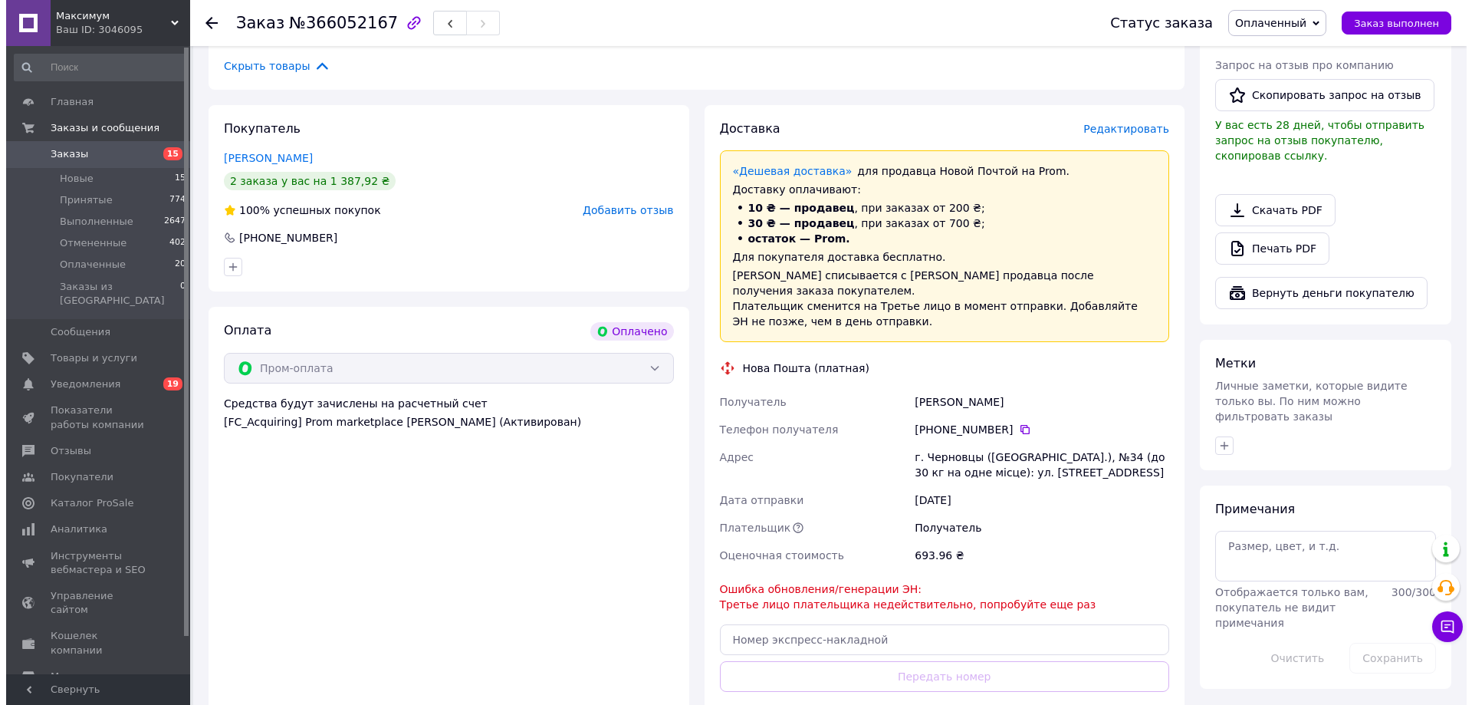
scroll to position [460, 0]
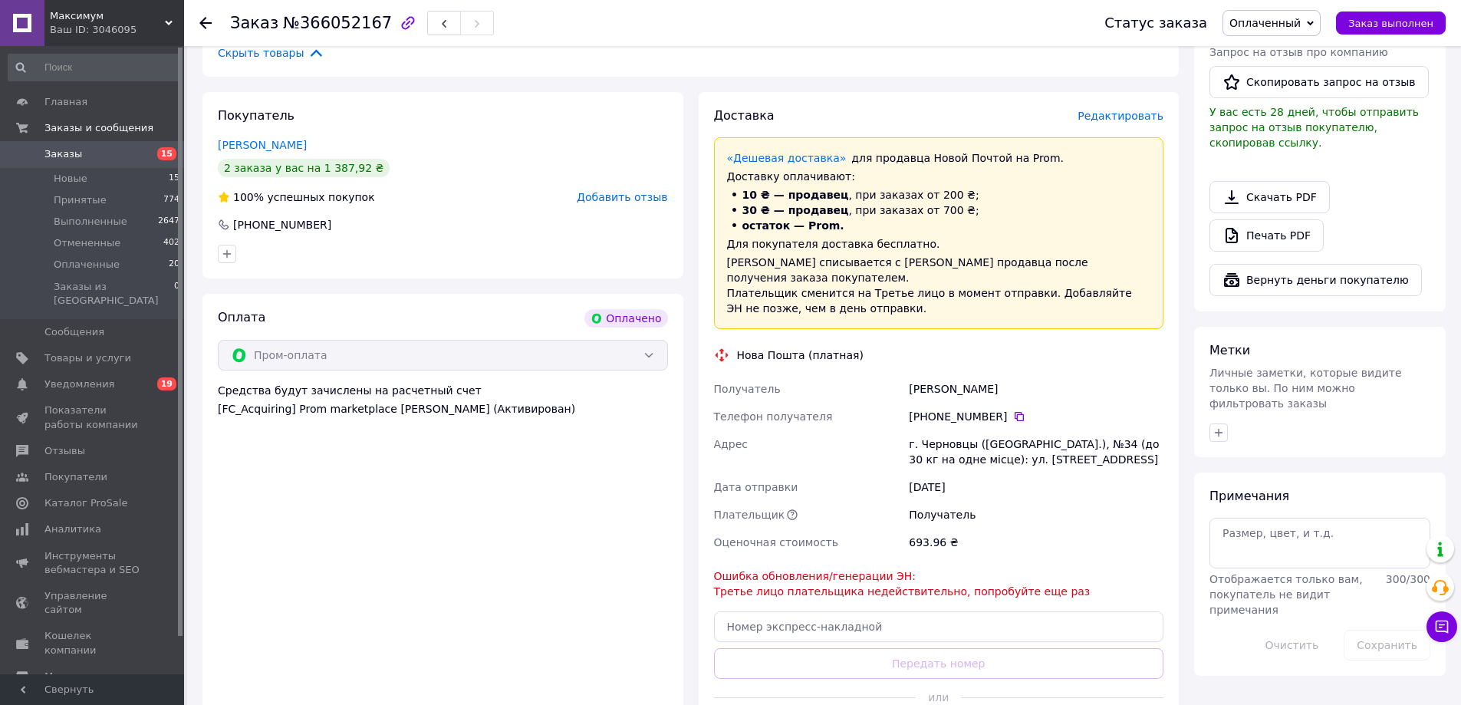
click at [1125, 118] on span "Редактировать" at bounding box center [1120, 116] width 86 height 12
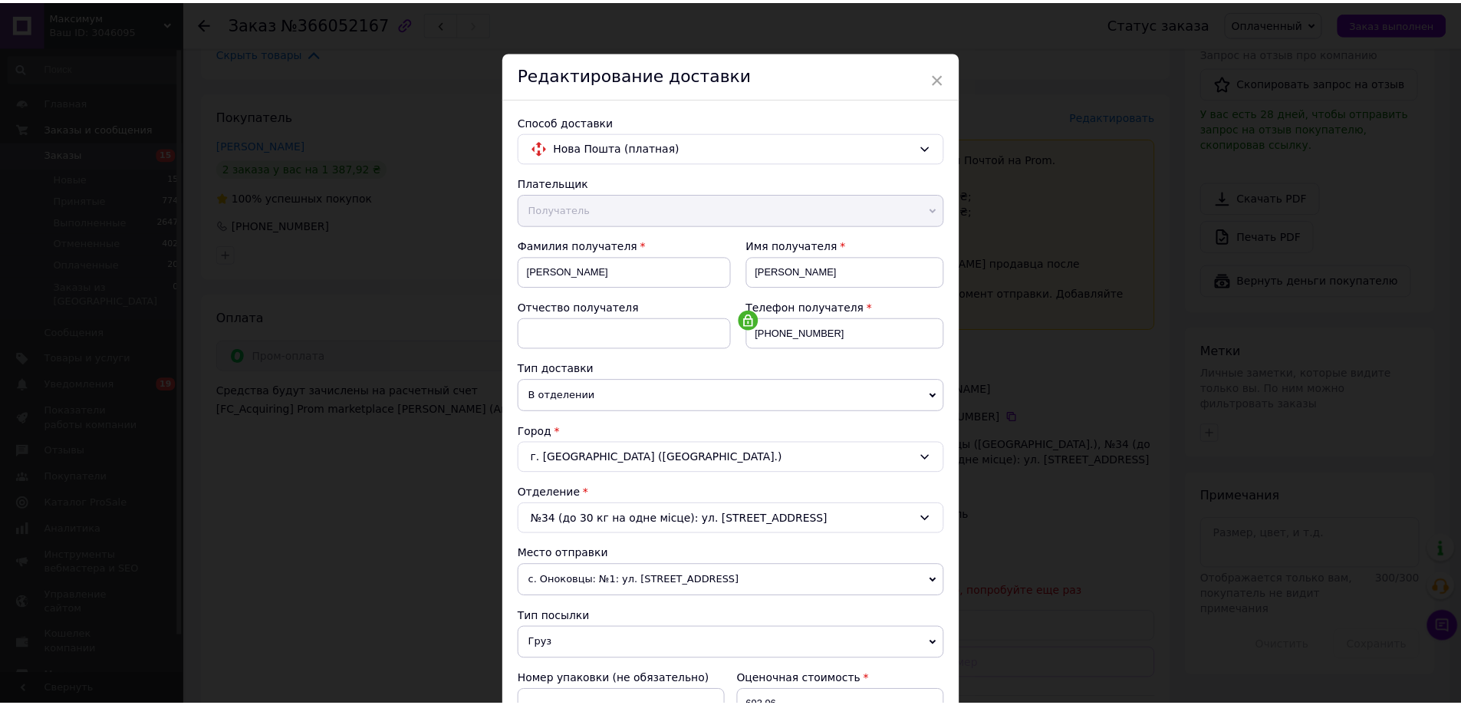
scroll to position [0, 0]
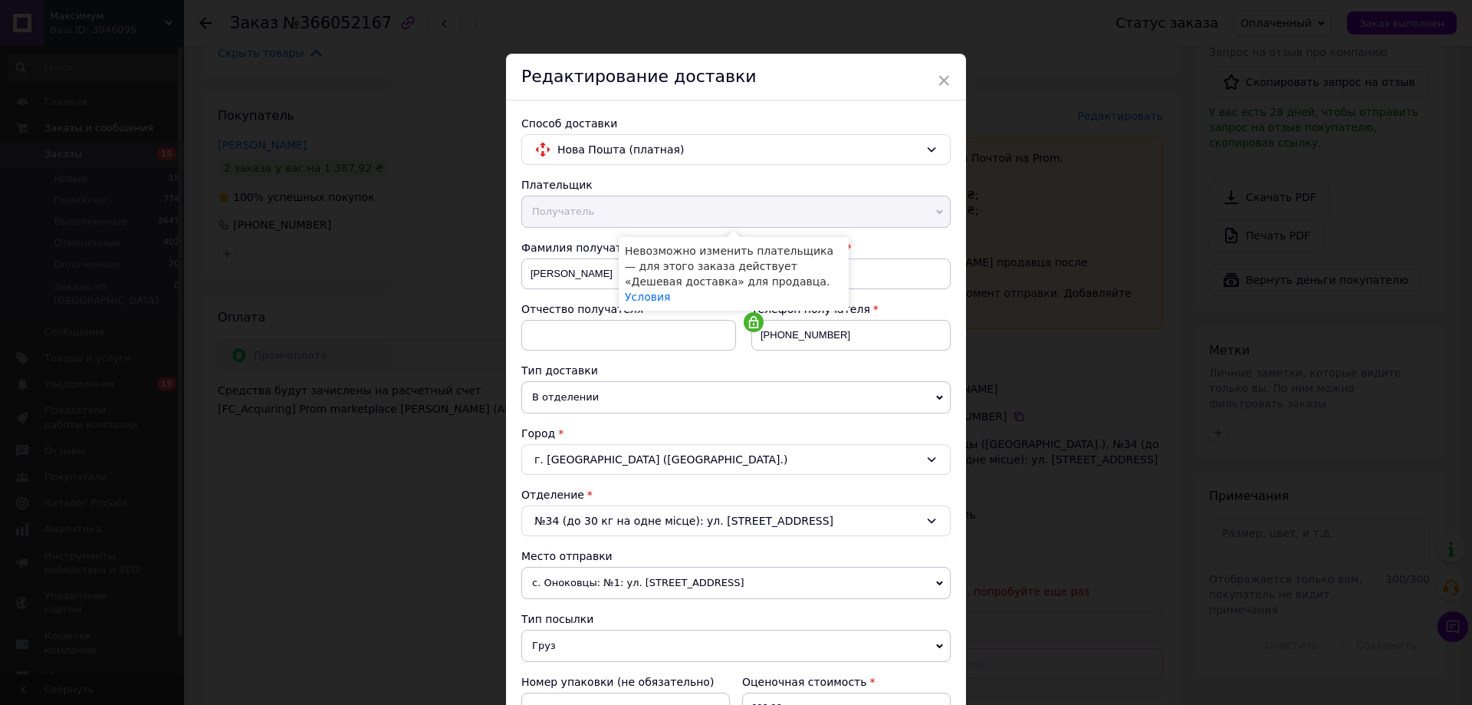
click at [914, 217] on span "Получатель" at bounding box center [735, 212] width 429 height 32
click at [944, 81] on span "×" at bounding box center [944, 80] width 14 height 26
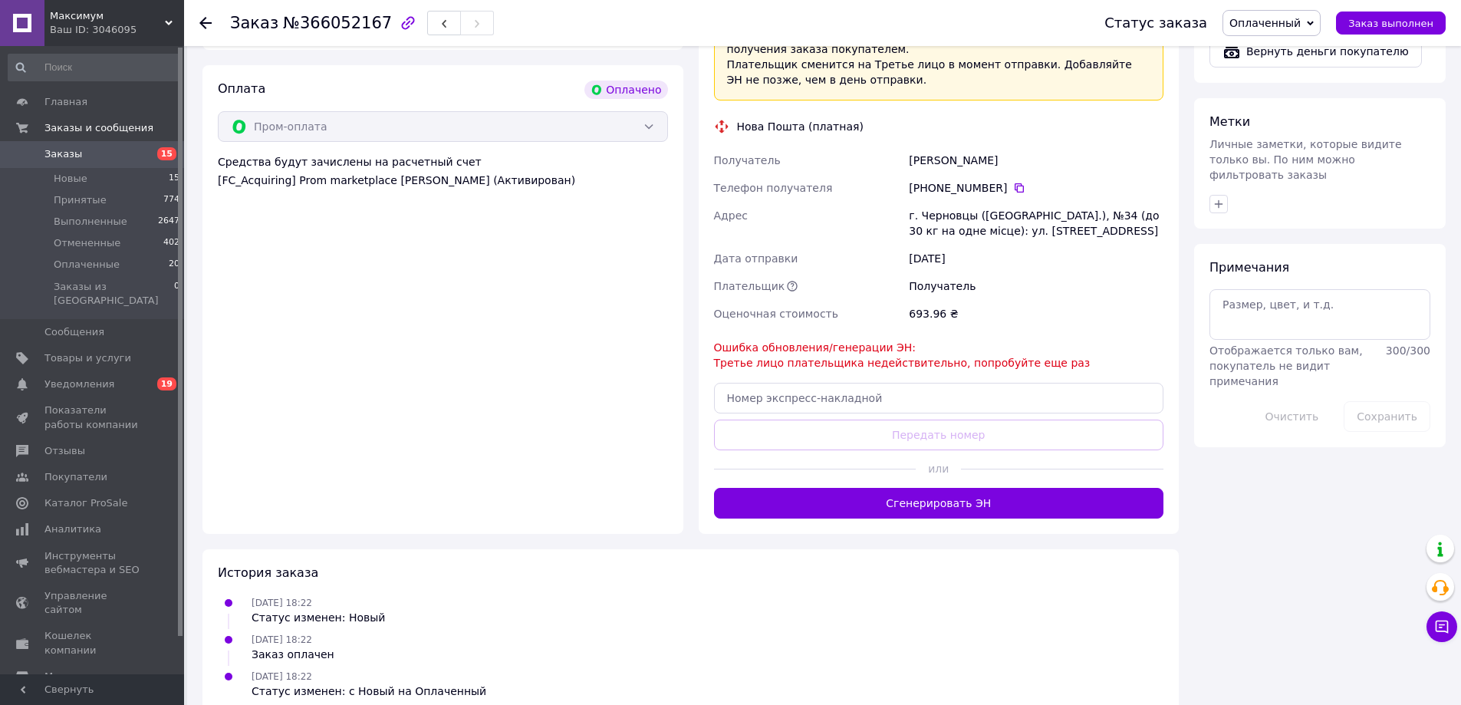
scroll to position [697, 0]
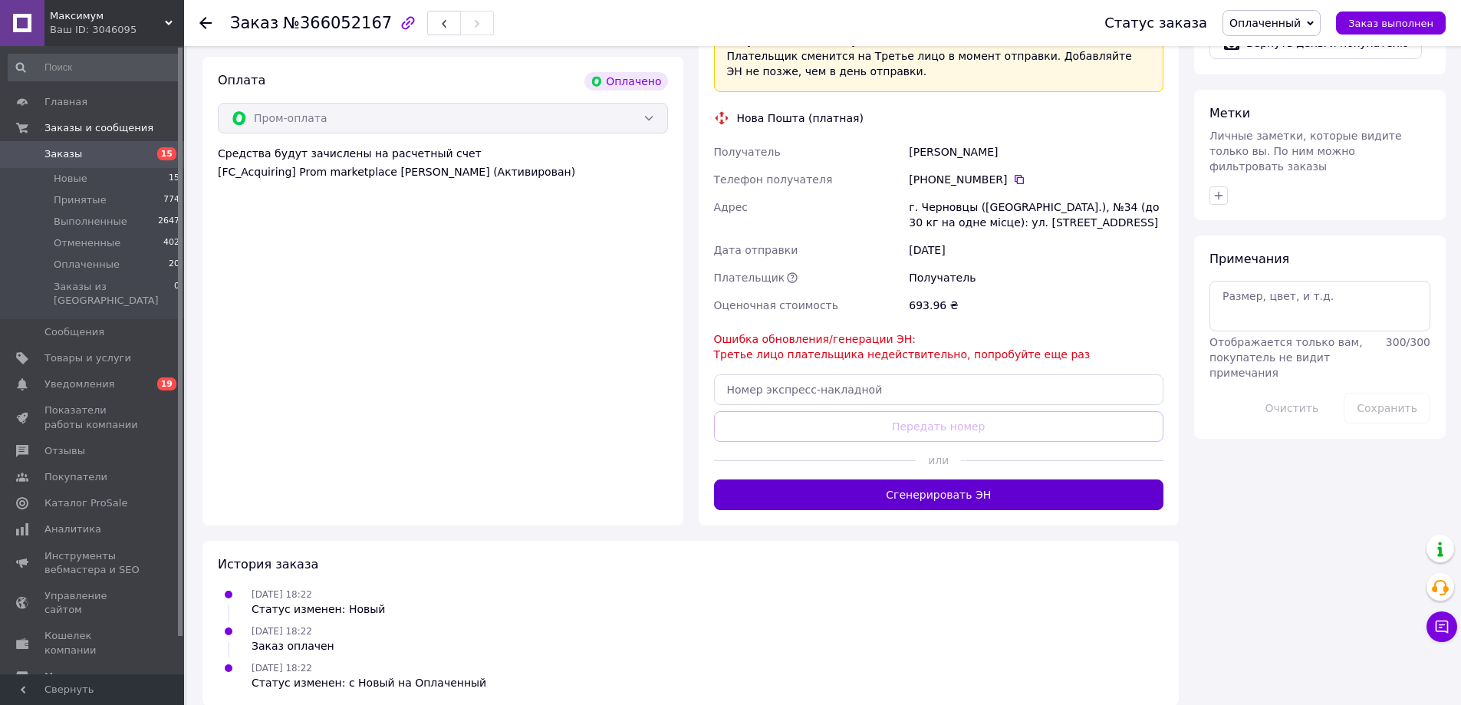
click at [916, 482] on button "Сгенерировать ЭН" at bounding box center [939, 494] width 450 height 31
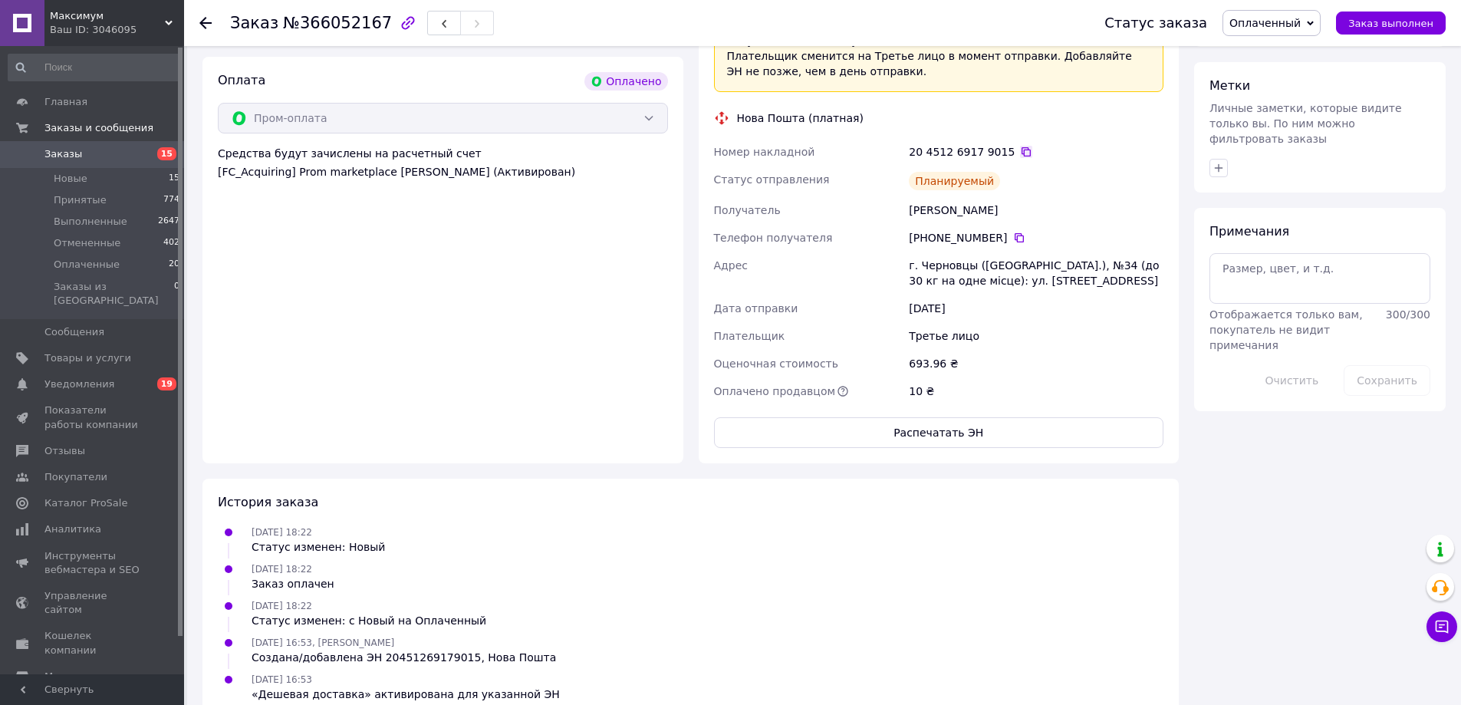
click at [1020, 146] on icon at bounding box center [1026, 152] width 12 height 12
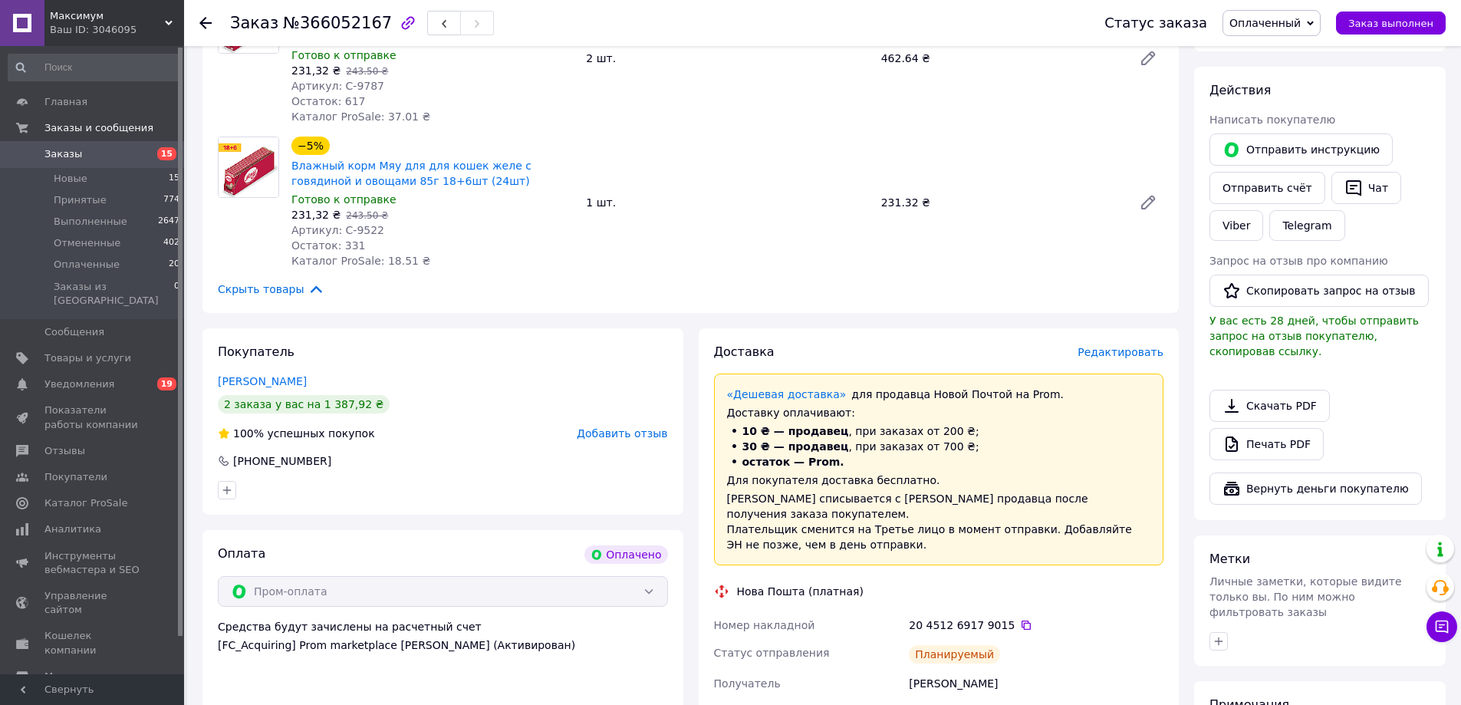
scroll to position [0, 0]
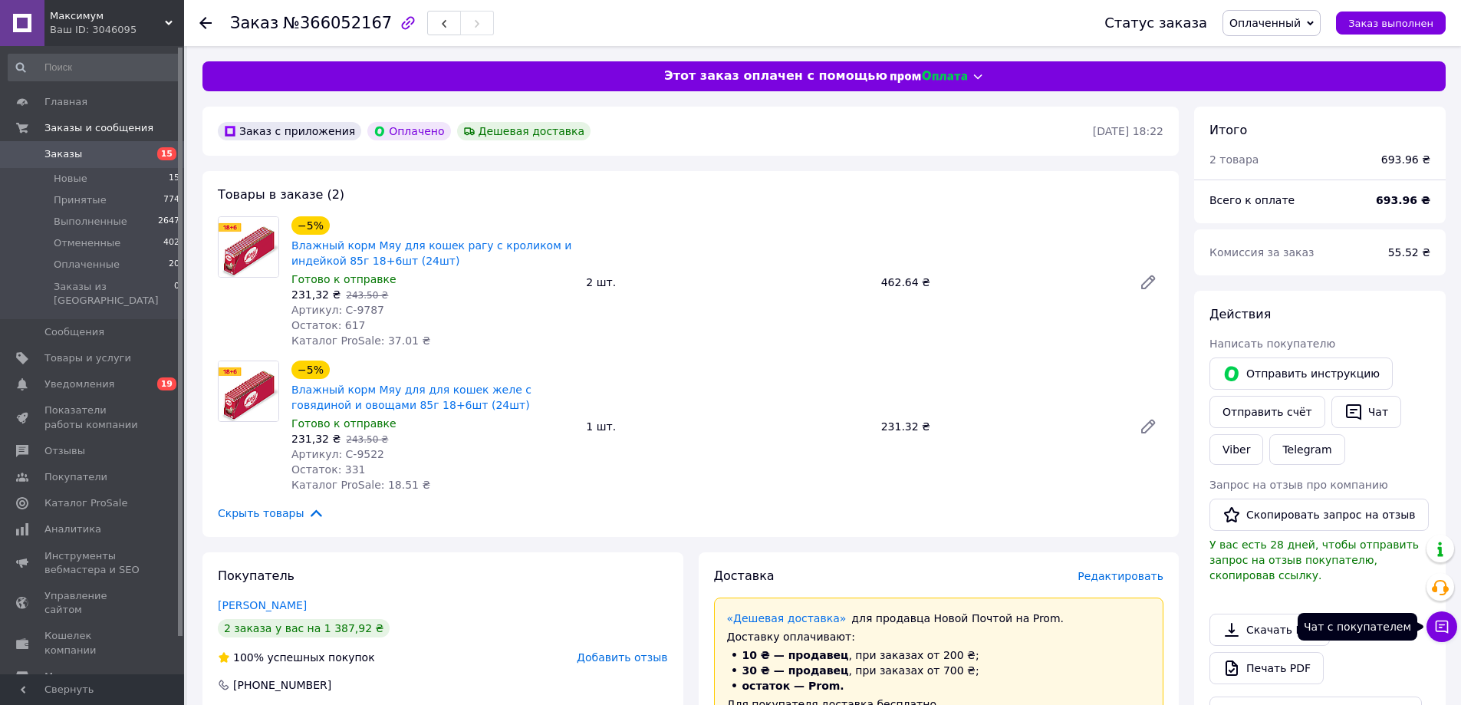
drag, startPoint x: 1436, startPoint y: 625, endPoint x: 1432, endPoint y: 610, distance: 16.0
click at [1436, 625] on icon at bounding box center [1442, 626] width 13 height 13
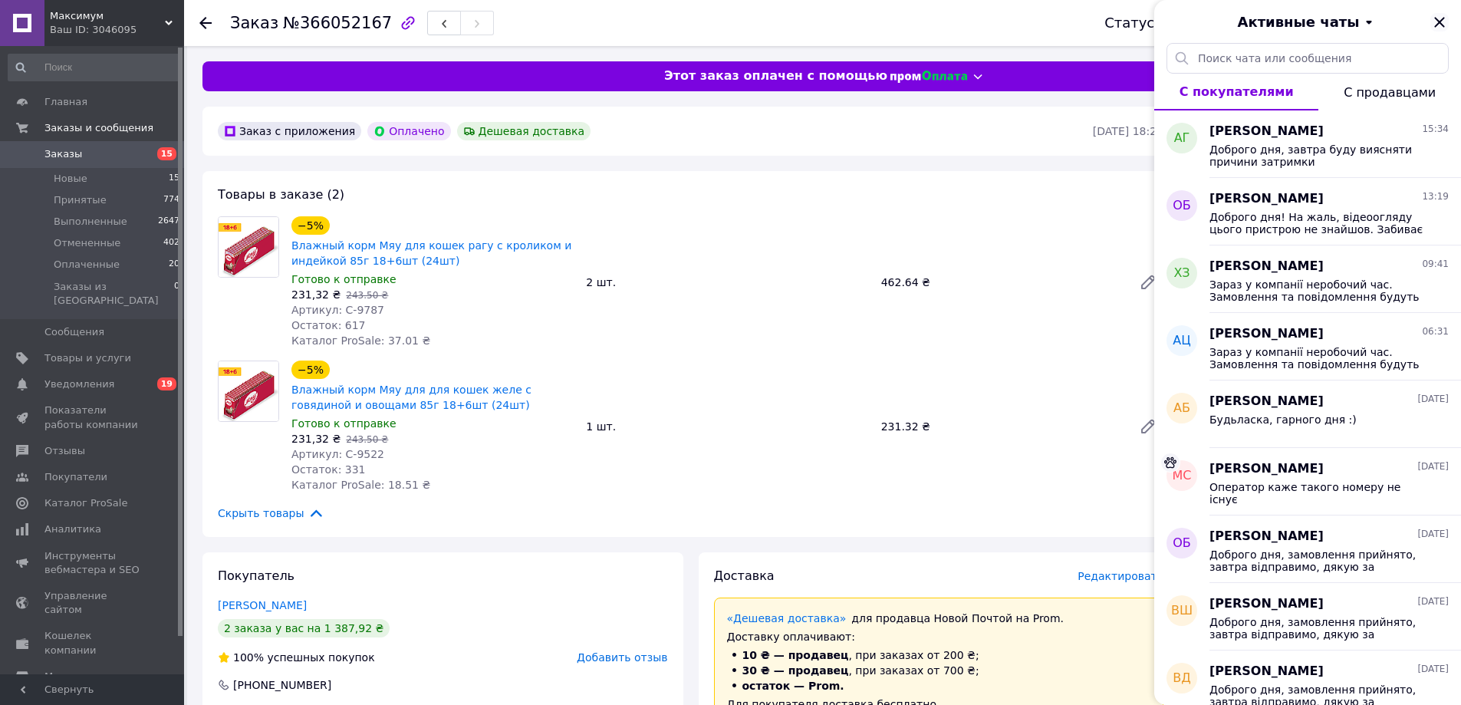
click at [1432, 21] on icon "Закрыть" at bounding box center [1439, 22] width 18 height 18
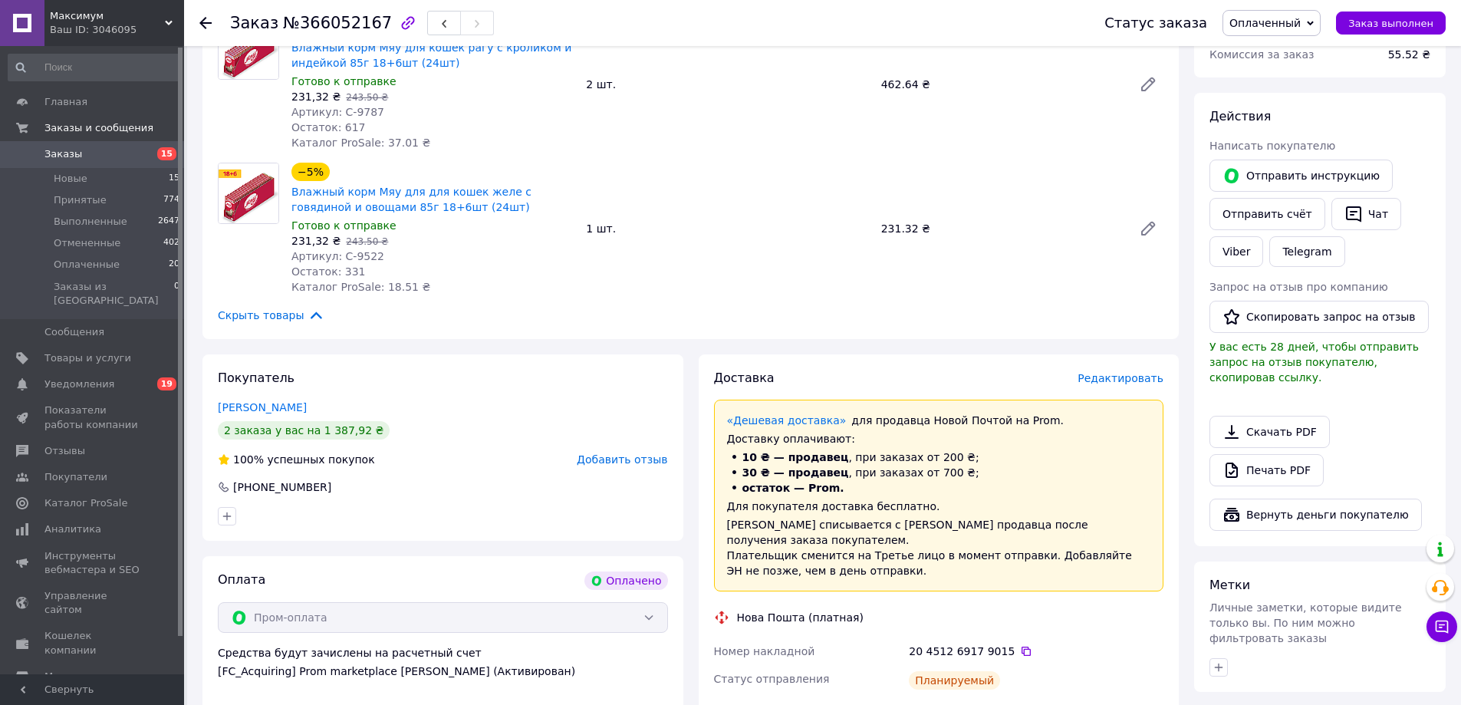
scroll to position [153, 0]
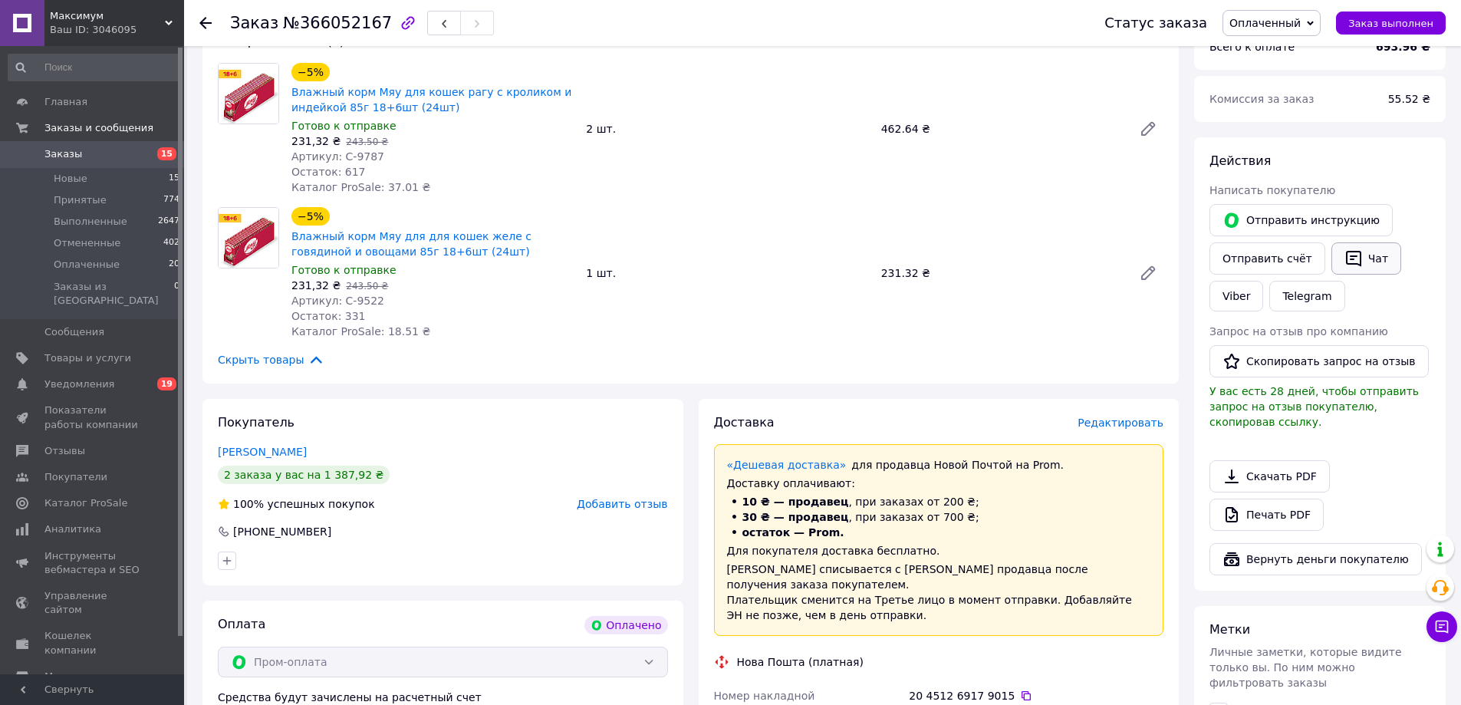
click at [1346, 263] on icon "button" at bounding box center [1353, 259] width 15 height 16
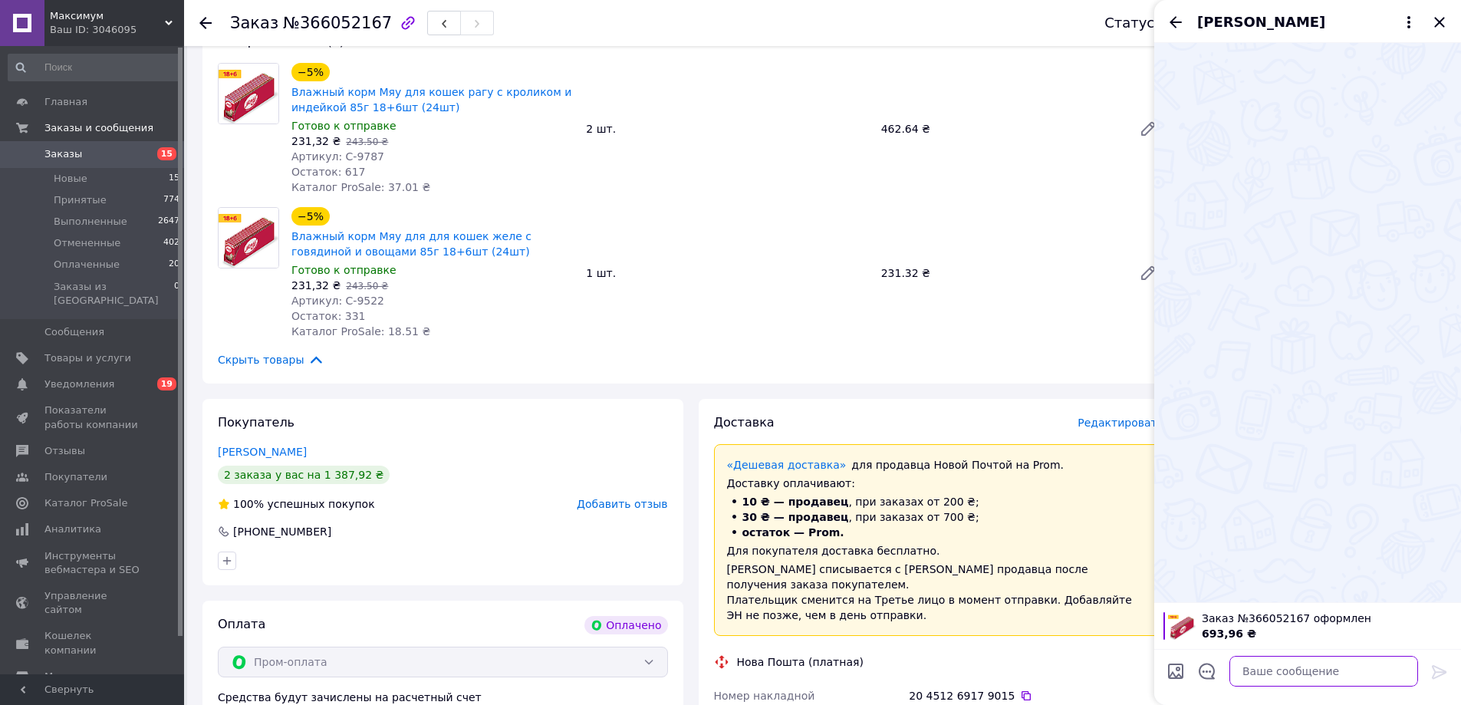
click at [1341, 677] on textarea at bounding box center [1323, 671] width 189 height 31
paste textarea "Доброго дня! Ваше замовлення прийнято. Відправлення відбудеться у вівторок. Дяк…"
type textarea "Доброго дня! Ваше замовлення прийнято. Відправлення відбудеться у вівторок. Дяк…"
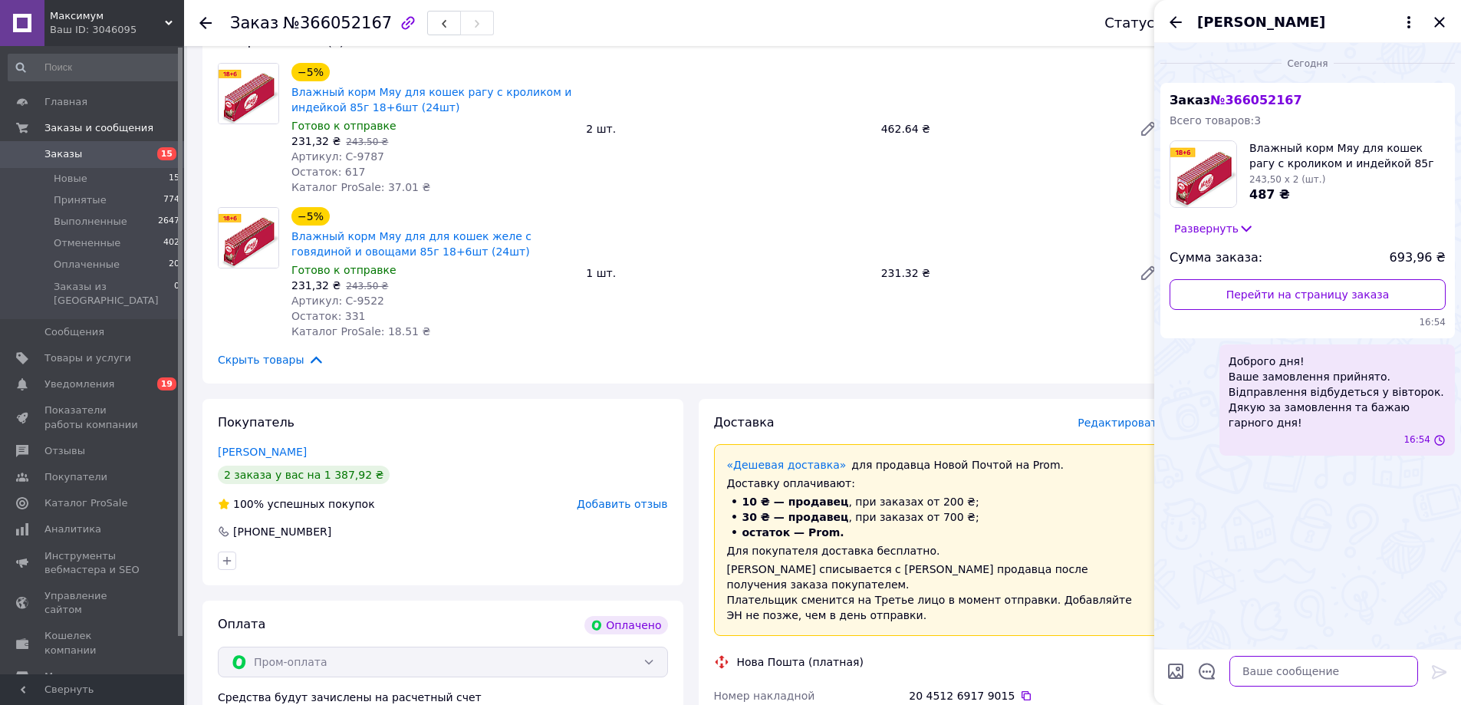
scroll to position [0, 0]
click at [1433, 22] on icon "Закрыть" at bounding box center [1439, 22] width 18 height 18
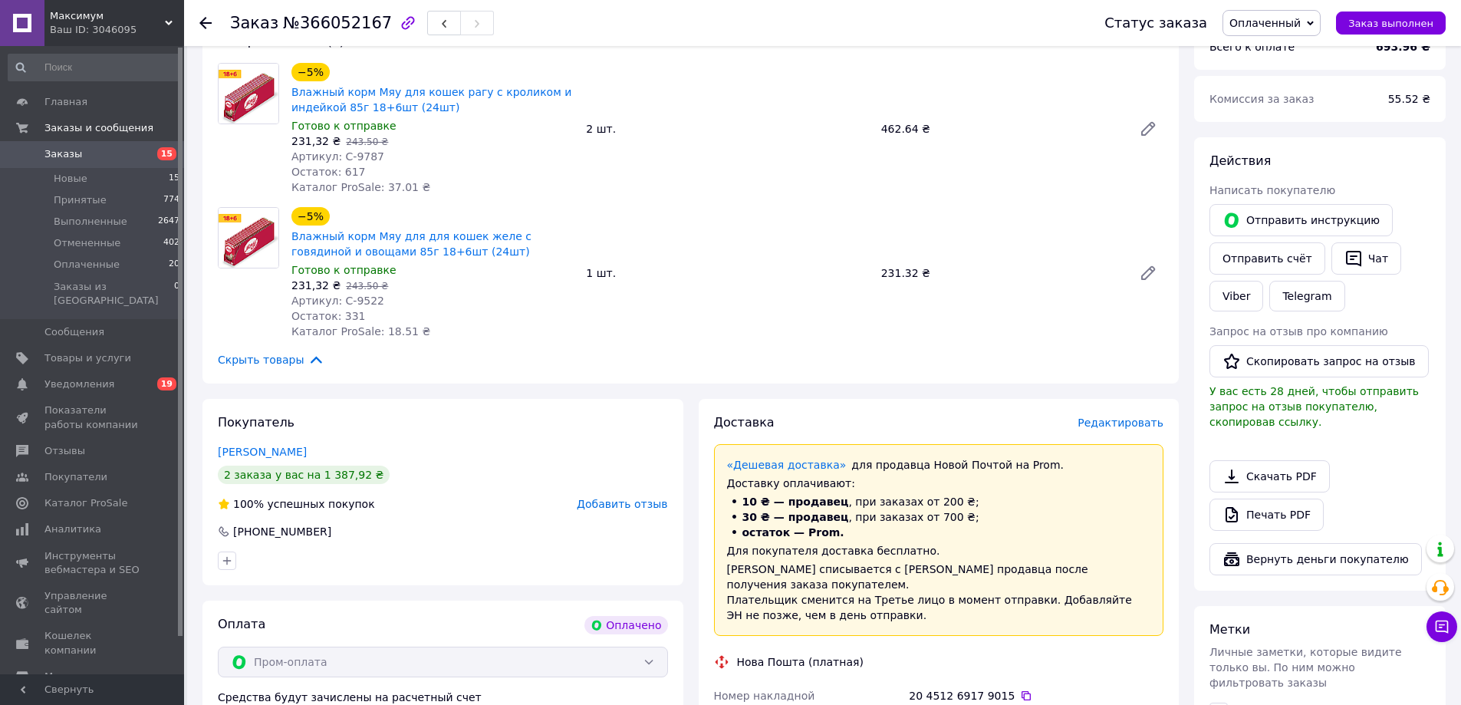
click at [1294, 24] on span "Оплаченный" at bounding box center [1264, 23] width 71 height 12
click at [1295, 49] on li "Принят" at bounding box center [1271, 53] width 97 height 23
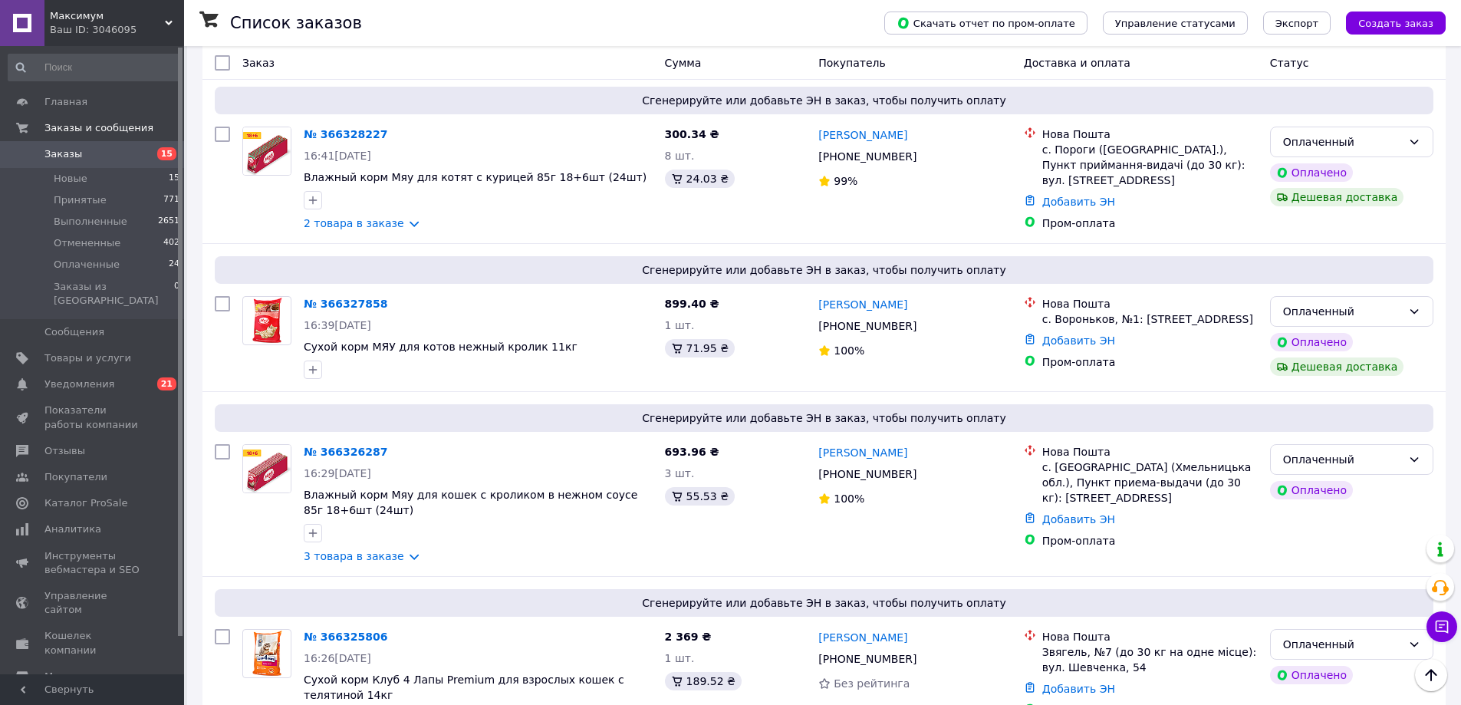
scroll to position [77, 0]
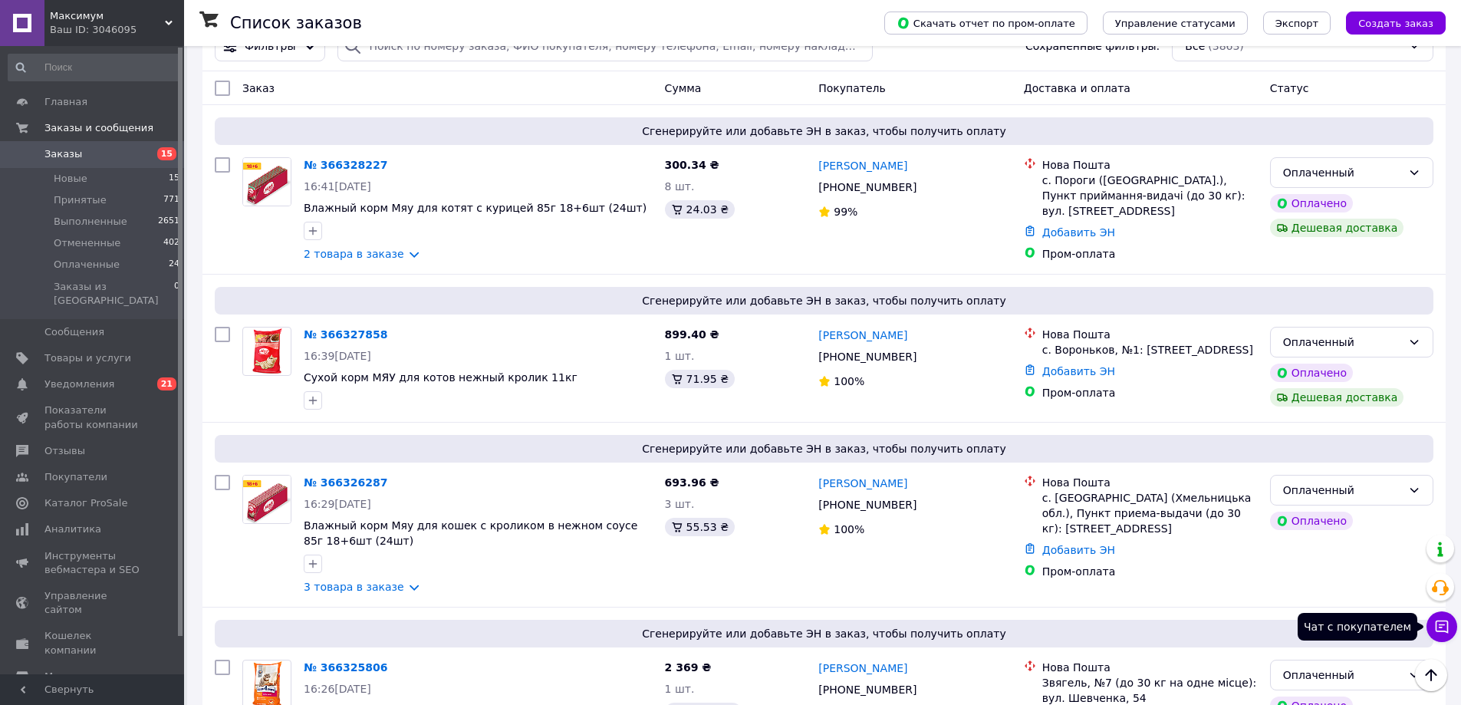
click at [1442, 627] on icon at bounding box center [1441, 626] width 15 height 15
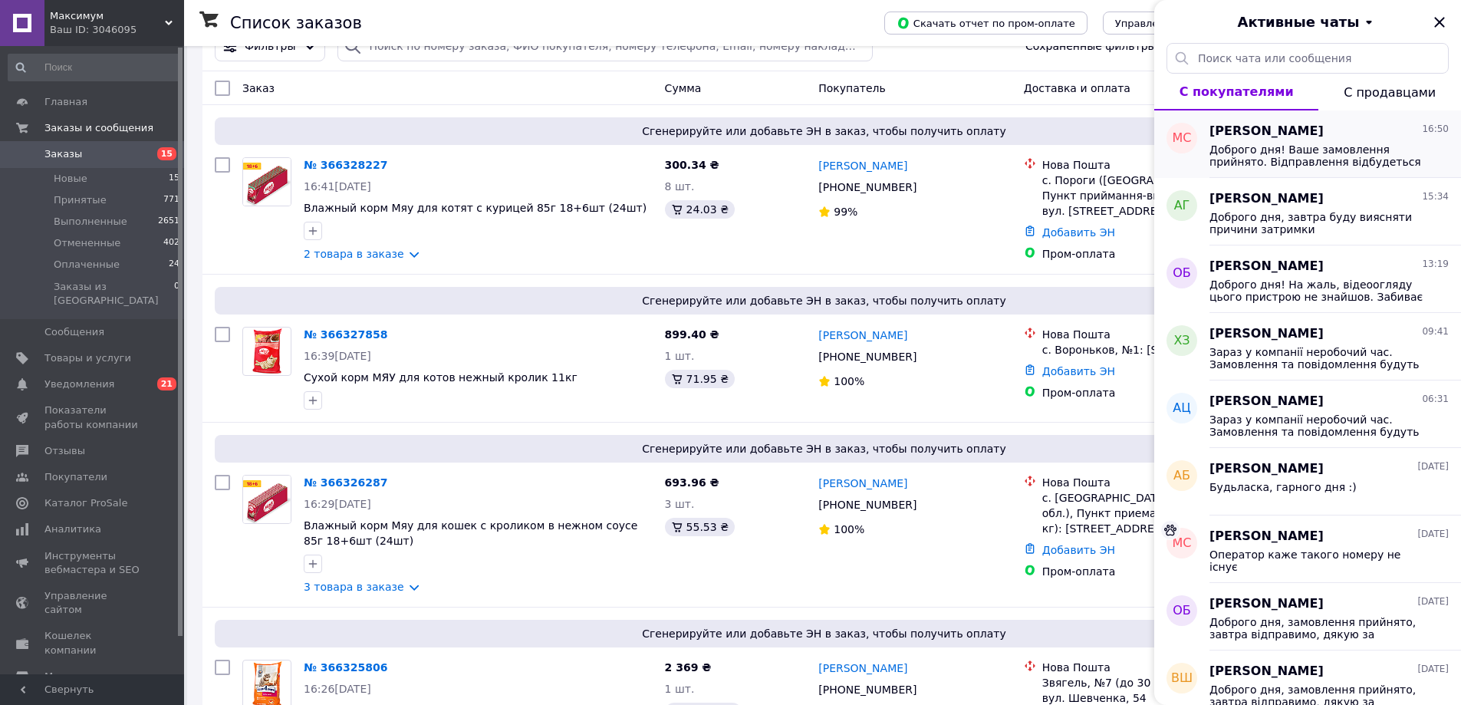
click at [1309, 163] on span "Доброго дня! Ваше замовлення прийнято. Відправлення відбудеться у вівторок. Дяк…" at bounding box center [1318, 155] width 218 height 25
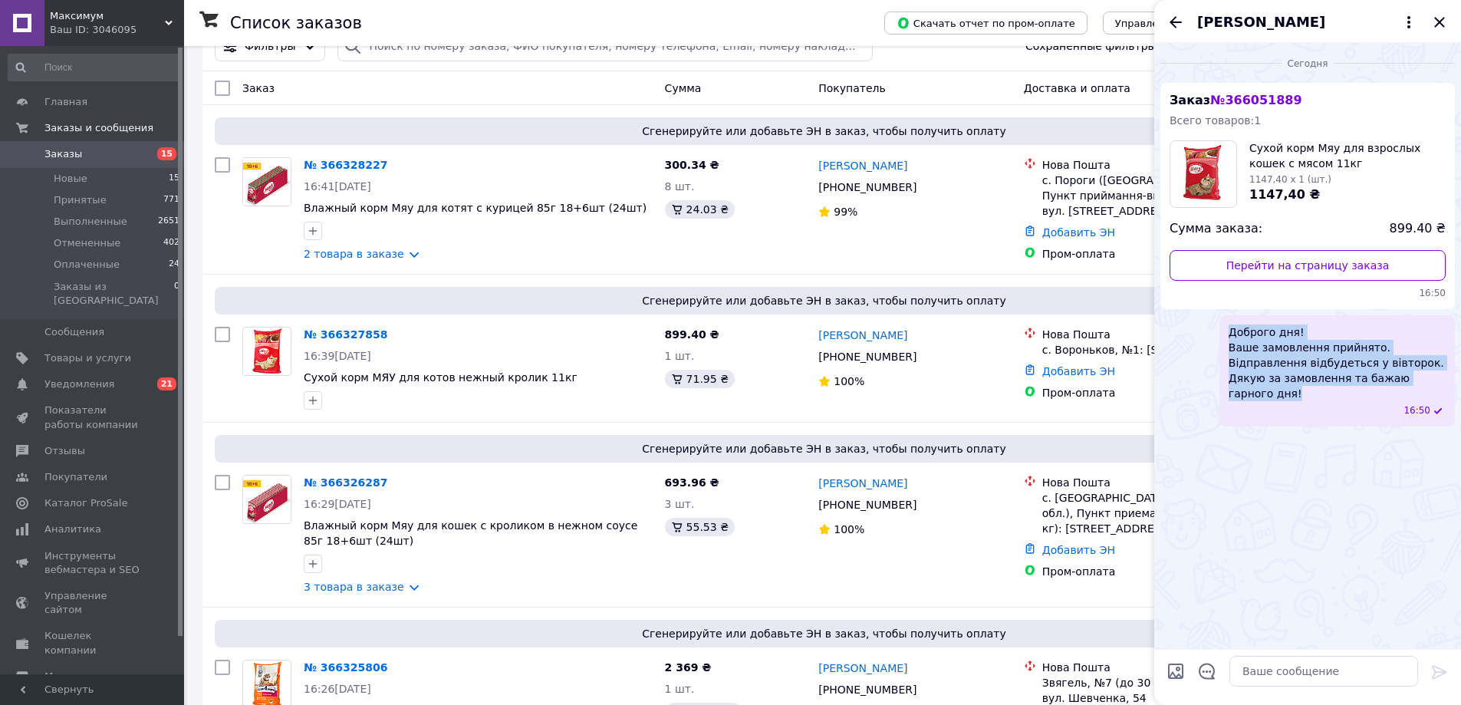
drag, startPoint x: 1229, startPoint y: 326, endPoint x: 1276, endPoint y: 396, distance: 84.0
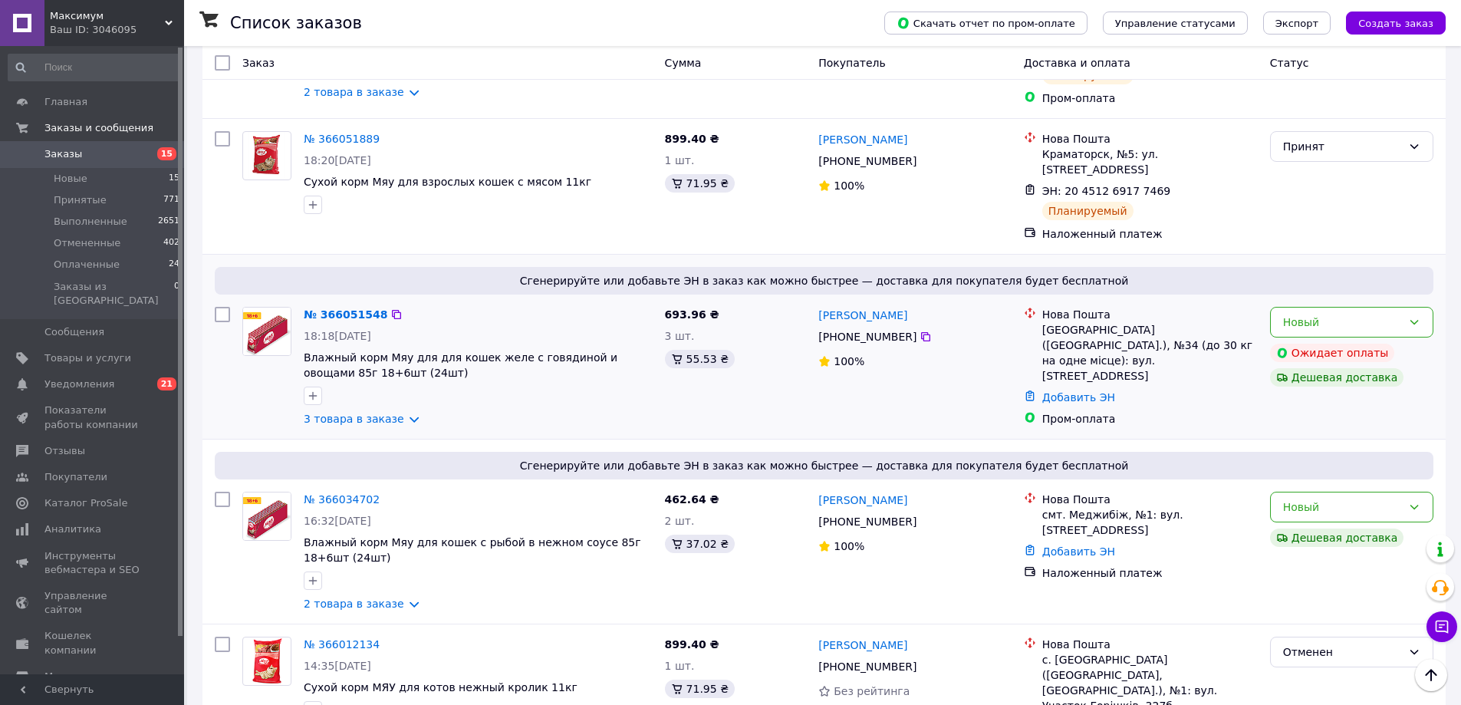
scroll to position [6140, 0]
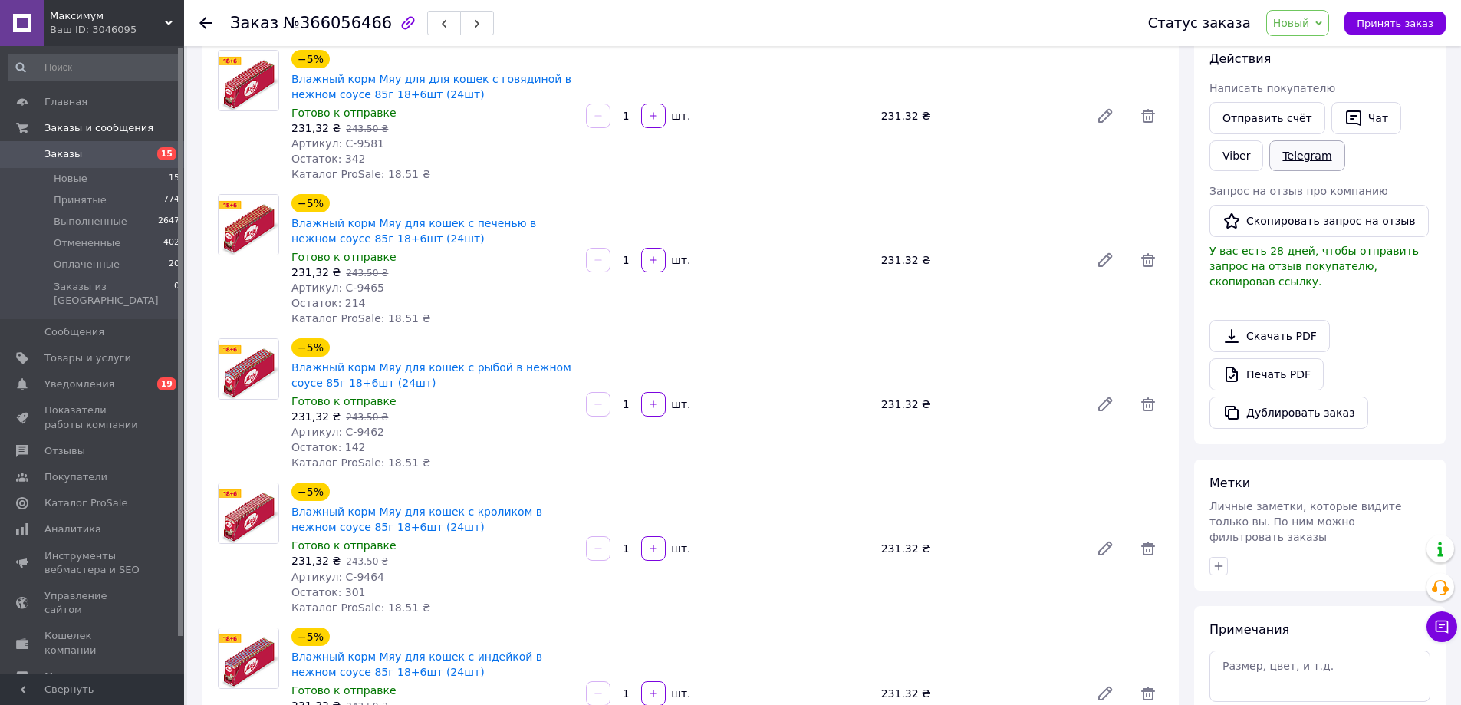
scroll to position [230, 0]
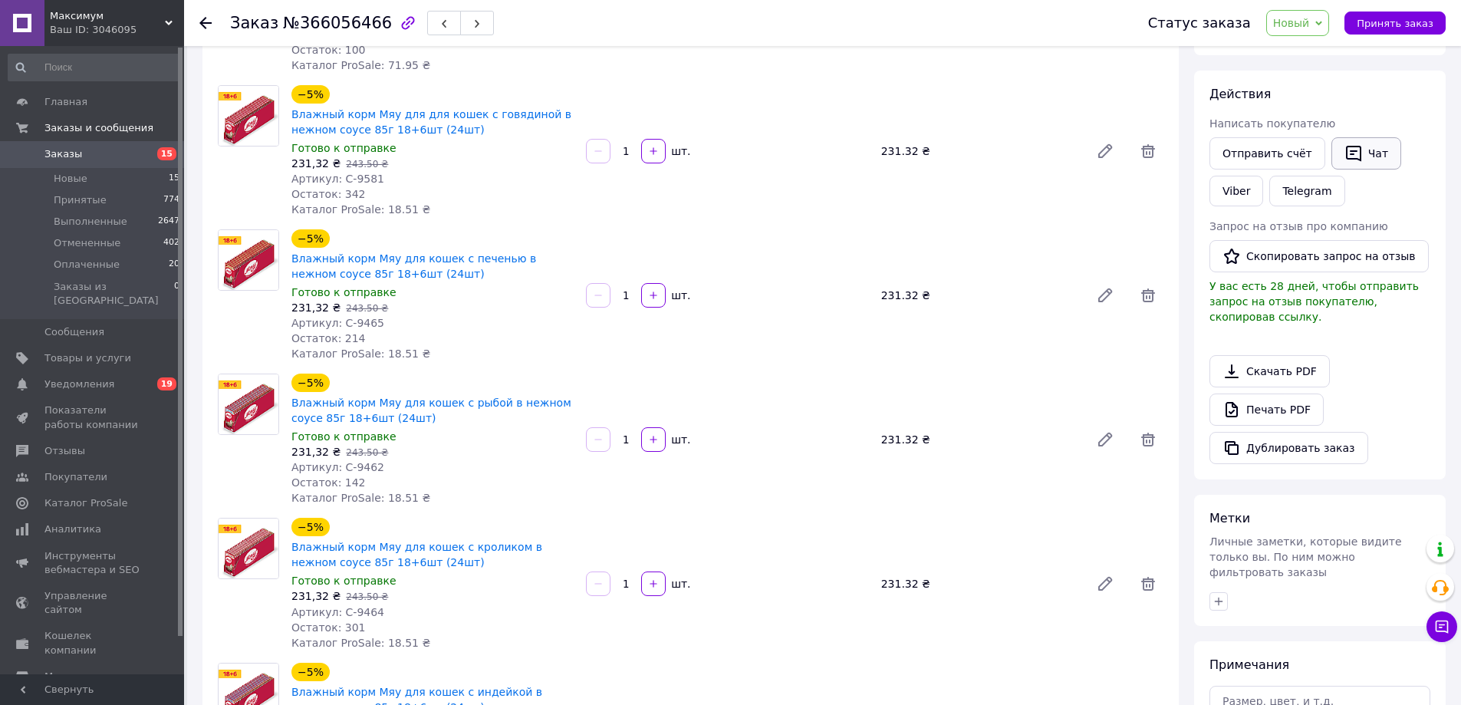
click at [1353, 154] on button "Чат" at bounding box center [1366, 153] width 70 height 32
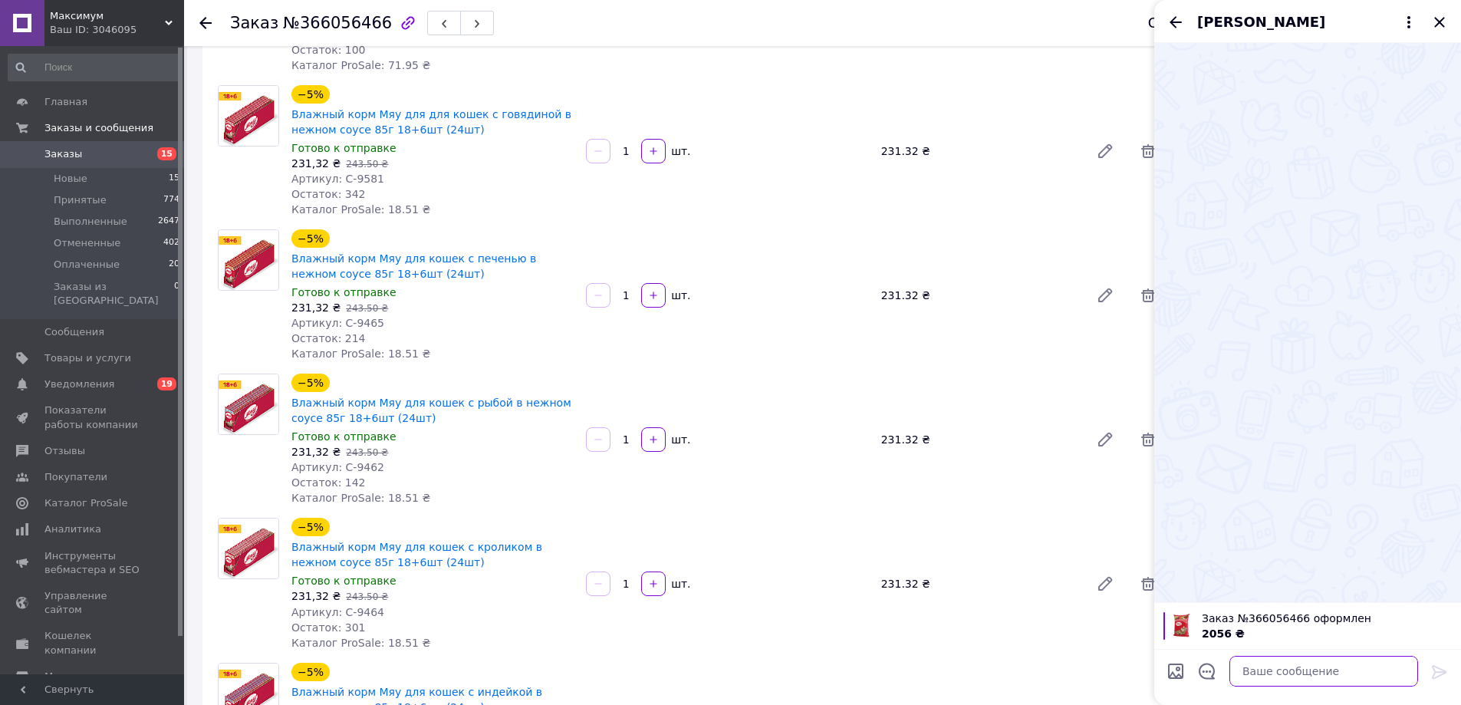
click at [1267, 669] on textarea at bounding box center [1323, 671] width 189 height 31
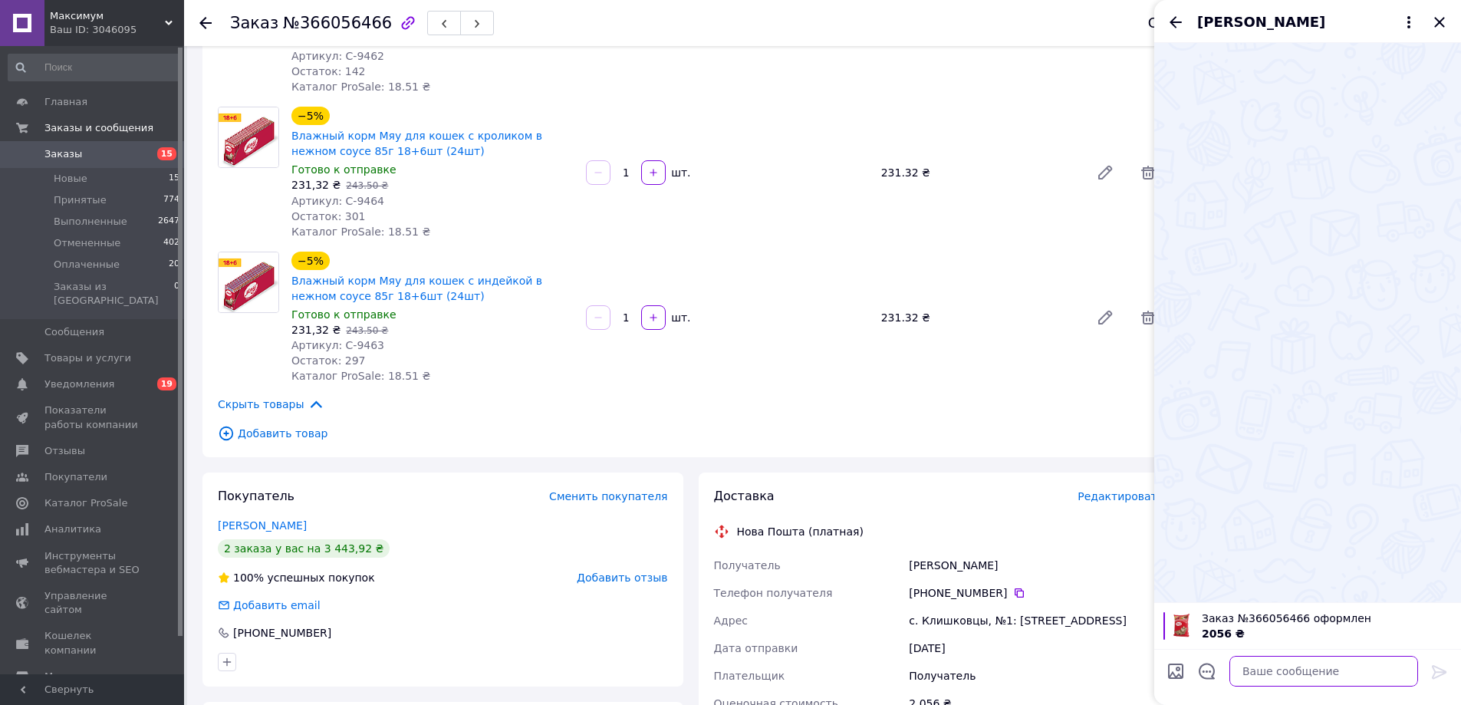
scroll to position [637, 0]
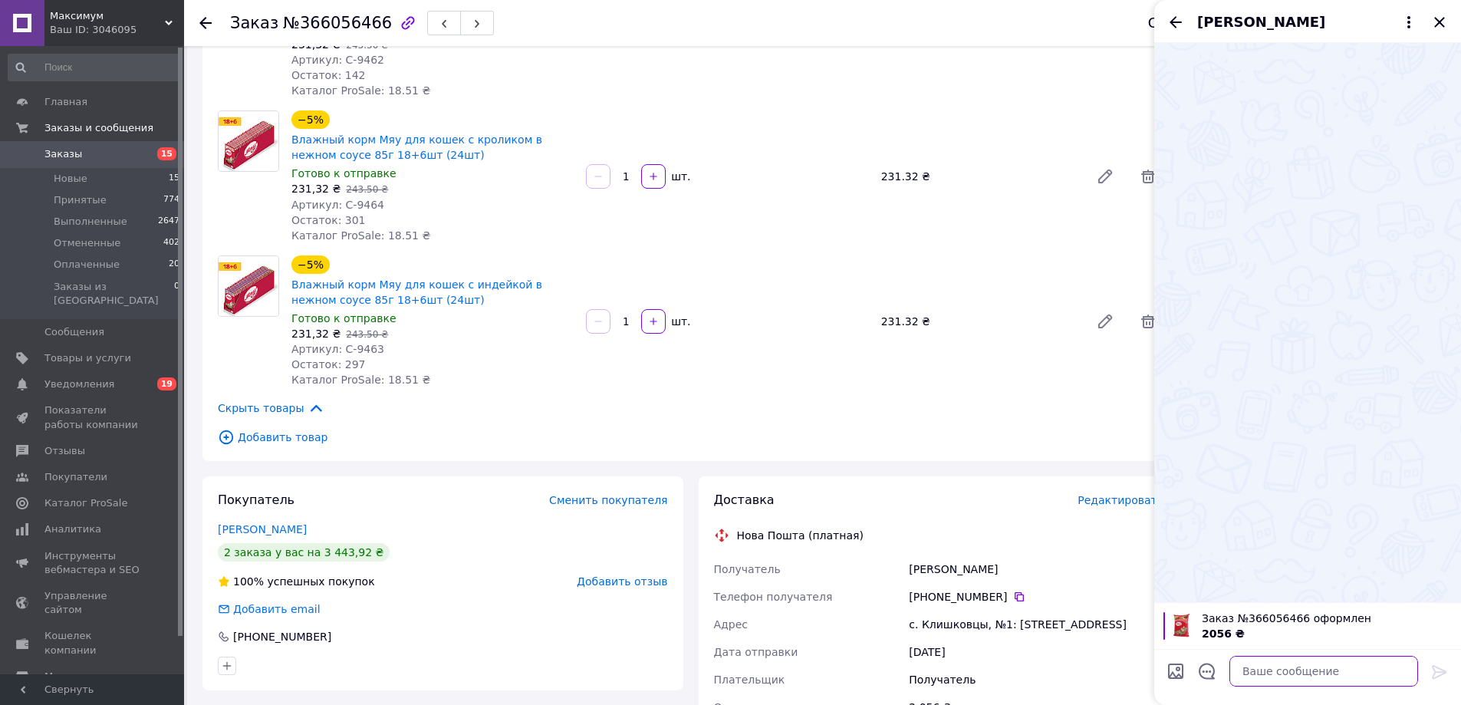
paste textarea "Доброго дня! Ваше замовлення прийнято. Відправлення відбудеться у вівторок. Дяк…"
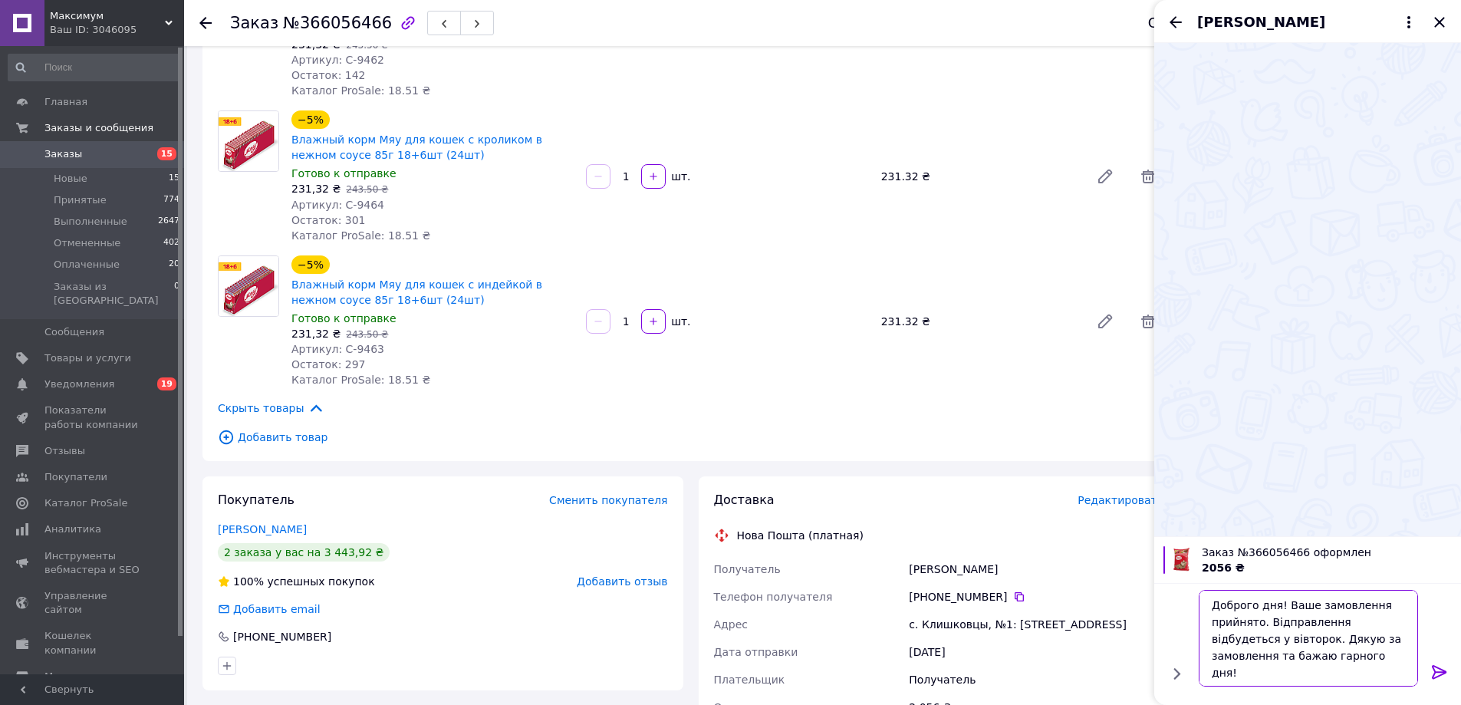
type textarea "Доброго дня! Ваше замовлення прийнято. Відправлення відбудеться у вівторок. Дяк…"
click at [1442, 674] on icon at bounding box center [1439, 672] width 15 height 14
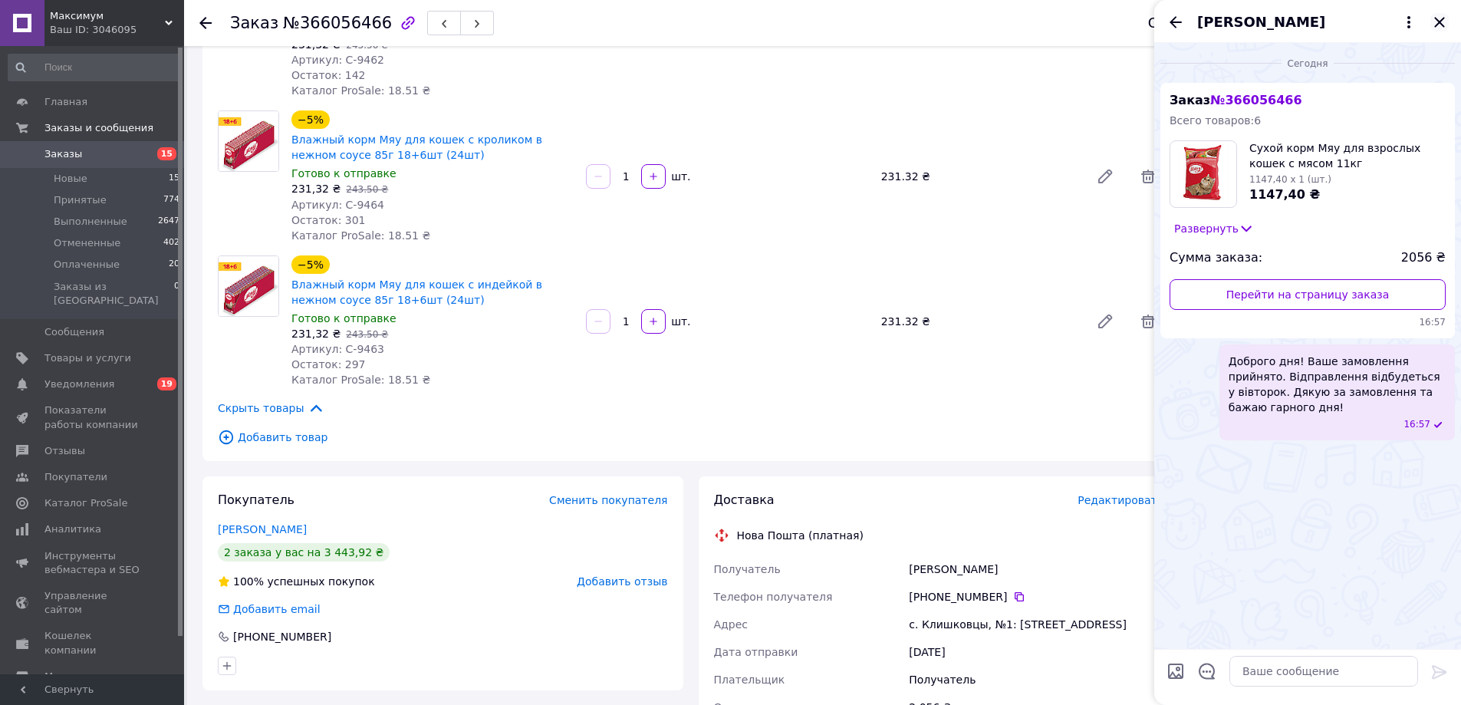
click at [1438, 21] on icon "Закрыть" at bounding box center [1439, 22] width 10 height 10
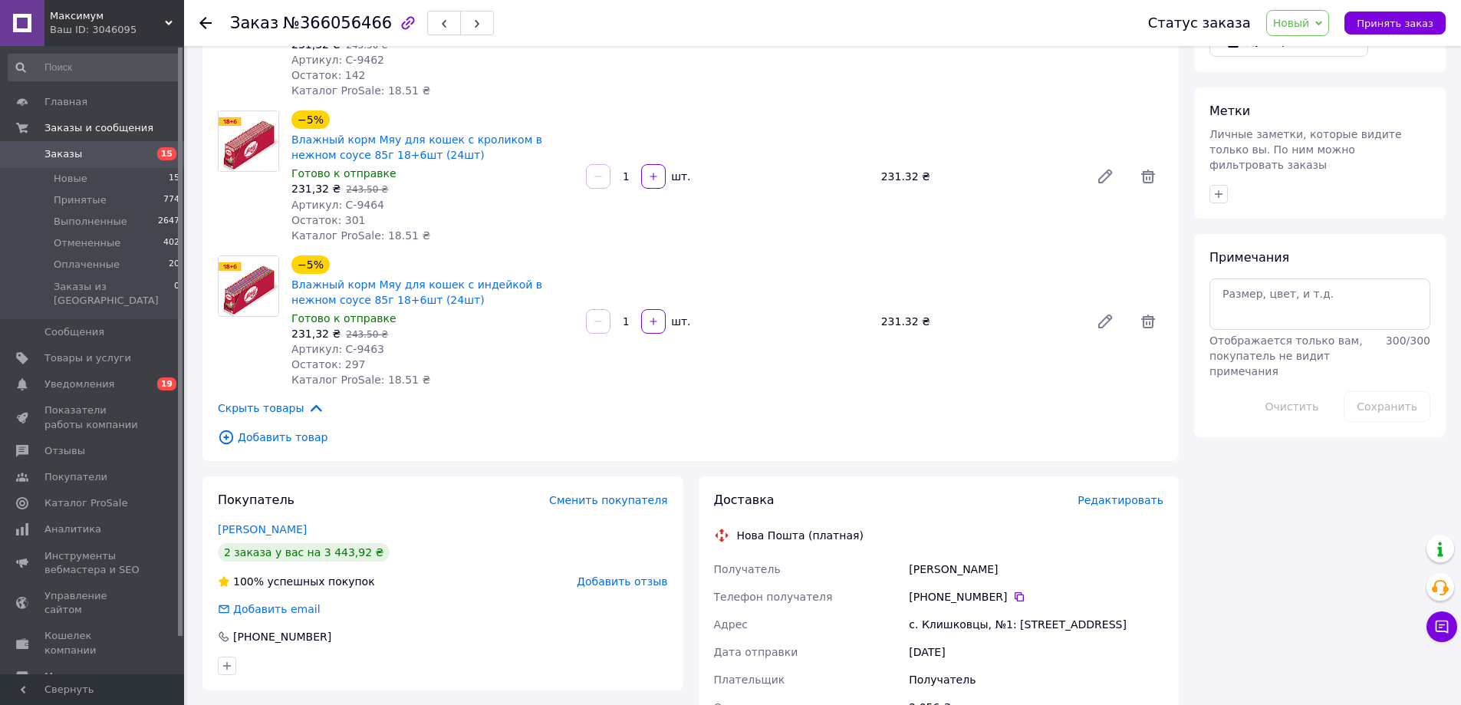
click at [1296, 18] on span "Новый" at bounding box center [1291, 23] width 37 height 12
click at [1310, 51] on li "Принят" at bounding box center [1307, 53] width 81 height 23
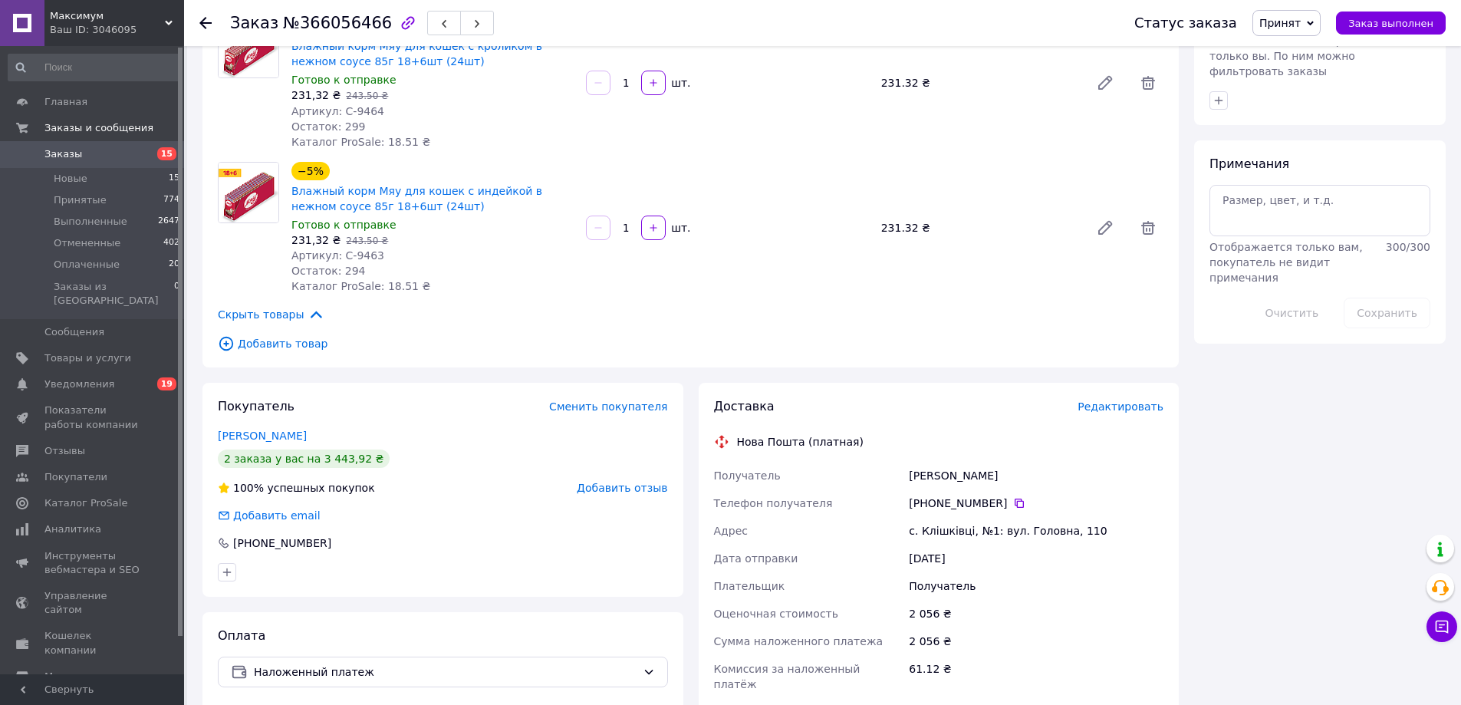
scroll to position [767, 0]
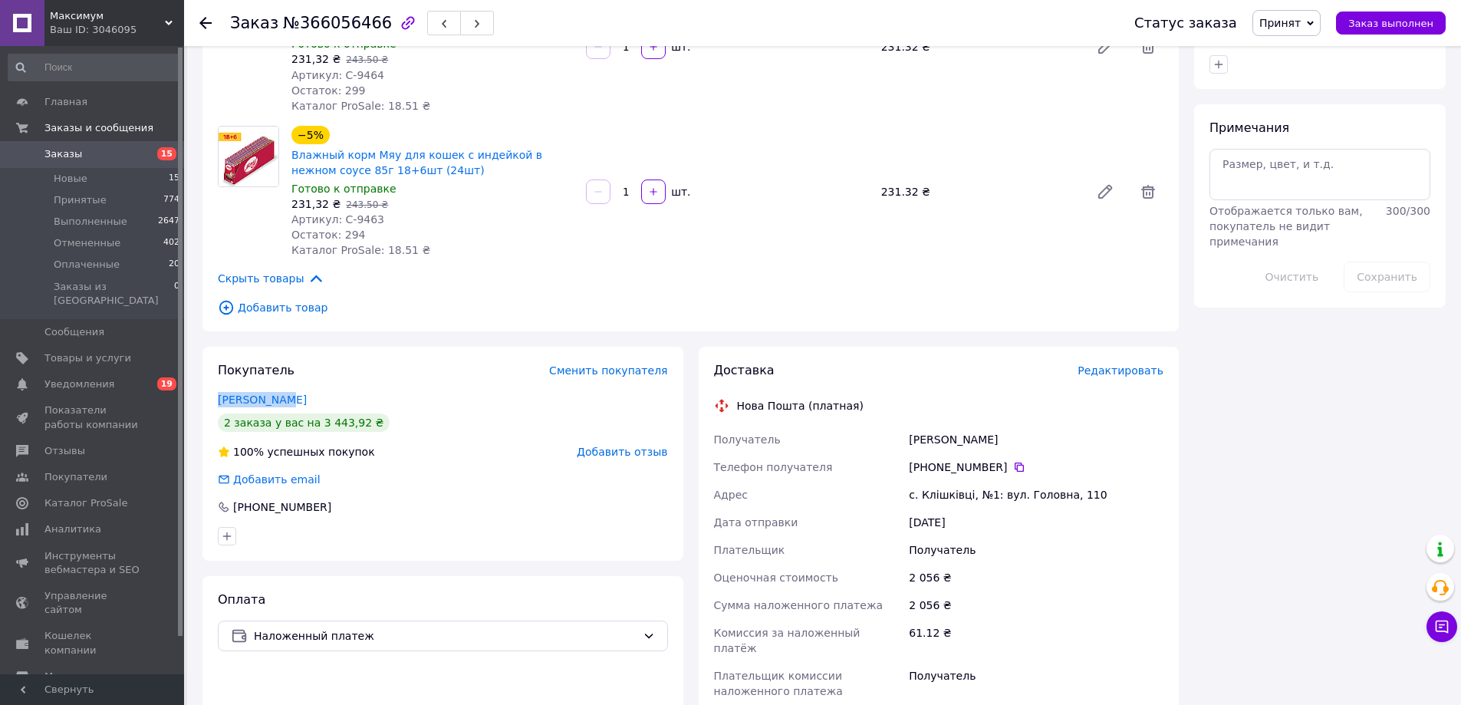
drag, startPoint x: 225, startPoint y: 384, endPoint x: 297, endPoint y: 375, distance: 72.7
click at [296, 375] on div "Покупатель Сменить покупателя Редька Юлія 2 заказа у вас на 3 443,92 ₴ 100% усп…" at bounding box center [442, 454] width 481 height 214
copy link "Редька Юлія"
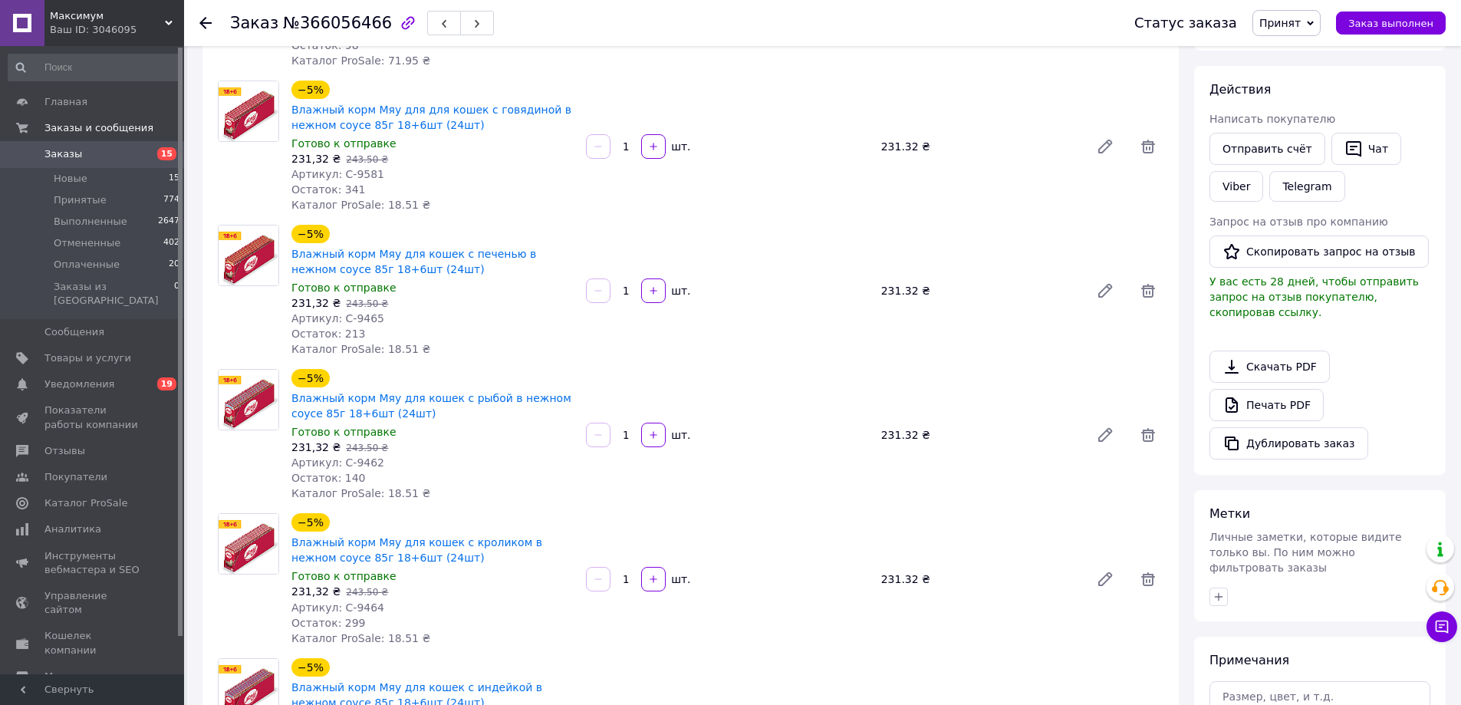
scroll to position [0, 0]
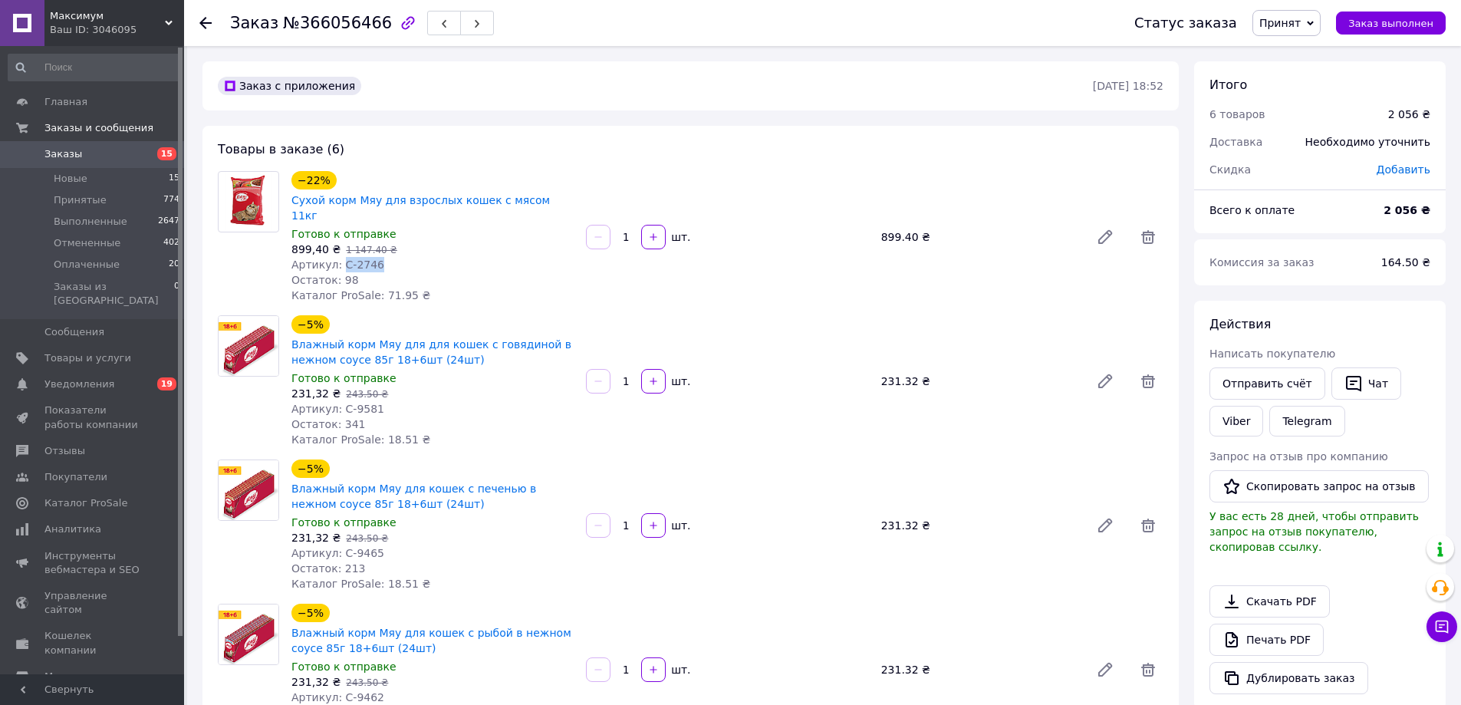
drag, startPoint x: 338, startPoint y: 244, endPoint x: 377, endPoint y: 248, distance: 39.3
click at [377, 257] on div "Артикул: С-2746" at bounding box center [432, 264] width 282 height 15
copy span "С-2746"
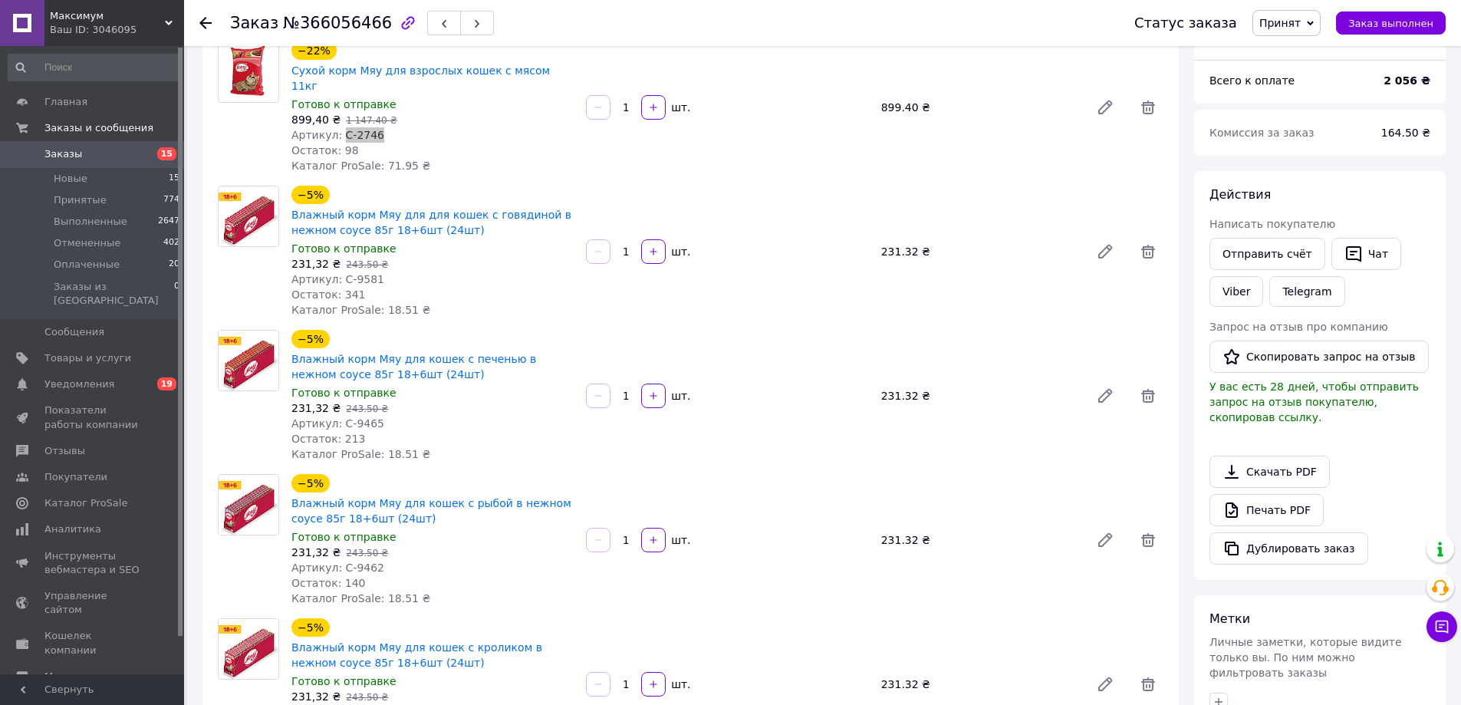
scroll to position [153, 0]
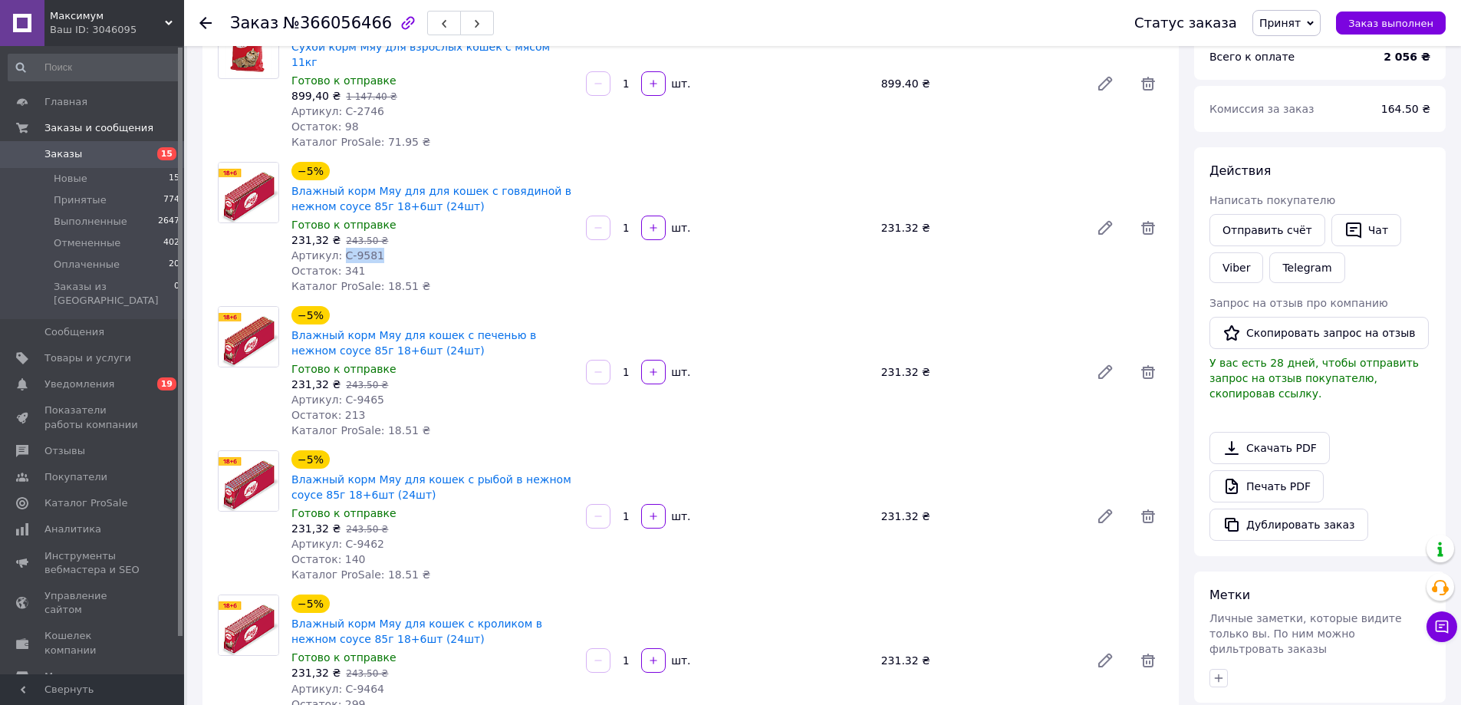
drag, startPoint x: 337, startPoint y: 245, endPoint x: 373, endPoint y: 242, distance: 36.1
click at [373, 248] on div "Артикул: С-9581" at bounding box center [432, 255] width 282 height 15
copy span "С-9581"
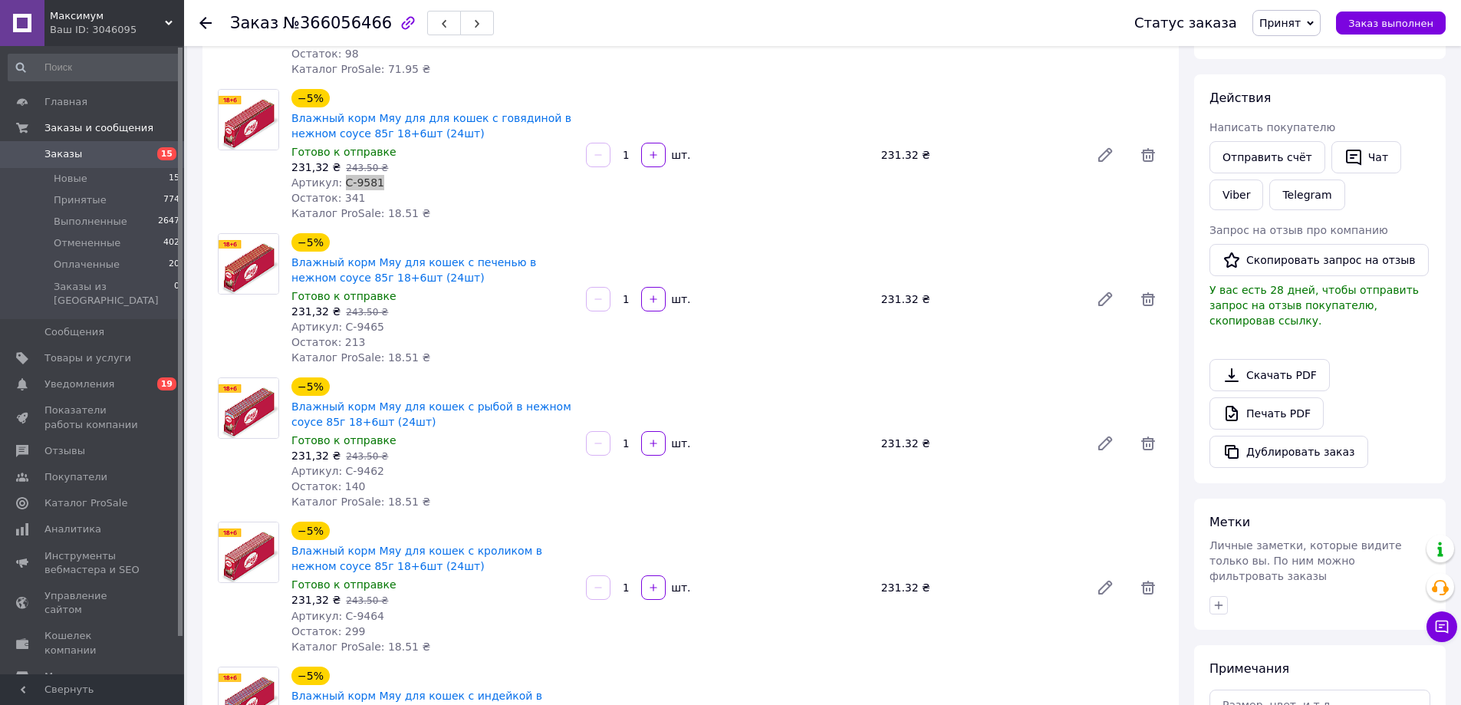
scroll to position [230, 0]
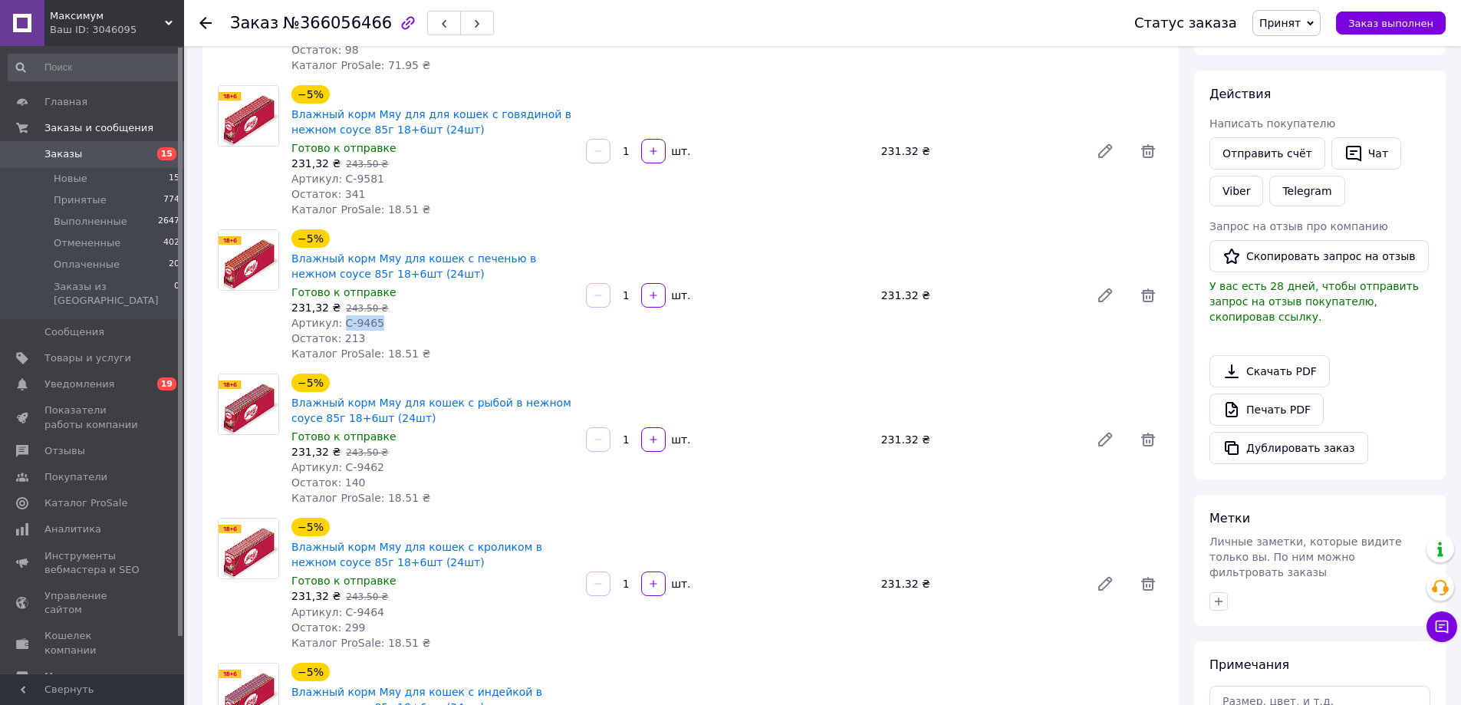
drag, startPoint x: 339, startPoint y: 305, endPoint x: 377, endPoint y: 308, distance: 37.7
click at [376, 315] on div "Артикул: С-9465" at bounding box center [432, 322] width 282 height 15
copy span "С-9465"
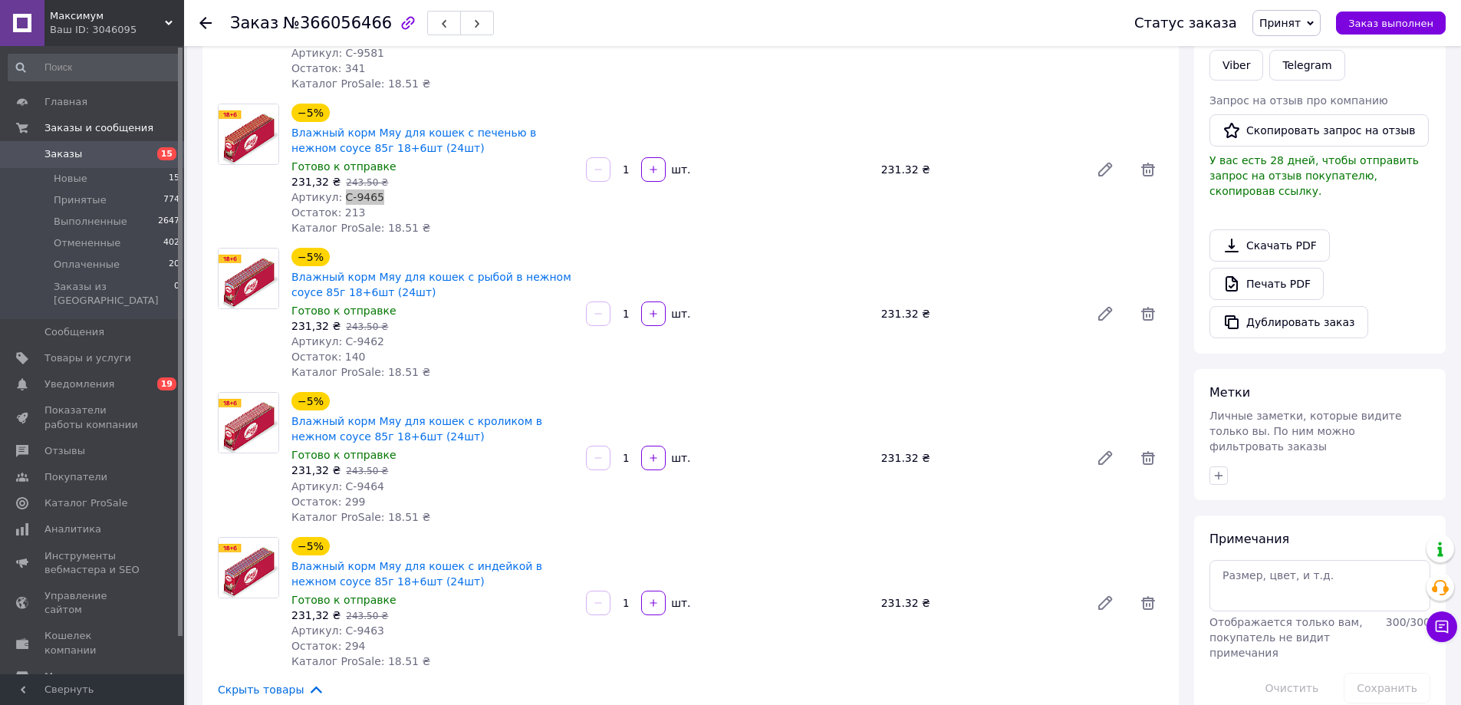
scroll to position [383, 0]
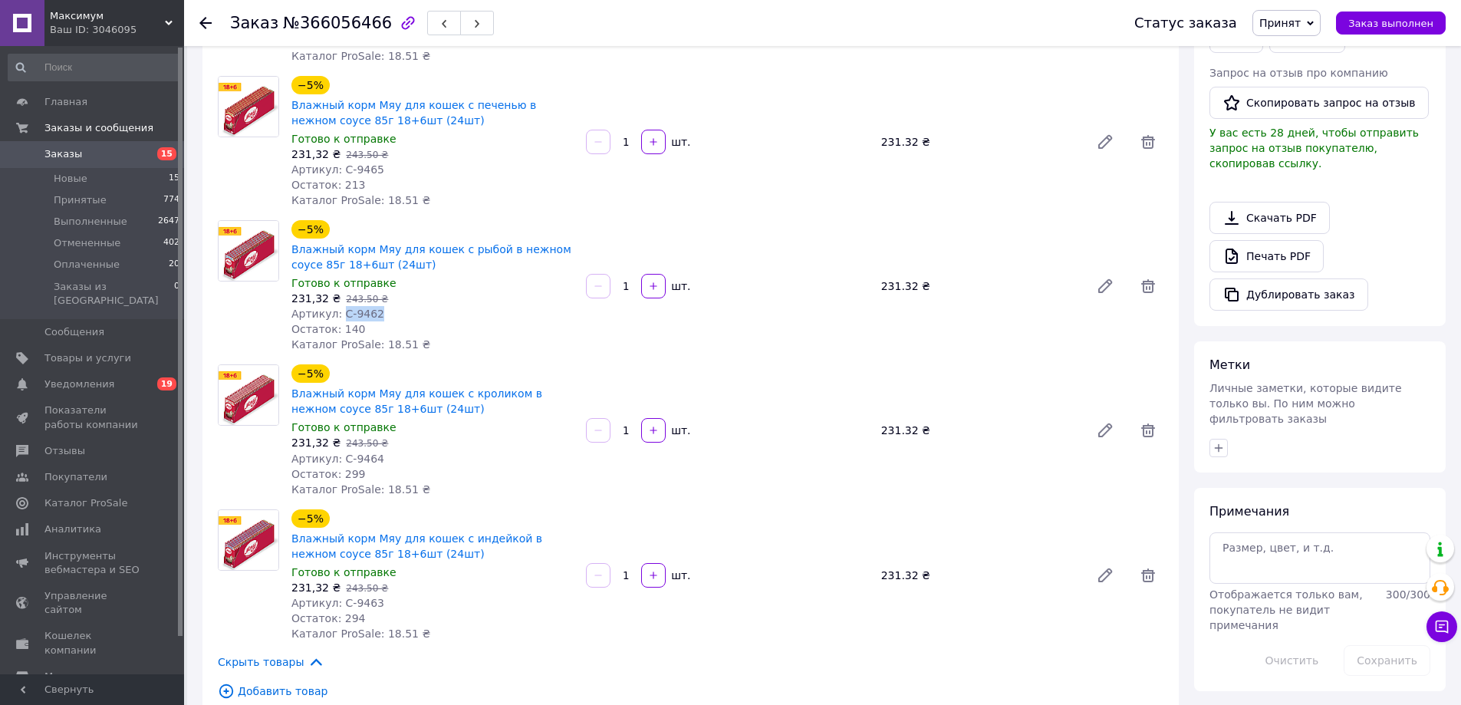
drag, startPoint x: 339, startPoint y: 297, endPoint x: 597, endPoint y: 269, distance: 259.1
click at [373, 306] on div "Артикул: С-9462" at bounding box center [432, 313] width 282 height 15
copy span "С-9462"
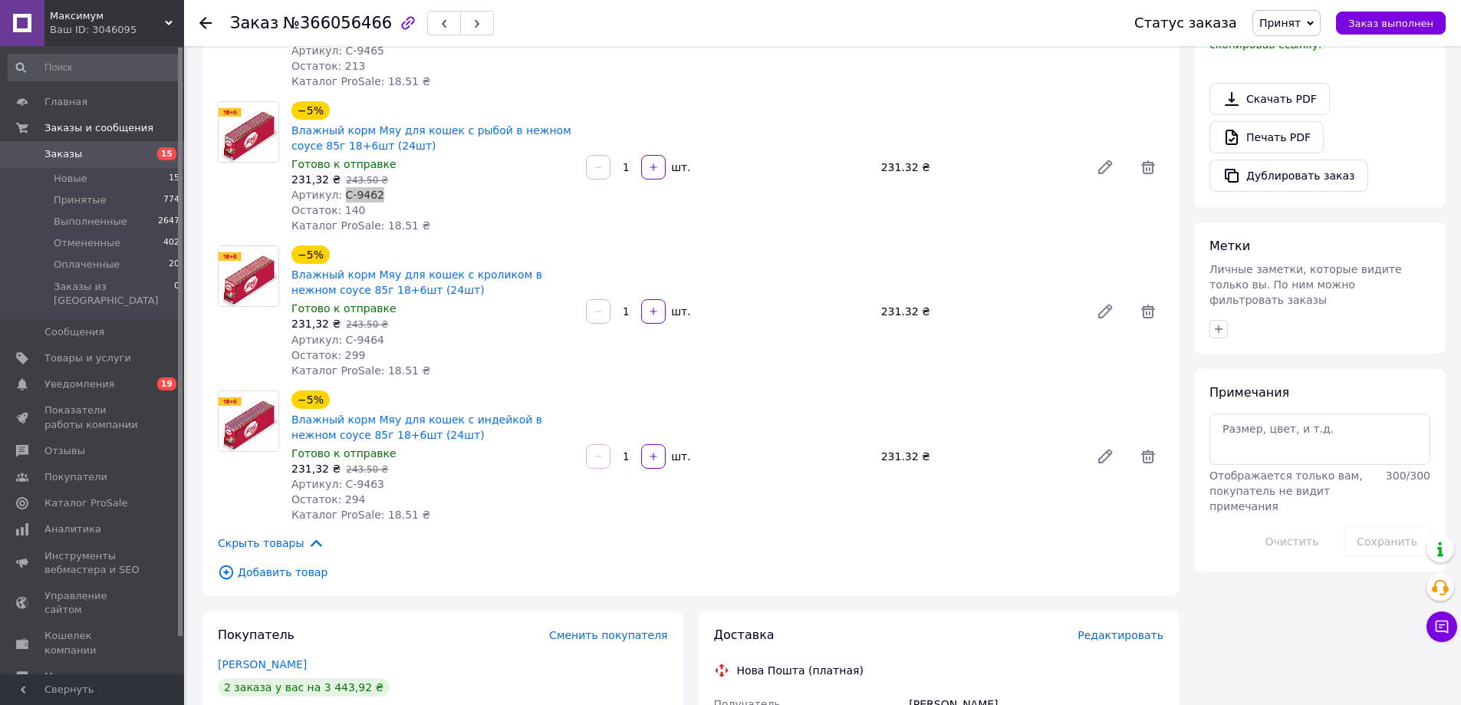
scroll to position [537, 0]
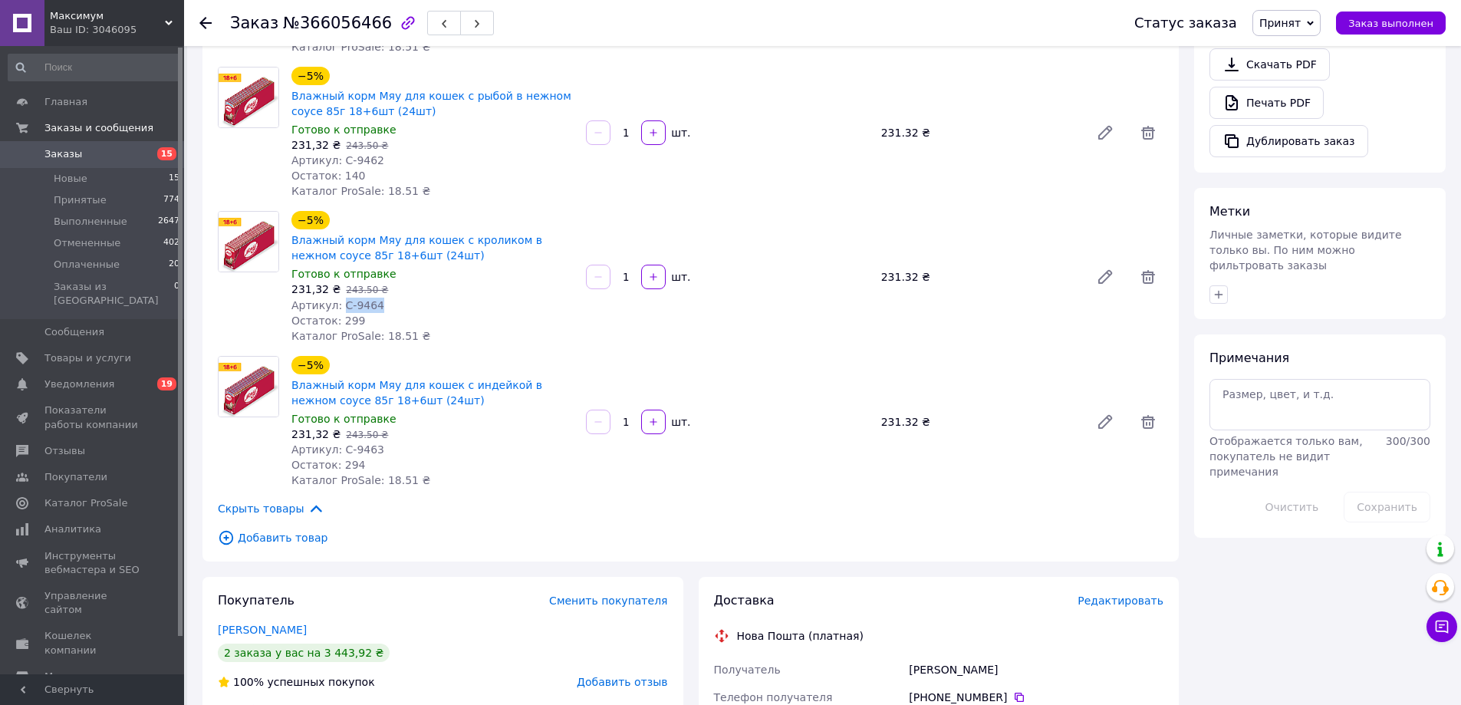
drag, startPoint x: 338, startPoint y: 288, endPoint x: 376, endPoint y: 291, distance: 37.7
click at [375, 298] on div "Артикул: С-9464" at bounding box center [432, 305] width 282 height 15
copy span "С-9464"
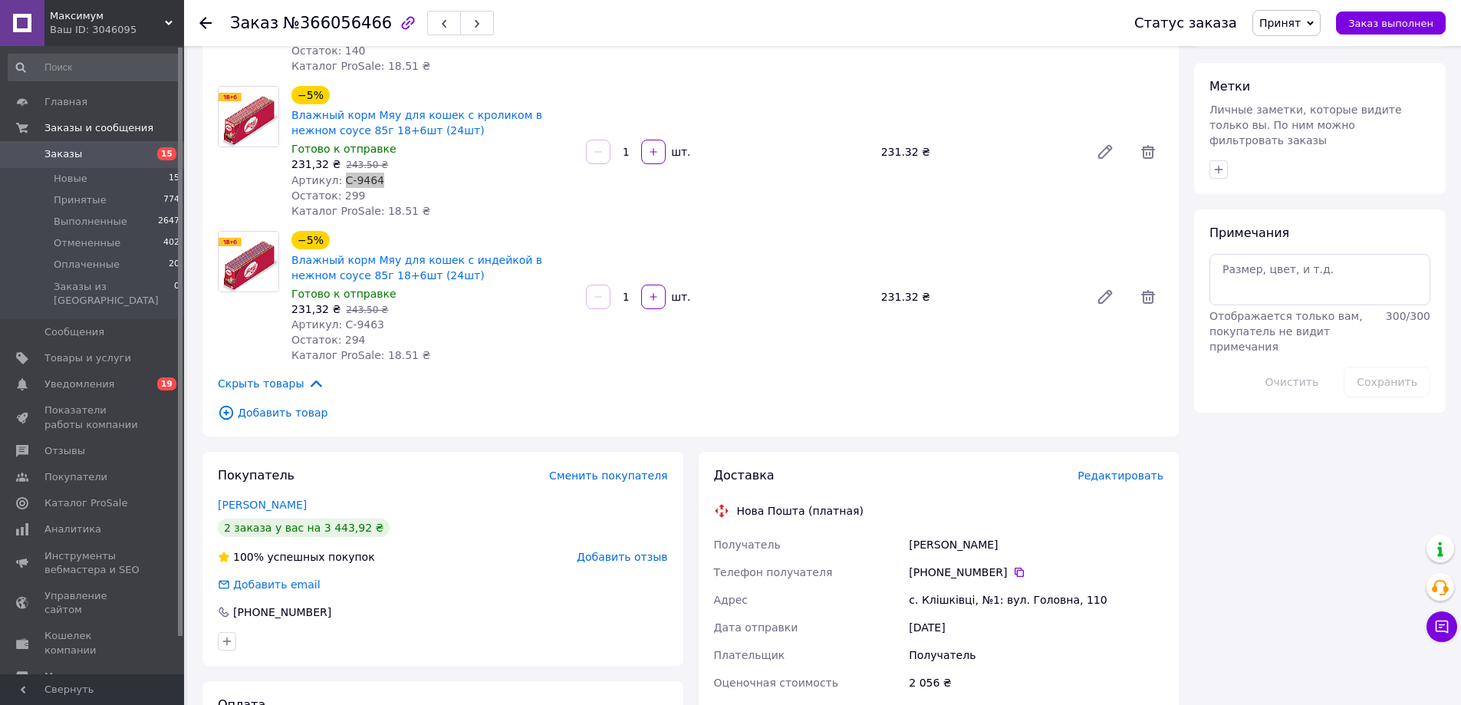
scroll to position [690, 0]
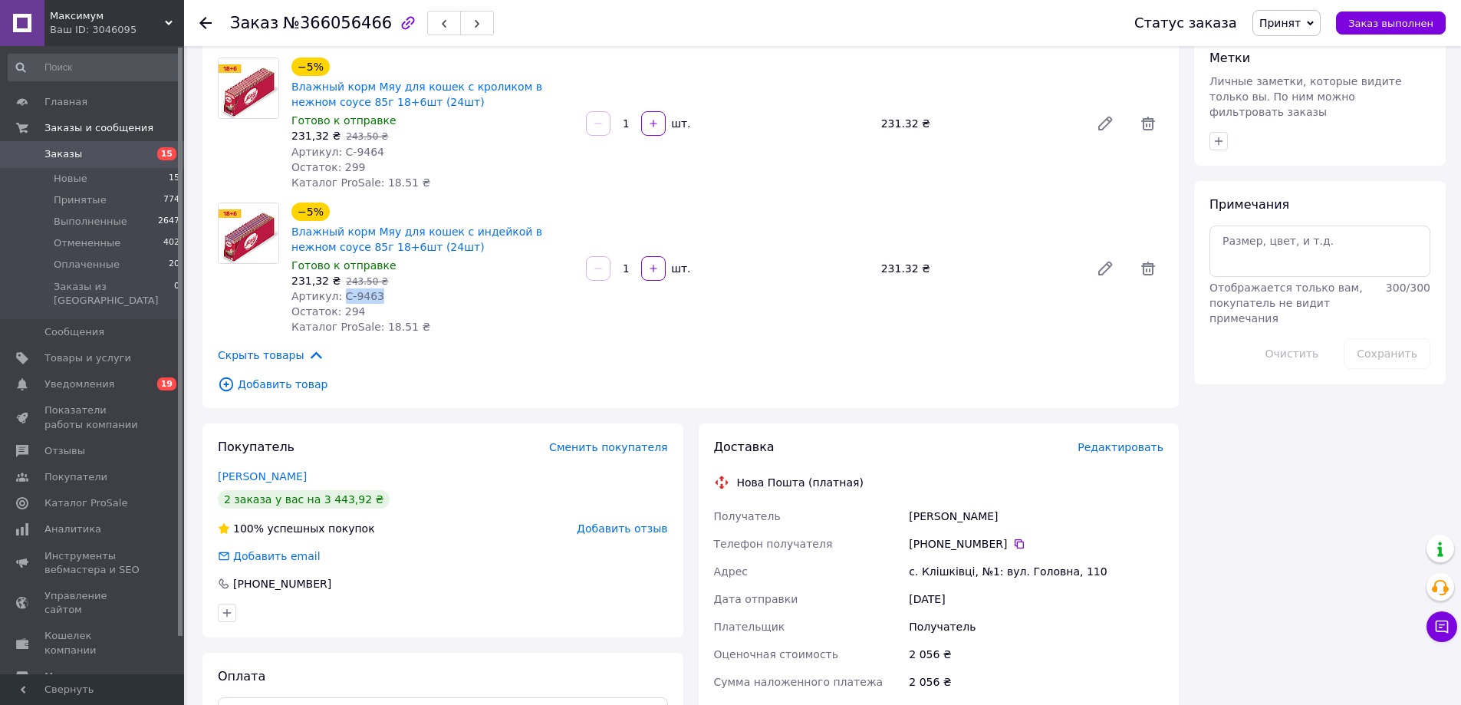
drag, startPoint x: 345, startPoint y: 278, endPoint x: 389, endPoint y: 277, distance: 43.7
click at [388, 288] on div "Артикул: С-9463" at bounding box center [432, 295] width 282 height 15
copy span "С-9463"
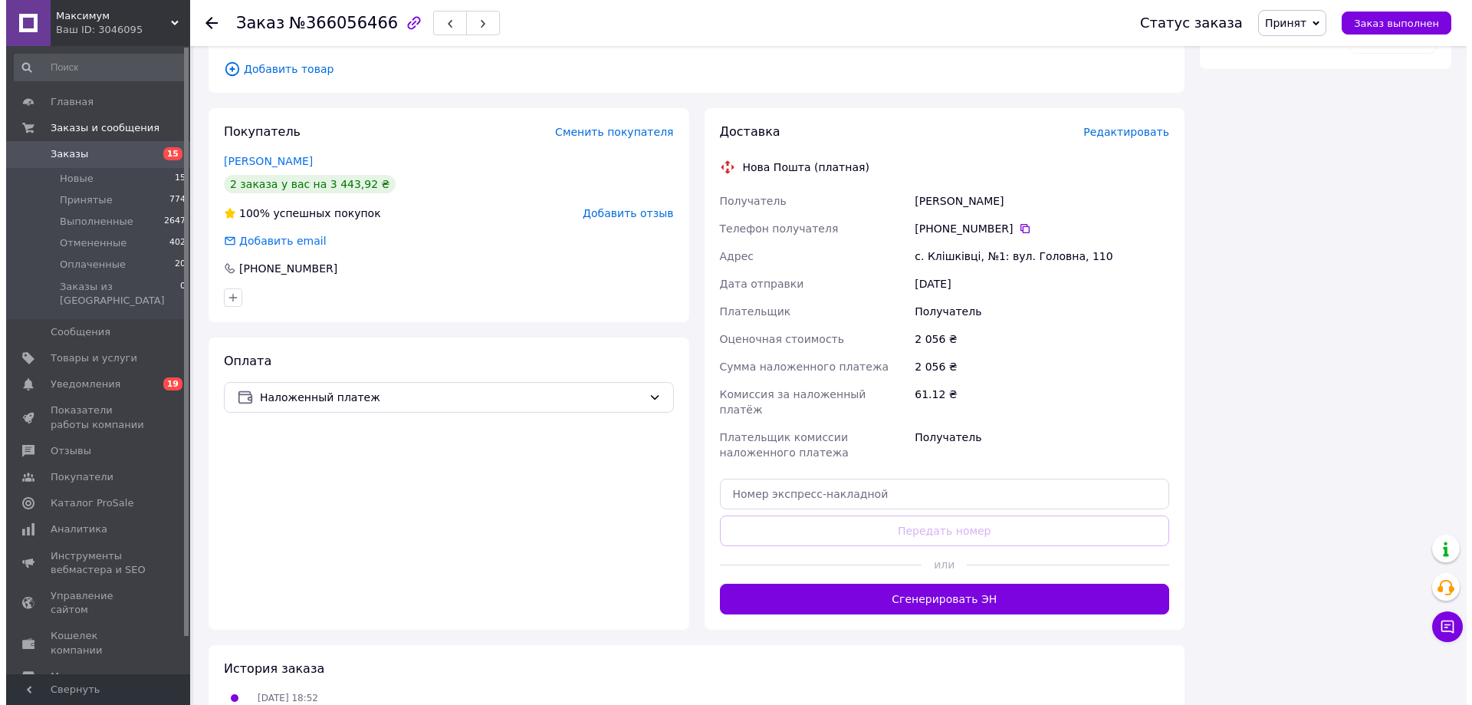
scroll to position [1021, 0]
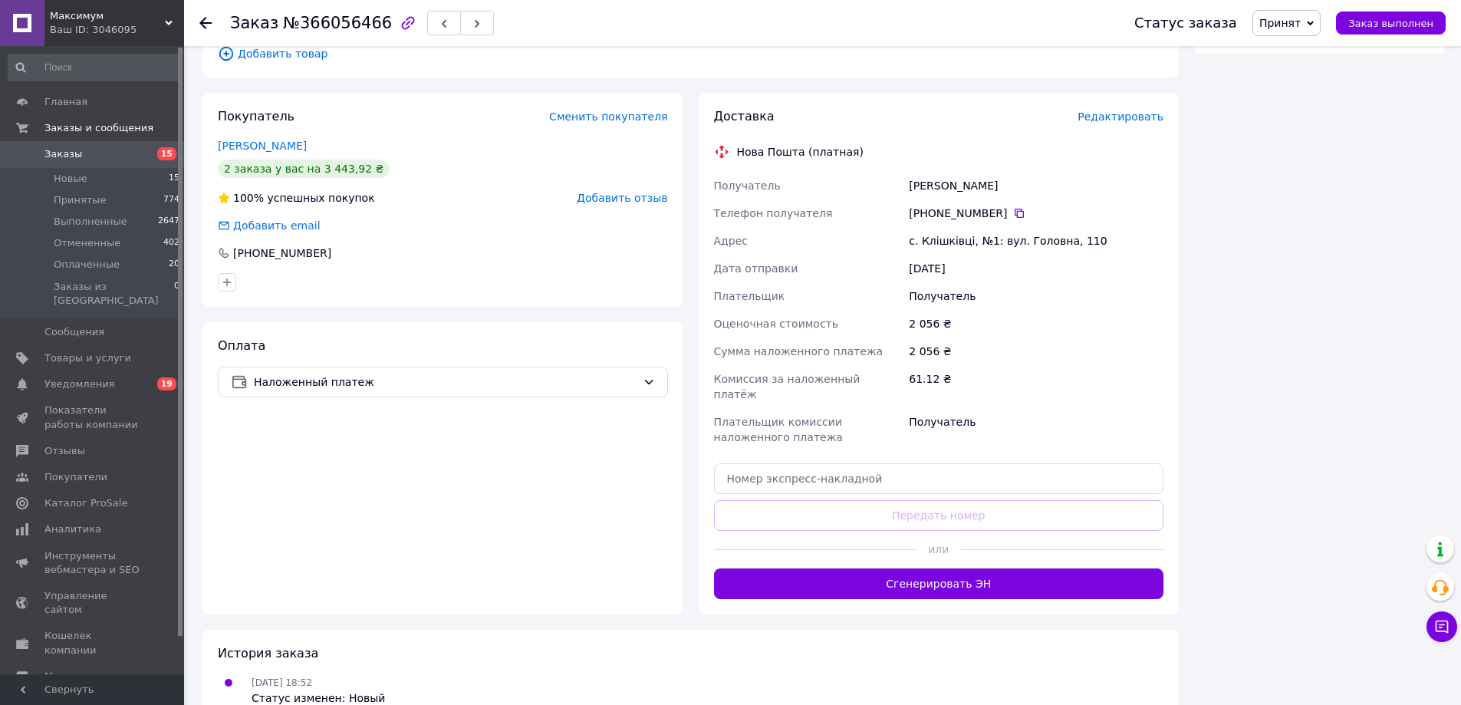
click at [1132, 110] on span "Редактировать" at bounding box center [1120, 116] width 86 height 12
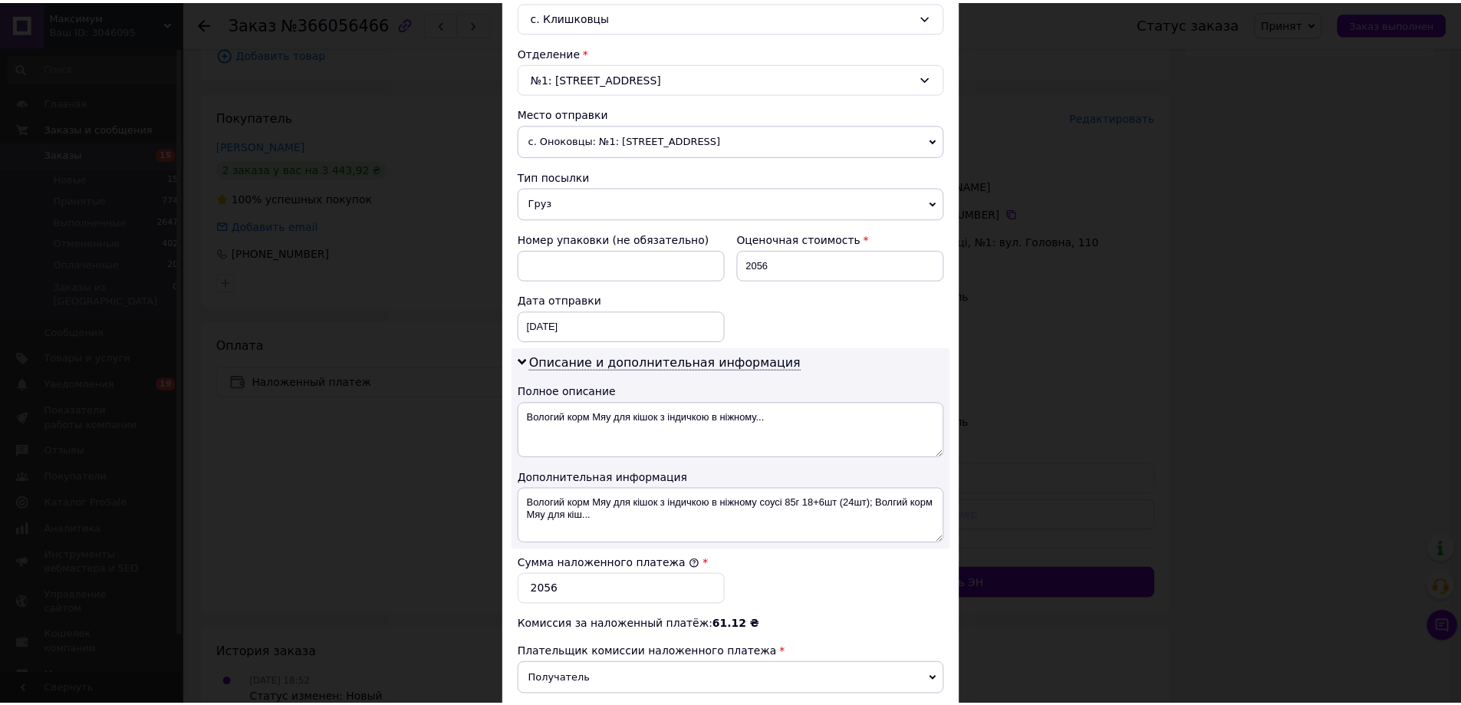
scroll to position [637, 0]
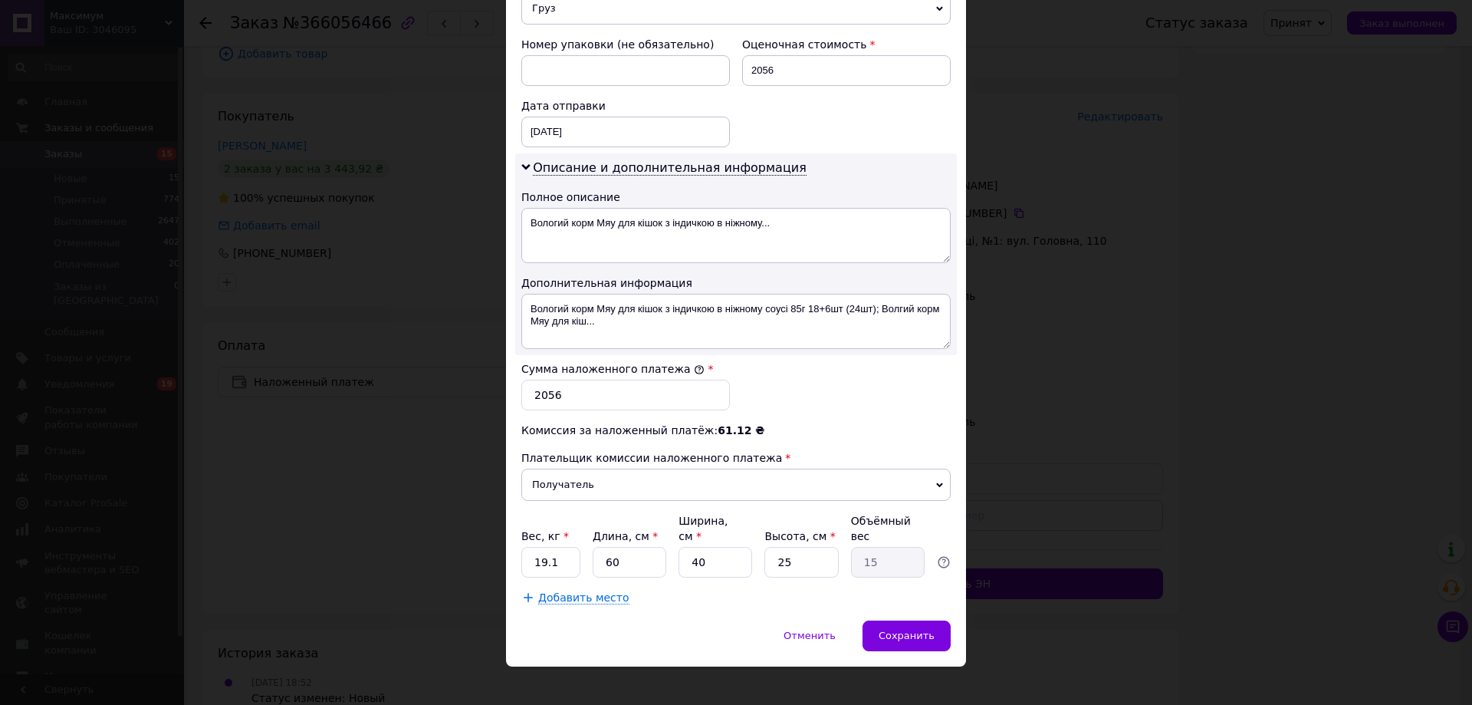
click at [1018, 394] on div "× Редактирование доставки Способ доставки Нова Пошта (платная) Плательщик Получ…" at bounding box center [736, 352] width 1472 height 705
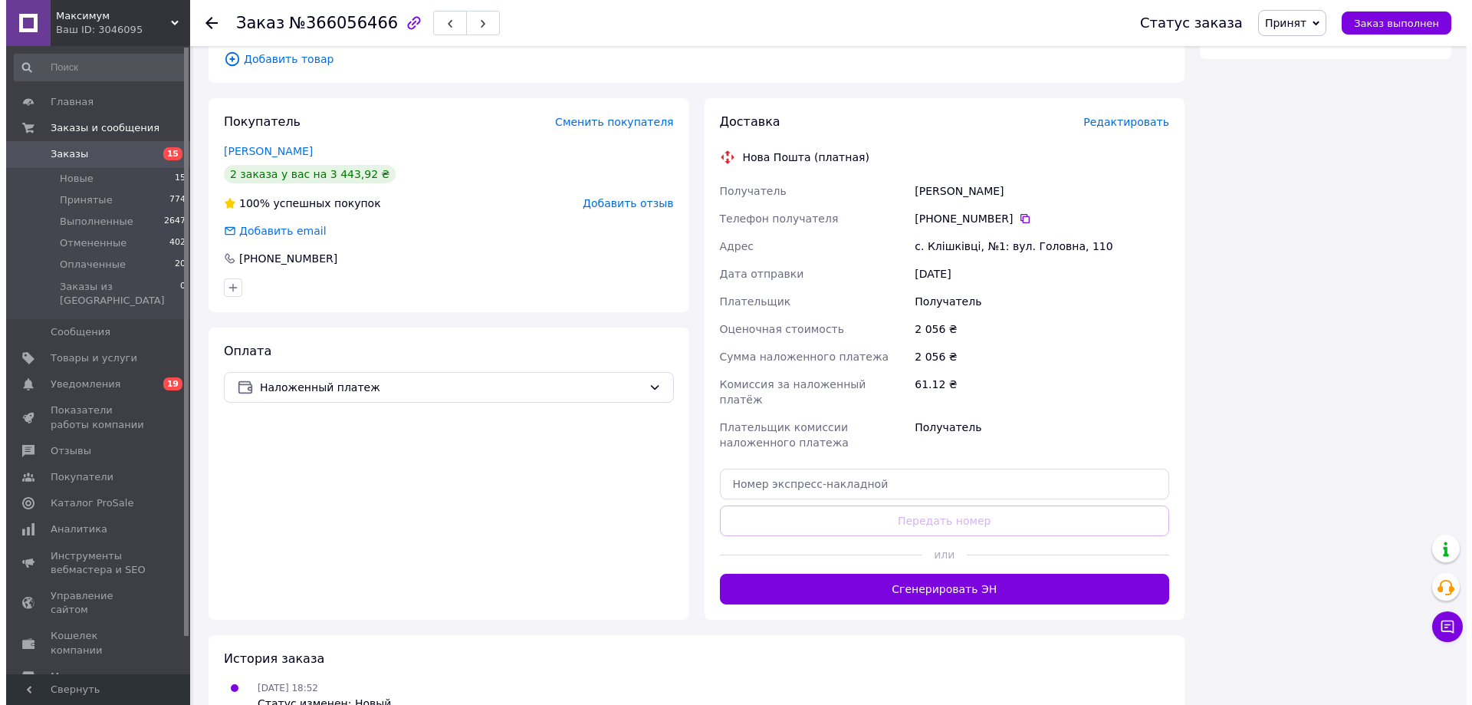
scroll to position [1021, 0]
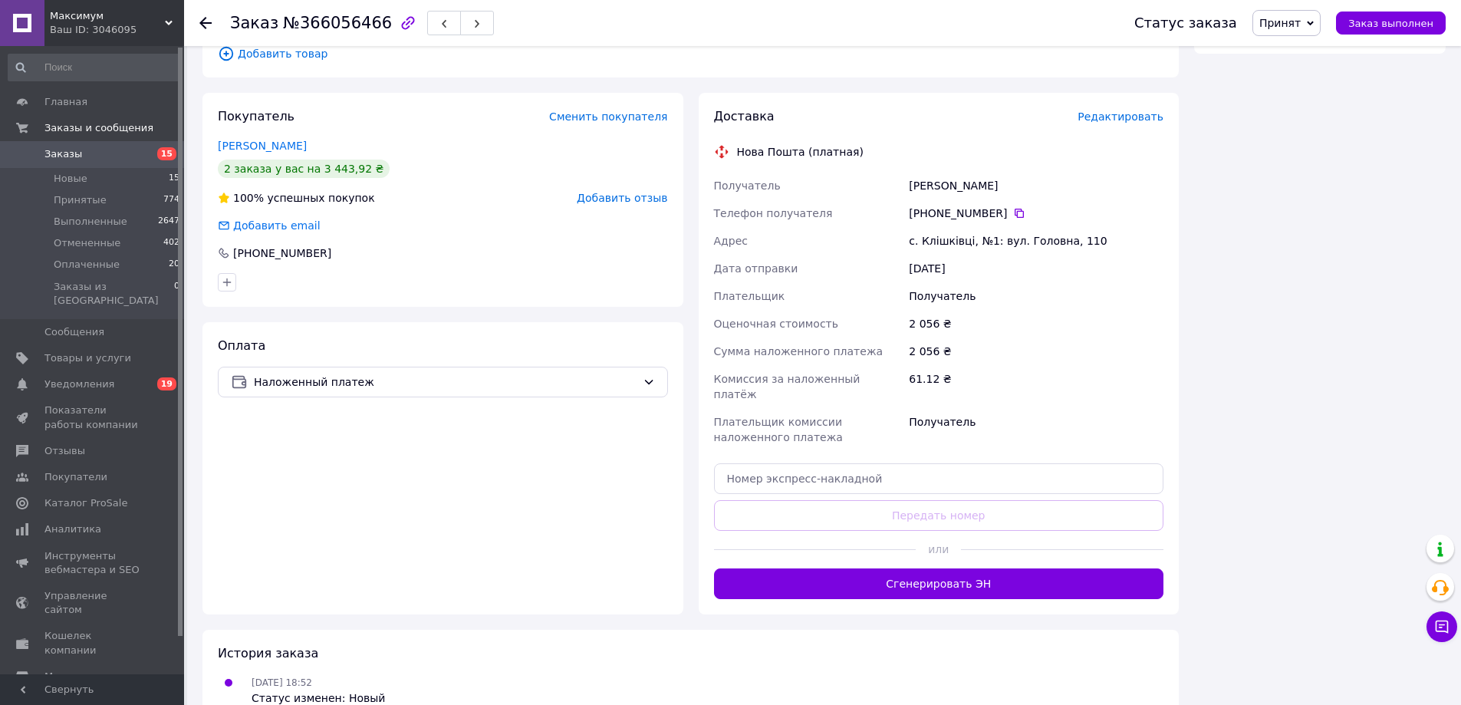
click at [1127, 110] on span "Редактировать" at bounding box center [1120, 116] width 86 height 12
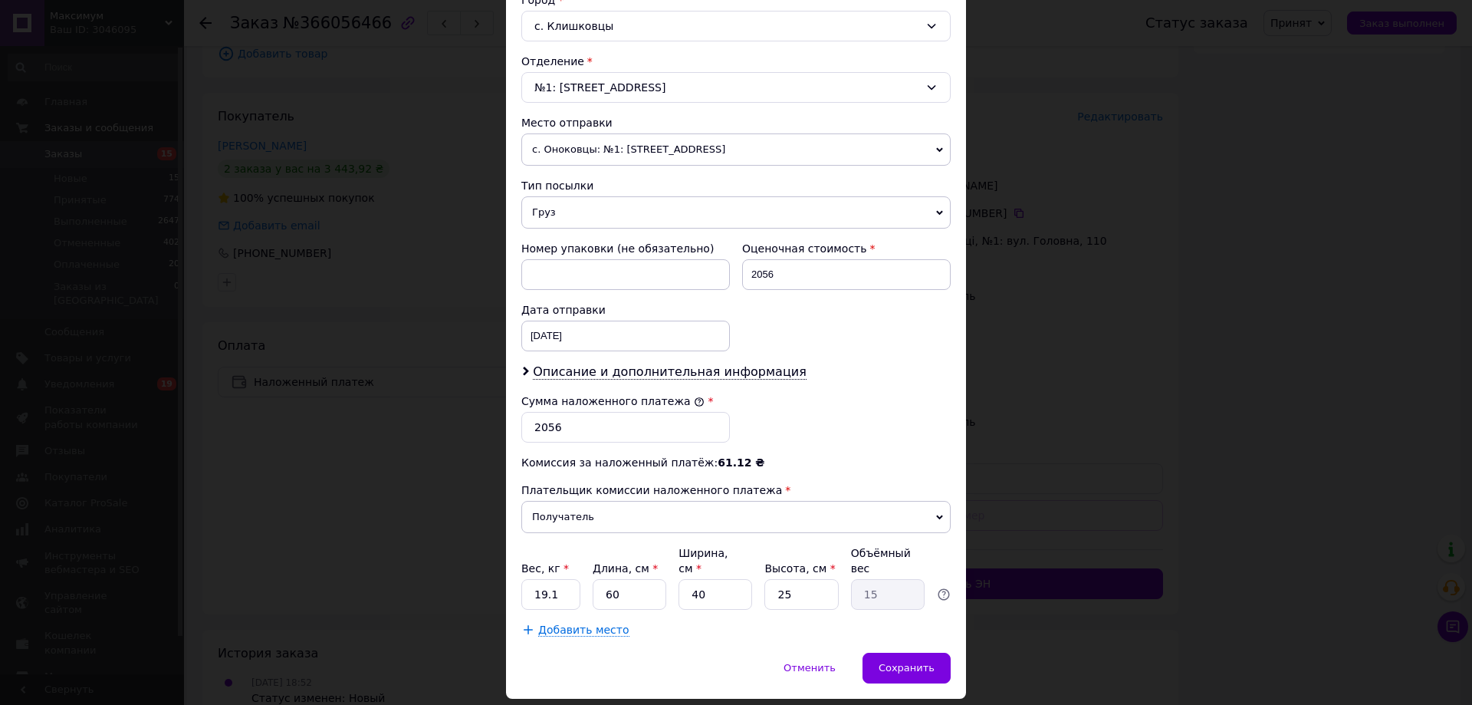
scroll to position [465, 0]
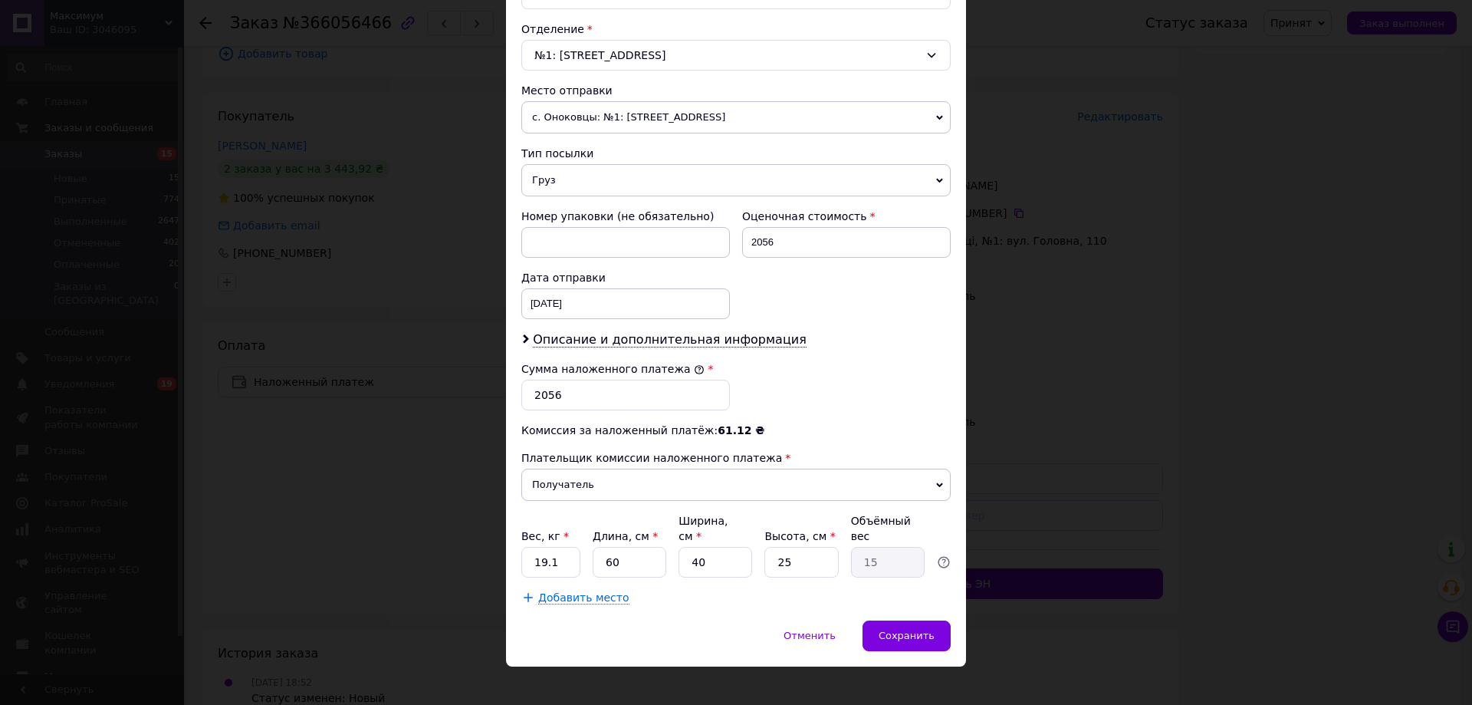
click at [574, 591] on span "Добавить место" at bounding box center [583, 597] width 91 height 13
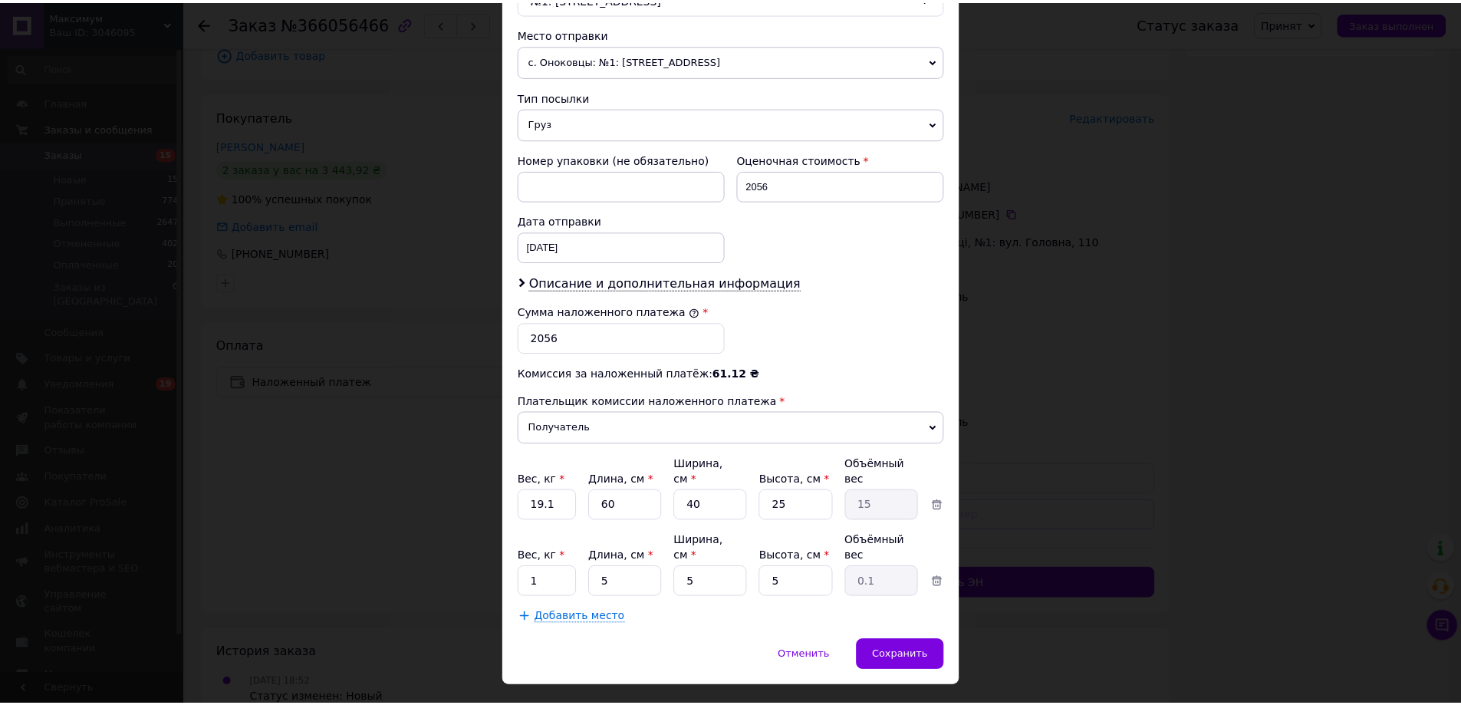
scroll to position [527, 0]
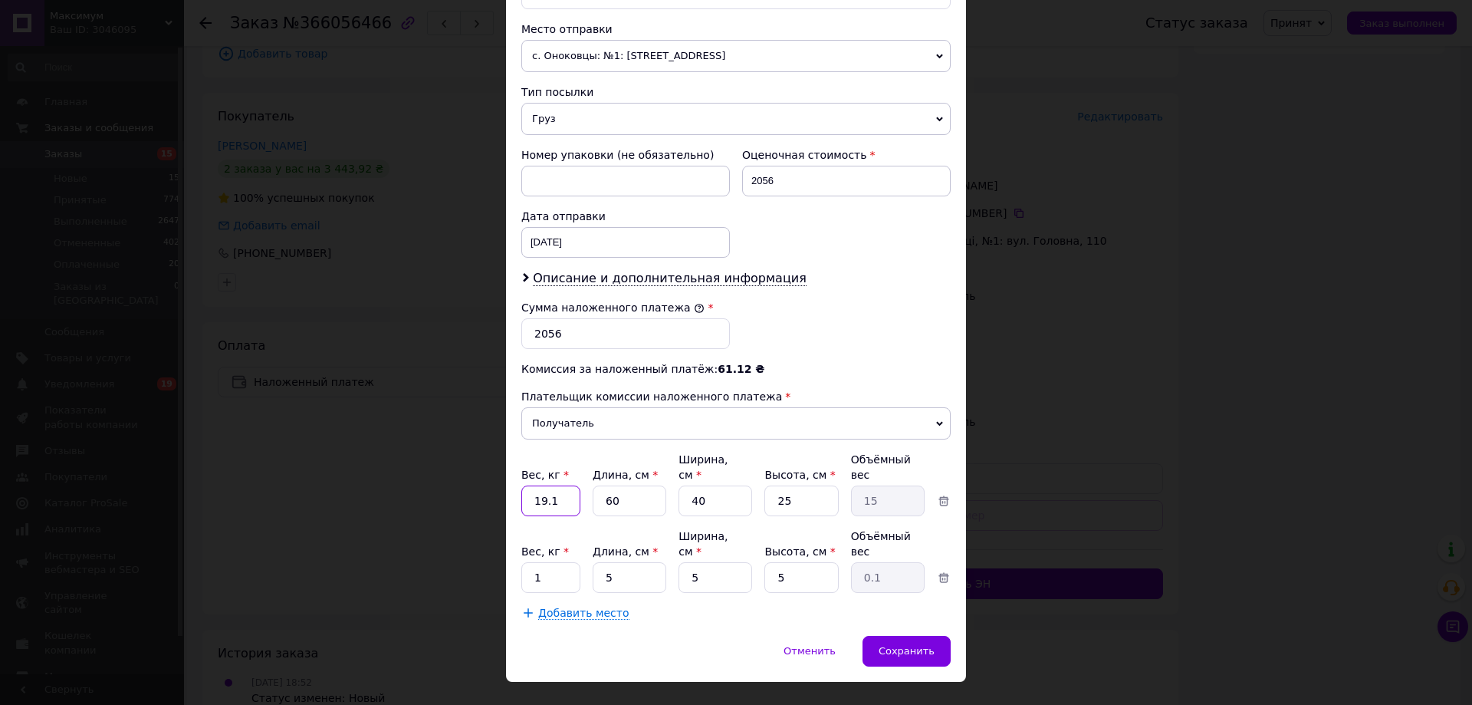
click at [539, 485] on input "19.1" at bounding box center [550, 500] width 59 height 31
type input "11"
click at [632, 488] on input "60" at bounding box center [630, 500] width 74 height 31
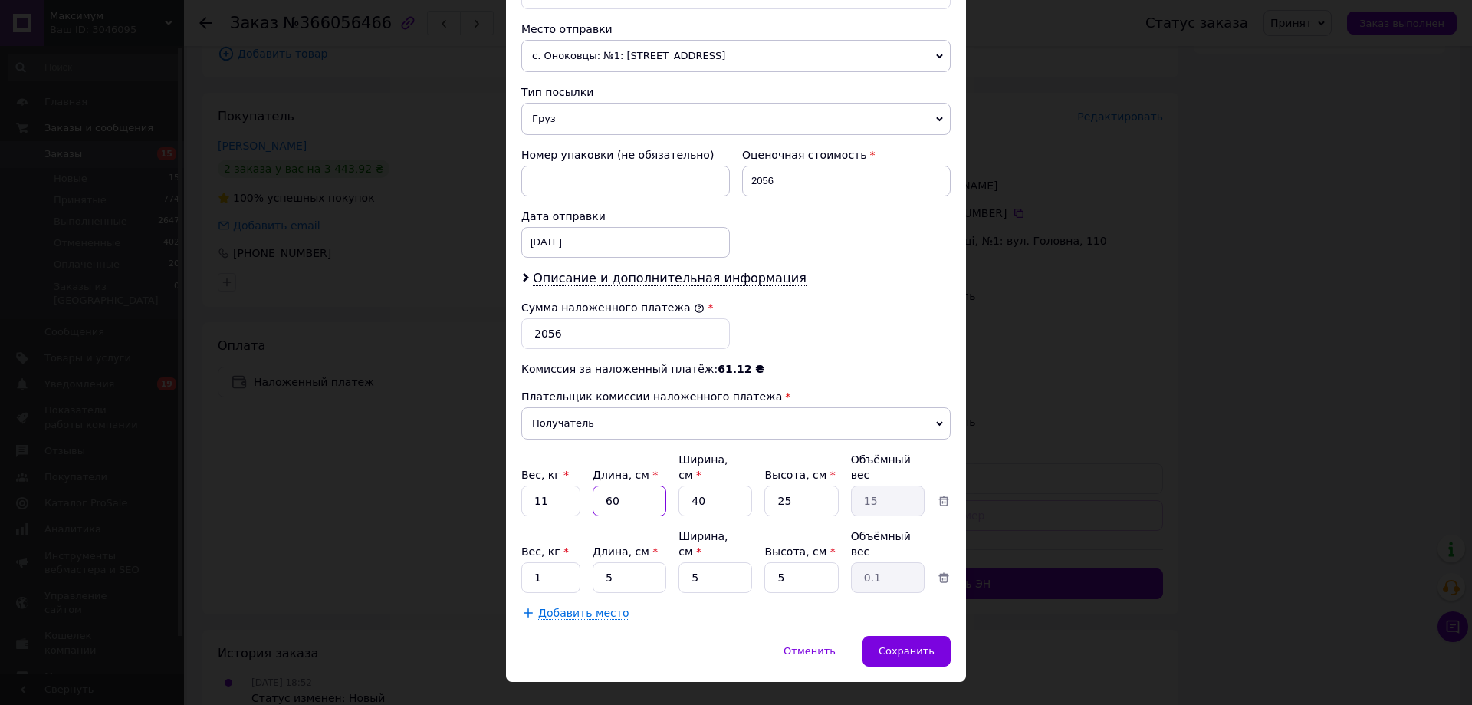
type input "5"
type input "1.25"
type input "50"
type input "12.5"
type input "50"
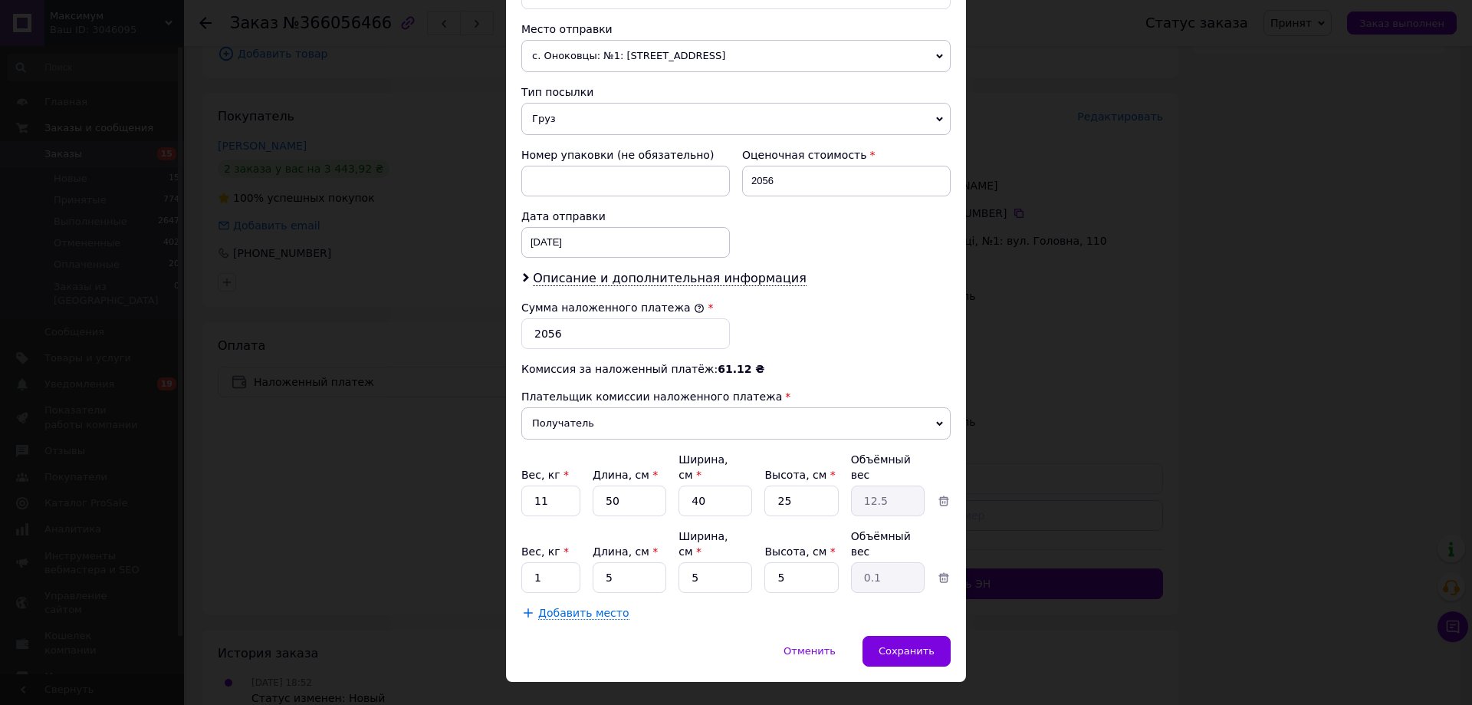
drag, startPoint x: 683, startPoint y: 600, endPoint x: 623, endPoint y: 601, distance: 59.8
click at [683, 600] on div "Способ доставки Нова Пошта (платная) Плательщик Получатель Отправитель Фамилия …" at bounding box center [736, 105] width 460 height 1062
click at [554, 562] on input "1" at bounding box center [550, 577] width 59 height 31
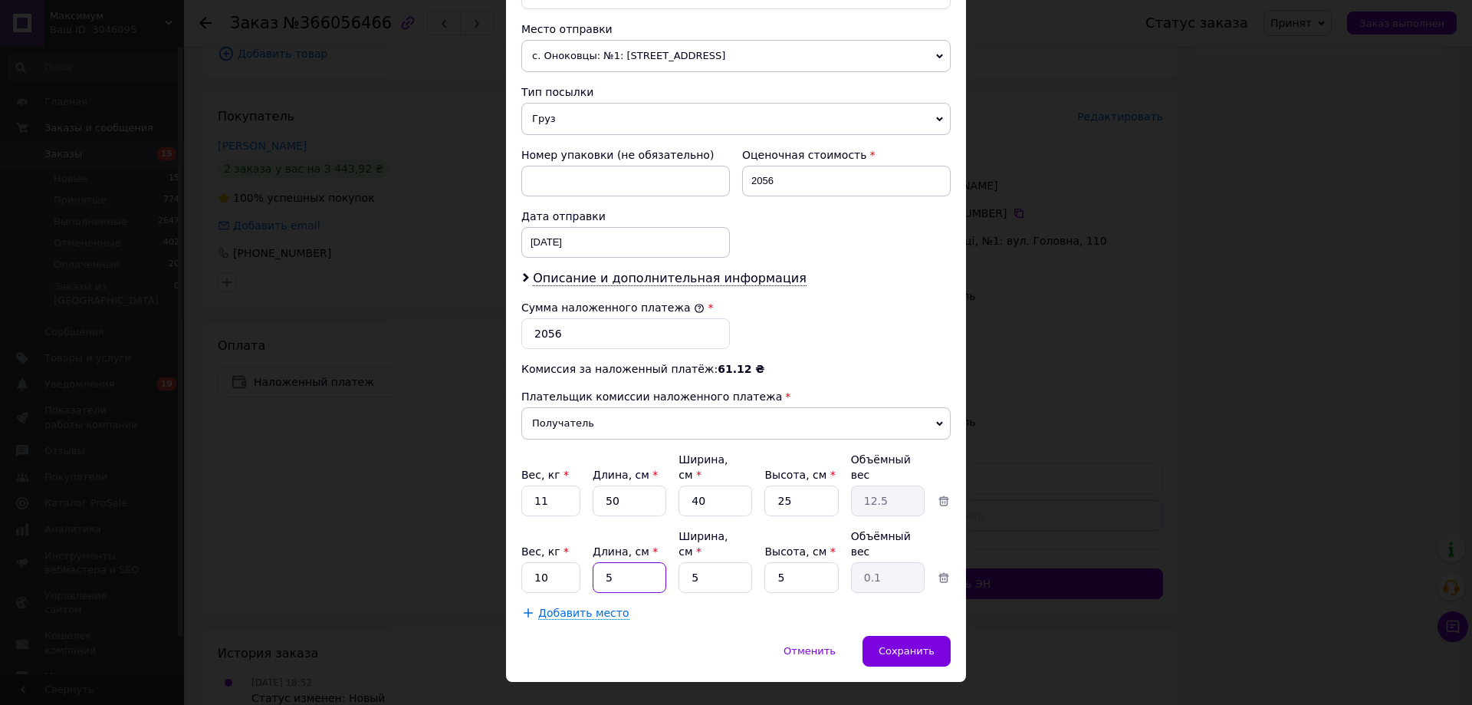
click at [616, 562] on input "5" at bounding box center [630, 577] width 74 height 31
click at [567, 607] on span "Добавить место" at bounding box center [583, 613] width 91 height 13
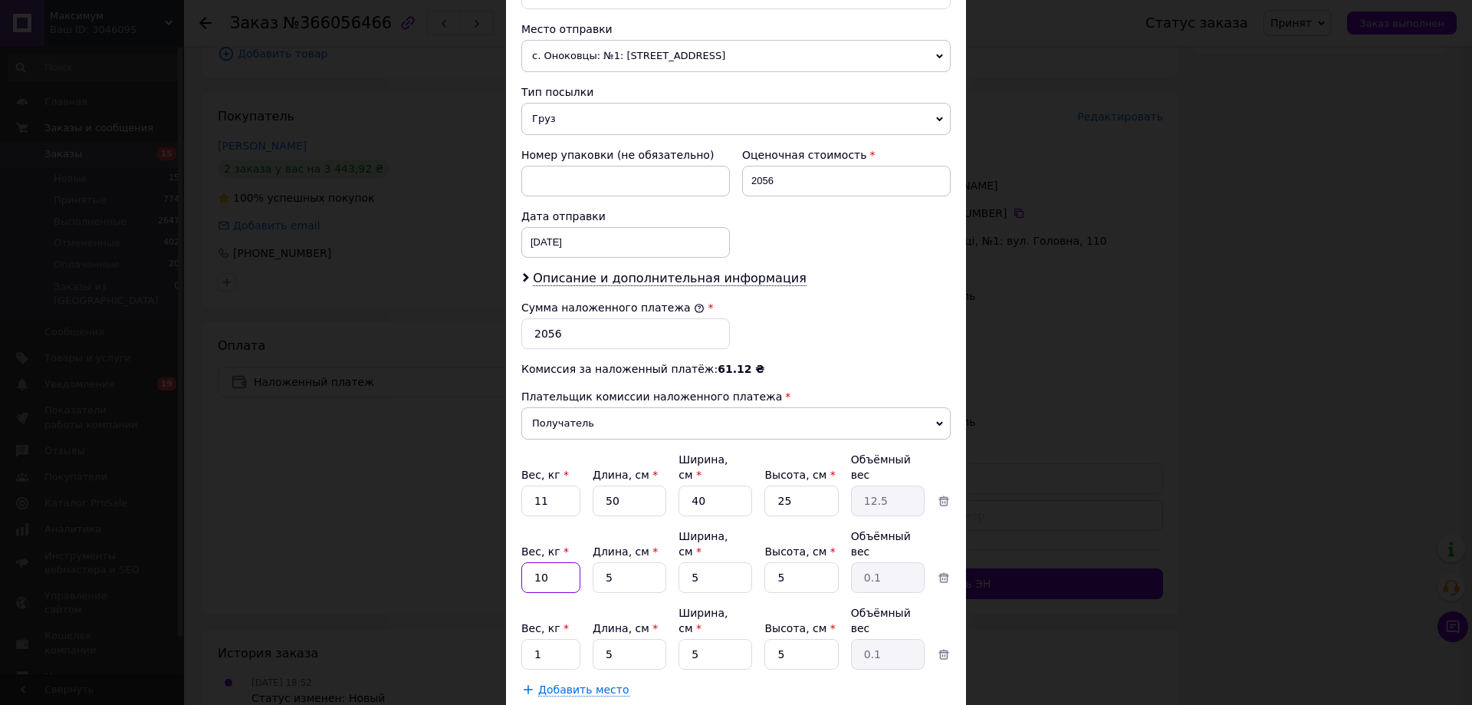
click at [545, 562] on input "10" at bounding box center [550, 577] width 59 height 31
type input "6"
drag, startPoint x: 690, startPoint y: 659, endPoint x: 650, endPoint y: 655, distance: 40.8
click at [689, 660] on div "Способ доставки Нова Пошта (платная) Плательщик Получатель Отправитель Фамилия …" at bounding box center [736, 143] width 460 height 1139
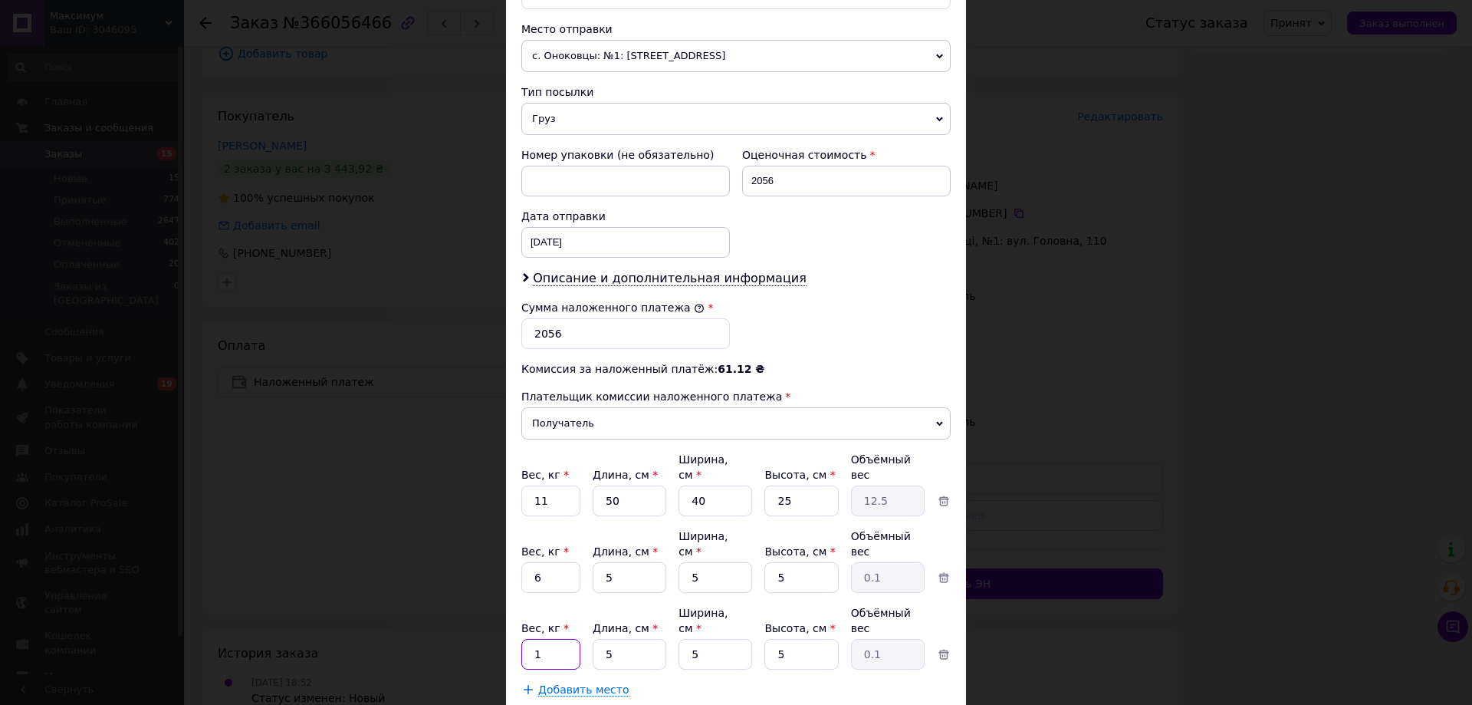
click at [541, 639] on input "1" at bounding box center [550, 654] width 59 height 31
click at [542, 639] on input "1" at bounding box center [550, 654] width 59 height 31
type input "4"
drag, startPoint x: 729, startPoint y: 656, endPoint x: 575, endPoint y: 591, distance: 166.7
click at [729, 656] on div "Способ доставки Нова Пошта (платная) Плательщик Получатель Отправитель Фамилия …" at bounding box center [736, 143] width 460 height 1139
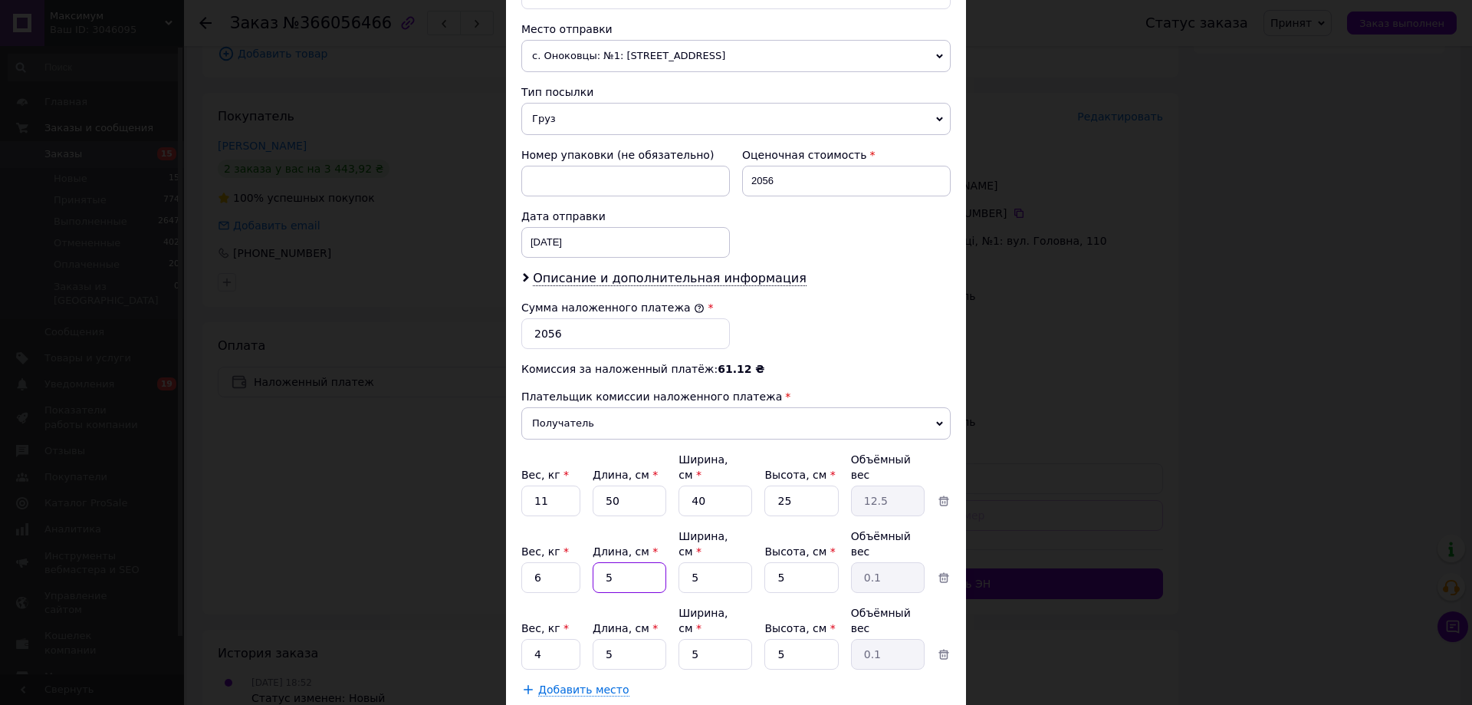
click at [633, 562] on input "5" at bounding box center [630, 577] width 74 height 31
type input "40"
type input "0.25"
type input "40"
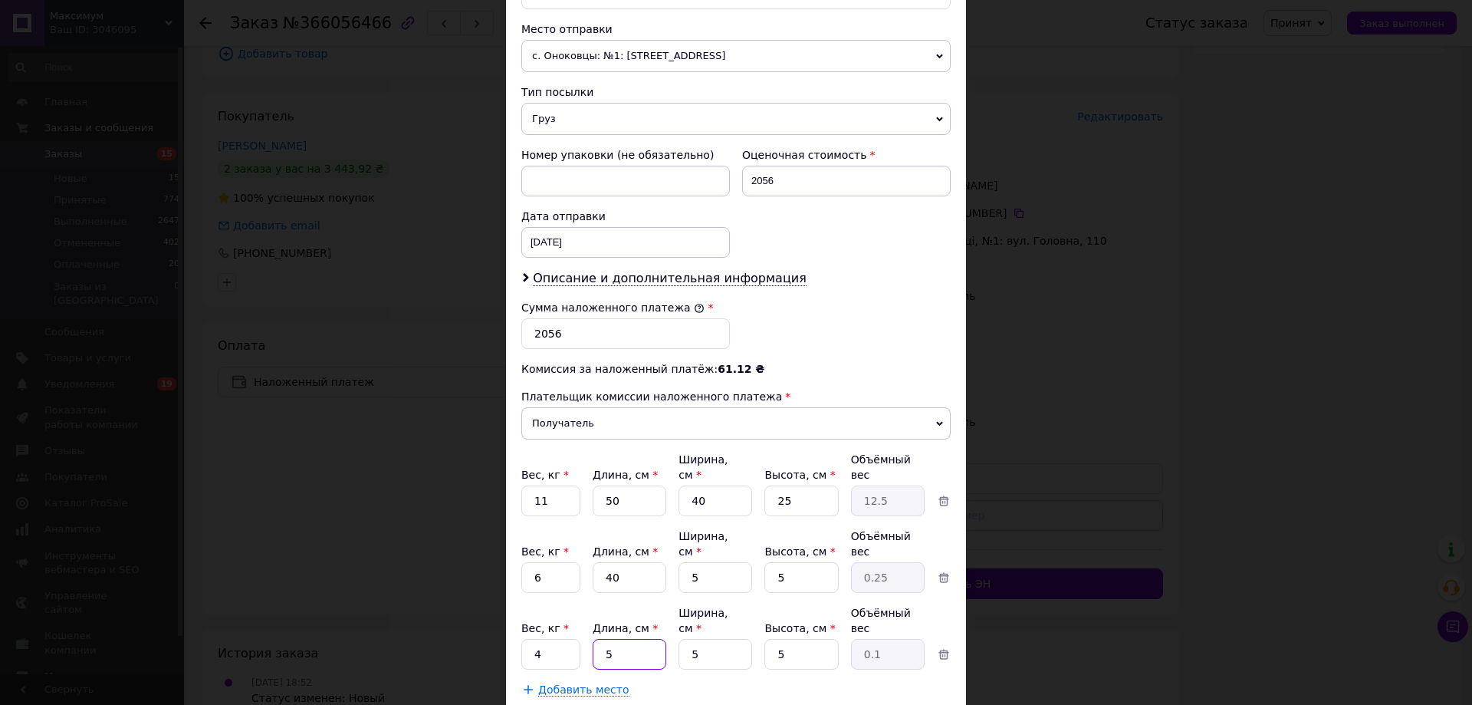
click at [614, 639] on input "5" at bounding box center [630, 654] width 74 height 31
type input "41"
type input "0.26"
type input "4"
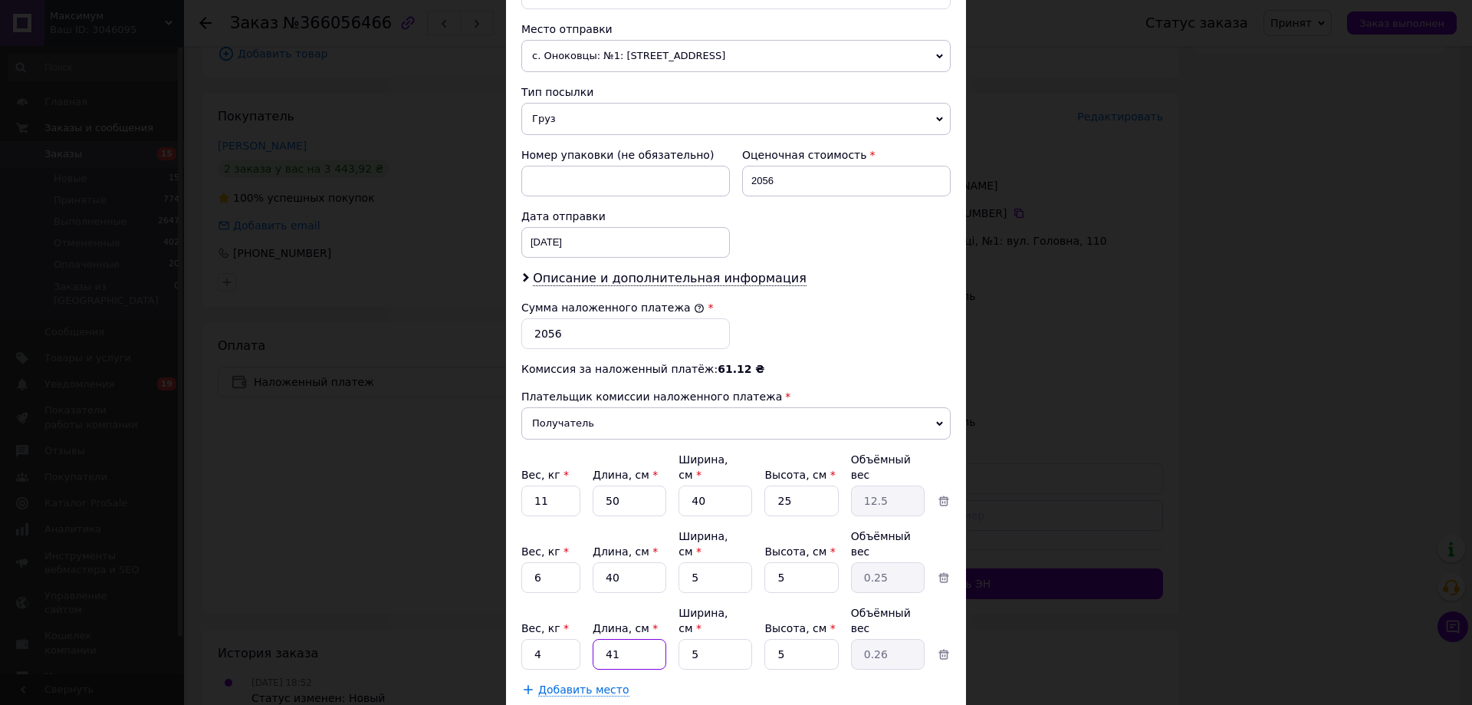
type input "0.1"
type input "40"
type input "0.25"
type input "40"
click at [706, 562] on input "5" at bounding box center [716, 577] width 74 height 31
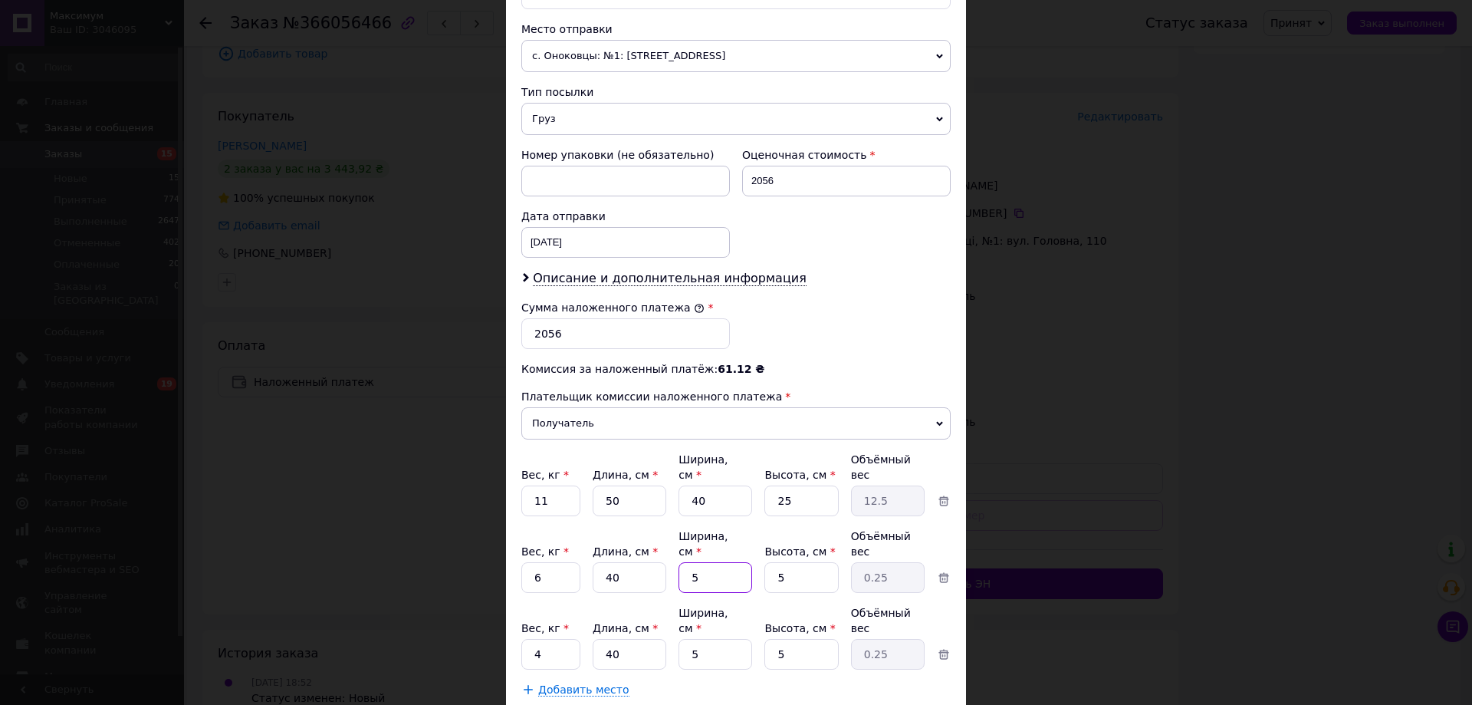
click at [706, 562] on input "5" at bounding box center [716, 577] width 74 height 31
type input "3"
type input "0.15"
type input "30"
type input "1.5"
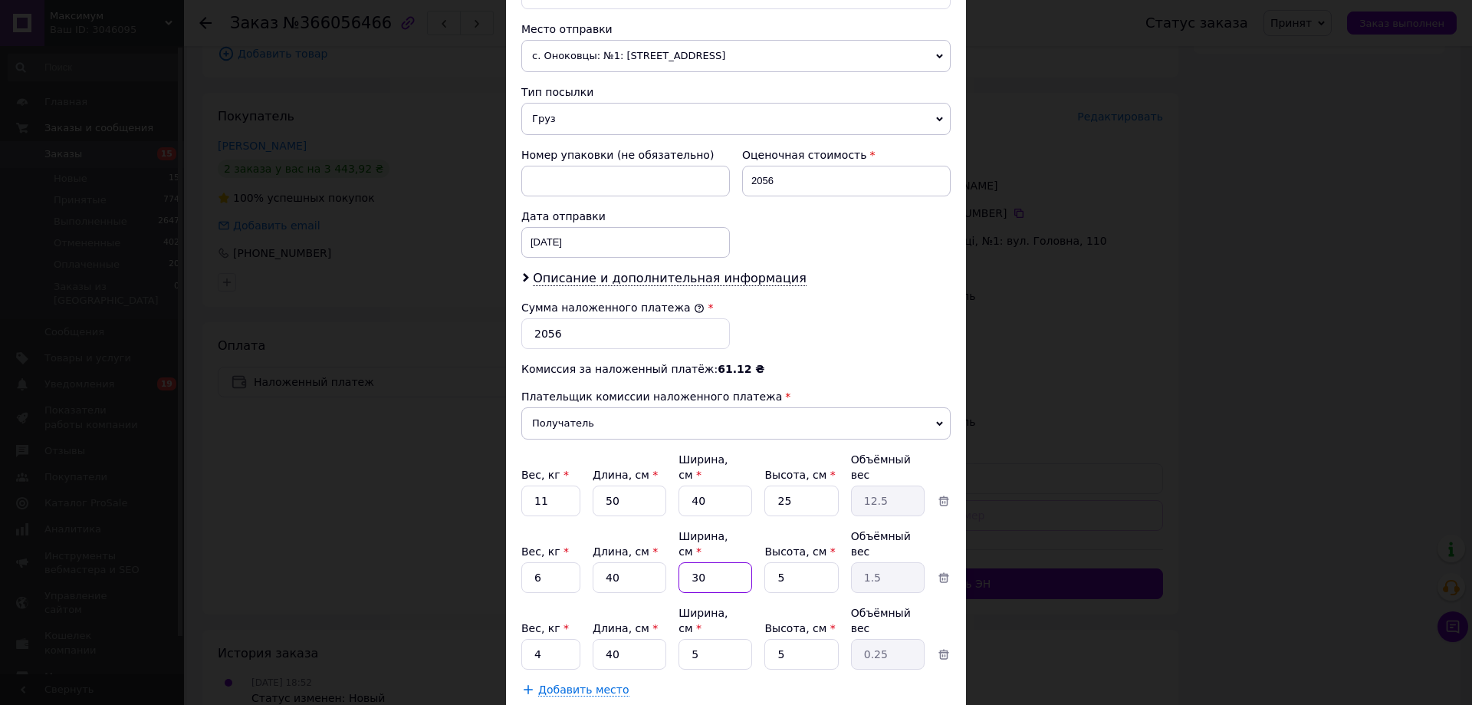
type input "30"
click at [792, 562] on input "5" at bounding box center [802, 577] width 74 height 31
type input "1"
type input "0.3"
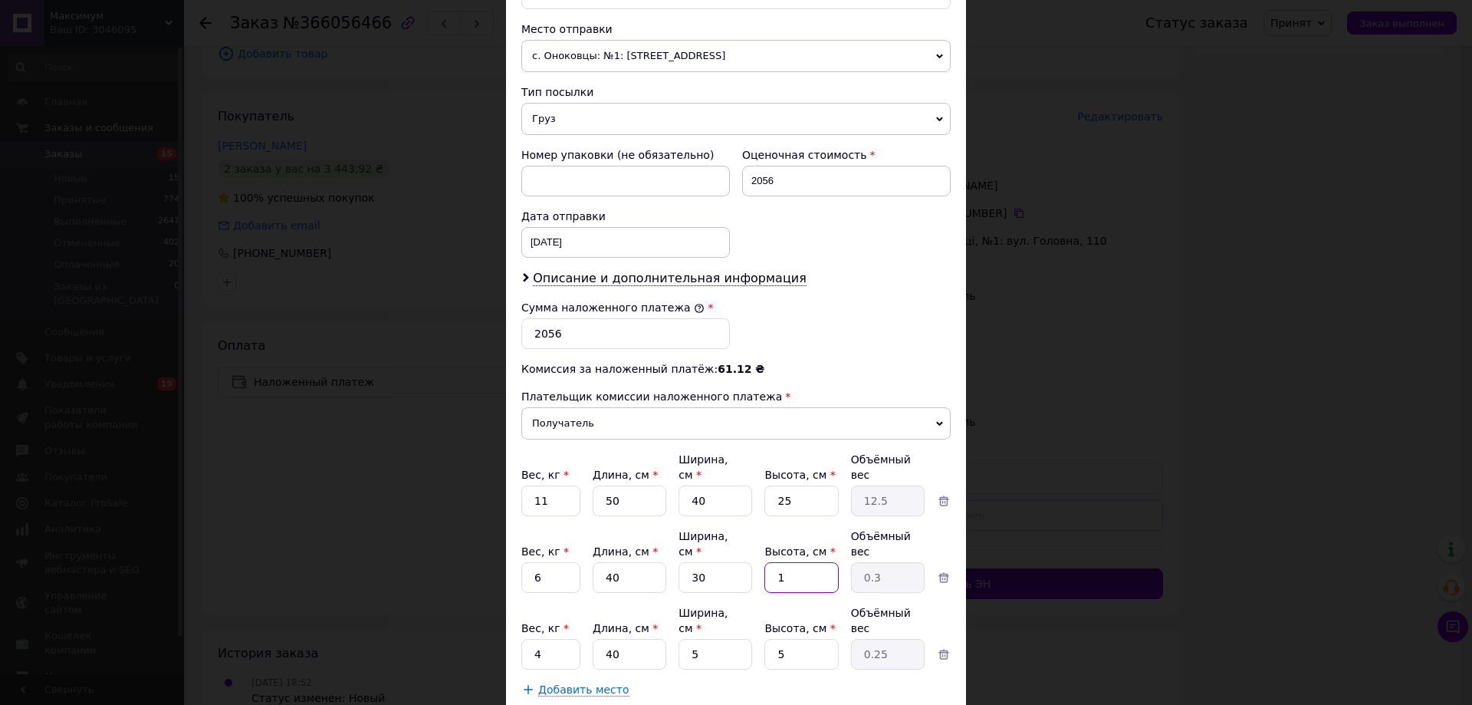
type input "10"
type input "3"
type input "10"
click at [705, 639] on input "5" at bounding box center [716, 654] width 74 height 31
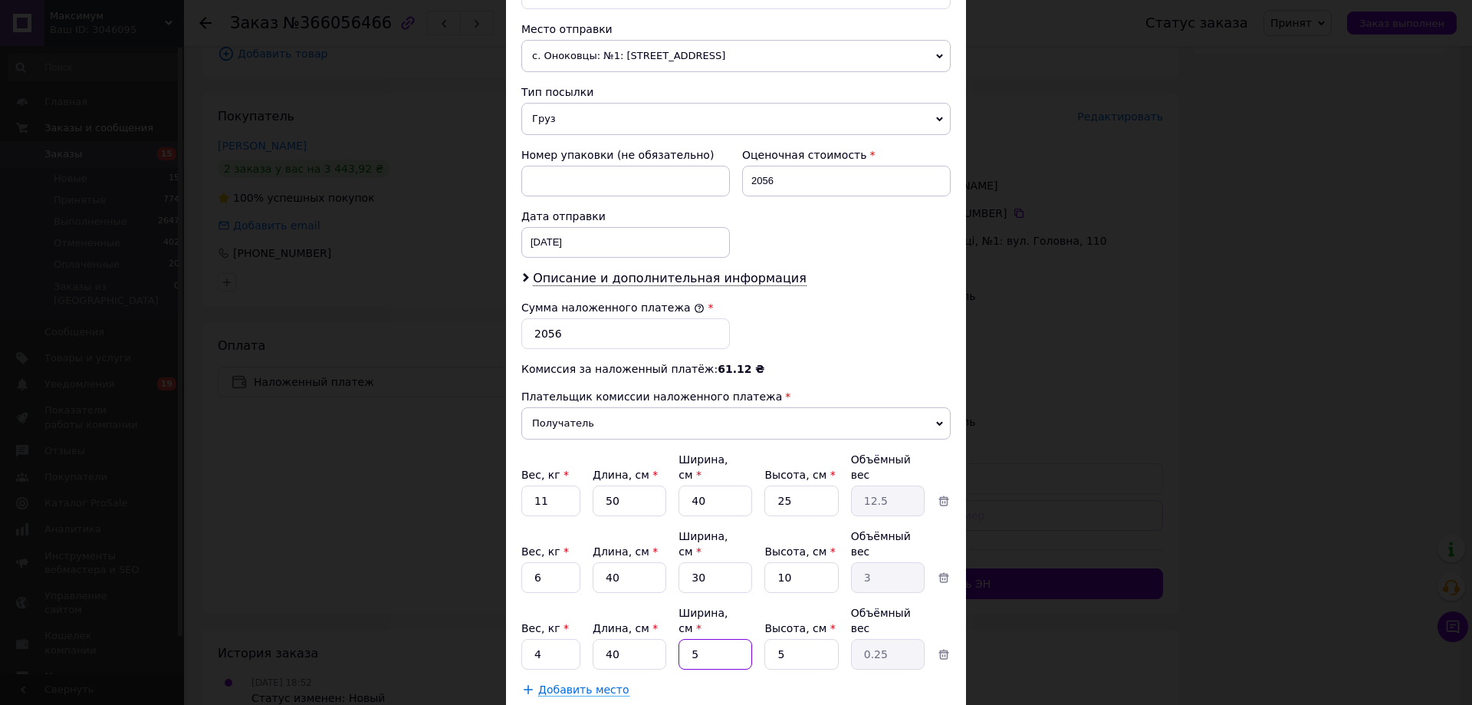
type input "2"
type input "0.1"
type input "20"
type input "1"
type input "20"
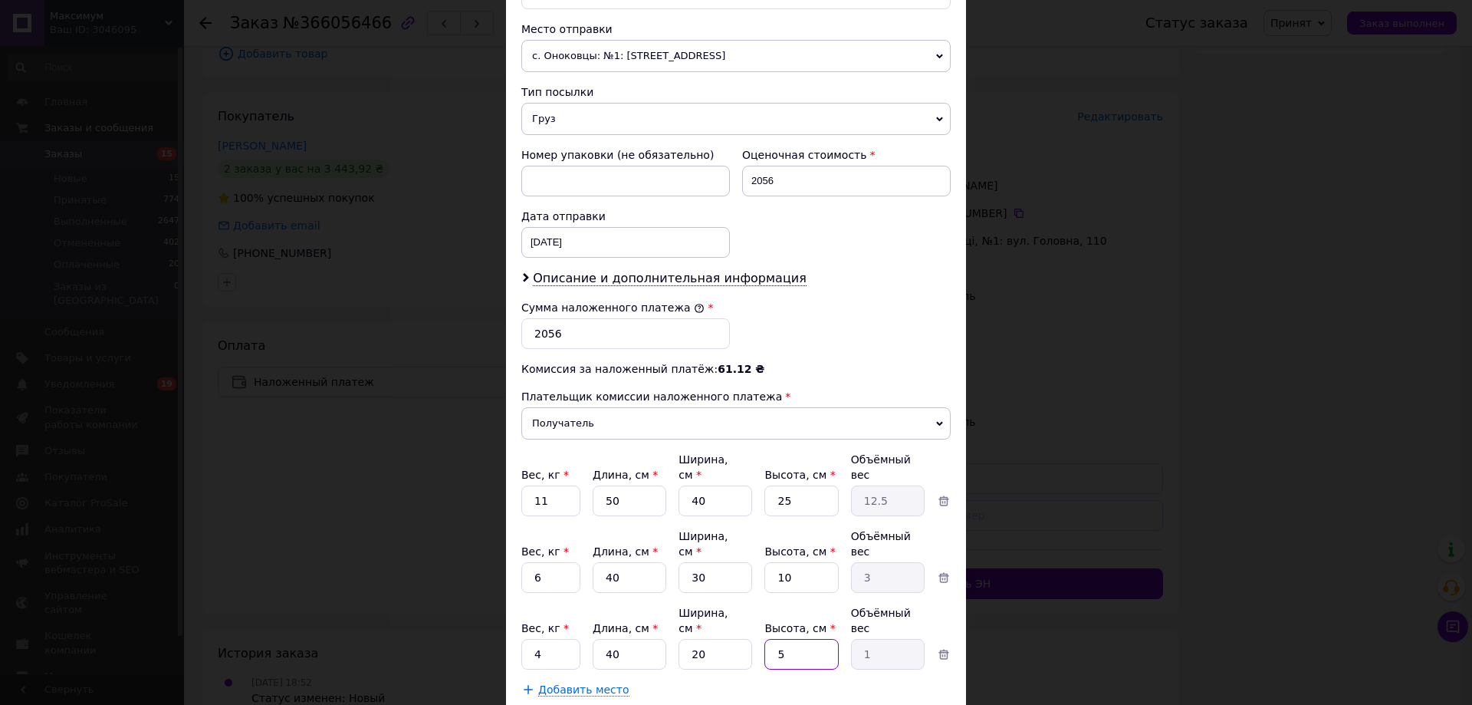
click at [822, 639] on input "5" at bounding box center [802, 654] width 74 height 31
type input "1"
type input "0.2"
type input "10"
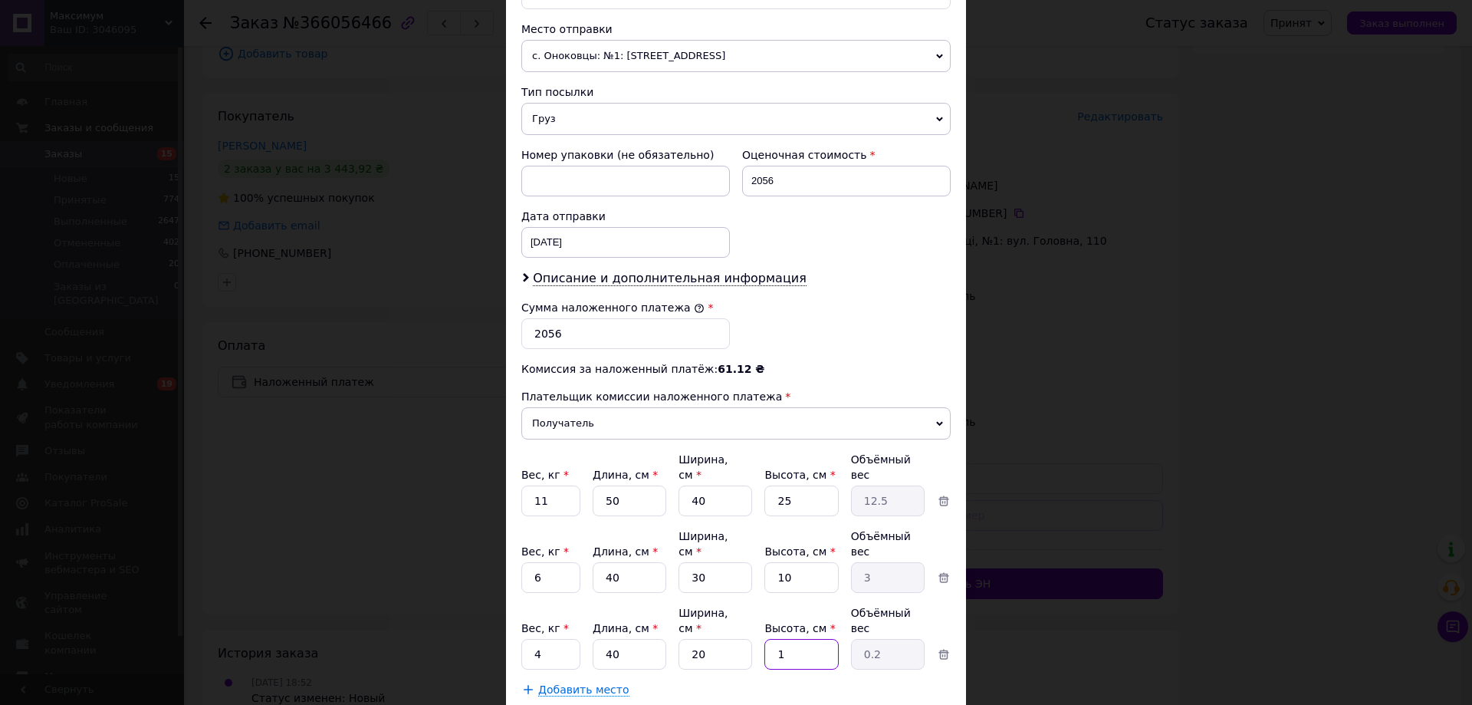
type input "2"
type input "10"
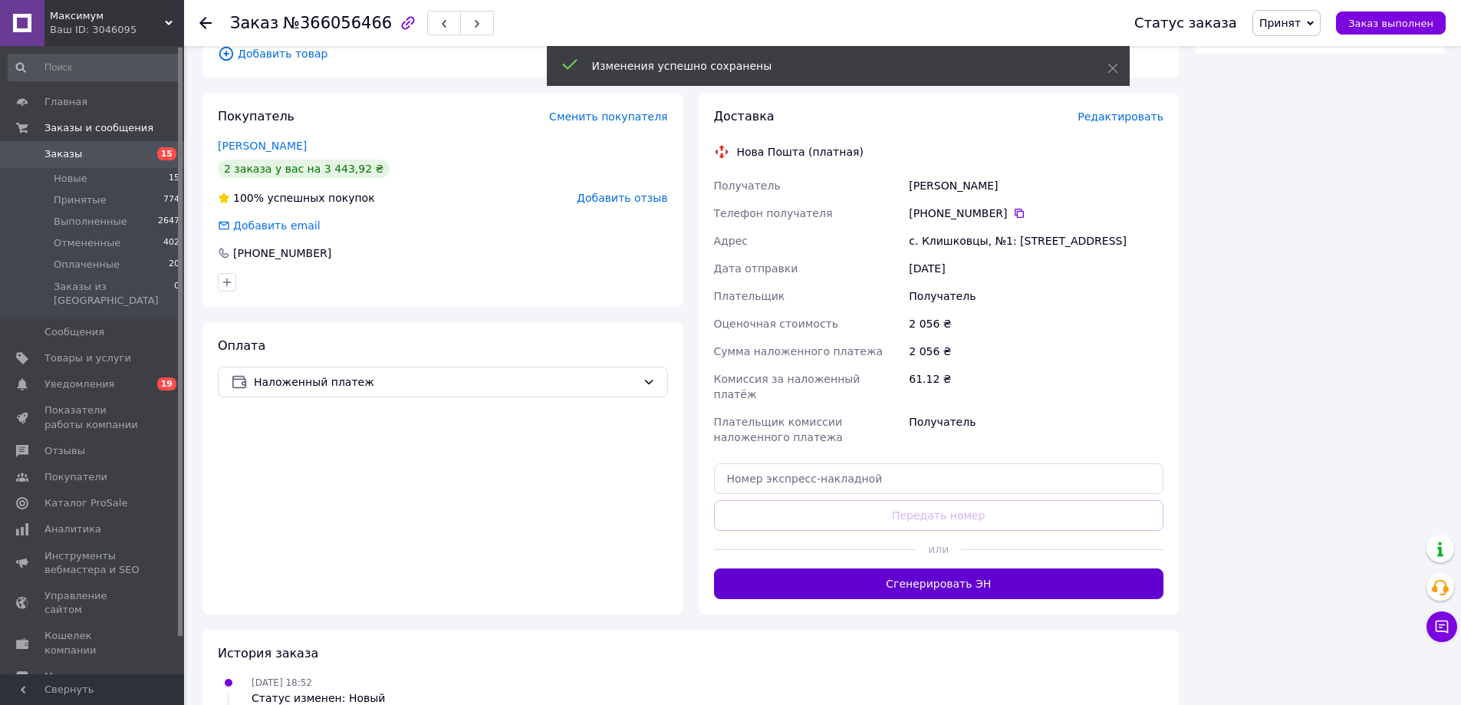
click at [969, 568] on button "Сгенерировать ЭН" at bounding box center [939, 583] width 450 height 31
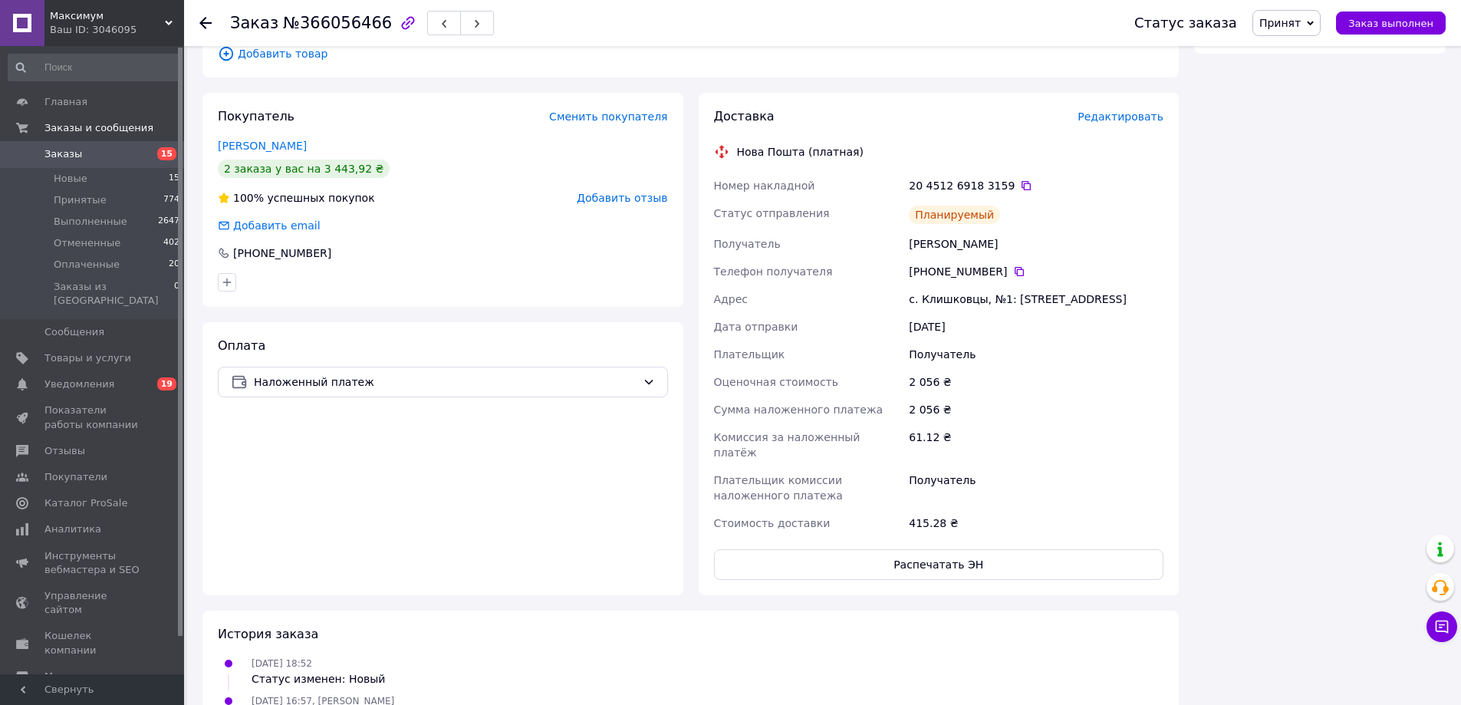
drag, startPoint x: 1010, startPoint y: 174, endPoint x: 1470, endPoint y: 548, distance: 592.6
click at [1020, 179] on icon at bounding box center [1026, 185] width 12 height 12
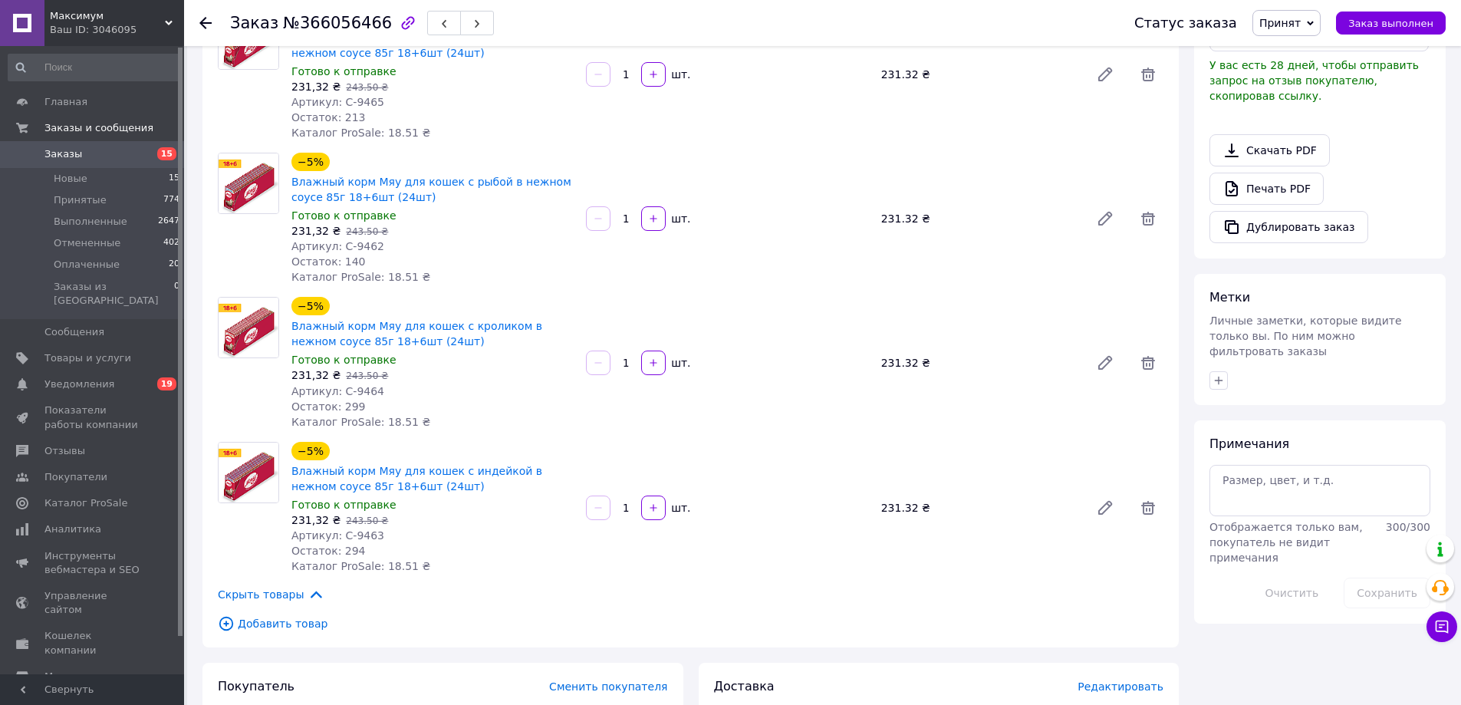
scroll to position [407, 0]
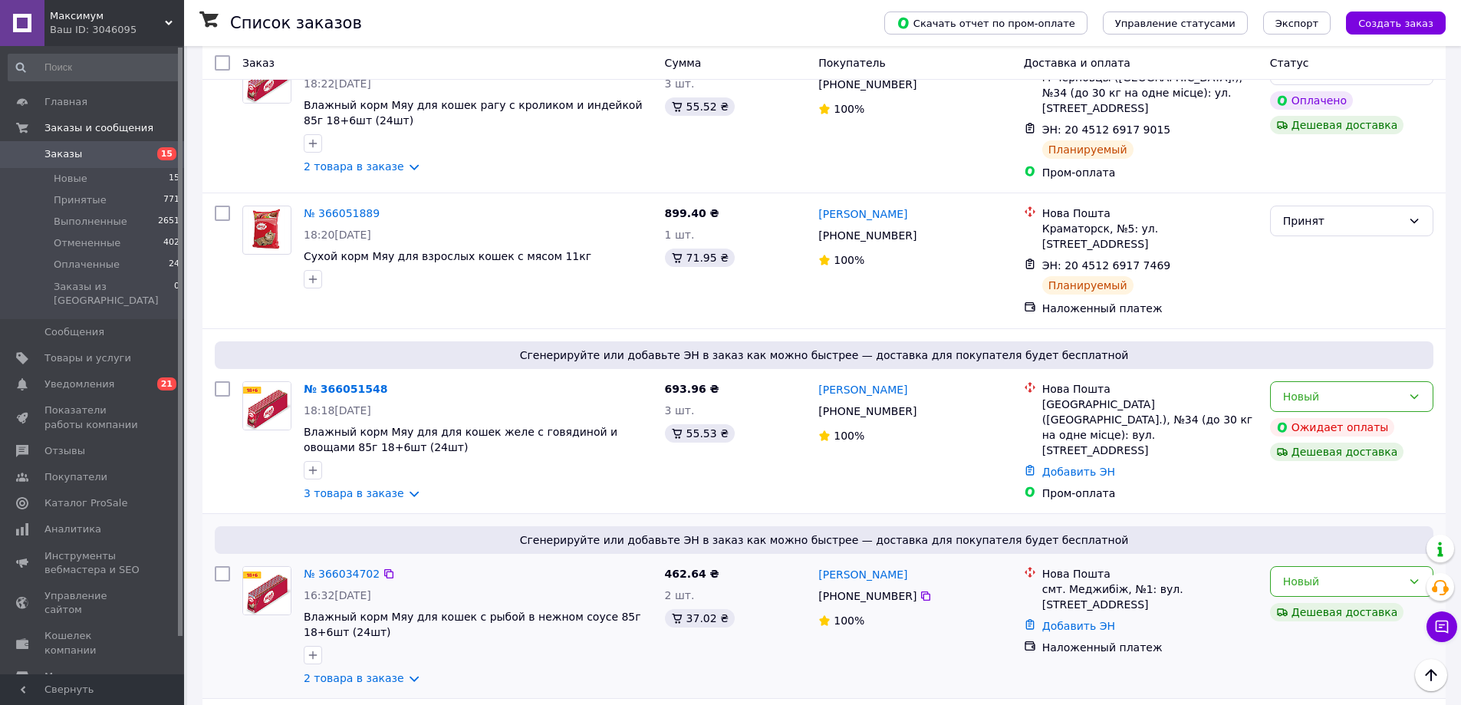
scroll to position [6135, 0]
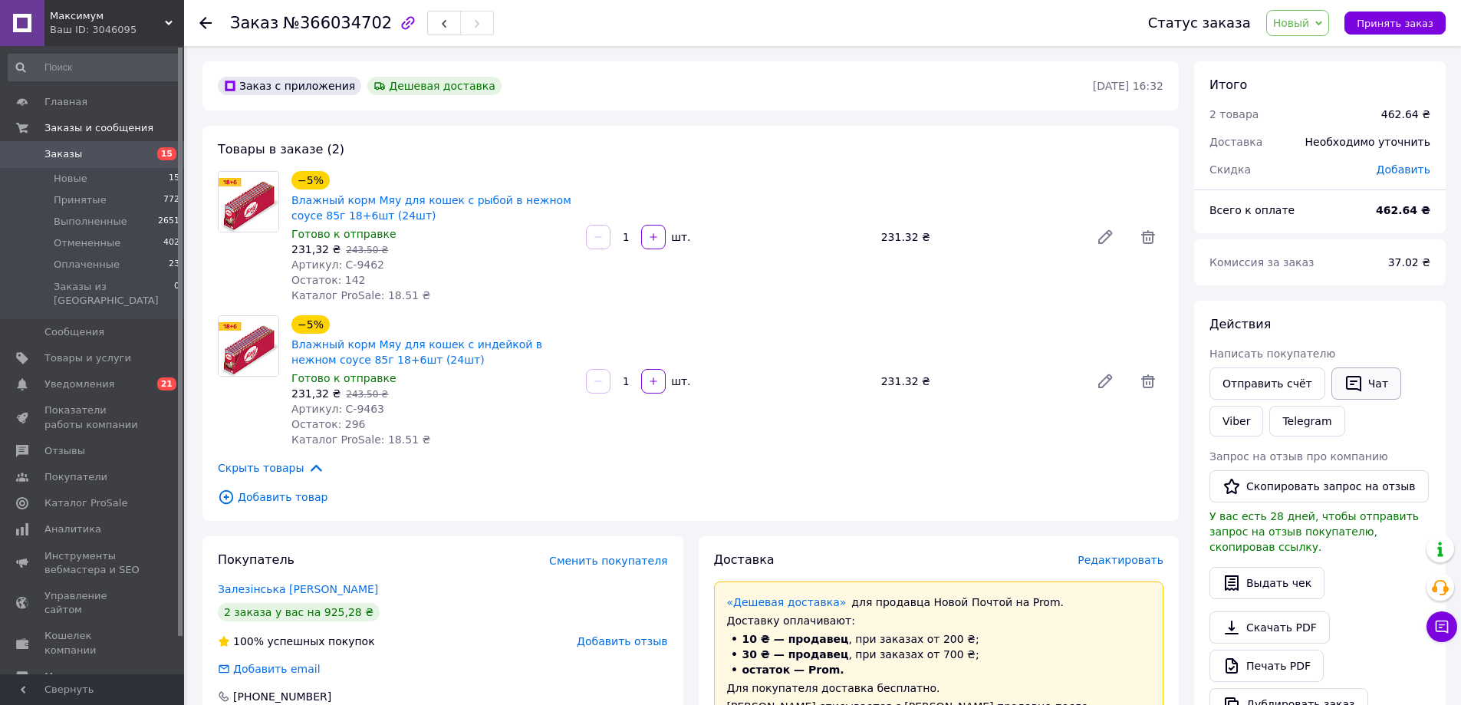
click at [1348, 380] on icon "button" at bounding box center [1353, 383] width 18 height 18
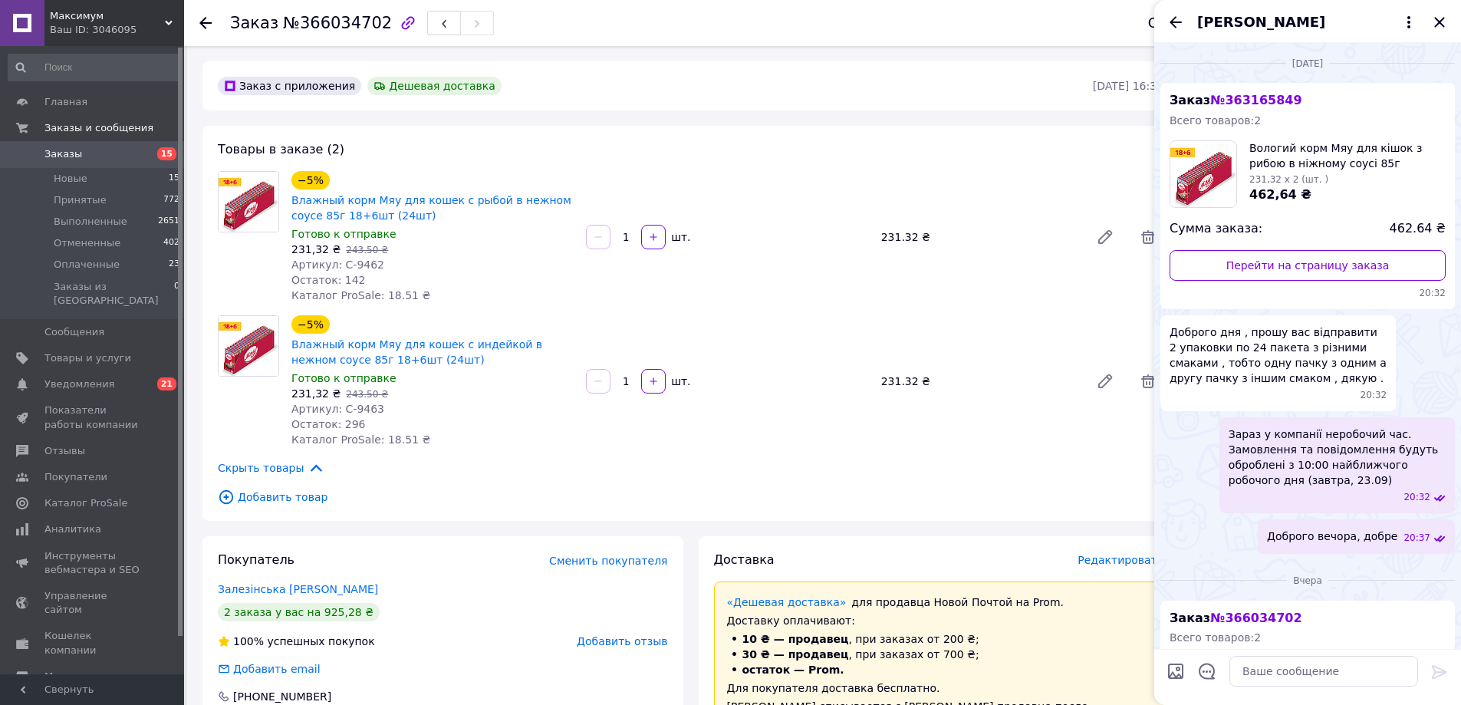
scroll to position [712, 0]
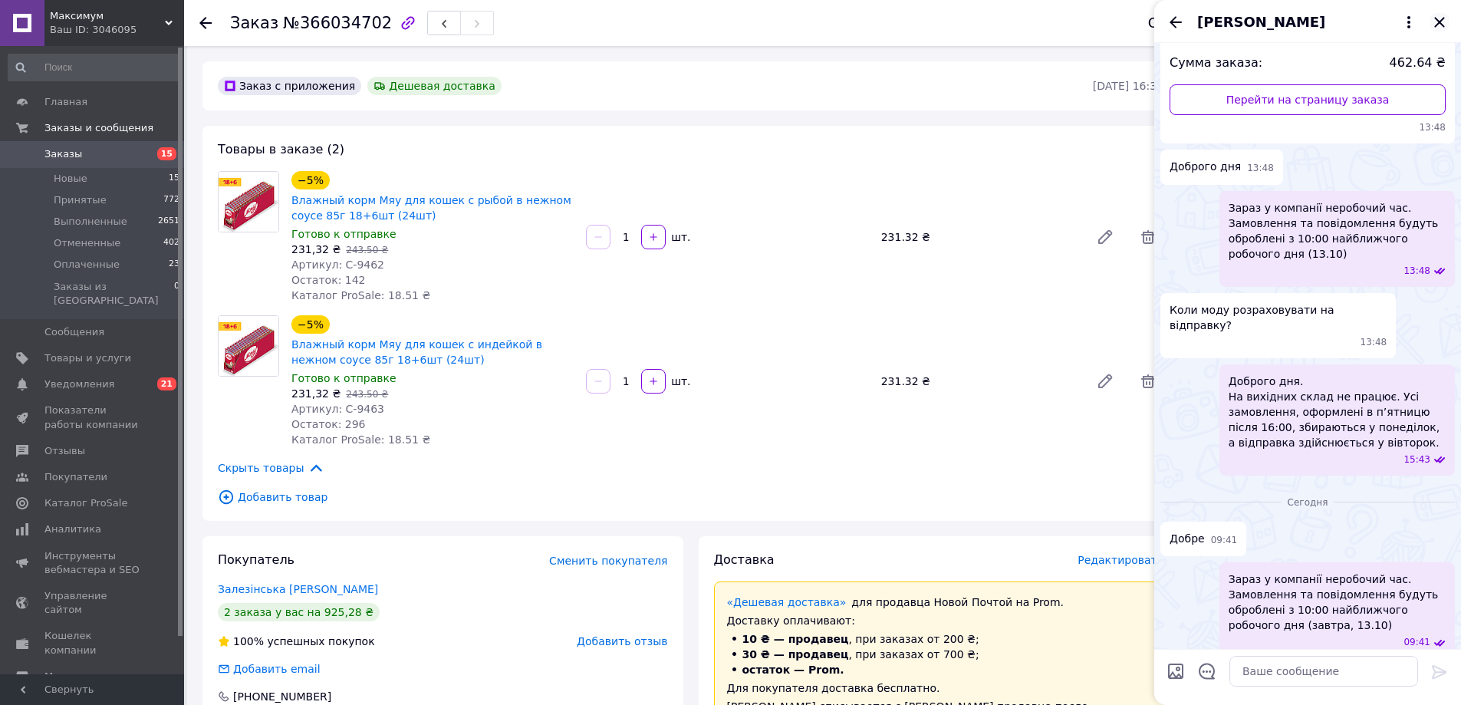
click at [1431, 22] on icon "Закрыть" at bounding box center [1439, 22] width 18 height 18
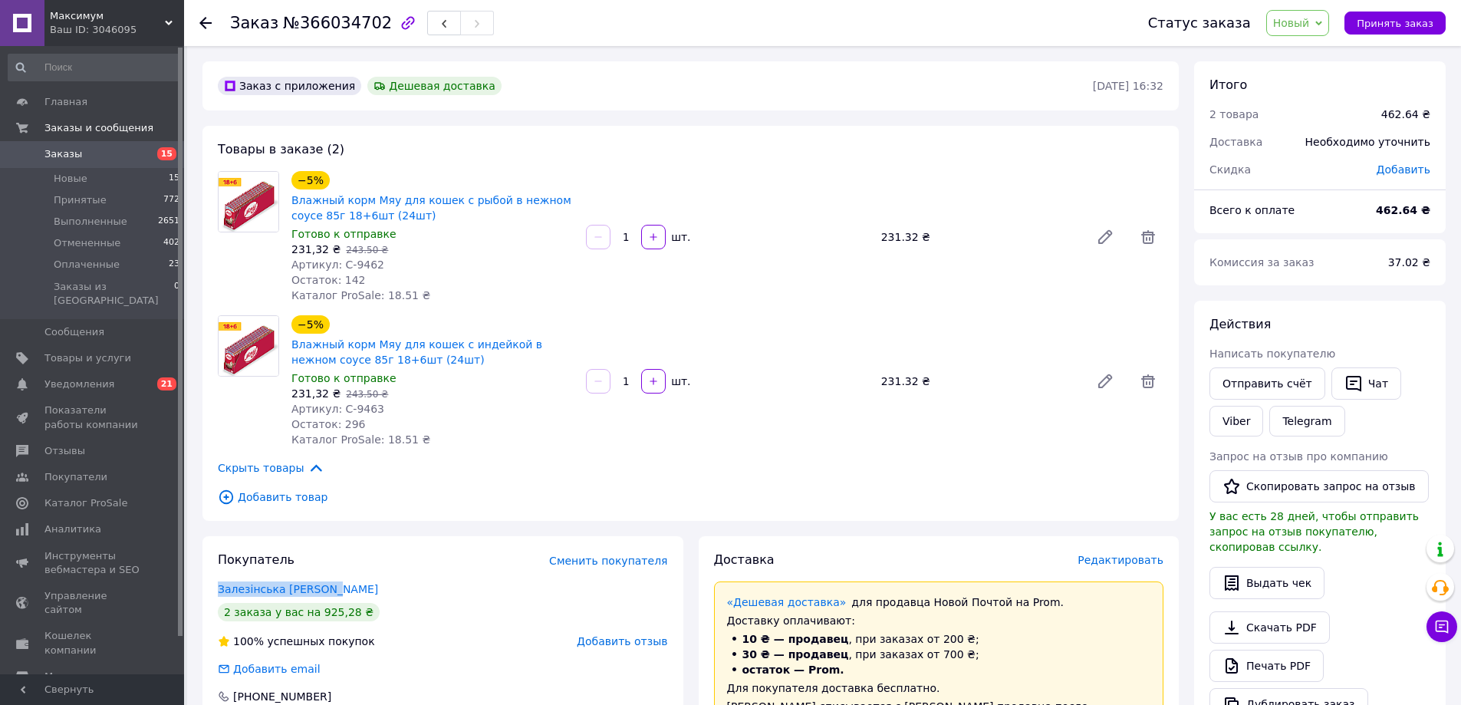
drag, startPoint x: 213, startPoint y: 589, endPoint x: 344, endPoint y: 572, distance: 131.5
click at [335, 581] on div "Покупатель Сменить покупателя Залезінська [PERSON_NAME] 2 заказа у вас на 925,2…" at bounding box center [442, 643] width 481 height 214
copy link "Залезінська [PERSON_NAME]"
drag, startPoint x: 337, startPoint y: 264, endPoint x: 558, endPoint y: 276, distance: 222.0
click at [382, 264] on div "Артикул: С-9462" at bounding box center [432, 264] width 282 height 15
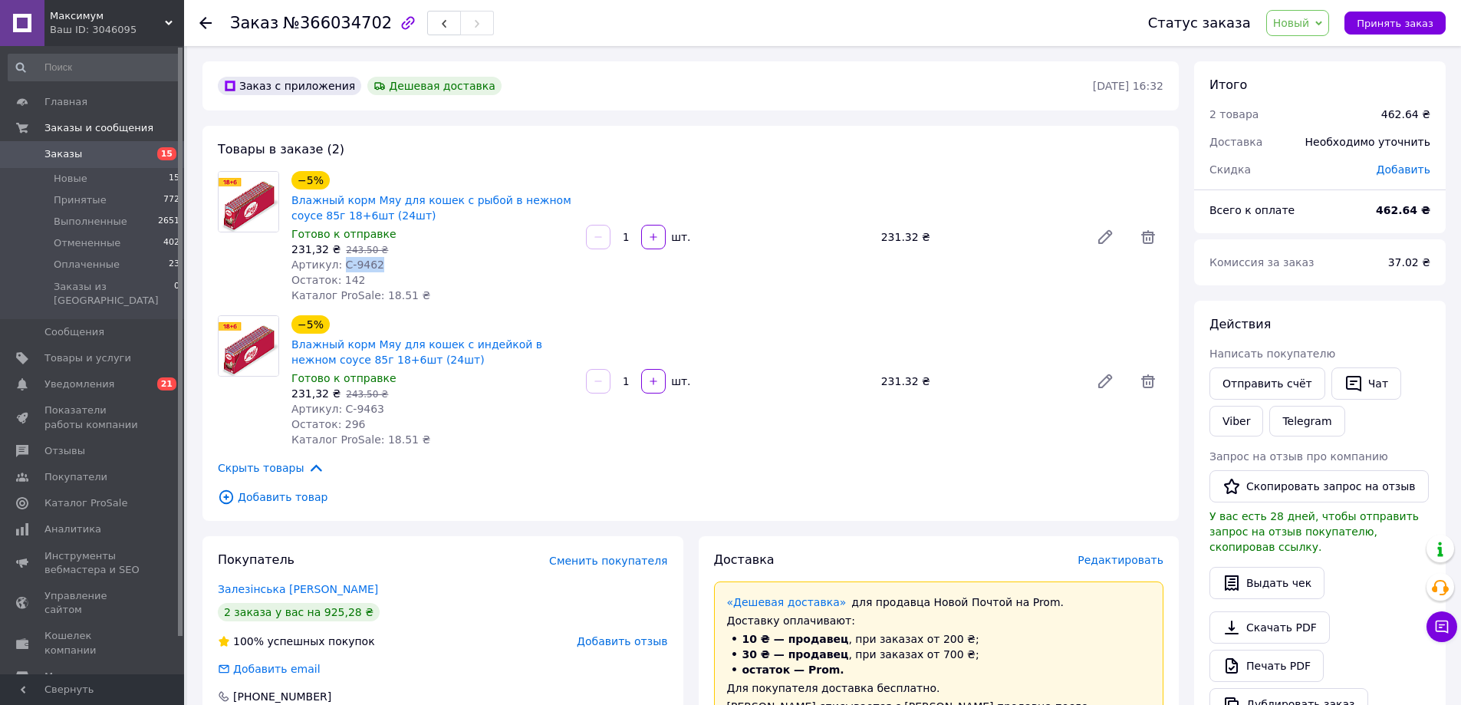
copy span "С-9462"
drag, startPoint x: 337, startPoint y: 407, endPoint x: 385, endPoint y: 403, distance: 48.5
click at [385, 408] on div "Артикул: С-9463" at bounding box center [432, 408] width 282 height 15
copy span "С-9463"
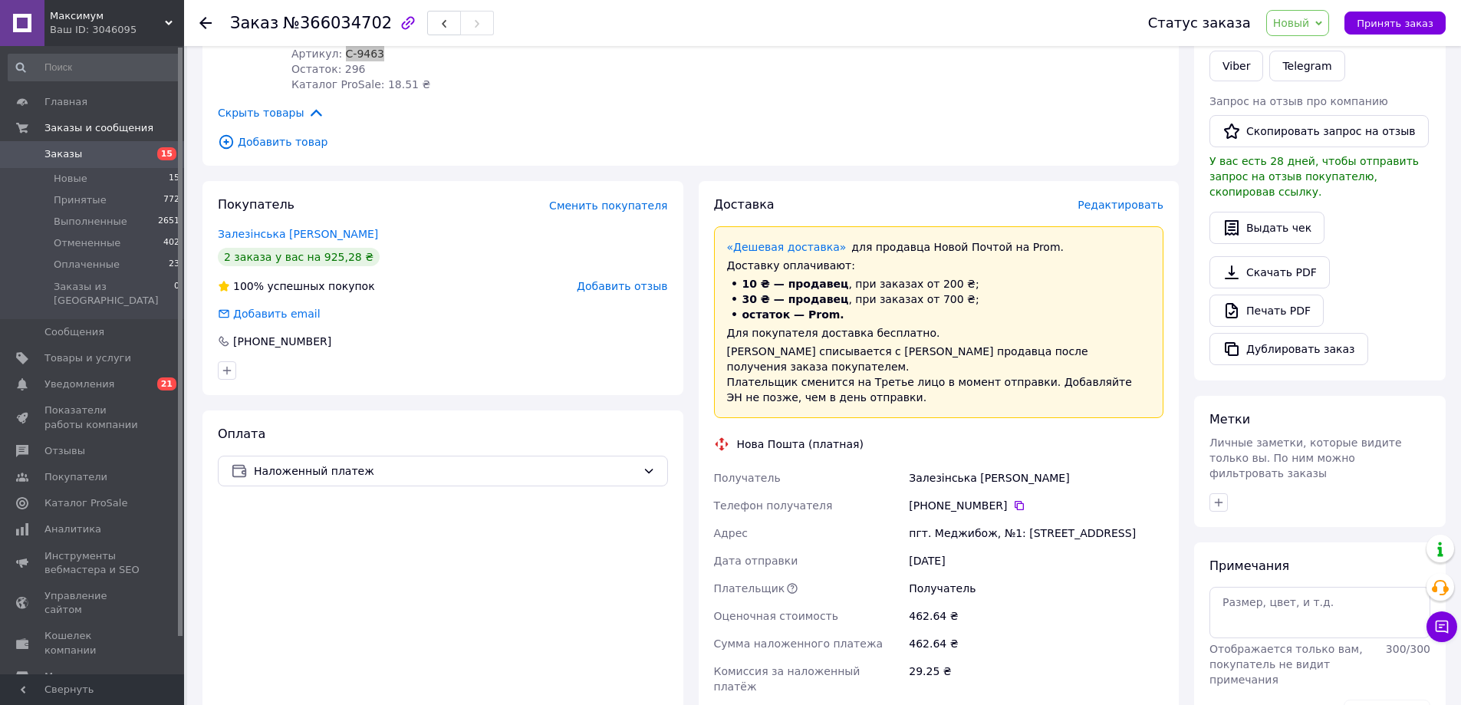
scroll to position [537, 0]
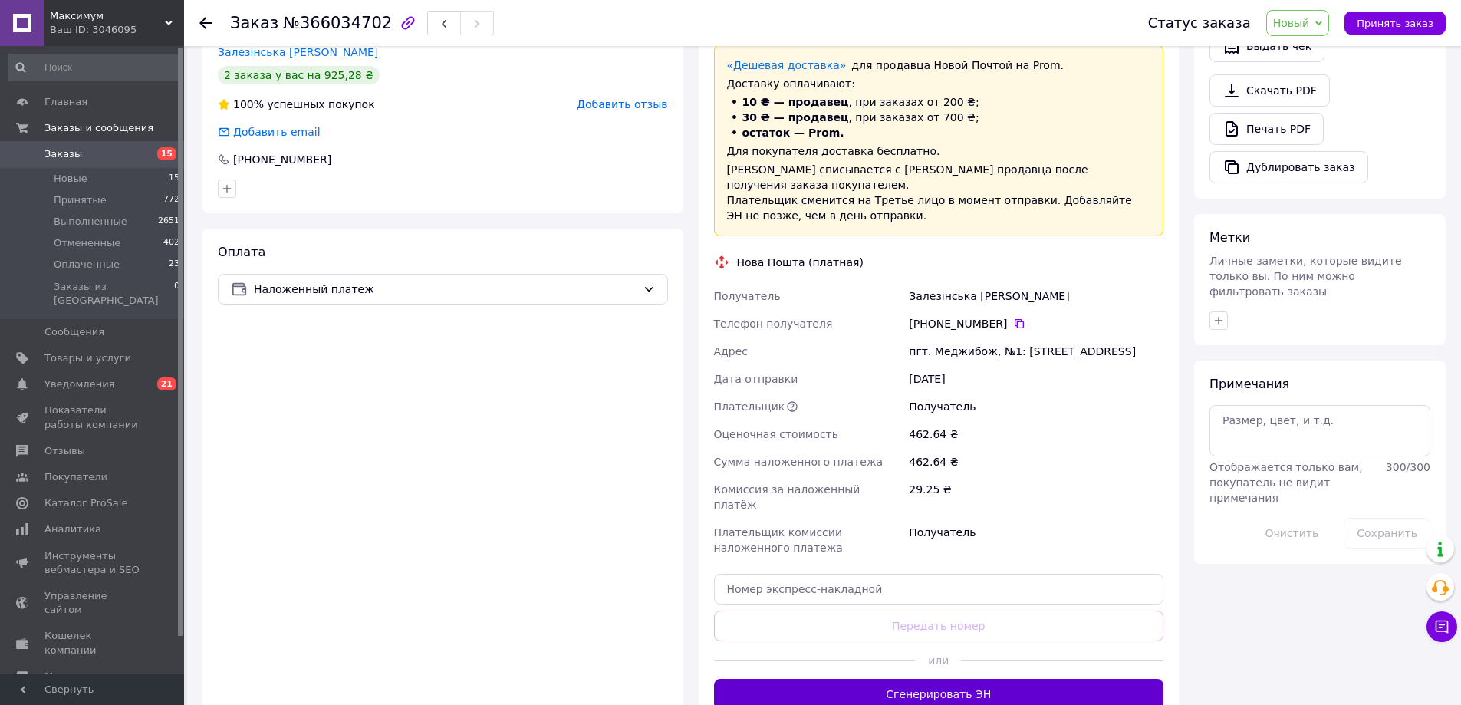
click at [929, 679] on button "Сгенерировать ЭН" at bounding box center [939, 694] width 450 height 31
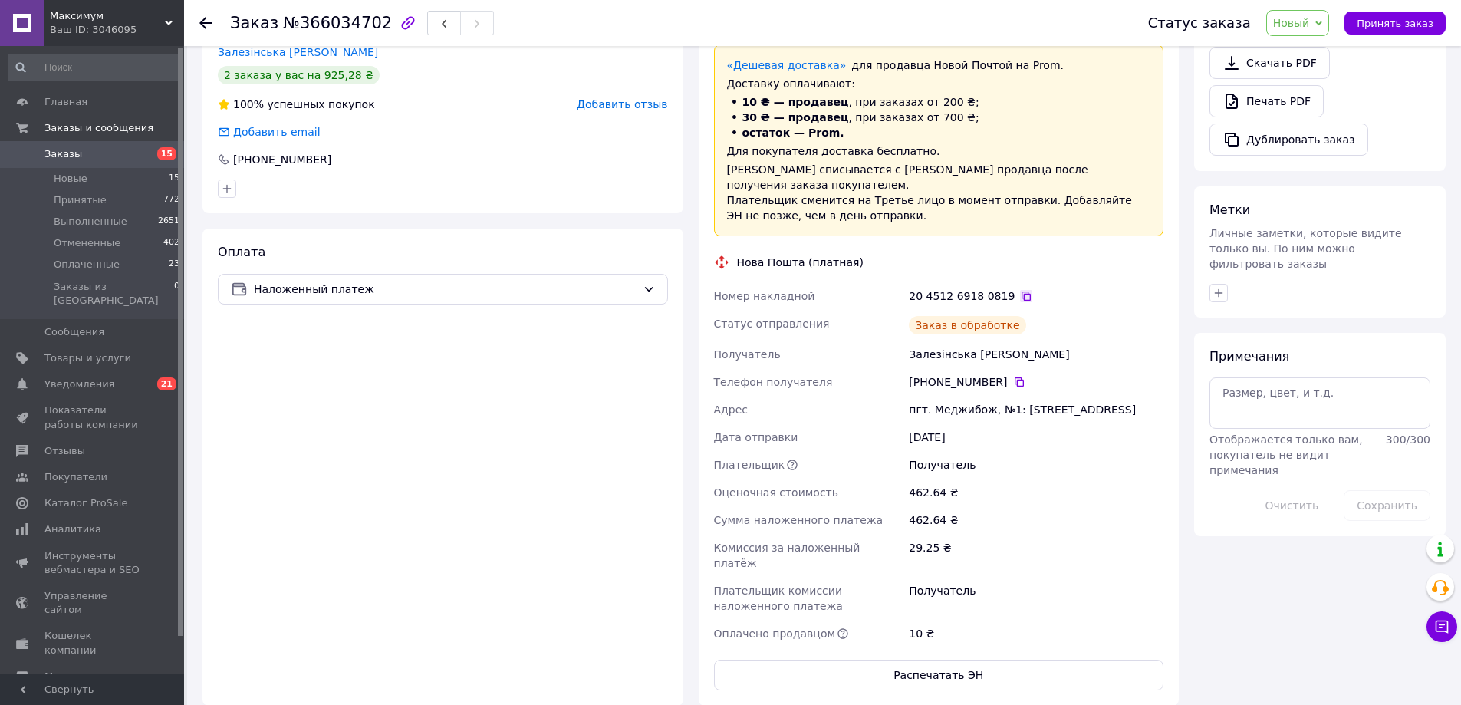
click at [1020, 290] on icon at bounding box center [1026, 296] width 12 height 12
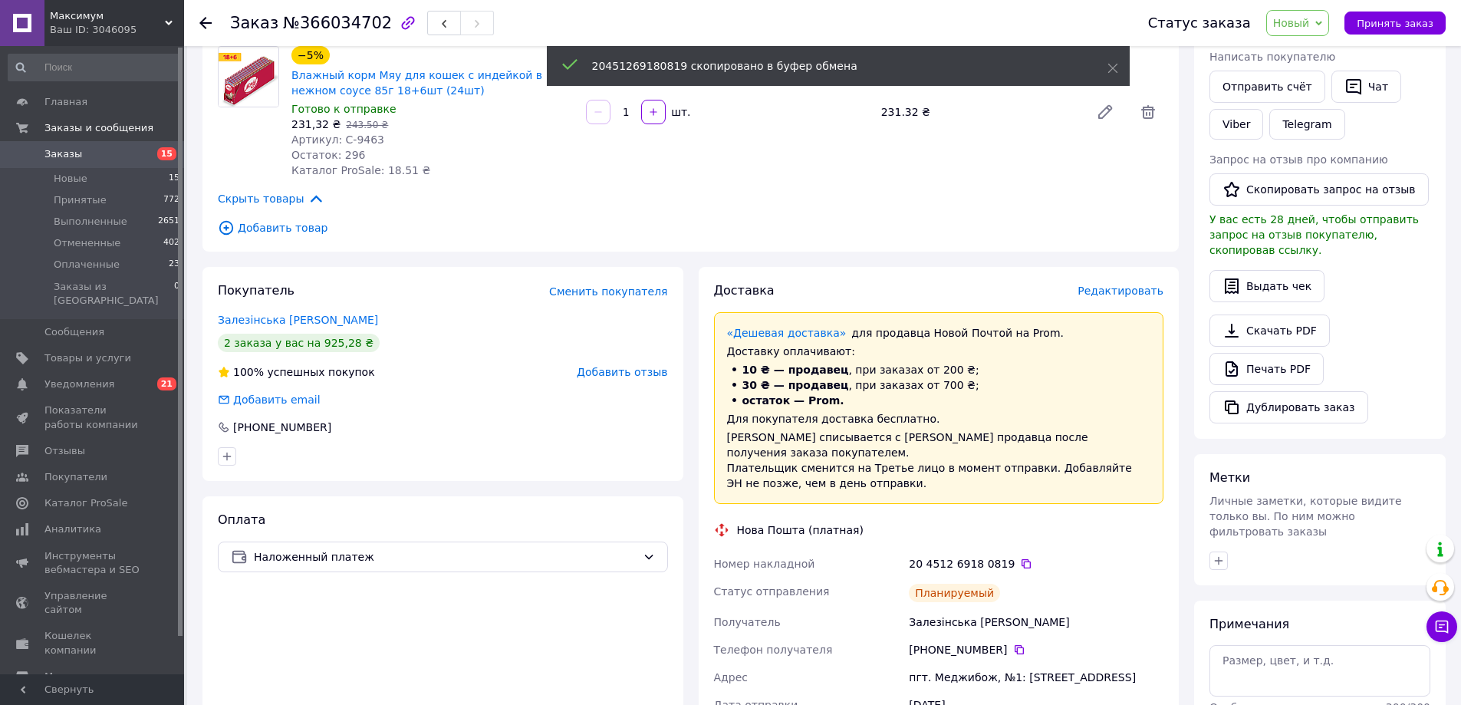
scroll to position [230, 0]
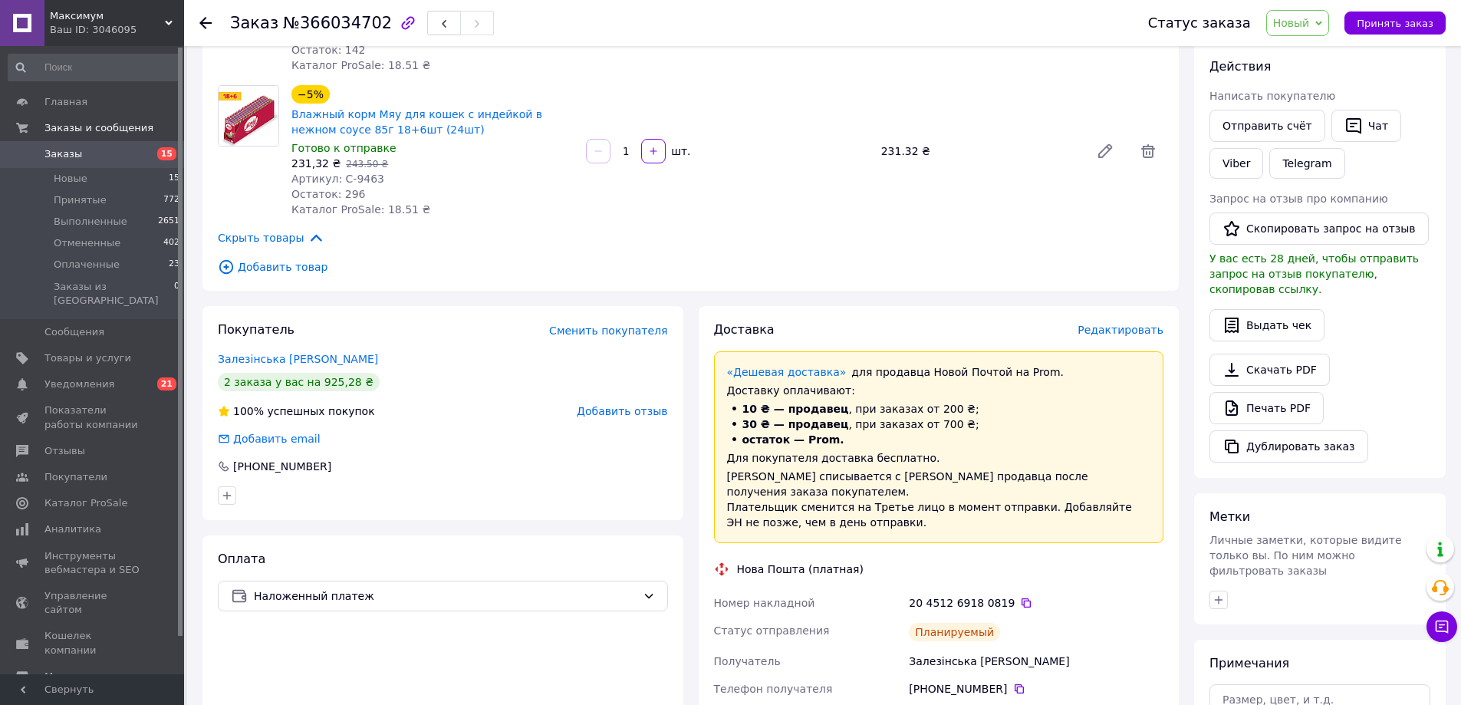
click at [1305, 25] on span "Новый" at bounding box center [1291, 23] width 37 height 12
click at [1300, 52] on li "Принят" at bounding box center [1307, 53] width 81 height 23
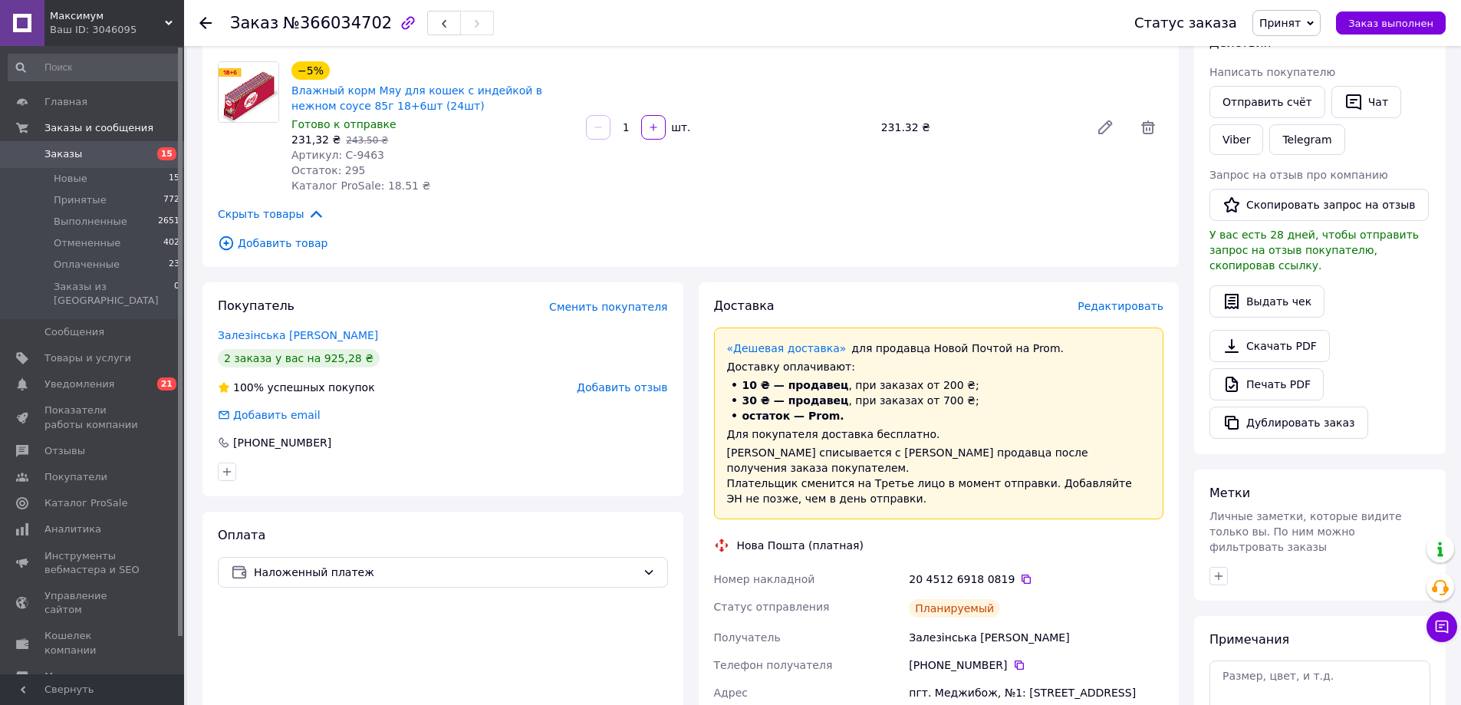
scroll to position [0, 0]
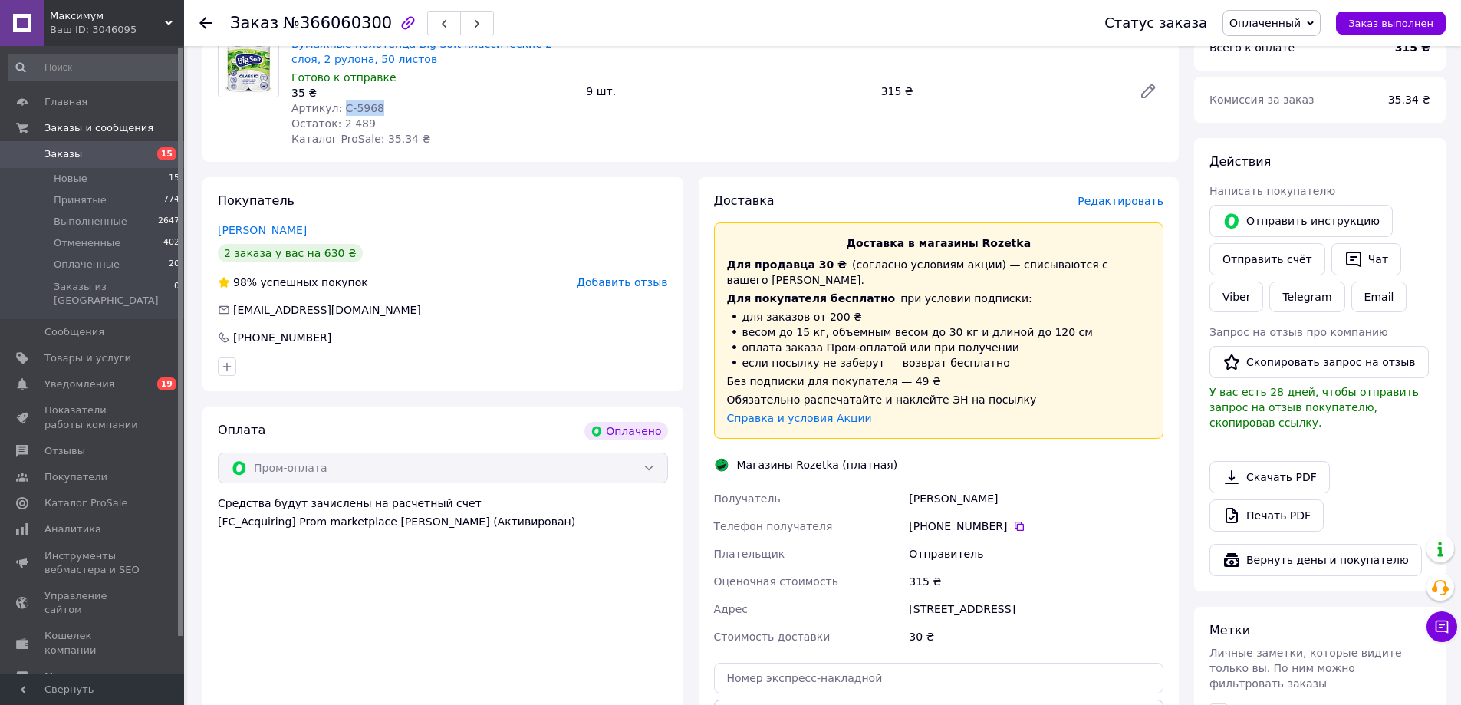
scroll to position [230, 0]
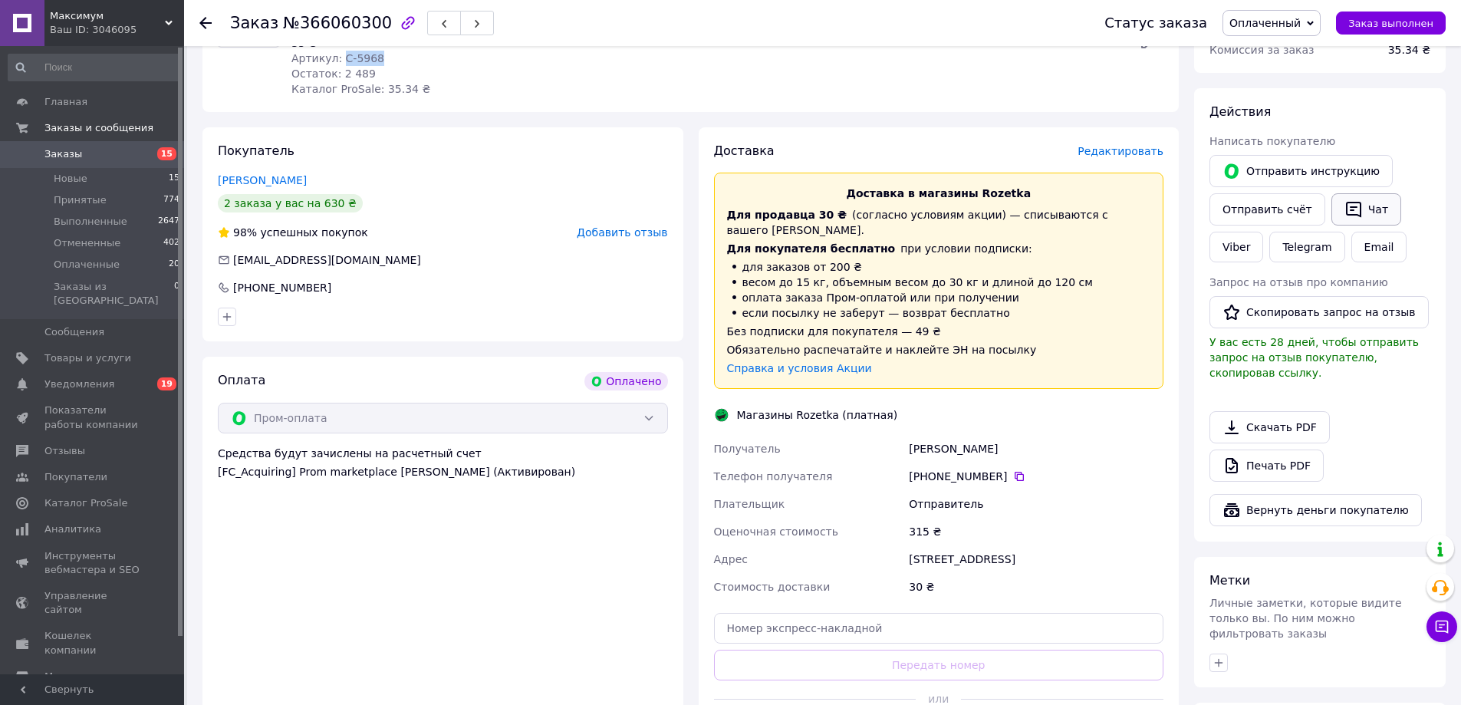
click at [1357, 218] on button "Чат" at bounding box center [1366, 209] width 70 height 32
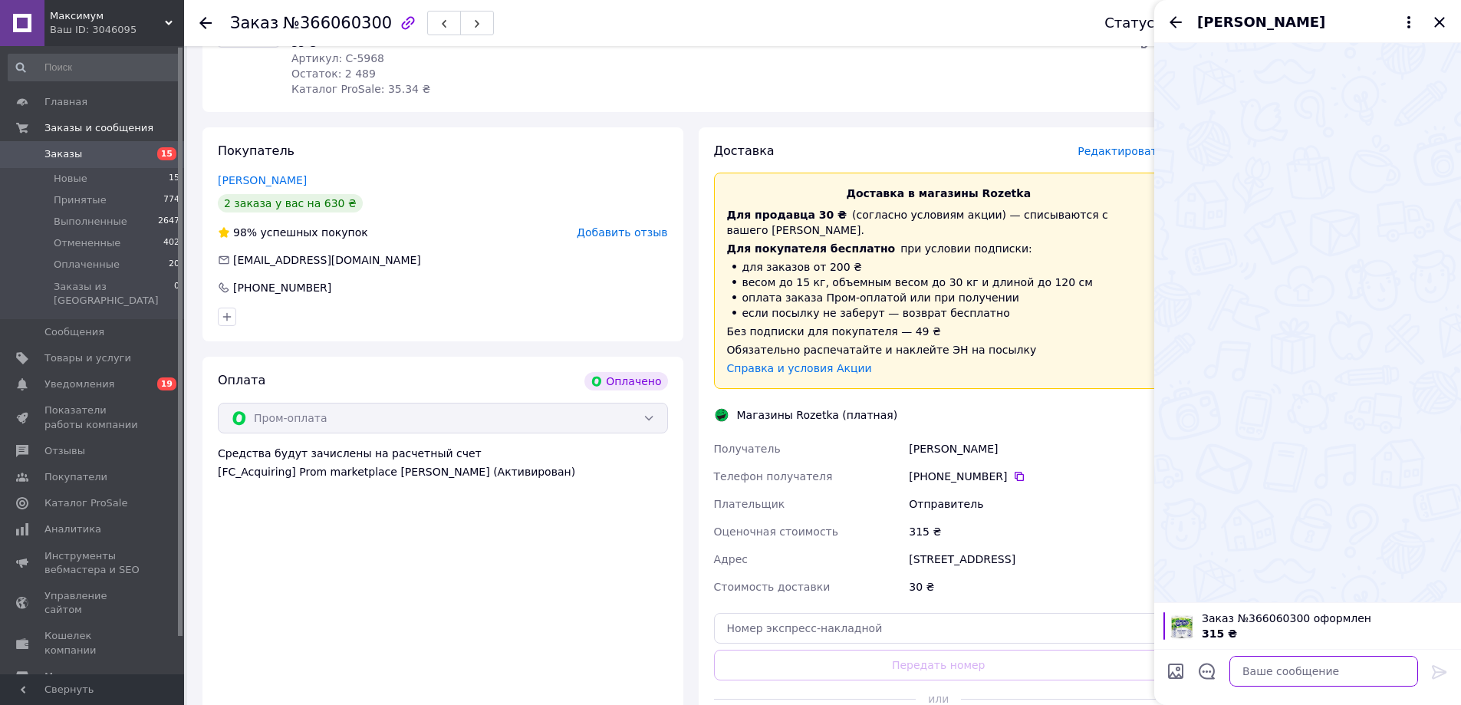
click at [1278, 680] on textarea at bounding box center [1323, 671] width 189 height 31
paste textarea "Доброго дня! Ваше замовлення прийнято. Відправлення відбудеться у вівторок. Дяк…"
type textarea "Доброго дня! Ваше замовлення прийнято. Відправлення відбудеться у вівторок. Дяк…"
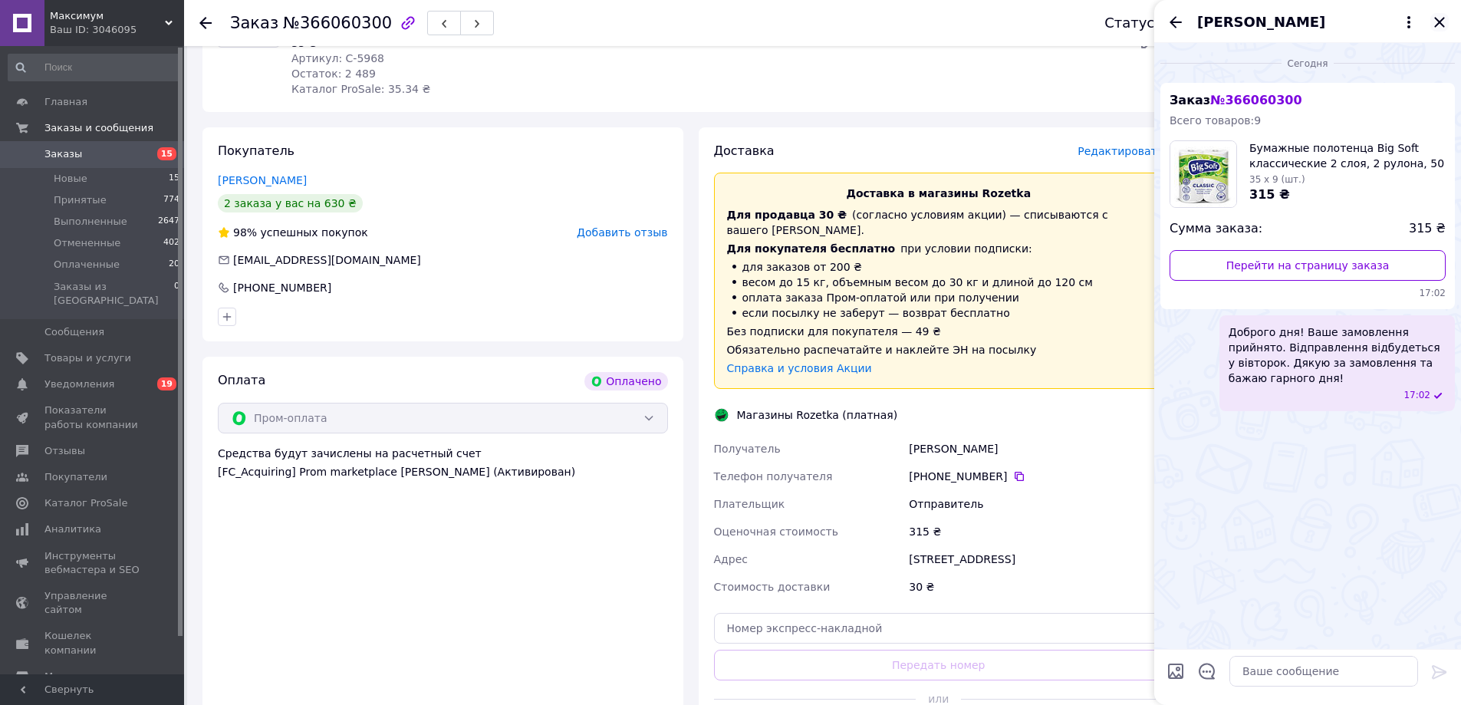
click at [1448, 23] on icon "Закрыть" at bounding box center [1439, 22] width 18 height 18
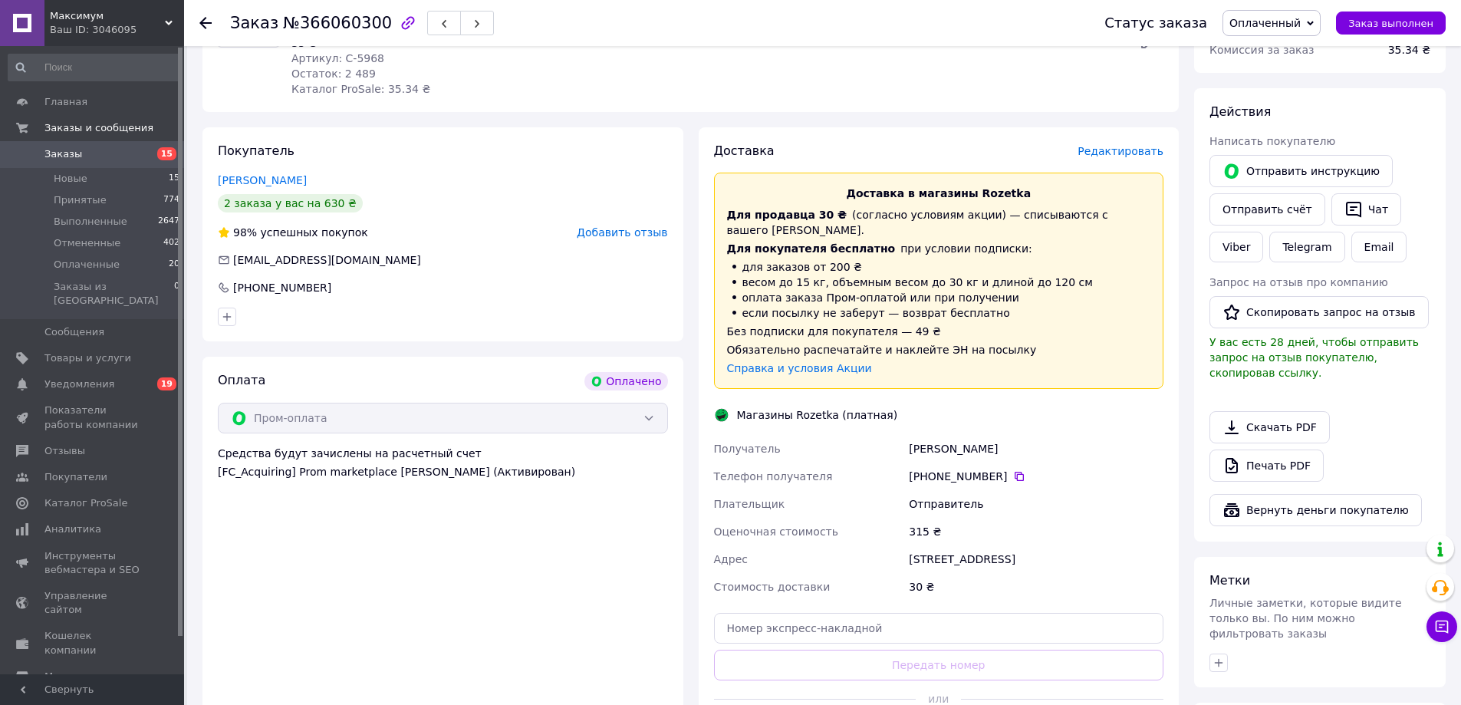
click at [1289, 20] on span "Оплаченный" at bounding box center [1264, 23] width 71 height 12
click at [1267, 51] on li "Принят" at bounding box center [1271, 53] width 97 height 23
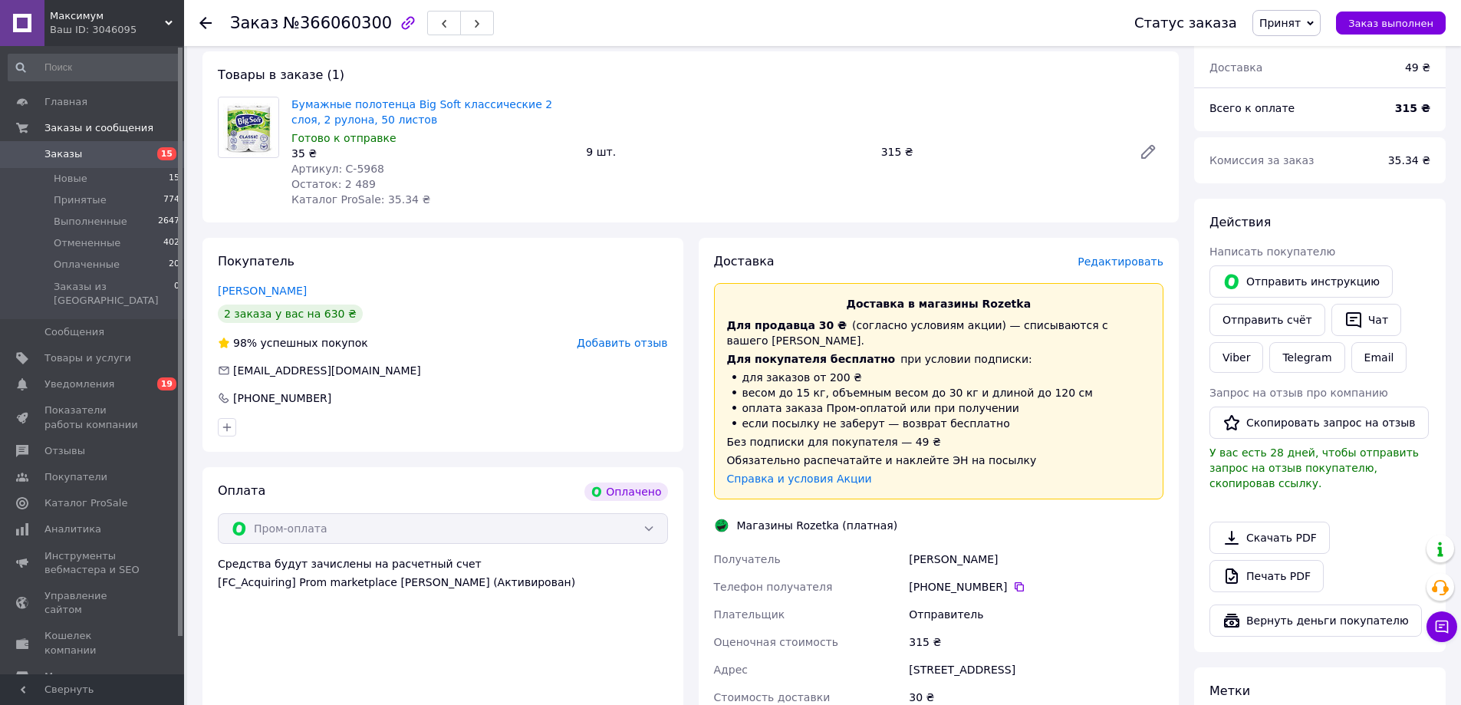
scroll to position [0, 0]
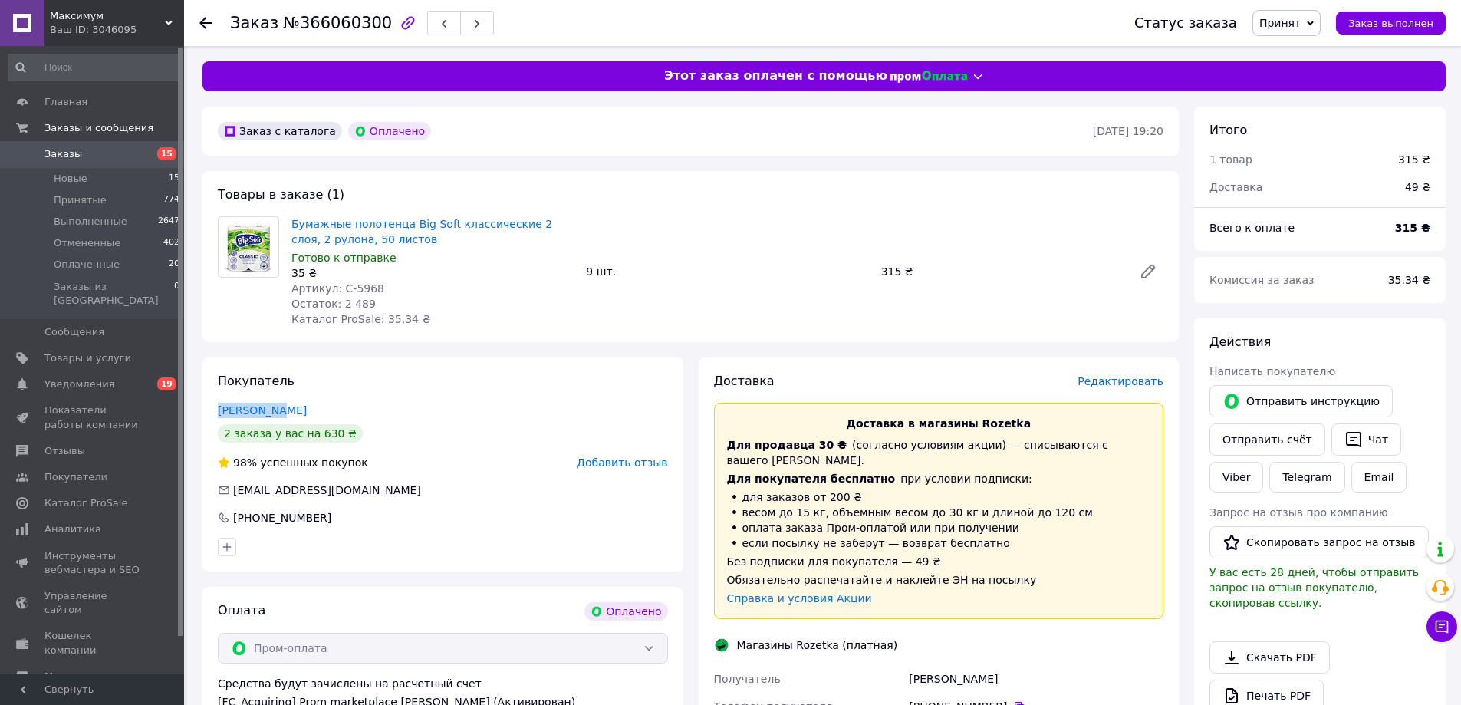
drag, startPoint x: 215, startPoint y: 406, endPoint x: 281, endPoint y: 402, distance: 65.3
click at [281, 402] on div "Покупатель Ши Ярослав 2 заказа у вас на 630 ₴ 98% успешных покупок Добавить отз…" at bounding box center [442, 464] width 481 height 214
copy link "Ши Ярослав"
drag, startPoint x: 337, startPoint y: 285, endPoint x: 383, endPoint y: 289, distance: 46.9
click at [383, 291] on div "Артикул: С-5968" at bounding box center [432, 288] width 282 height 15
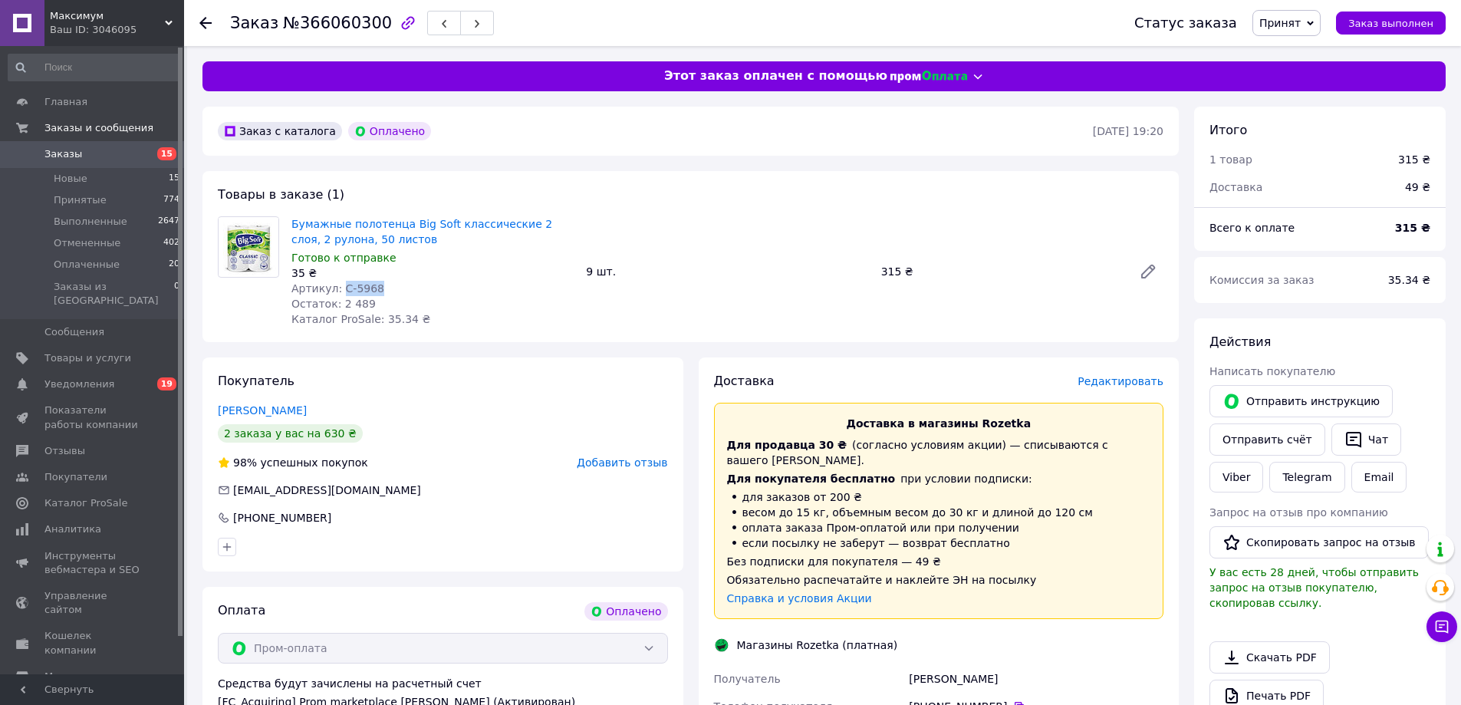
copy span "С-5968"
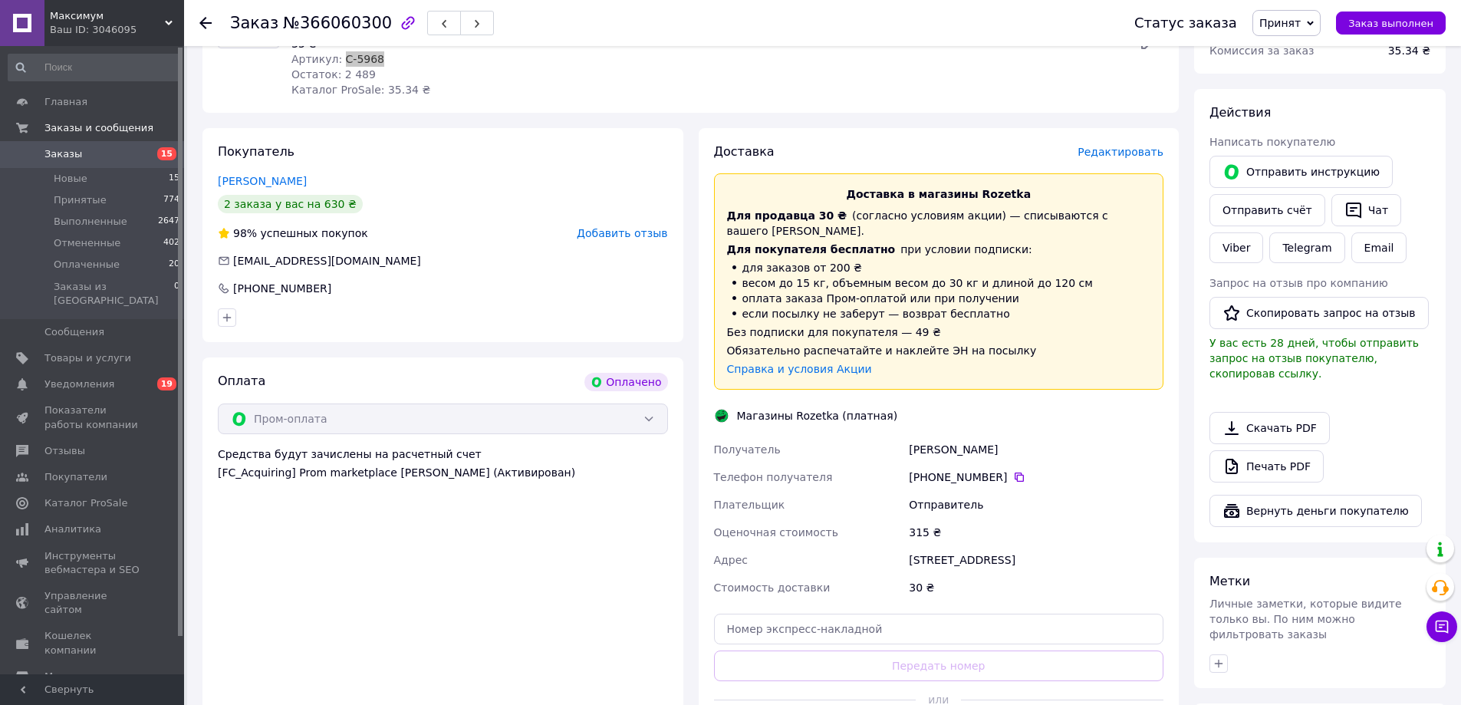
scroll to position [307, 0]
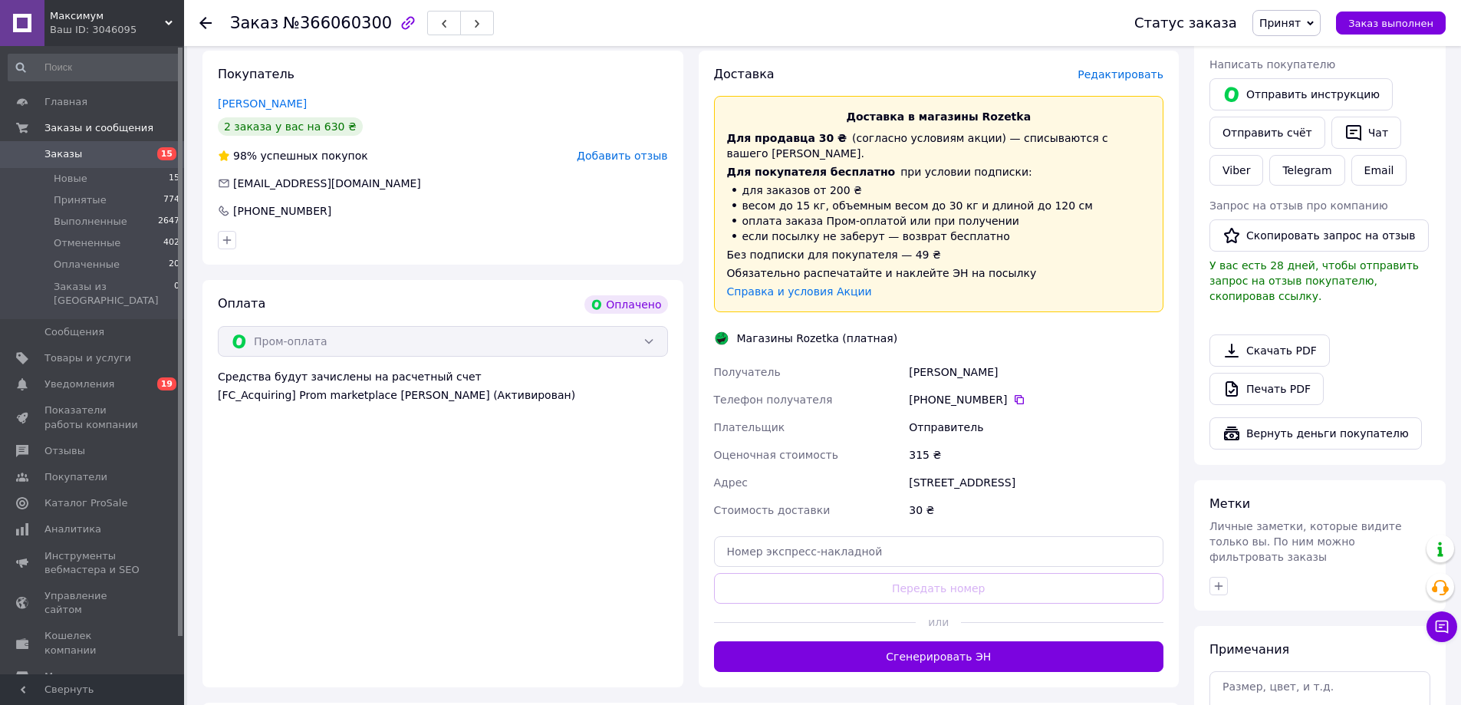
drag, startPoint x: 937, startPoint y: 639, endPoint x: 1393, endPoint y: 680, distance: 457.4
click at [937, 641] on button "Сгенерировать ЭН" at bounding box center [939, 656] width 450 height 31
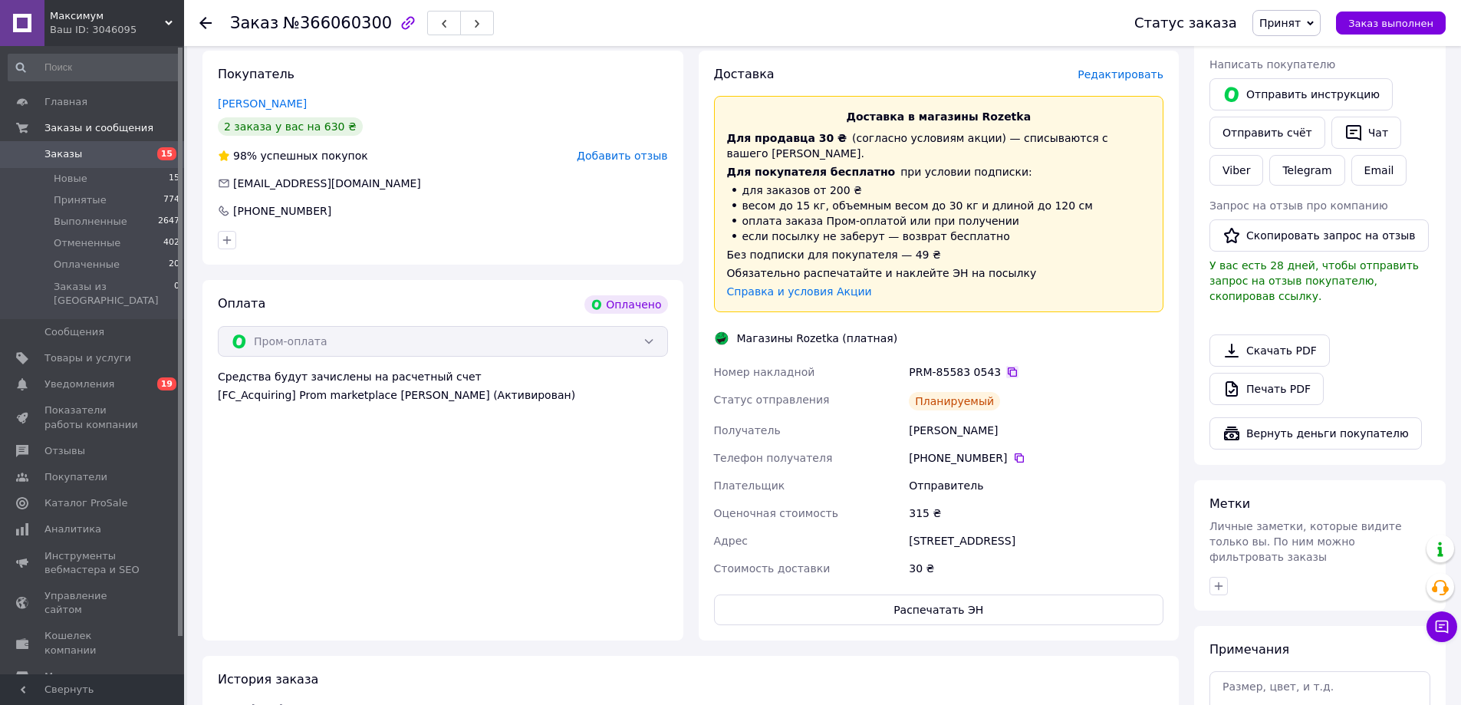
click at [1006, 366] on icon at bounding box center [1012, 372] width 12 height 12
